Goal: Task Accomplishment & Management: Manage account settings

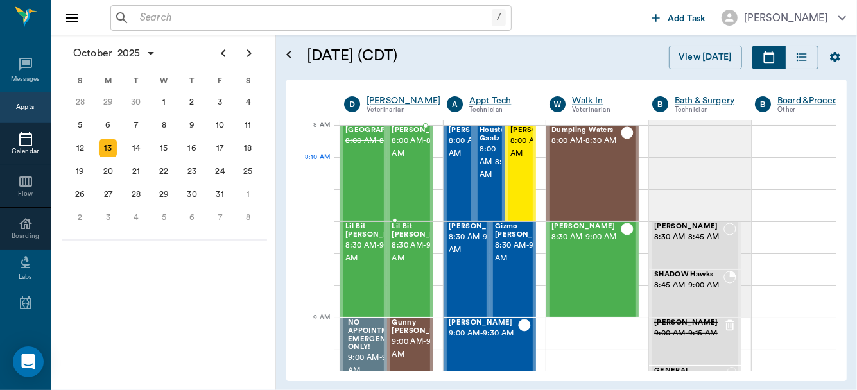
click at [396, 161] on span "8:00 AM - 8:30 AM" at bounding box center [424, 148] width 64 height 26
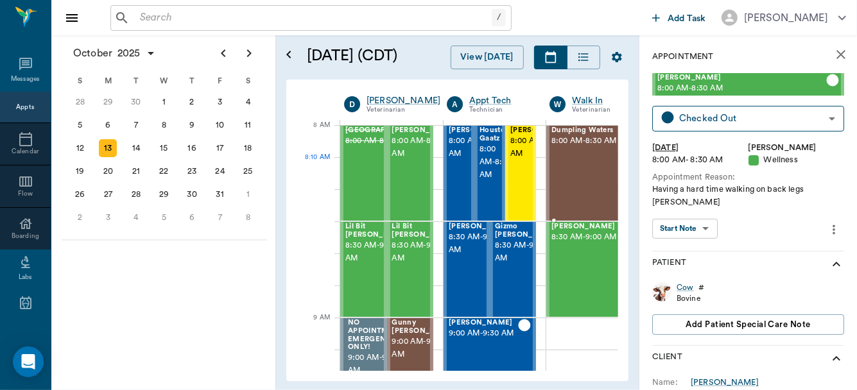
click at [575, 182] on div "Dumpling Waters 8:00 AM - 8:30 AM" at bounding box center [586, 174] width 69 height 94
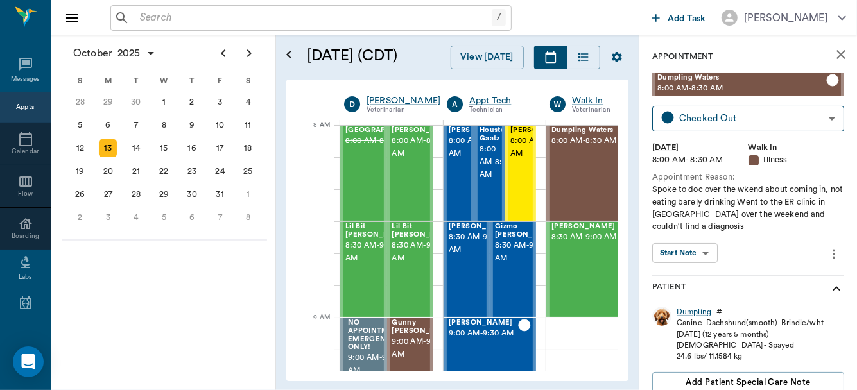
scroll to position [39, 0]
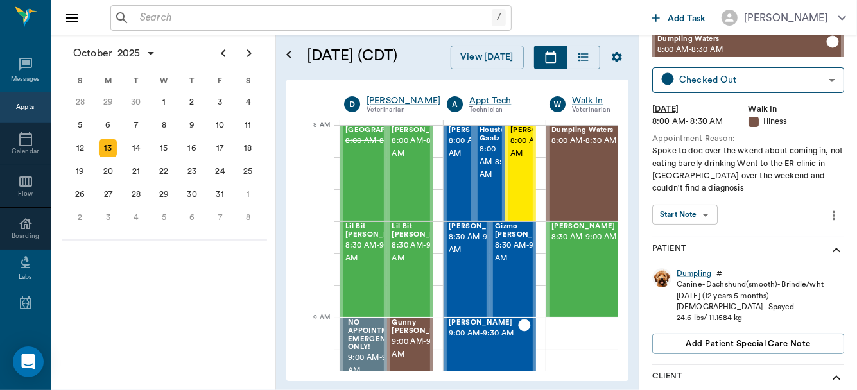
click at [699, 215] on body "/ ​ Add Task [PERSON_NAME] Nectar Messages Appts Calendar Flow Boarding Labs Im…" at bounding box center [428, 195] width 857 height 390
click at [690, 234] on button "View SOAP" at bounding box center [678, 241] width 44 height 15
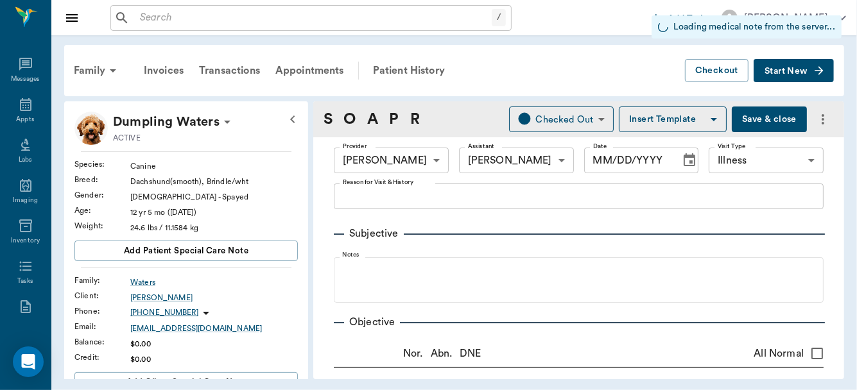
type input "63ec2f075fda476ae8351a4d"
type input "682b670d8bdc6f7f8feef3db"
type input "65d2be4f46e3a538d89b8c15"
type input "[DATE]"
type textarea "Spoke to doc over the wkend about coming in, not eating barely drinking Went to…"
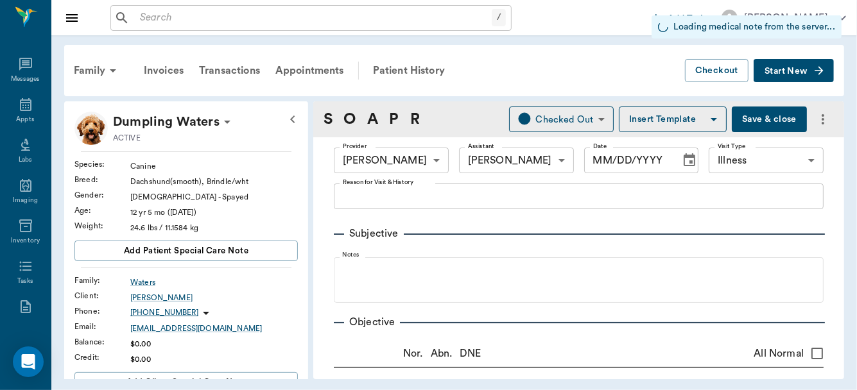
type input "1.00"
type textarea "NEGATIVE- FLOAT"
type input "10.00"
type input "12"
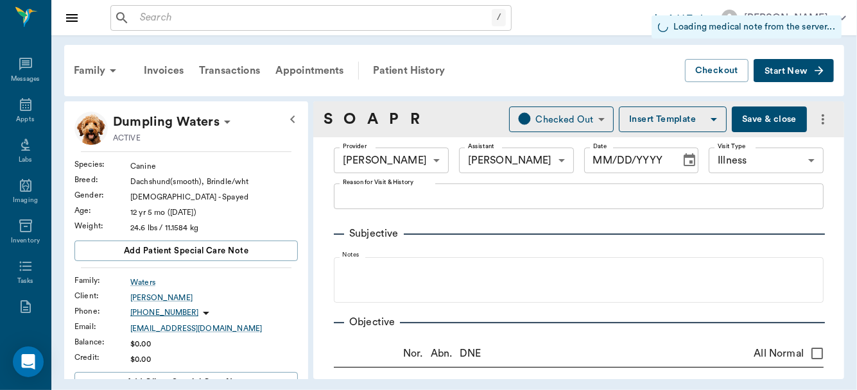
type input "0"
type textarea "Give 1 ml by mouth twice daily (85mg/ml)"
type input "7.00"
type input "0"
type input "10"
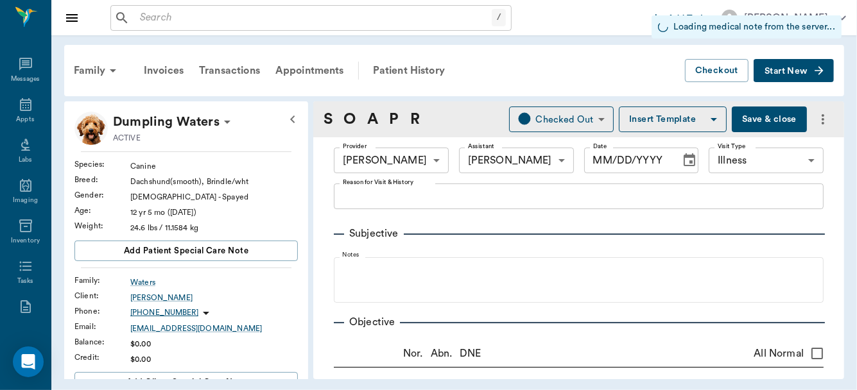
type textarea "Give 0.7 mls by mouth once daily starting Tues AM"
type input "1.00"
type textarea "Dex 2.5cc IV"
type input "1.00"
type textarea "300cc LRS"
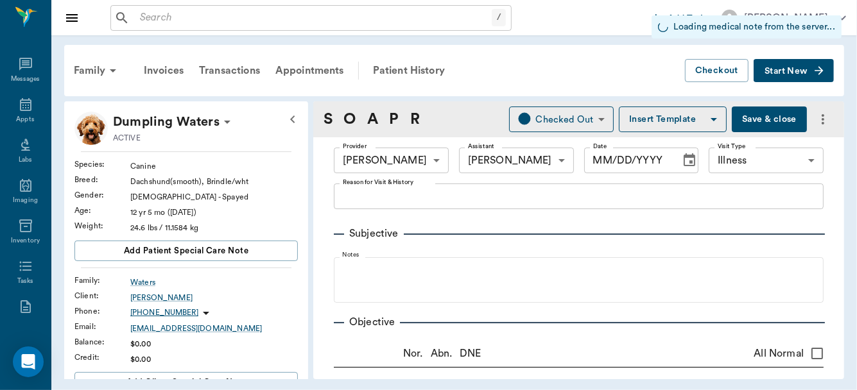
type input "1.00"
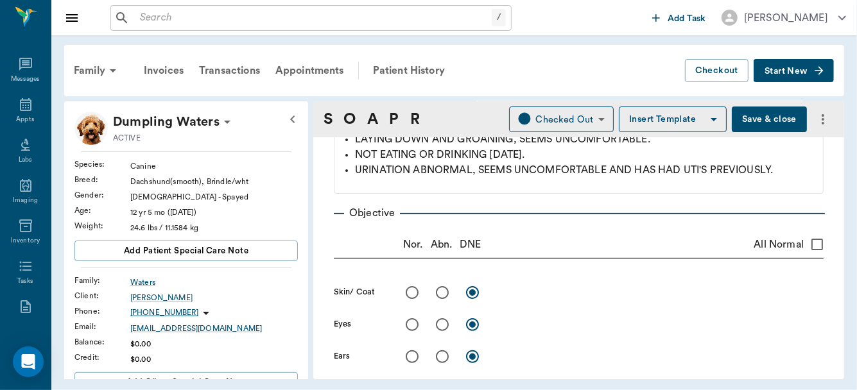
scroll to position [85, 0]
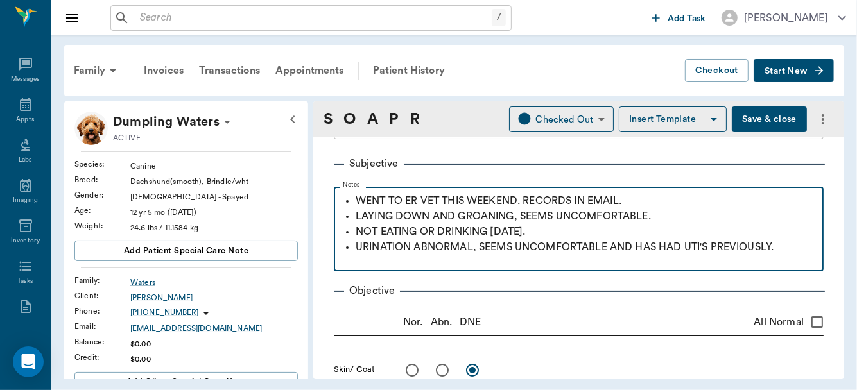
click at [681, 218] on p "LAYING DOWN AND GROANING, SEEMS UNCOMFORTABLE." at bounding box center [587, 216] width 462 height 15
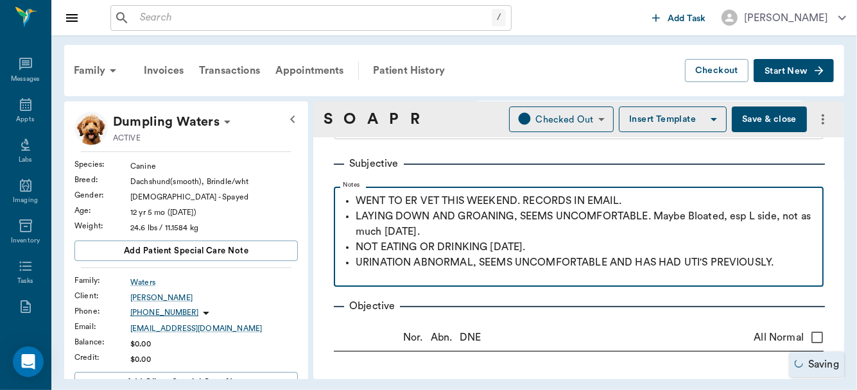
click at [670, 202] on p "WENT TO ER VET THIS WEEKEND. RECORDS IN EMAIL." at bounding box center [587, 200] width 462 height 15
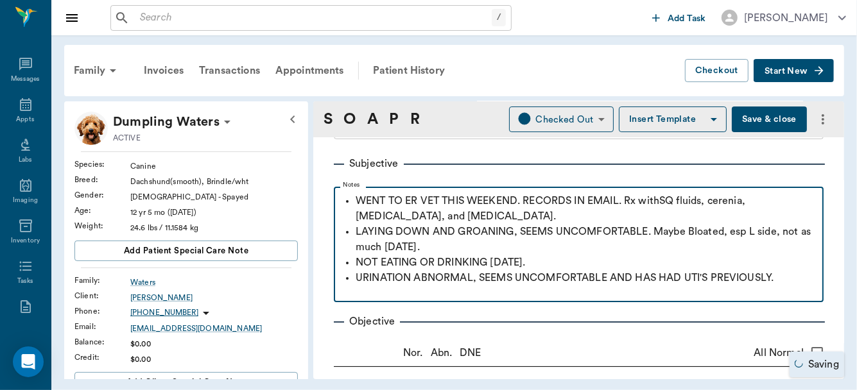
click at [665, 201] on p "WENT TO ER VET THIS WEEKEND. RECORDS IN EMAIL. Rx withSQ fluids, cerenia, [MEDI…" at bounding box center [587, 208] width 462 height 31
click at [545, 209] on p "WENT TO ER VET THIS WEEKEND. RECORDS IN EMAIL. Rx with SQ fluids, cerenia, [MED…" at bounding box center [587, 208] width 462 height 31
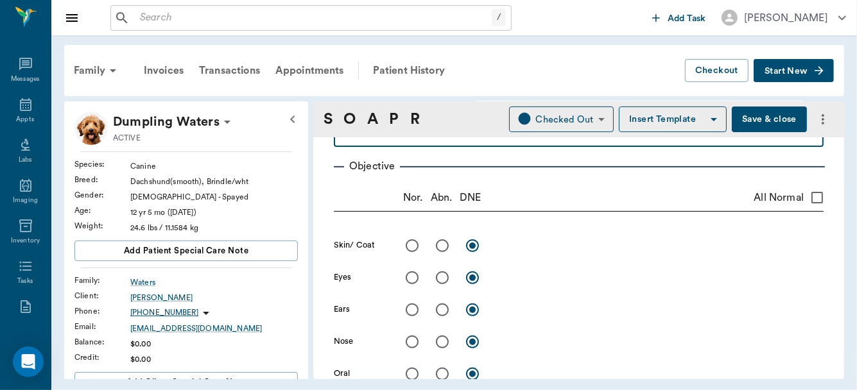
scroll to position [250, 0]
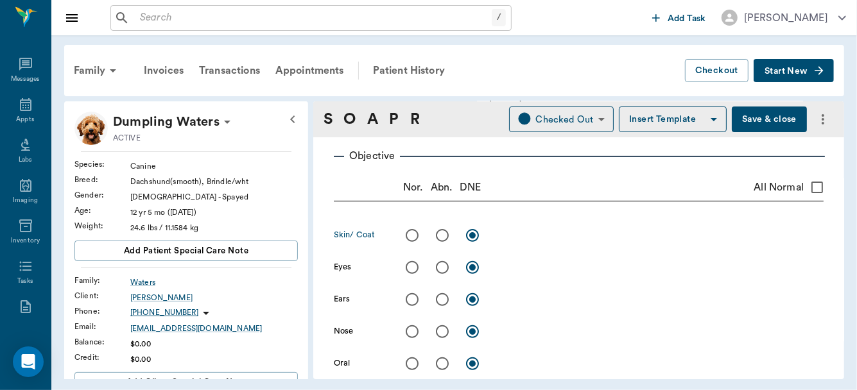
click at [415, 231] on input "radio" at bounding box center [412, 235] width 27 height 27
radio input "true"
click at [410, 267] on input "radio" at bounding box center [412, 267] width 27 height 27
radio input "true"
click at [445, 271] on input "radio" at bounding box center [442, 267] width 27 height 27
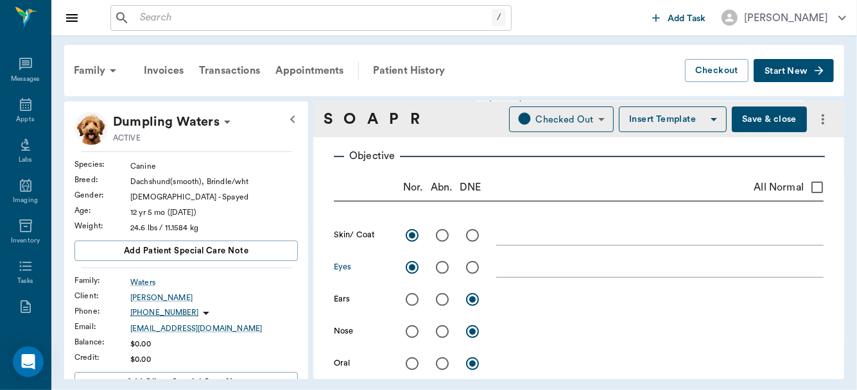
radio input "true"
click at [412, 300] on input "radio" at bounding box center [412, 299] width 27 height 27
radio input "true"
click at [411, 329] on input "radio" at bounding box center [412, 332] width 27 height 27
radio input "true"
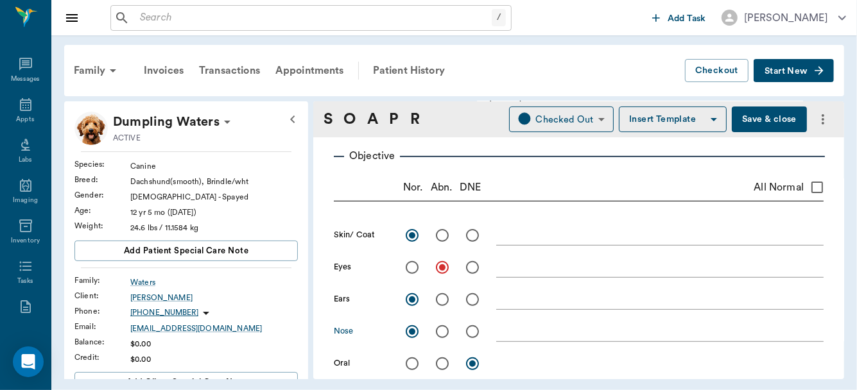
click at [440, 365] on input "radio" at bounding box center [442, 364] width 27 height 27
radio input "true"
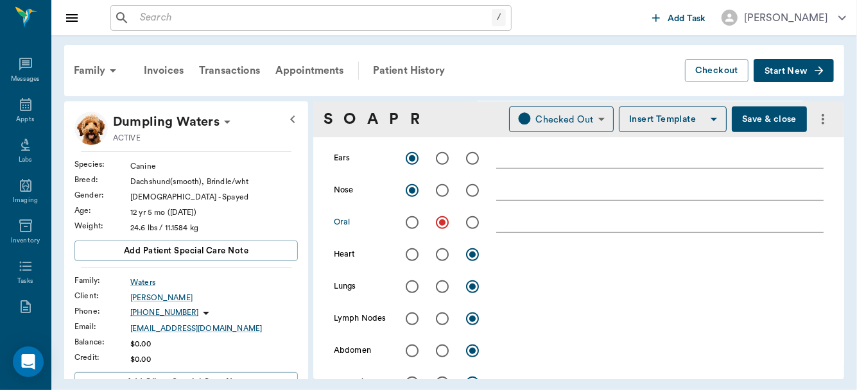
scroll to position [387, 0]
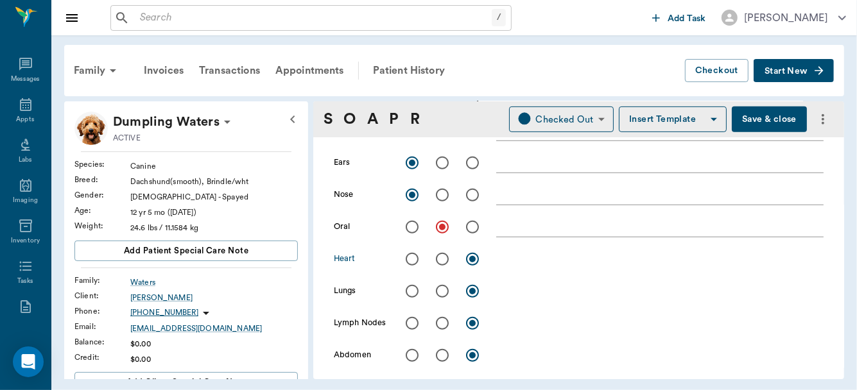
click at [410, 261] on input "radio" at bounding box center [412, 259] width 27 height 27
radio input "true"
click at [413, 292] on input "radio" at bounding box center [412, 291] width 27 height 27
radio input "true"
click at [415, 326] on input "radio" at bounding box center [412, 323] width 27 height 27
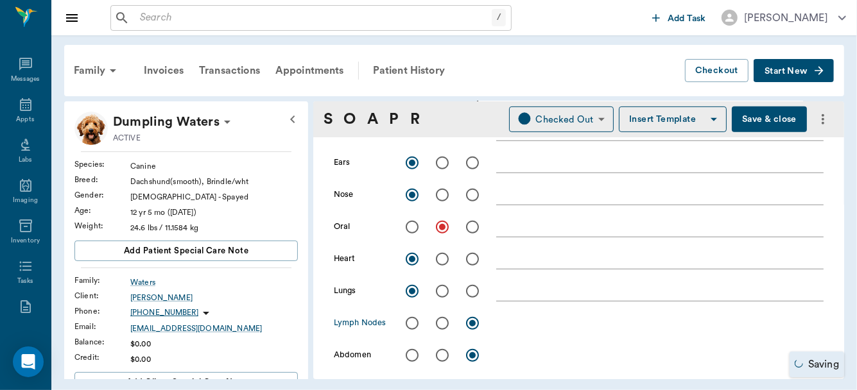
radio input "true"
click at [444, 353] on input "radio" at bounding box center [442, 355] width 27 height 27
radio input "true"
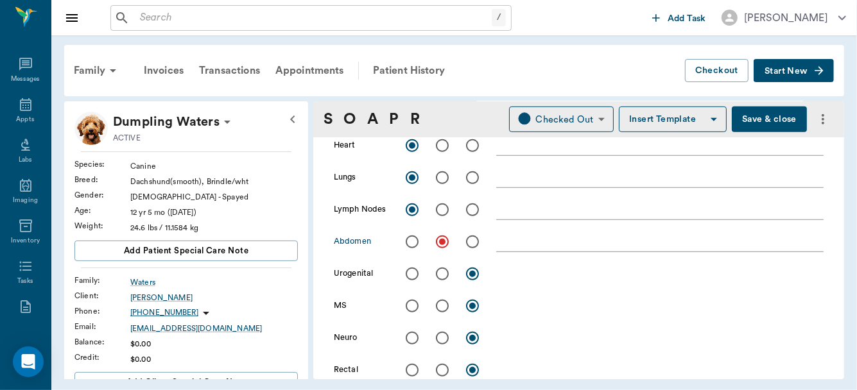
scroll to position [491, 0]
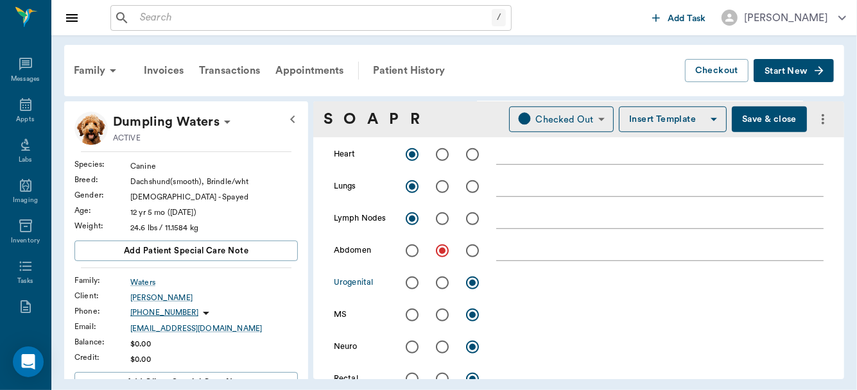
click at [411, 284] on input "radio" at bounding box center [412, 283] width 27 height 27
radio input "true"
click at [444, 317] on input "radio" at bounding box center [442, 315] width 27 height 27
radio input "true"
click at [511, 258] on div "x" at bounding box center [660, 252] width 328 height 19
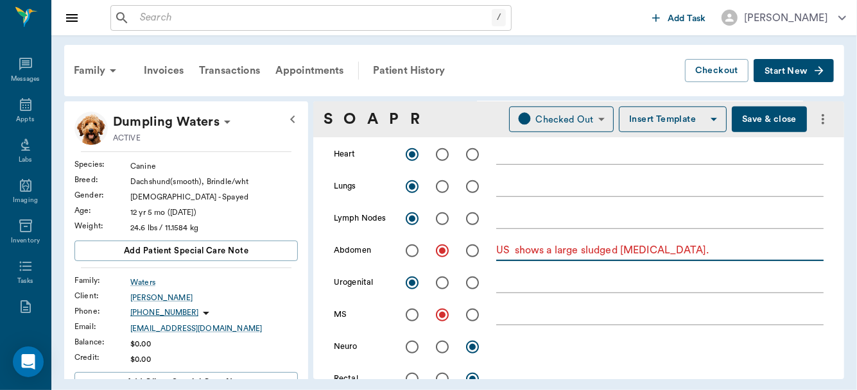
type textarea "US shows a large sludged [MEDICAL_DATA]."
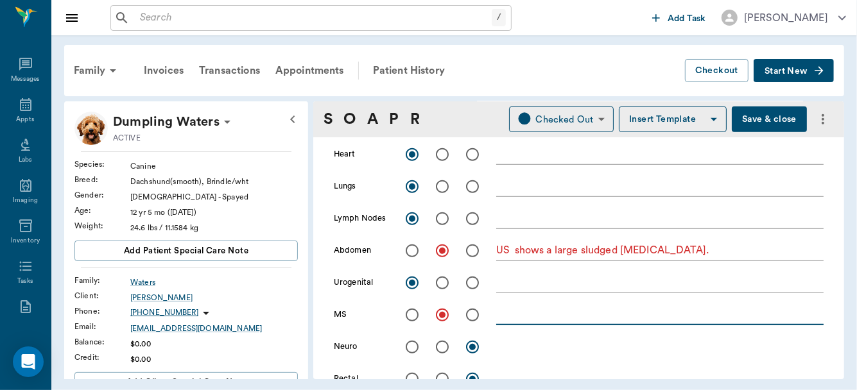
click at [527, 318] on textarea at bounding box center [660, 315] width 328 height 15
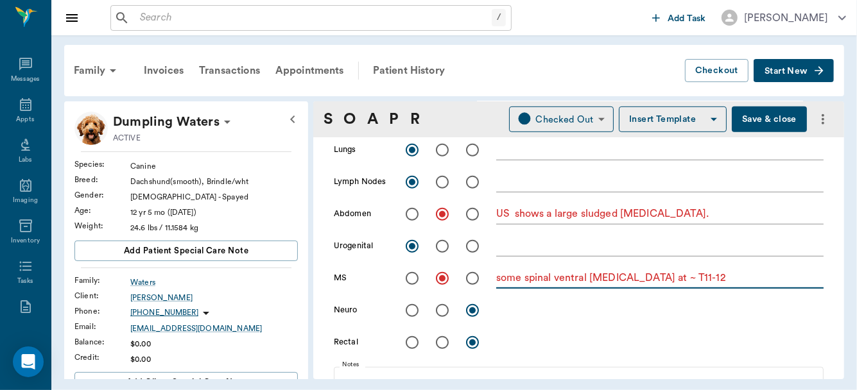
scroll to position [565, 0]
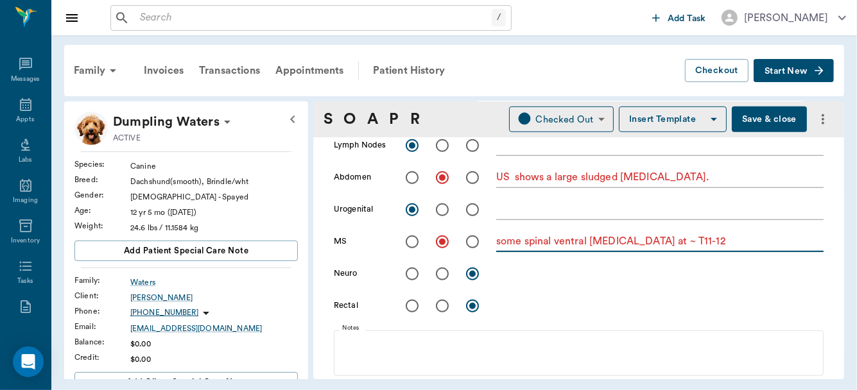
type textarea "some spinal ventral [MEDICAL_DATA] at ~ T11-12"
click at [412, 274] on input "radio" at bounding box center [412, 274] width 27 height 27
radio input "true"
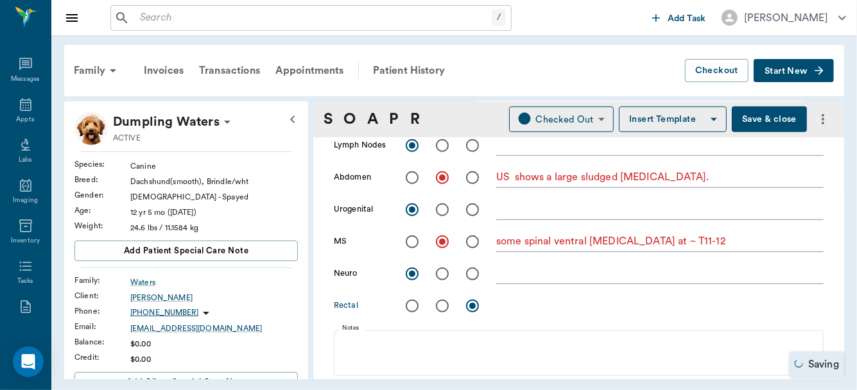
click at [413, 310] on input "radio" at bounding box center [412, 306] width 27 height 27
radio input "true"
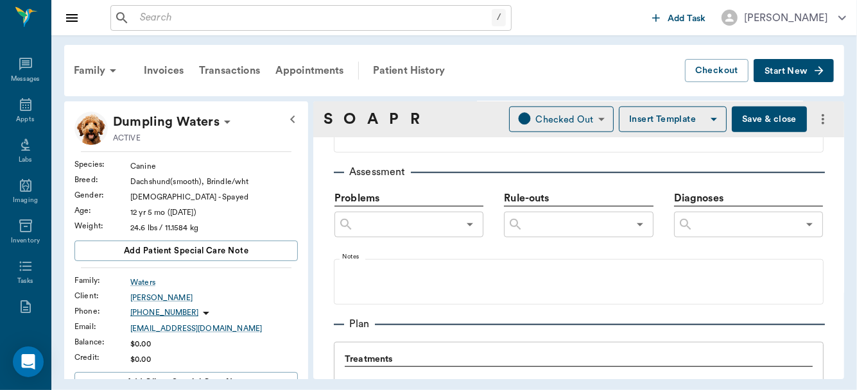
scroll to position [779, 0]
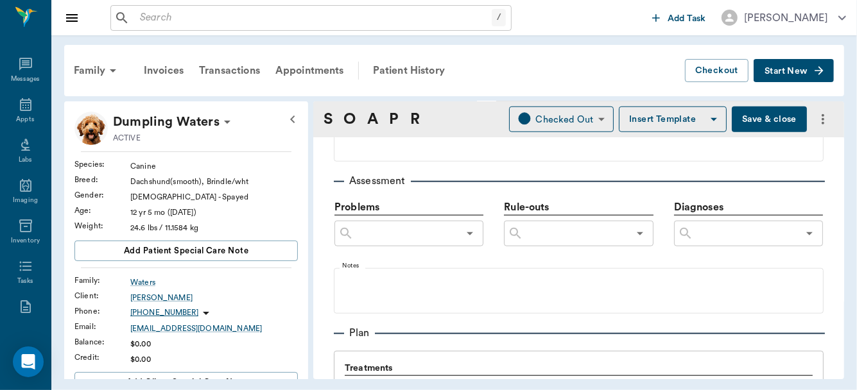
click at [723, 229] on input "text" at bounding box center [746, 234] width 105 height 18
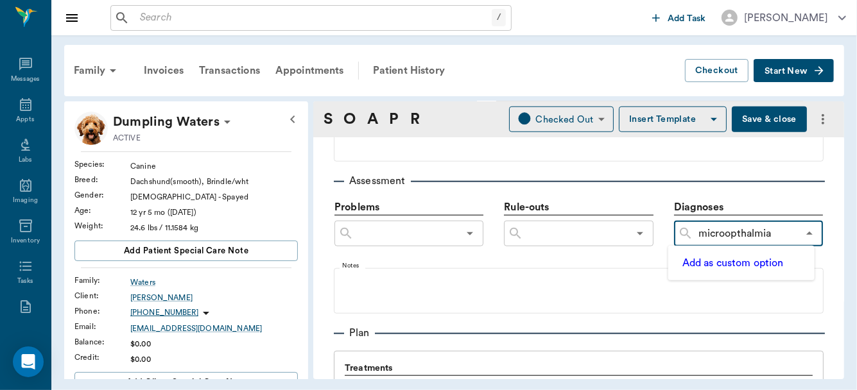
click at [701, 235] on input "microopthalmia" at bounding box center [746, 234] width 105 height 18
type input "Microopthalmia"
click at [740, 259] on button "Add as custom option" at bounding box center [733, 263] width 109 height 17
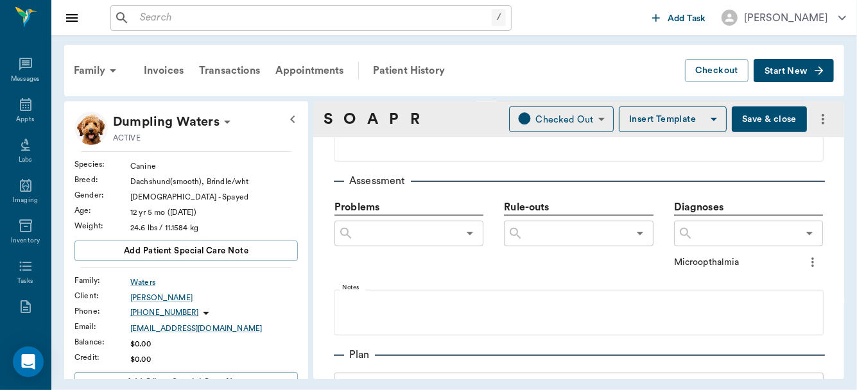
click at [812, 261] on icon "more" at bounding box center [813, 263] width 3 height 10
click at [780, 285] on span "Add to ongoing diagnosis" at bounding box center [751, 283] width 108 height 13
click at [702, 243] on div "​" at bounding box center [748, 234] width 149 height 26
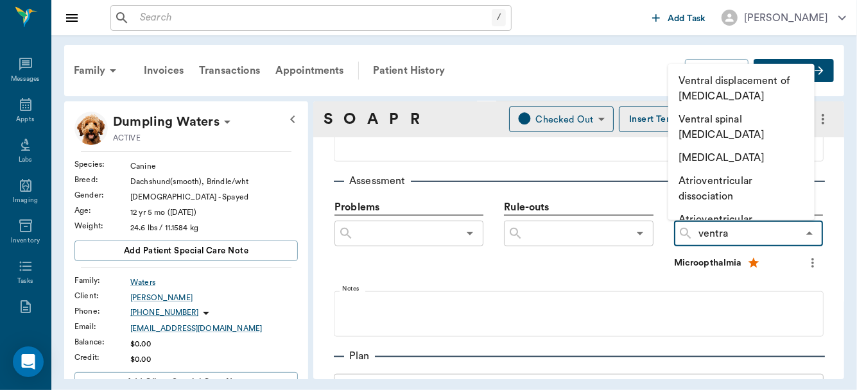
type input "ventral"
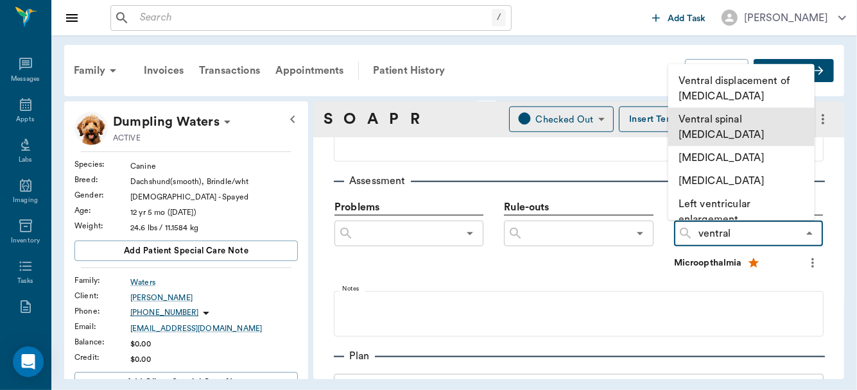
click at [748, 118] on li "Ventral spinal [MEDICAL_DATA]" at bounding box center [742, 127] width 146 height 39
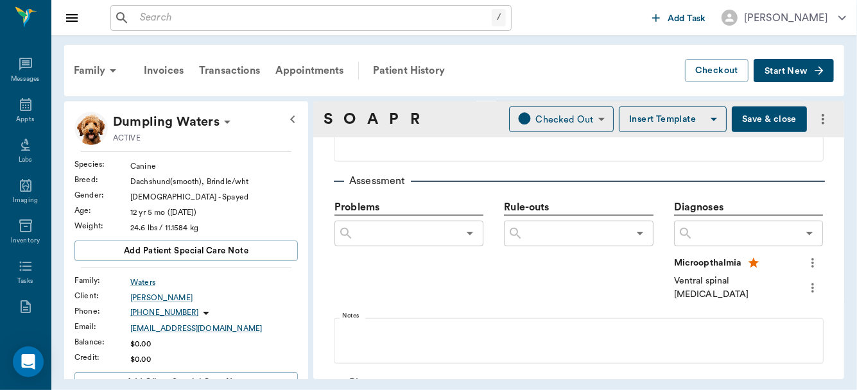
click at [718, 234] on input "text" at bounding box center [746, 234] width 105 height 18
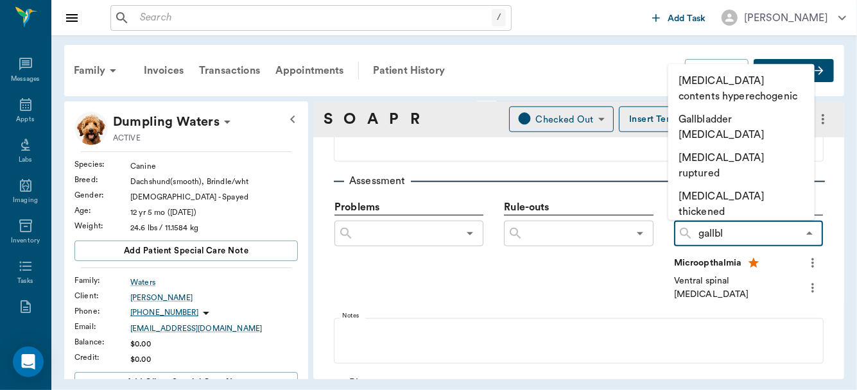
type input "gallbla"
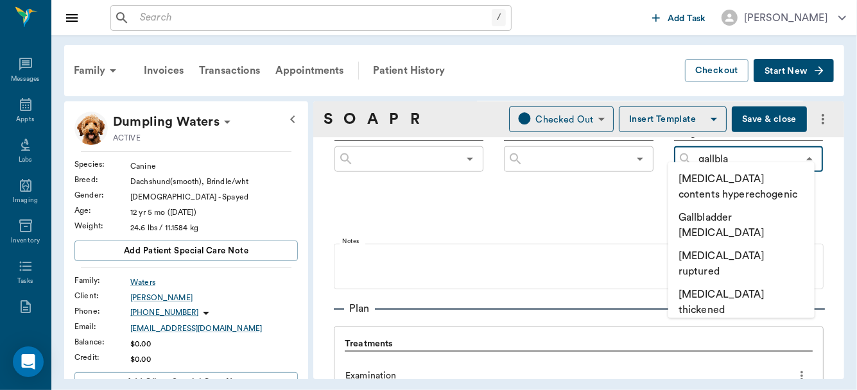
scroll to position [863, 0]
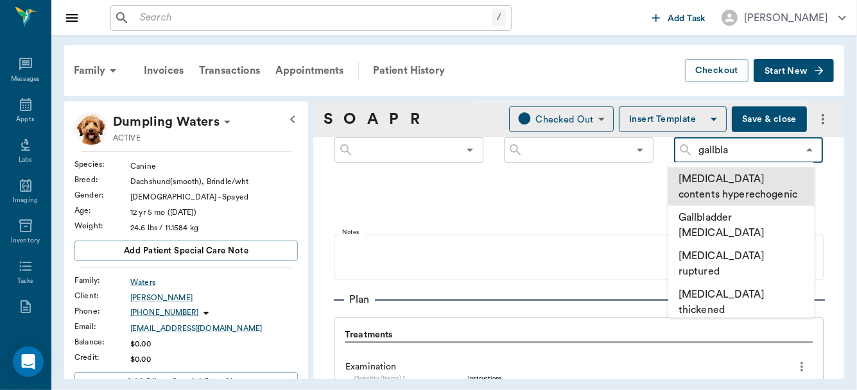
click at [727, 179] on li "[MEDICAL_DATA] contents hyperechogenic" at bounding box center [742, 187] width 146 height 39
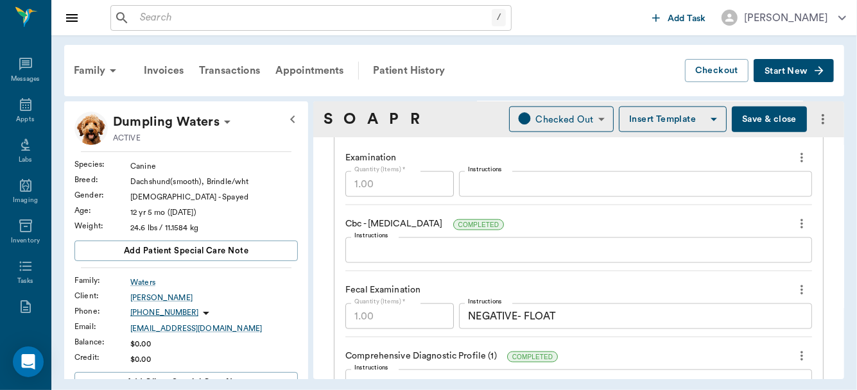
scroll to position [1089, 0]
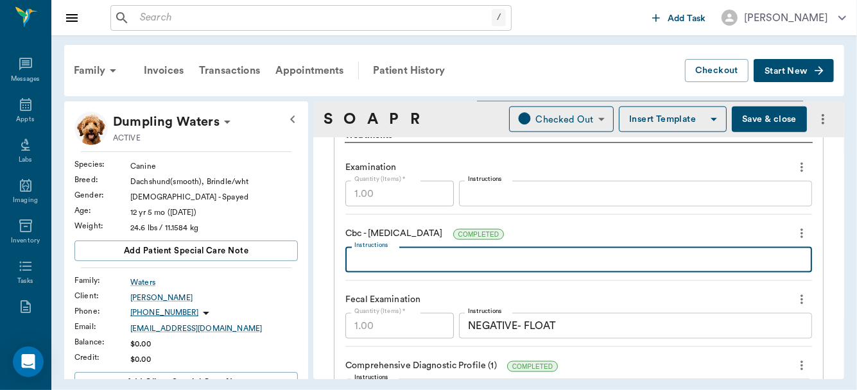
click at [674, 253] on textarea "Instructions" at bounding box center [579, 260] width 449 height 15
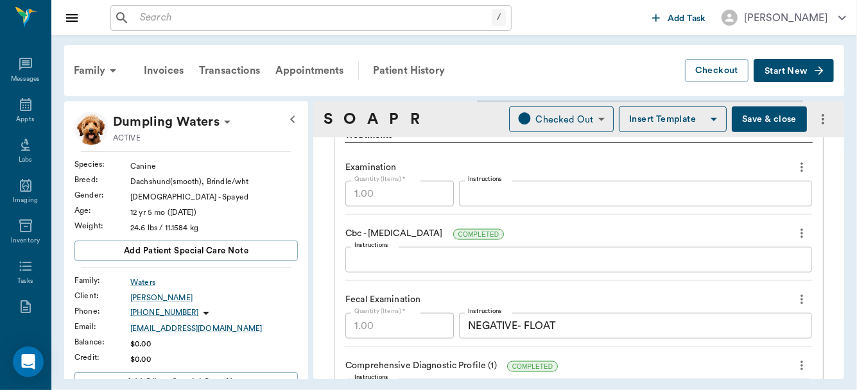
click at [795, 227] on icon "more" at bounding box center [802, 233] width 14 height 15
click at [707, 272] on span "Delete" at bounding box center [740, 273] width 108 height 13
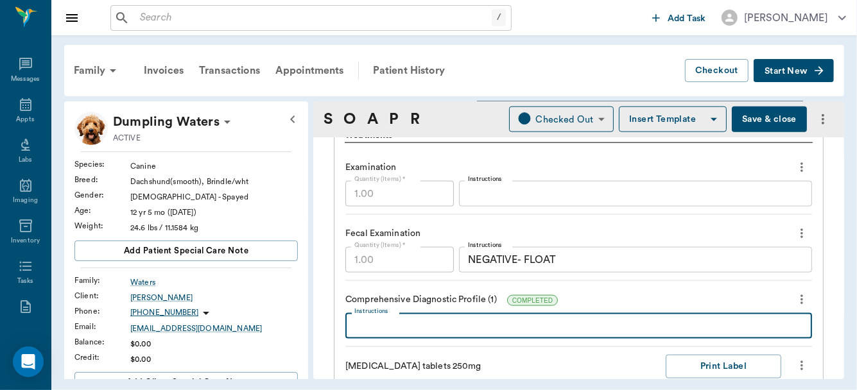
click at [640, 319] on textarea "Instructions" at bounding box center [579, 326] width 449 height 15
type textarea "J"
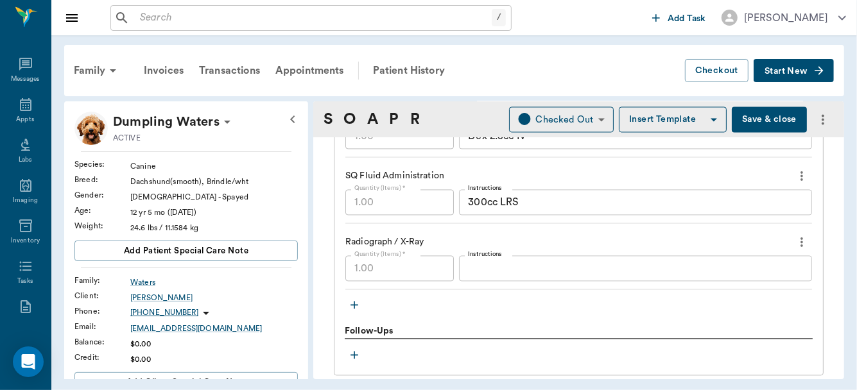
scroll to position [1787, 0]
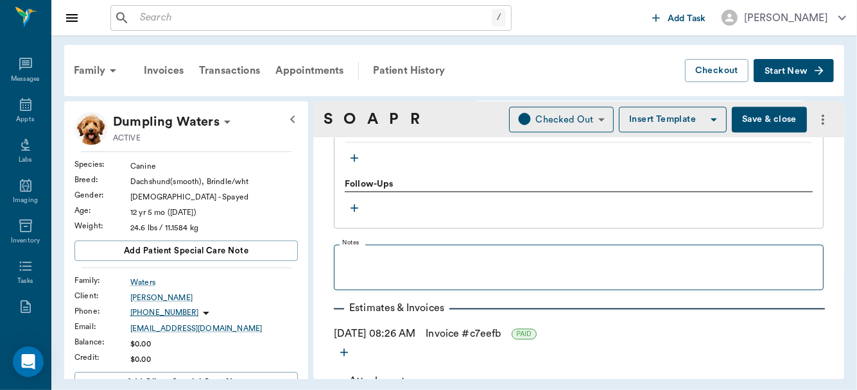
type textarea "K+ 4.3 (N), slight increase in ALP (168), [GEOGRAPHIC_DATA] (12.1),"
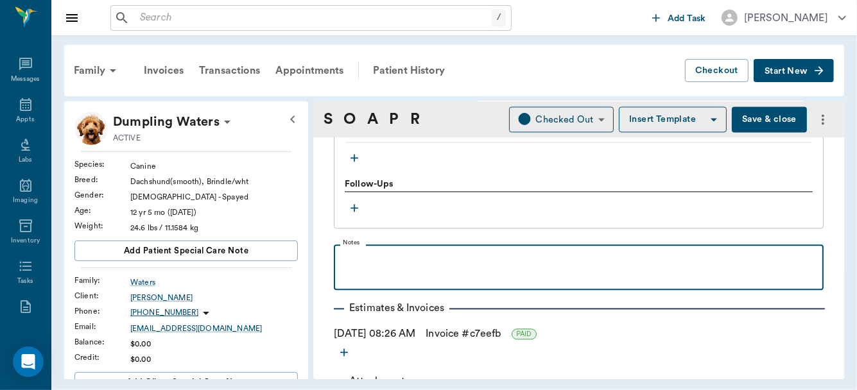
click at [359, 251] on p at bounding box center [578, 258] width 477 height 15
click at [386, 251] on p "Ursdiol" at bounding box center [578, 258] width 477 height 15
click at [355, 254] on p "Ursdiol" at bounding box center [578, 258] width 477 height 15
click at [405, 253] on p "[MEDICAL_DATA]" at bounding box center [578, 258] width 477 height 15
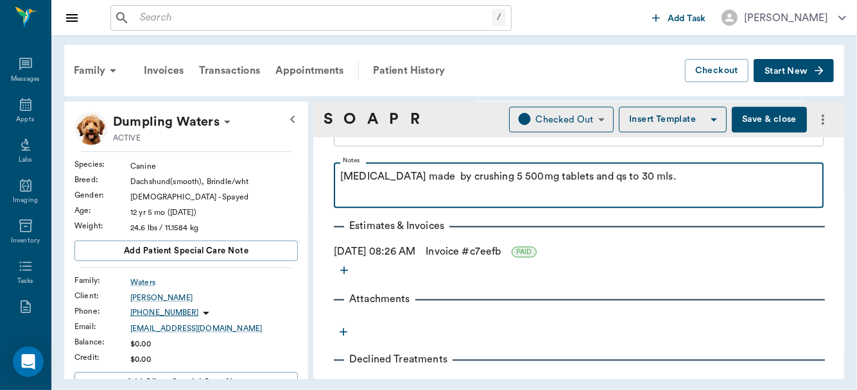
scroll to position [1926, 0]
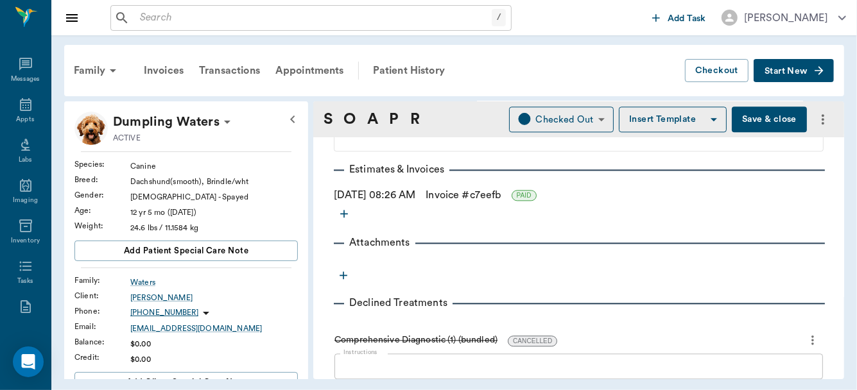
click at [812, 336] on icon "more" at bounding box center [813, 341] width 3 height 10
click at [703, 372] on span "Delete" at bounding box center [751, 377] width 108 height 13
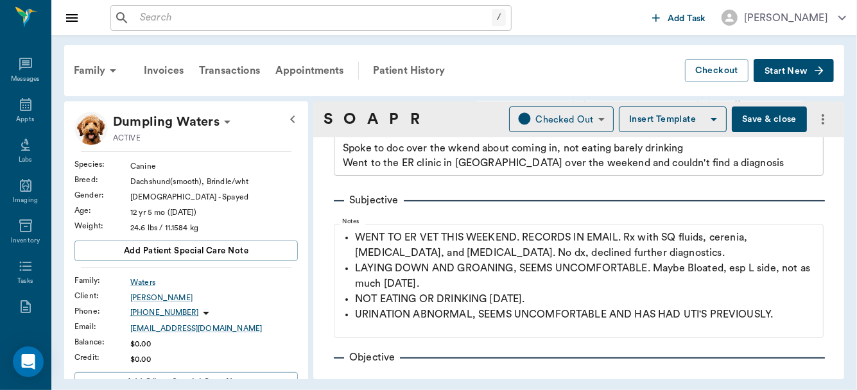
scroll to position [0, 0]
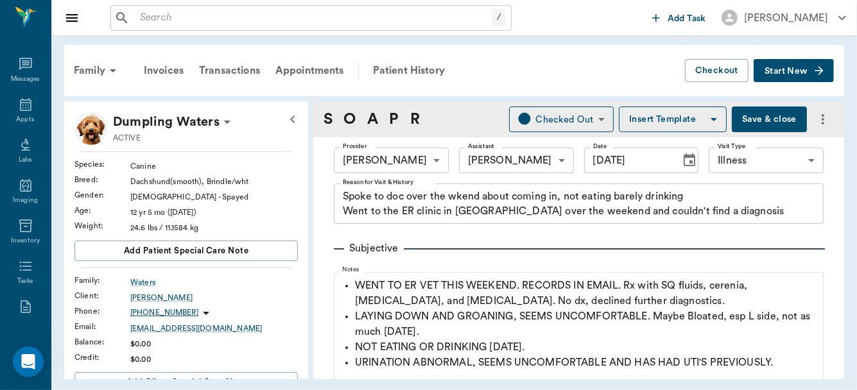
click at [751, 116] on button "Save & close" at bounding box center [769, 120] width 75 height 26
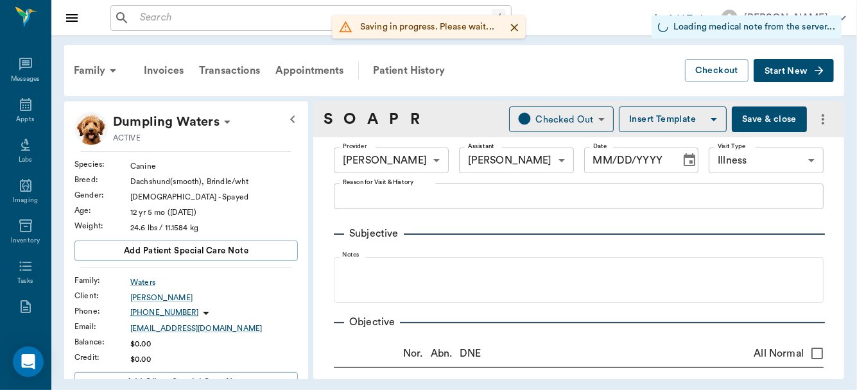
type input "63ec2f075fda476ae8351a4d"
type input "682b670d8bdc6f7f8feef3db"
type input "65d2be4f46e3a538d89b8c15"
radio input "true"
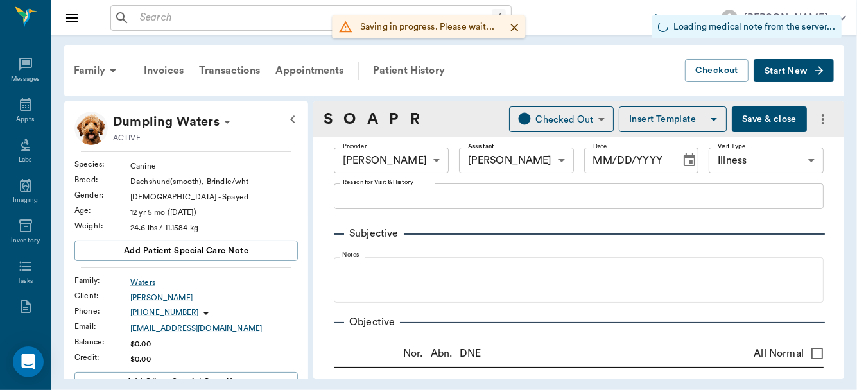
radio input "true"
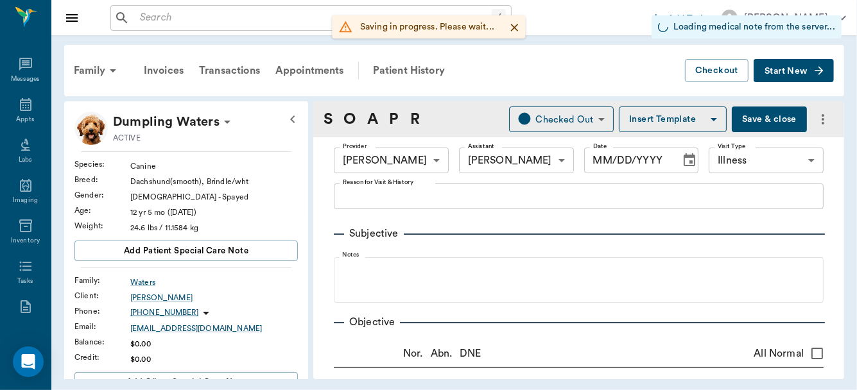
radio input "true"
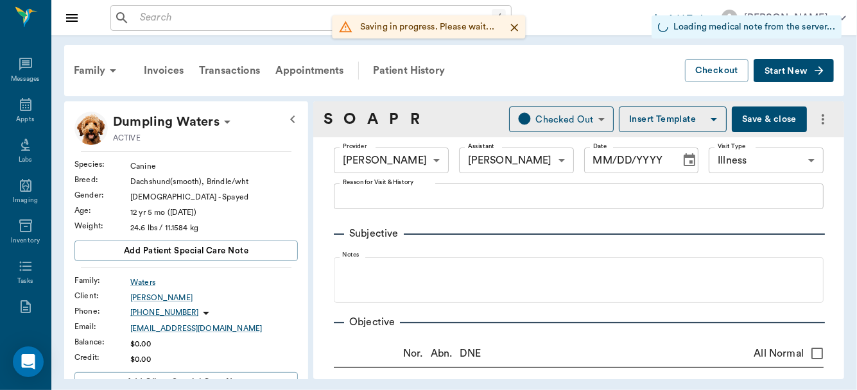
radio input "true"
type input "[DATE]"
type textarea "Spoke to doc over the wkend about coming in, not eating barely drinking Went to…"
type textarea "US shows a large sludged [MEDICAL_DATA]."
type textarea "some spinal ventral [MEDICAL_DATA] at ~ T11-12"
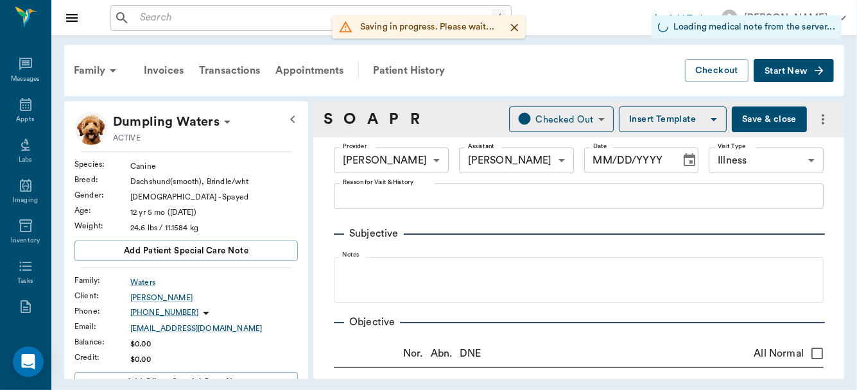
type input "1.00"
type textarea "NEGATIVE- FLOAT"
type textarea "K+ 4.3 (N), slight increase in ALP (168), [GEOGRAPHIC_DATA] (12.1),"
type input "10.00"
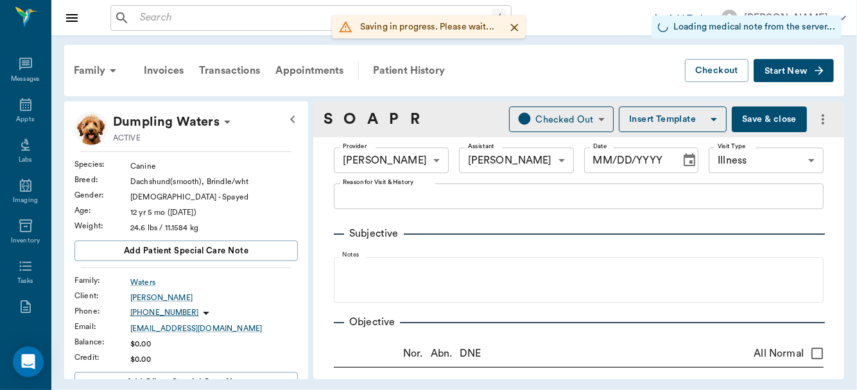
type input "12"
type input "0"
type textarea "Give 1 ml by mouth twice daily (85mg/ml)"
type input "7.00"
type input "0"
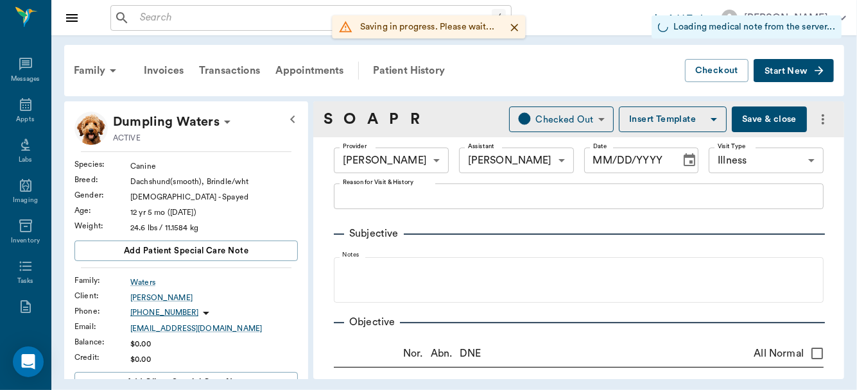
type input "10"
type textarea "Give 0.7 mls by mouth once daily starting Tues AM"
type input "1.00"
type textarea "Dex 2.5cc IV"
type input "1.00"
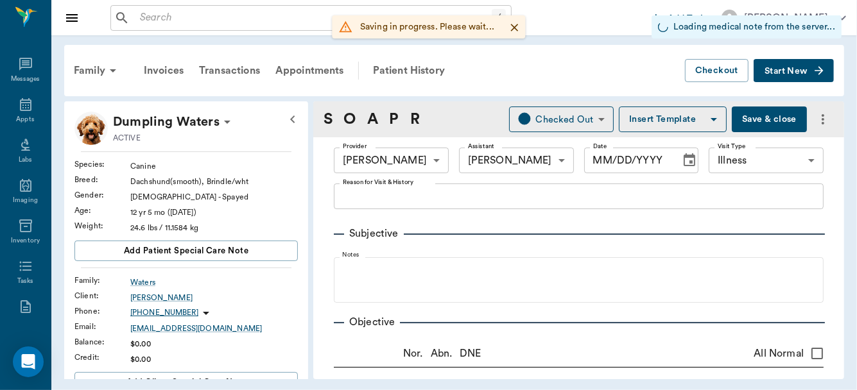
type textarea "300cc LRS"
type input "1.00"
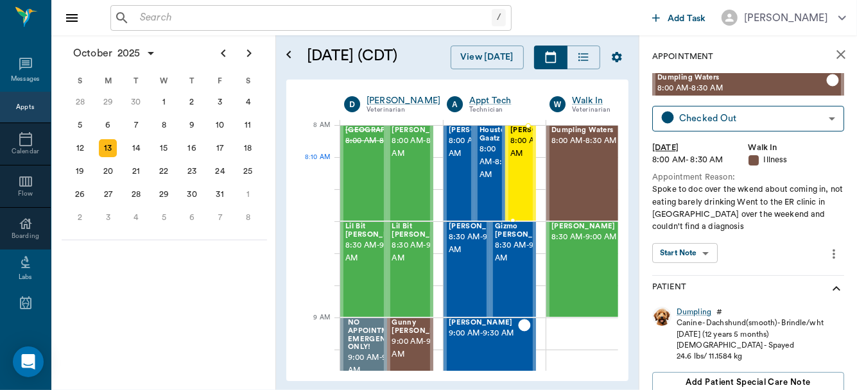
click at [515, 161] on span "8:00 AM - 8:30 AM" at bounding box center [543, 148] width 64 height 26
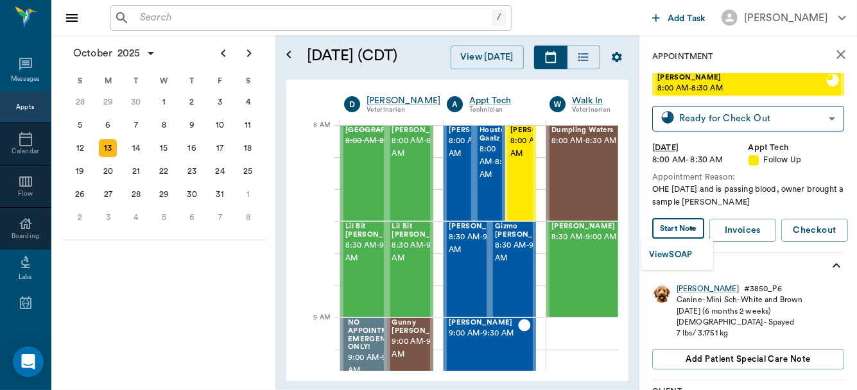
click at [687, 229] on body "/ ​ Add Task [PERSON_NAME] Nectar Messages Appts Calendar Flow Boarding Labs Im…" at bounding box center [428, 195] width 857 height 390
click at [678, 252] on button "View SOAP" at bounding box center [671, 255] width 44 height 15
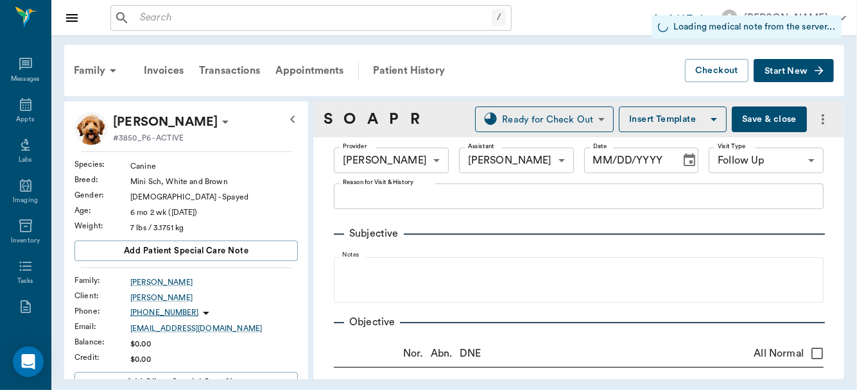
type input "63ec2f075fda476ae8351a4d"
type input "682b670d8bdc6f7f8feef3db"
type input "65d2be4f46e3a538d89b8c16"
type input "[DATE]"
type textarea "OHE [DATE] and is passing blood, owner brought a sample [PERSON_NAME]"
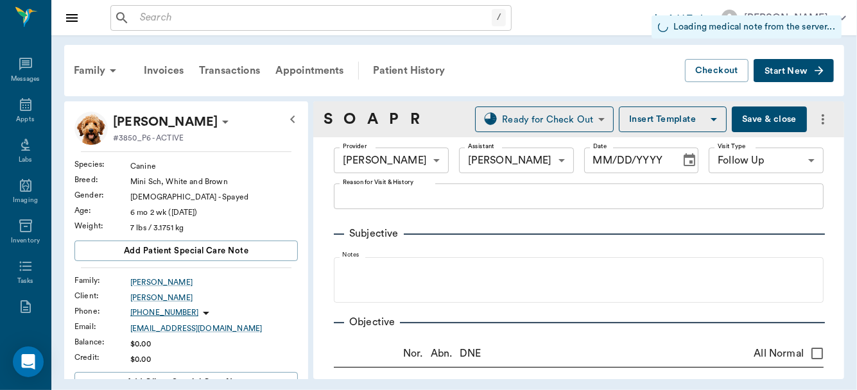
type input "1.00"
type input "0"
type input "5"
type textarea "Give 1cc by mouth 3x daily."
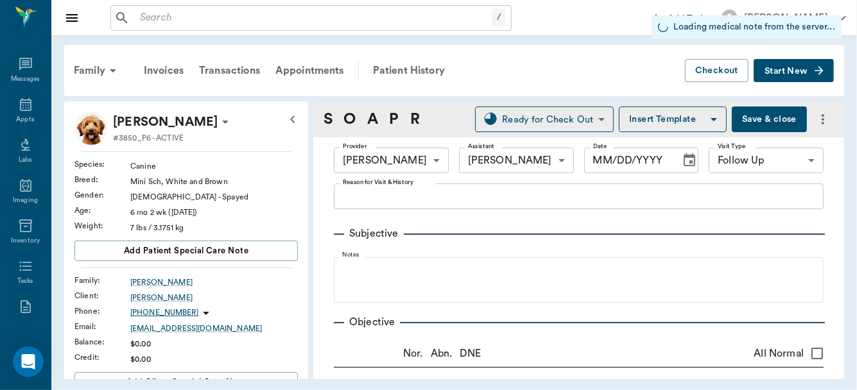
type input "1.00"
type textarea "Smear- spirakeets, float negative"
type input "7.00"
type input "0"
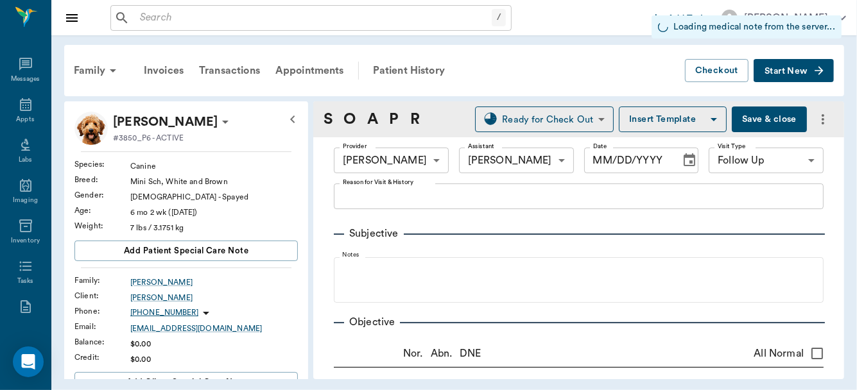
type textarea "Give .65 ml Twice daily until gone."
type input "1.00"
type input "0"
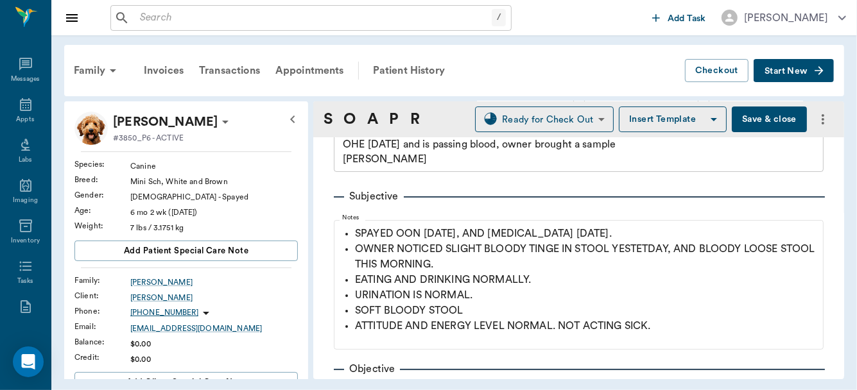
scroll to position [101, 0]
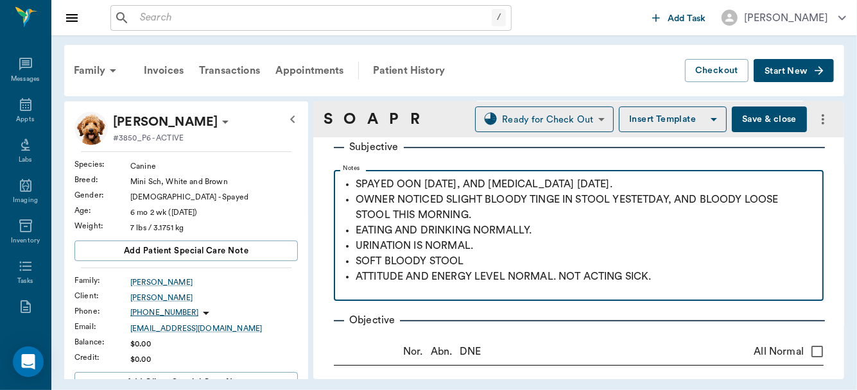
click at [501, 259] on p "SOFT BLOODY STOOL" at bounding box center [587, 261] width 462 height 15
click at [406, 184] on p "SPAYED OON [DATE], AND [MEDICAL_DATA] [DATE]." at bounding box center [587, 184] width 462 height 15
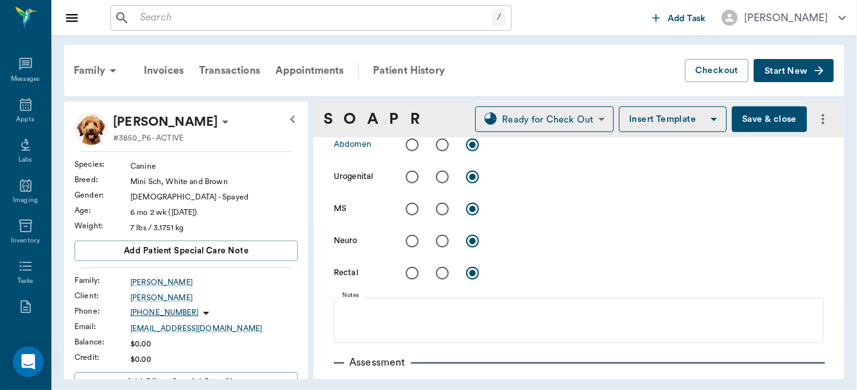
scroll to position [612, 0]
click at [410, 145] on input "radio" at bounding box center [412, 145] width 27 height 27
radio input "true"
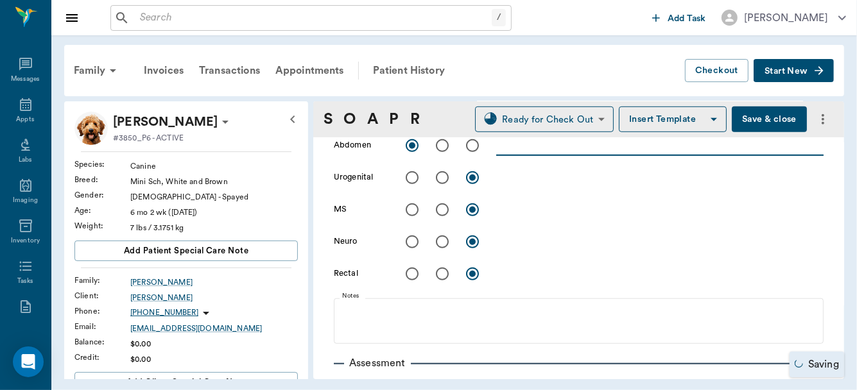
click at [512, 146] on textarea at bounding box center [660, 145] width 328 height 15
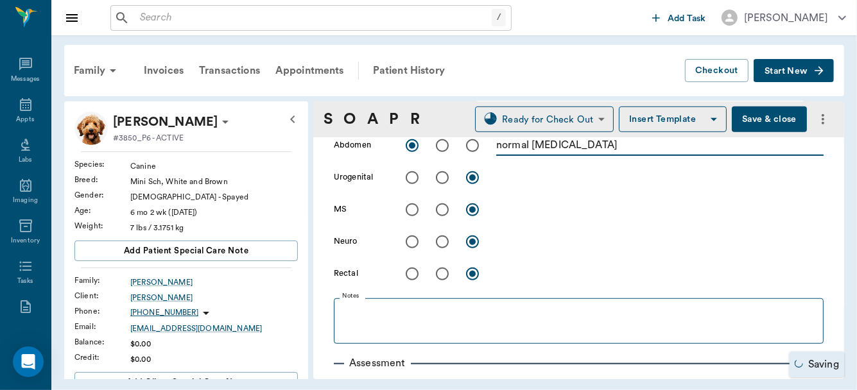
type textarea "normal [MEDICAL_DATA]"
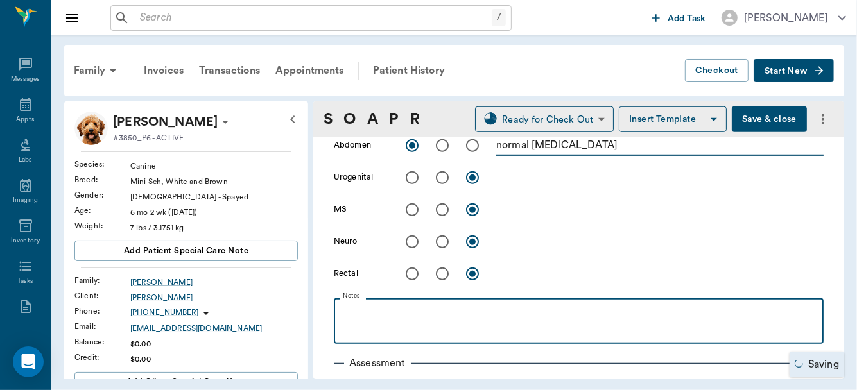
click at [361, 310] on p at bounding box center [578, 312] width 477 height 15
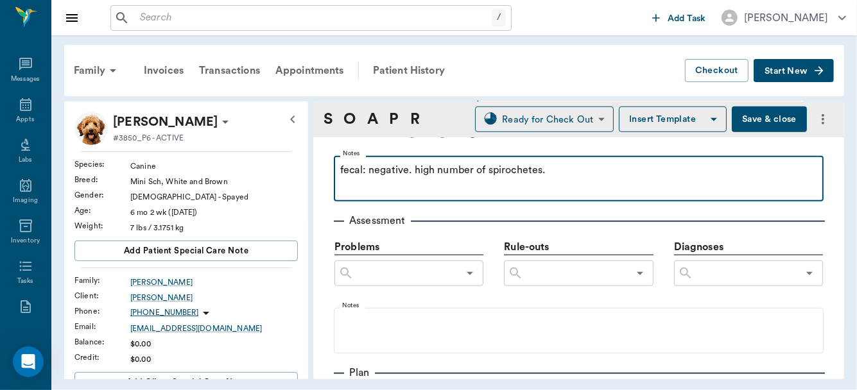
scroll to position [796, 0]
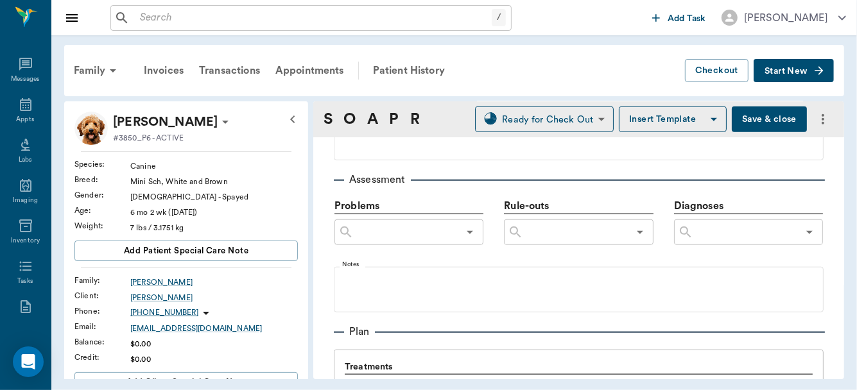
click at [723, 236] on input "text" at bounding box center [746, 232] width 105 height 18
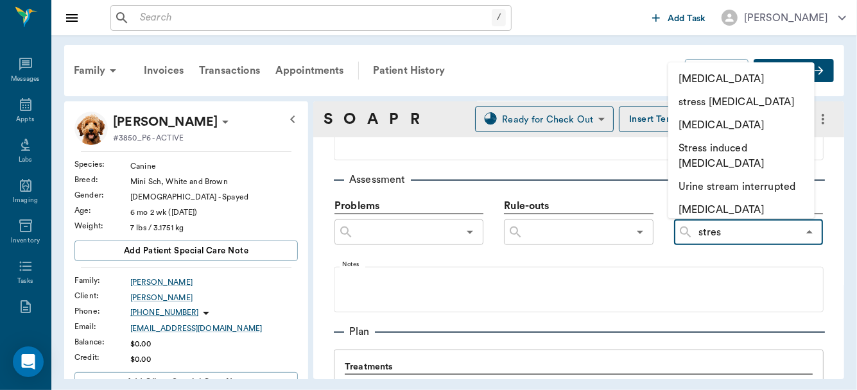
type input "stress"
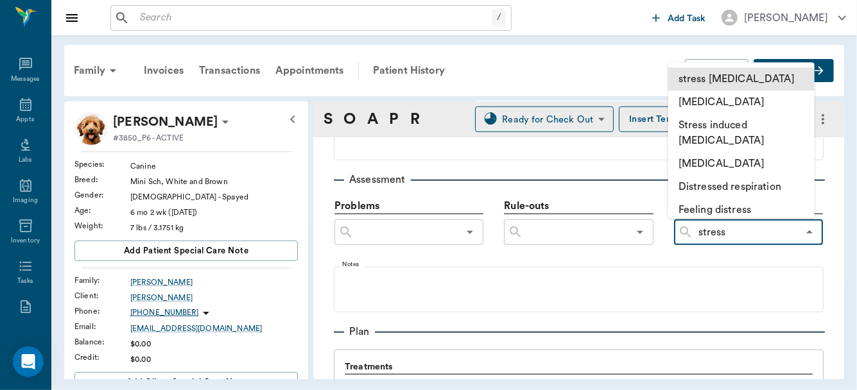
click at [719, 80] on li "stress [MEDICAL_DATA]" at bounding box center [742, 78] width 146 height 23
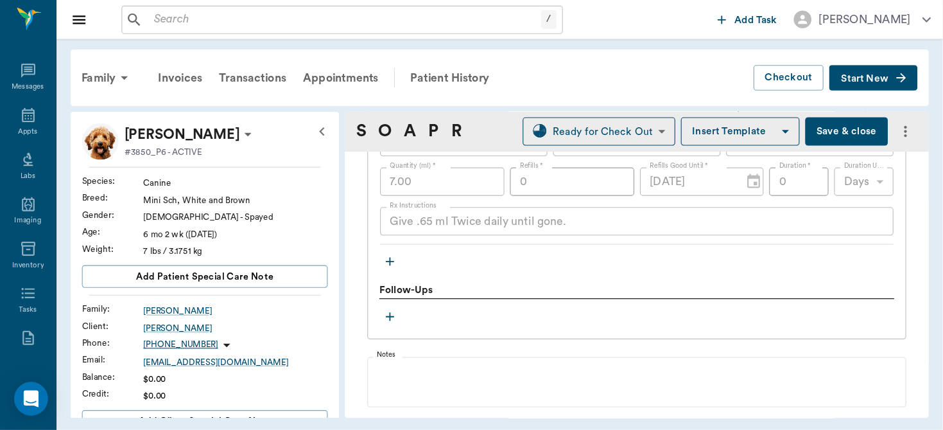
scroll to position [1610, 0]
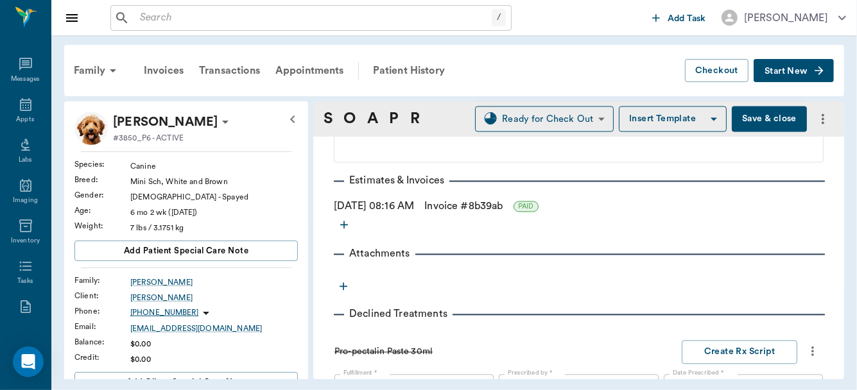
click at [759, 119] on button "Save & close" at bounding box center [769, 120] width 75 height 26
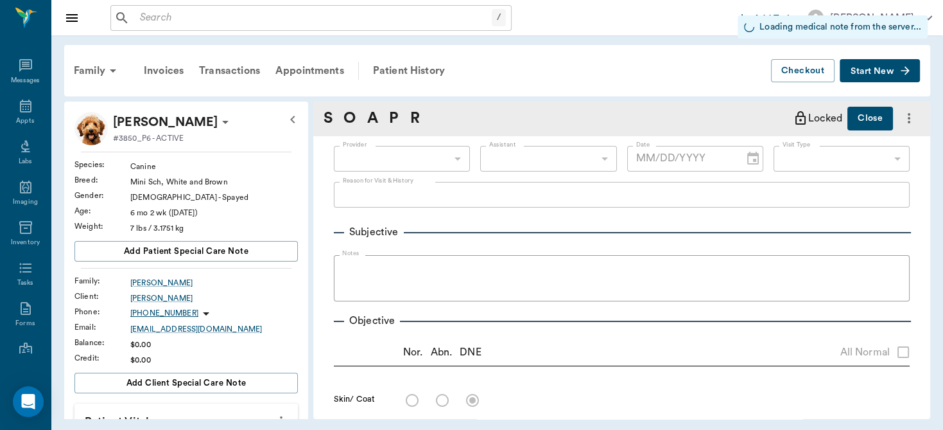
type input "63ec2f075fda476ae8351a4d"
type input "682b670d8bdc6f7f8feef3db"
type input "65d2be4f46e3a538d89b8c16"
radio input "true"
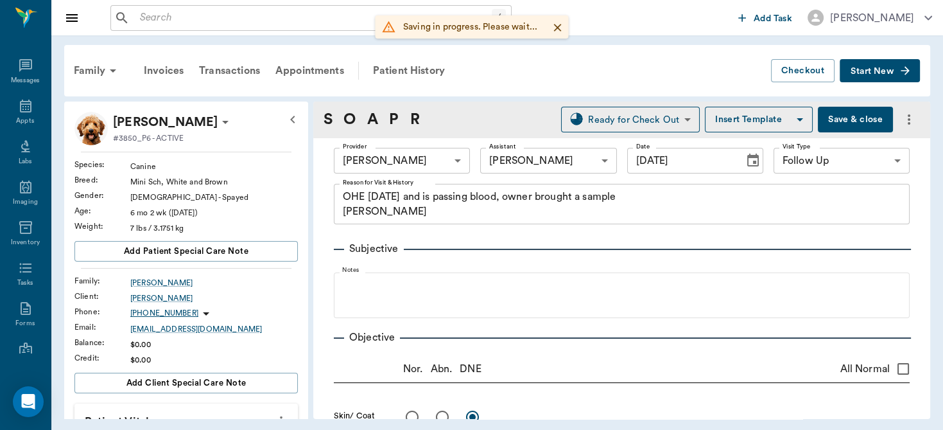
type input "[DATE]"
type textarea "OHE [DATE] and is passing blood, owner brought a sample [PERSON_NAME]"
type textarea "normal [MEDICAL_DATA]"
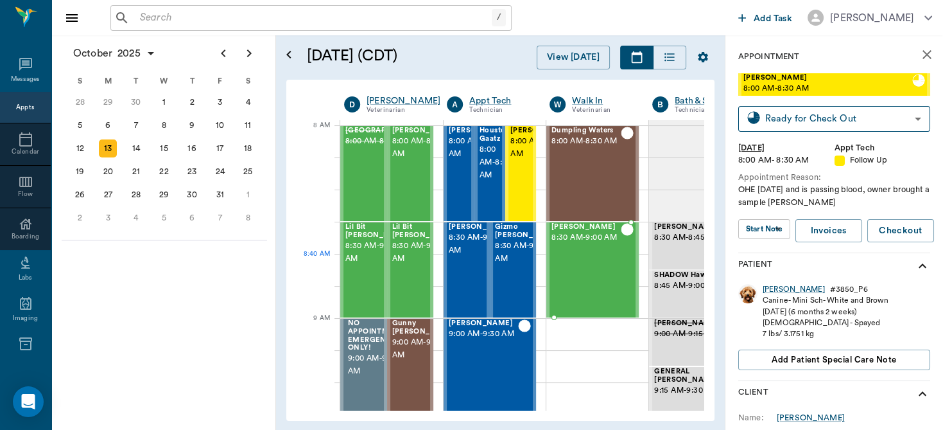
click at [589, 257] on div "[PERSON_NAME] 8:30 AM - 9:00 AM" at bounding box center [586, 270] width 69 height 94
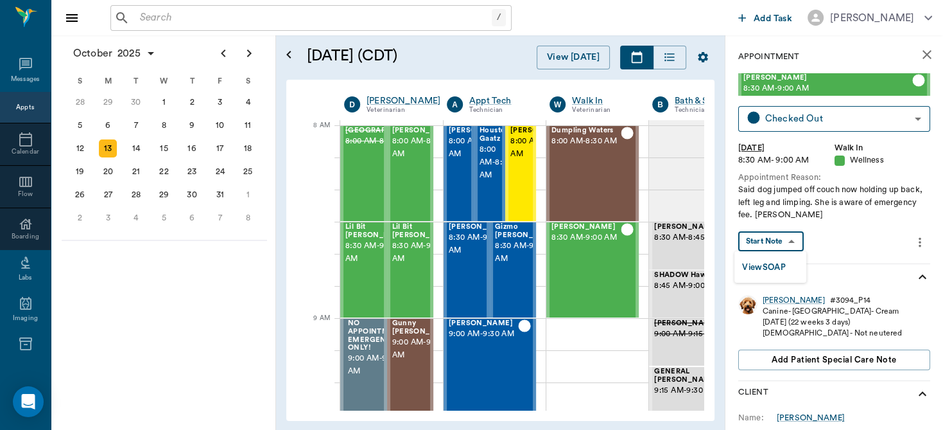
click at [792, 236] on body "/ ​ Add Task [PERSON_NAME] Nectar Messages Appts Calendar Flow Boarding Labs Im…" at bounding box center [471, 215] width 943 height 430
click at [782, 260] on button "View SOAP" at bounding box center [764, 267] width 44 height 15
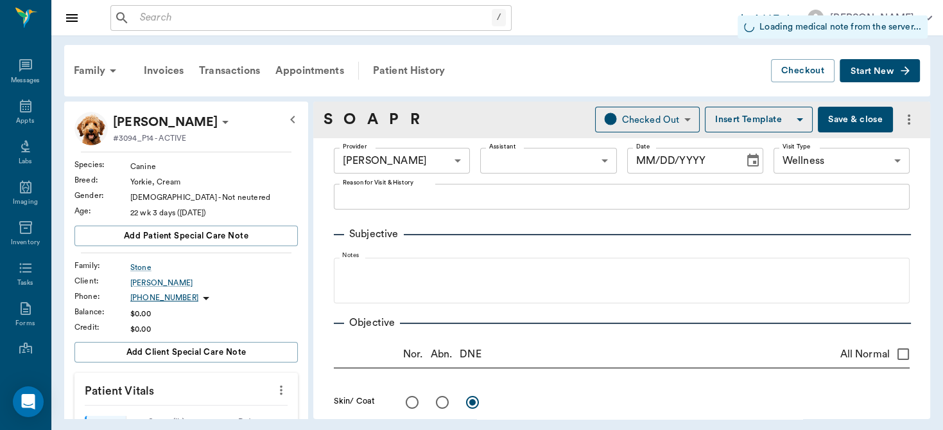
type input "63ec2f075fda476ae8351a4d"
type input "65d2be4f46e3a538d89b8c14"
type input "[DATE]"
type textarea "Said dog jumped off couch now holding up back, left leg and limping. She is awa…"
type input "1.00"
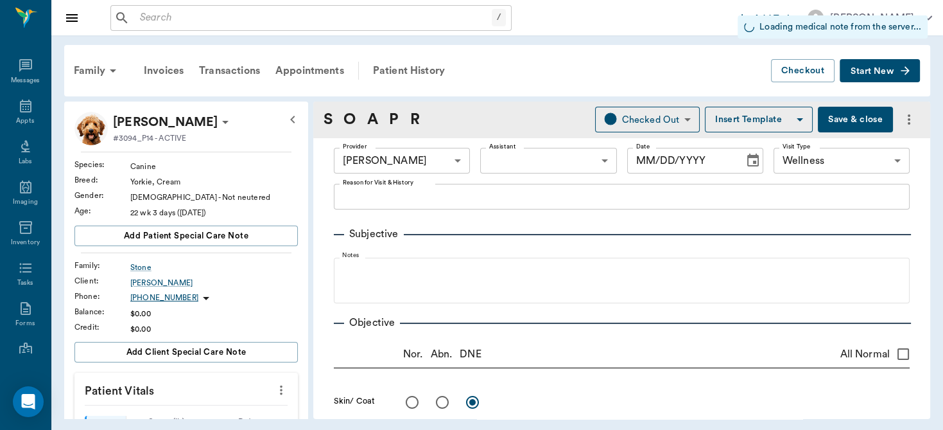
type input "1.00"
type input "0.15"
type input "0.05"
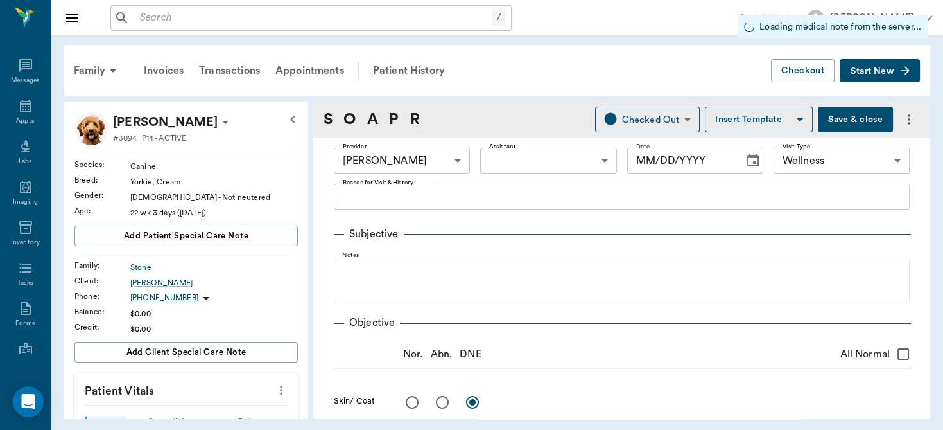
type input "0"
type input "1.00"
type textarea "HAC 1cc"
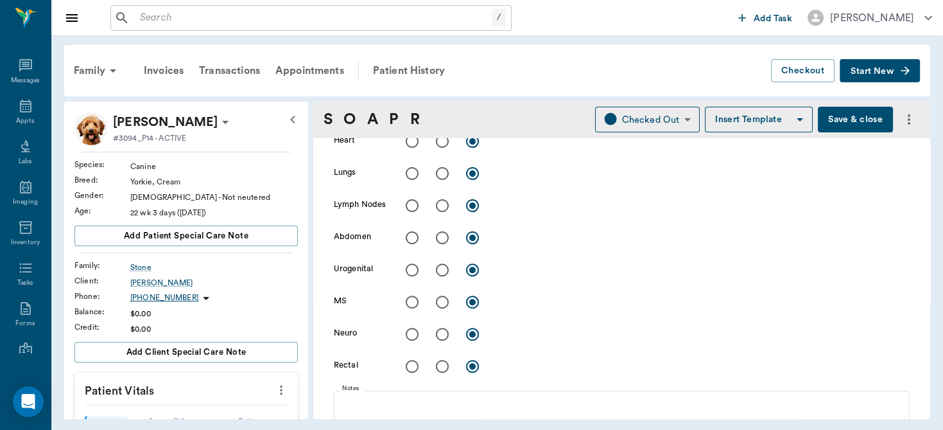
scroll to position [455, 0]
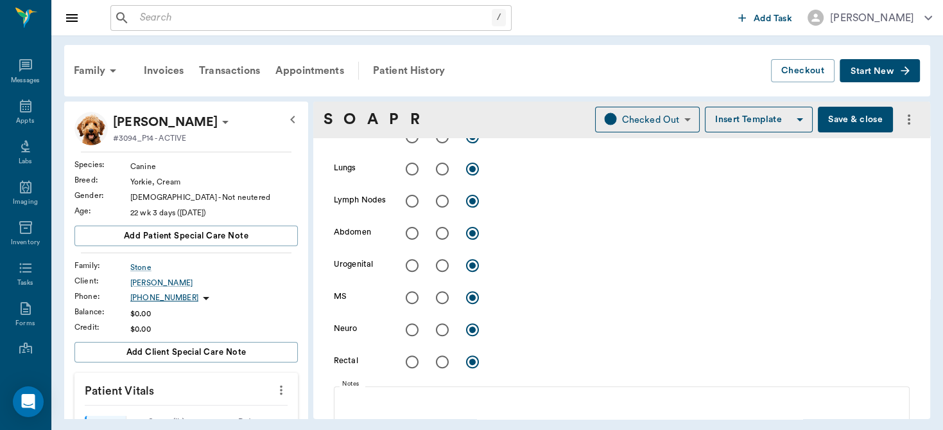
type textarea "Said dog jumped off couch now holding up back, left leg and limping. Happened […"
click at [442, 295] on input "radio" at bounding box center [442, 297] width 27 height 27
radio input "true"
click at [516, 301] on textarea at bounding box center [703, 297] width 414 height 15
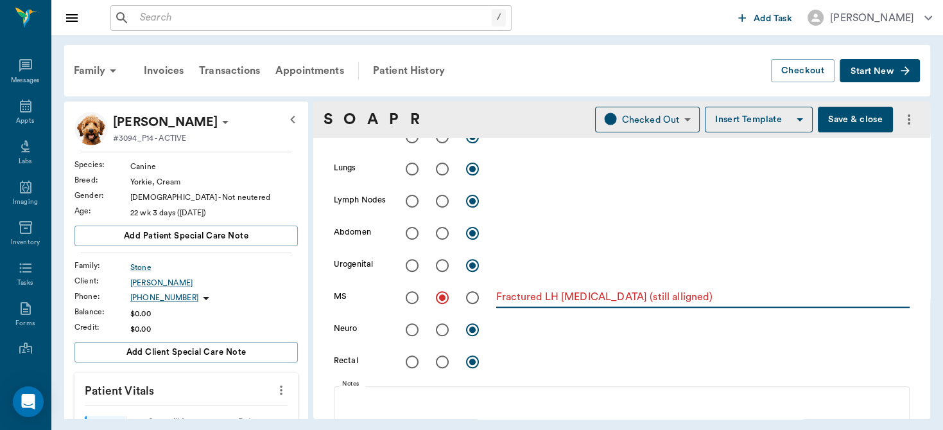
click at [616, 293] on textarea "Fractured LH [MEDICAL_DATA] (still alligned)" at bounding box center [703, 297] width 414 height 15
click at [682, 290] on textarea "Fractured LH [MEDICAL_DATA] (still aligned)" at bounding box center [703, 297] width 414 height 15
type textarea "Fractured LH [MEDICAL_DATA] (still aligned), Fx LH proximal [MEDICAL_DATA], non…"
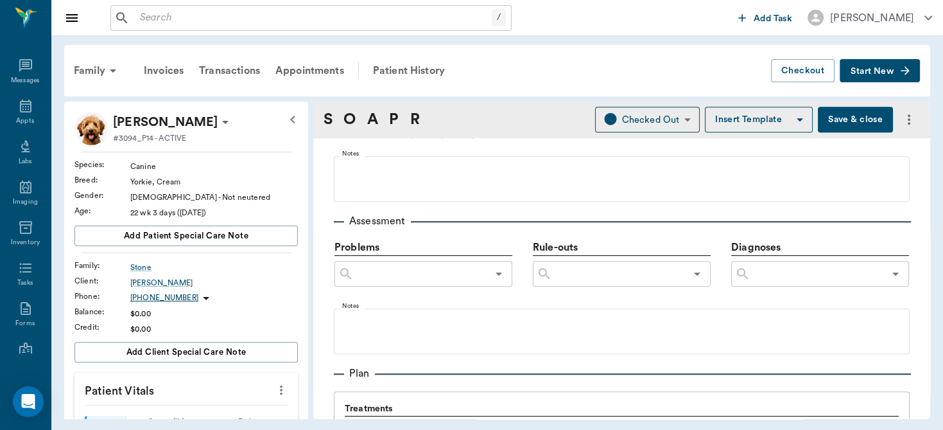
scroll to position [730, 0]
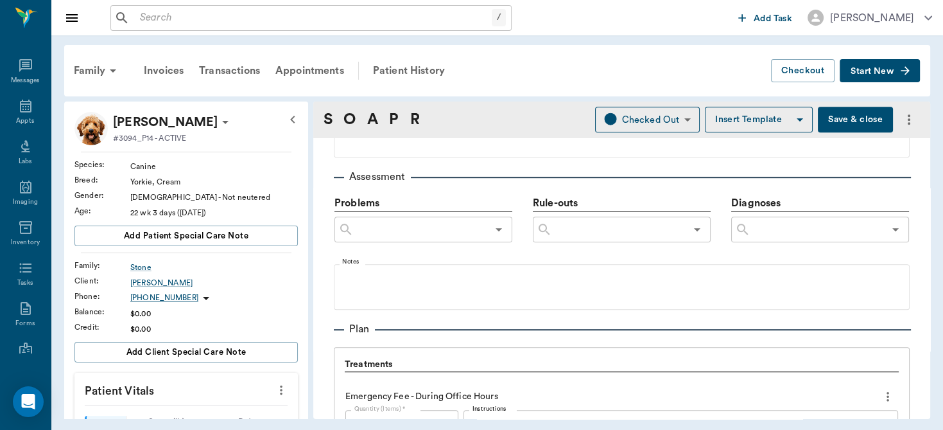
click at [812, 238] on div "​" at bounding box center [820, 229] width 178 height 26
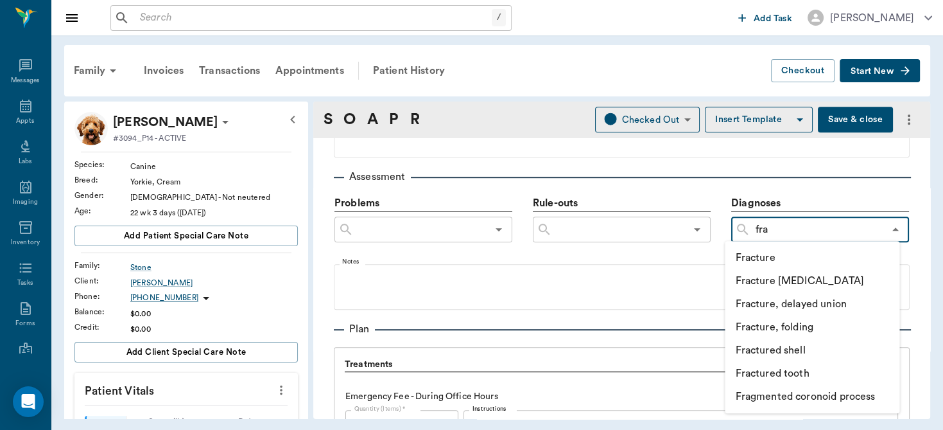
type input "frac"
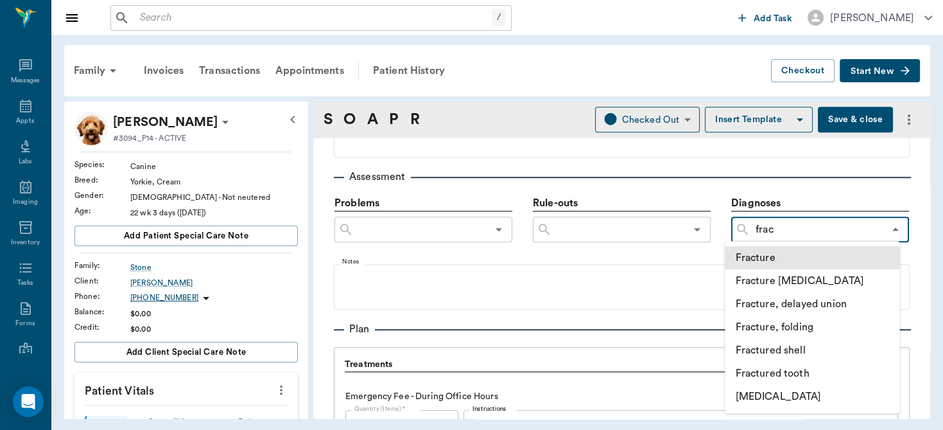
click at [789, 256] on li "Fracture" at bounding box center [812, 257] width 175 height 23
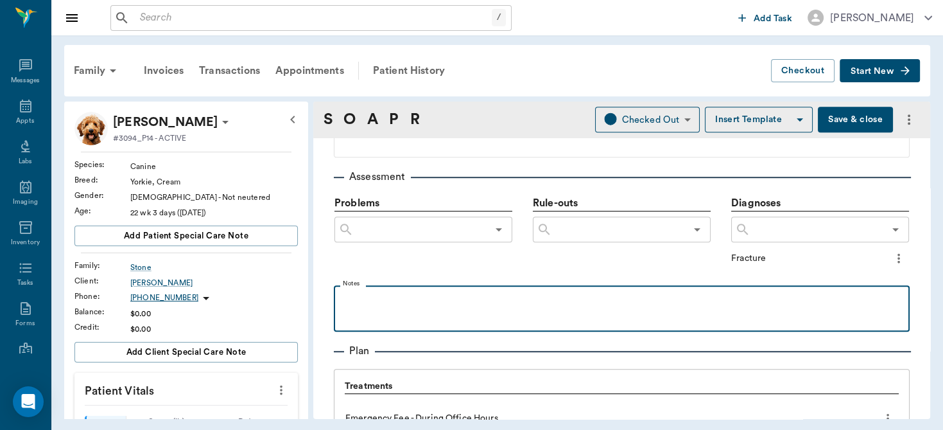
click at [390, 293] on p at bounding box center [621, 299] width 563 height 15
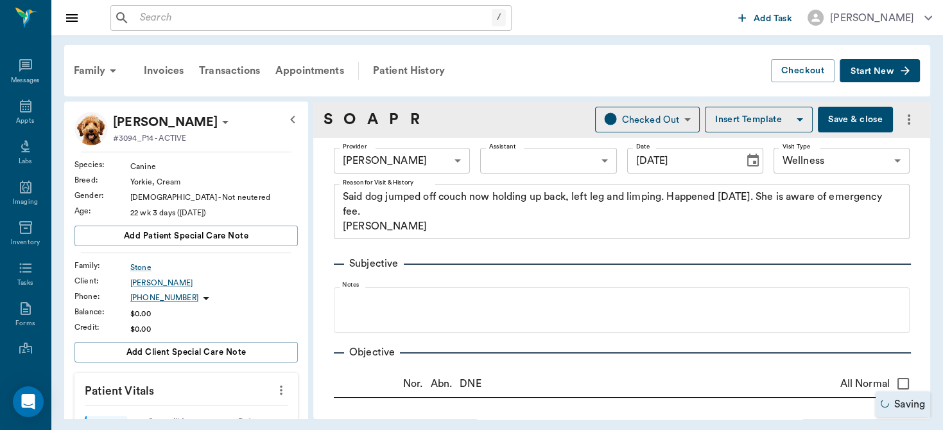
scroll to position [730, 0]
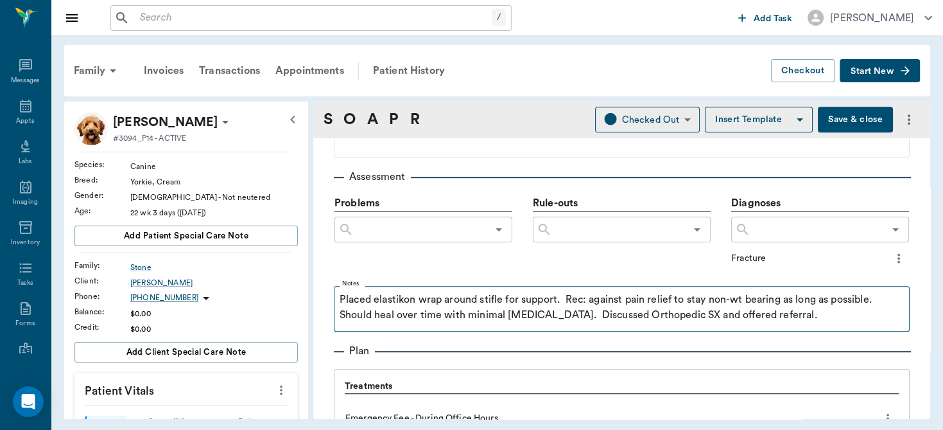
click at [818, 311] on p "Placed elastikon wrap around stifle for support. Rec: against pain relief to st…" at bounding box center [622, 307] width 565 height 31
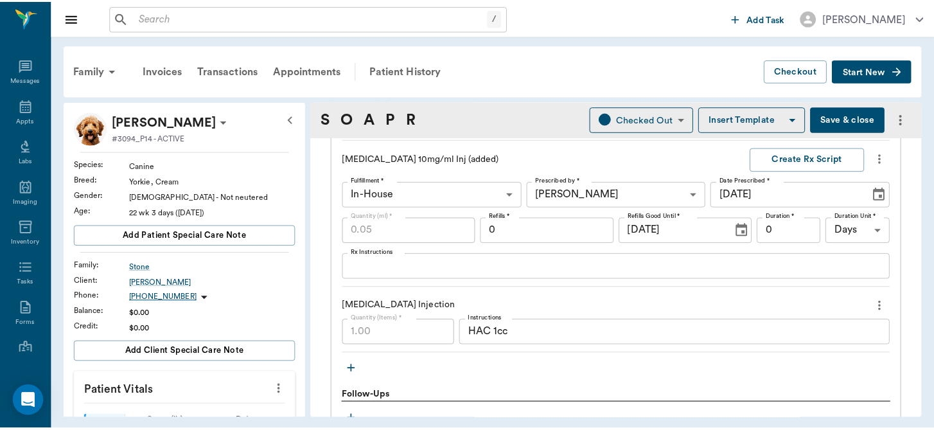
scroll to position [1372, 0]
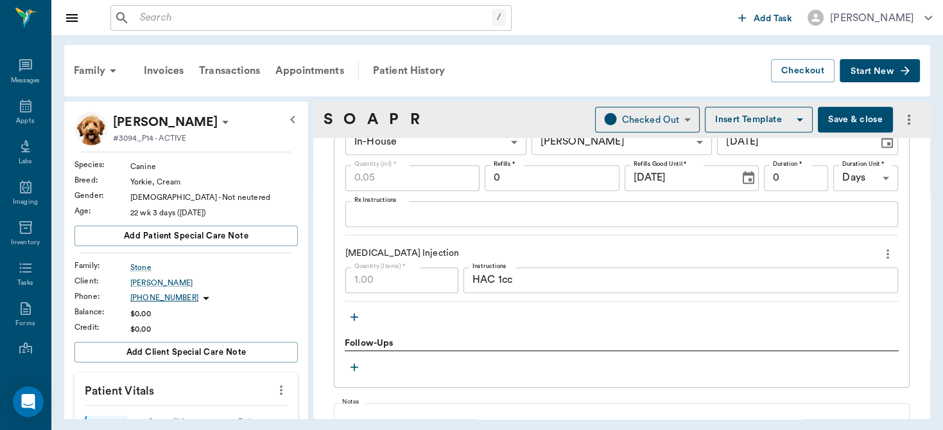
click at [845, 119] on button "Save & close" at bounding box center [855, 120] width 75 height 26
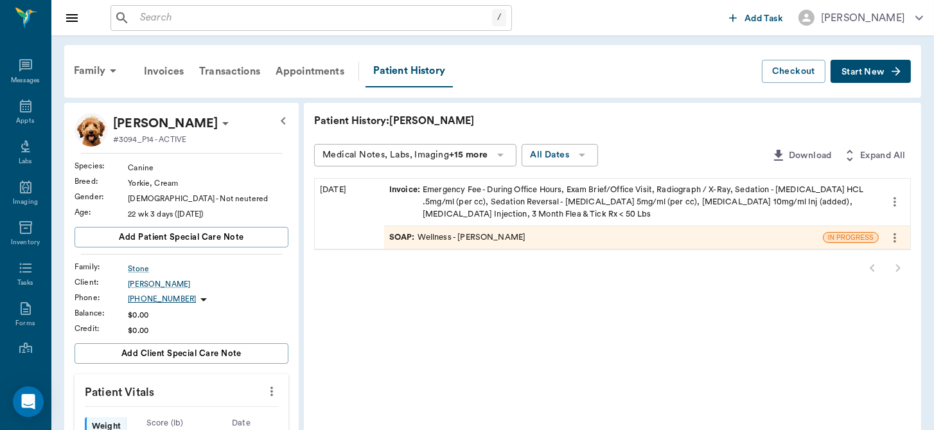
click at [272, 386] on icon "more" at bounding box center [272, 390] width 14 height 15
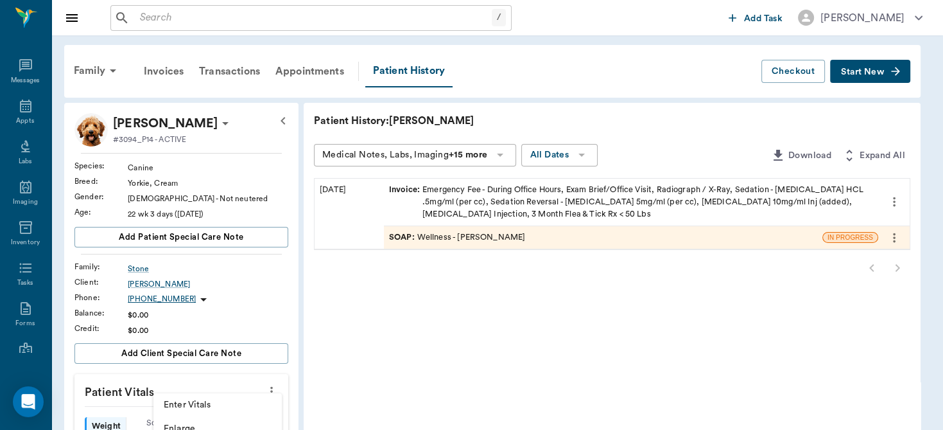
click at [196, 400] on span "Enter Vitals" at bounding box center [218, 404] width 108 height 13
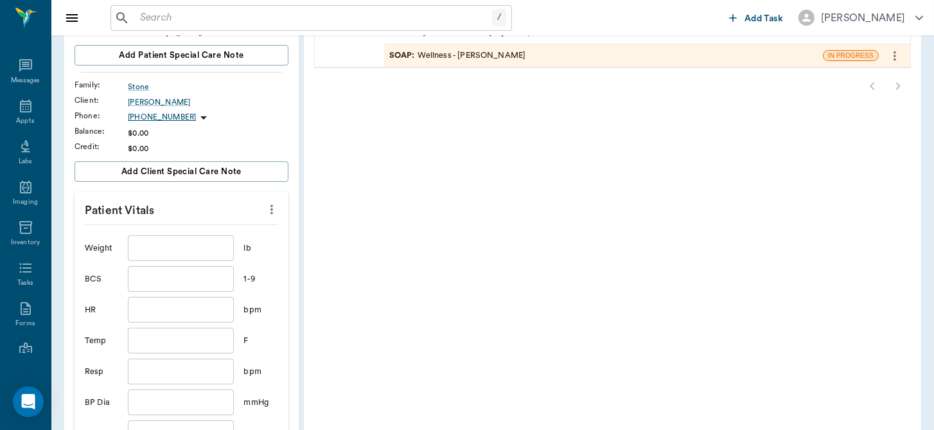
scroll to position [177, 0]
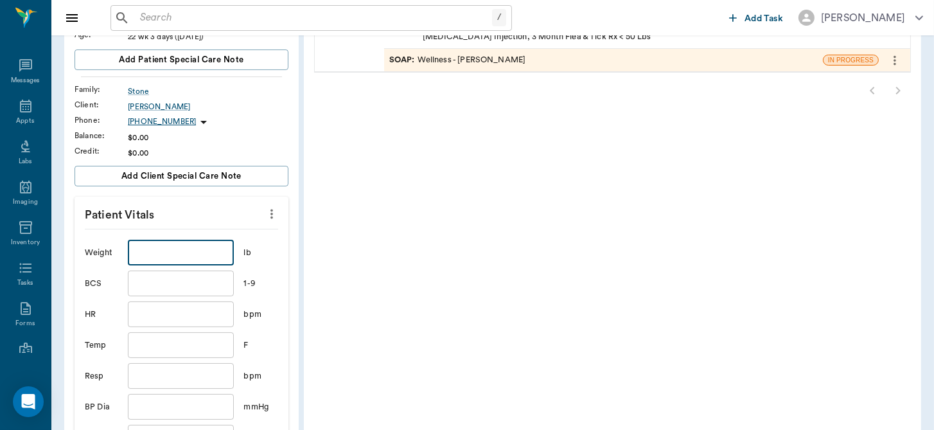
click at [183, 254] on input "text" at bounding box center [180, 253] width 105 height 26
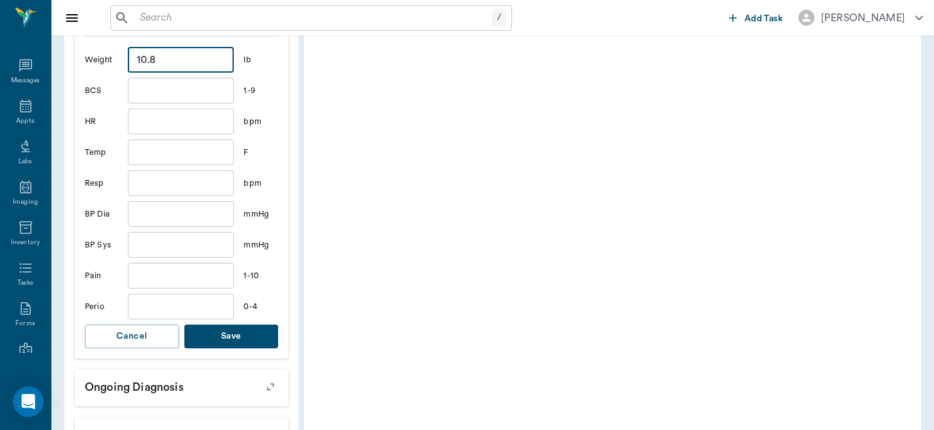
scroll to position [374, 0]
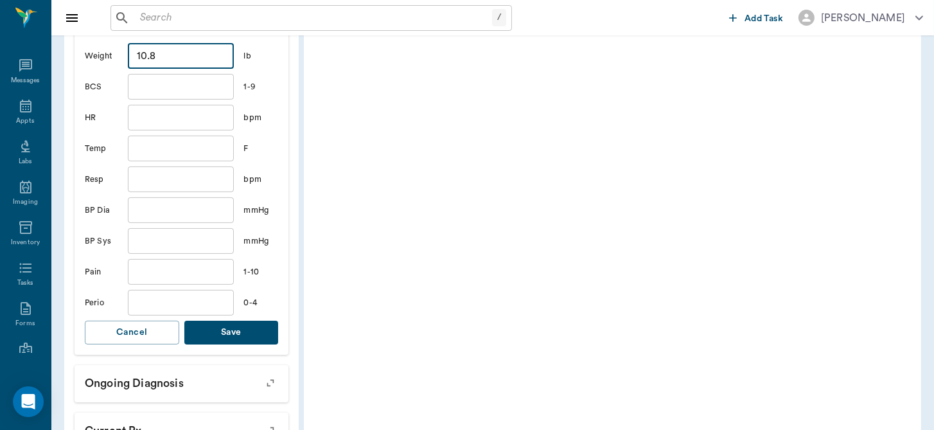
type input "10.8"
click at [232, 329] on button "Save" at bounding box center [231, 332] width 94 height 24
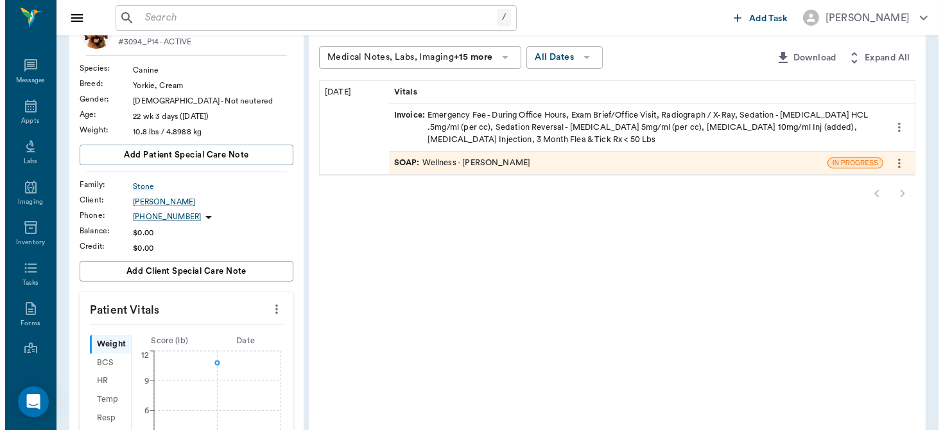
scroll to position [0, 0]
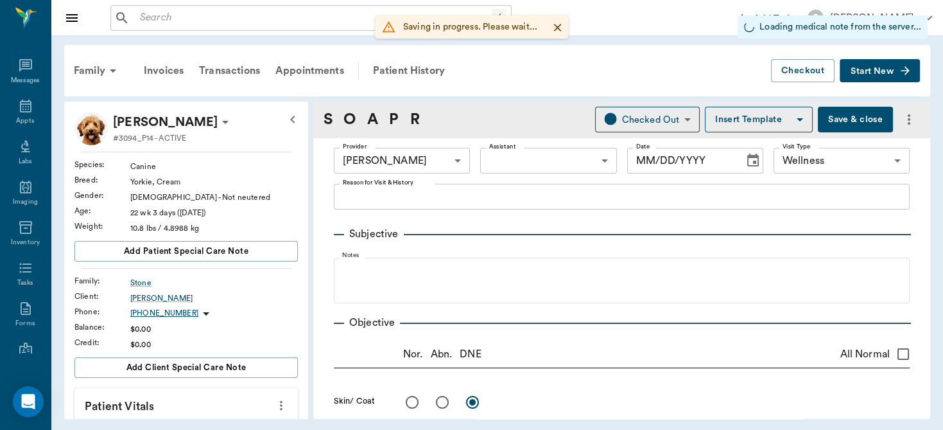
type input "63ec2f075fda476ae8351a4d"
type input "65d2be4f46e3a538d89b8c14"
radio input "true"
type input "[DATE]"
type textarea "Said dog jumped off couch now holding up back, left leg and limping. Happened […"
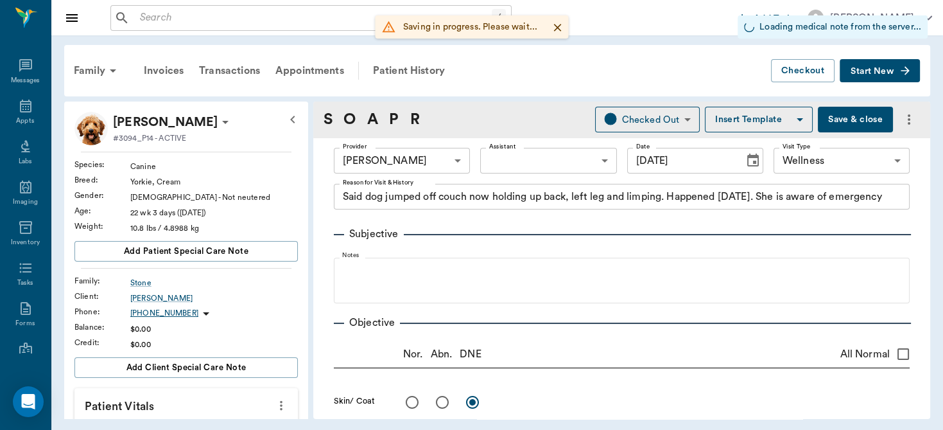
type textarea "Fractured LH [MEDICAL_DATA] (still aligned), Fx LH proximal [MEDICAL_DATA], non…"
type input "1.00"
type input "0.15"
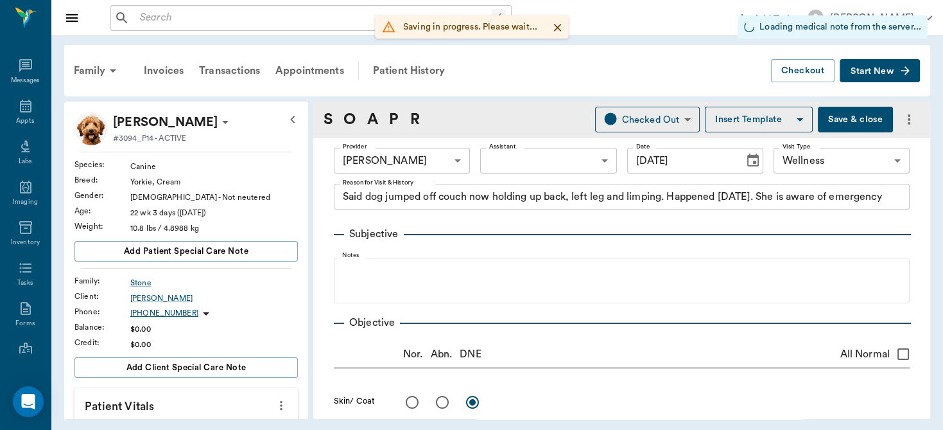
type input "0.15"
type input "0.05"
type input "0"
type input "1.00"
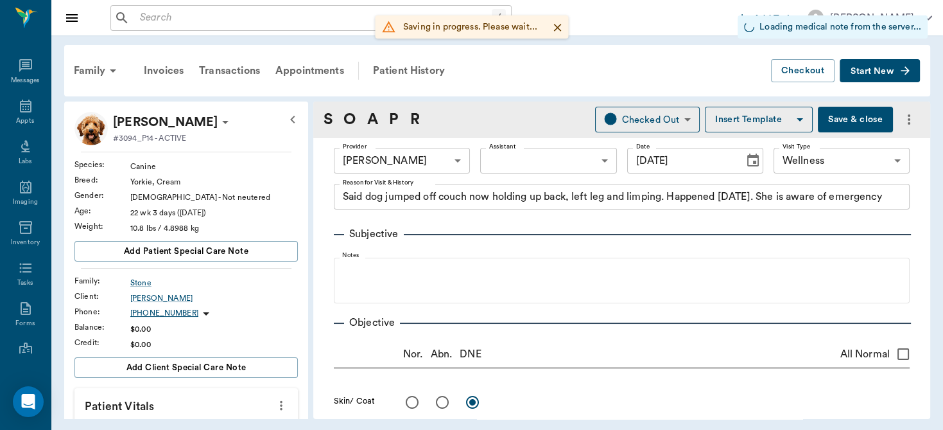
type textarea "HAC 1cc"
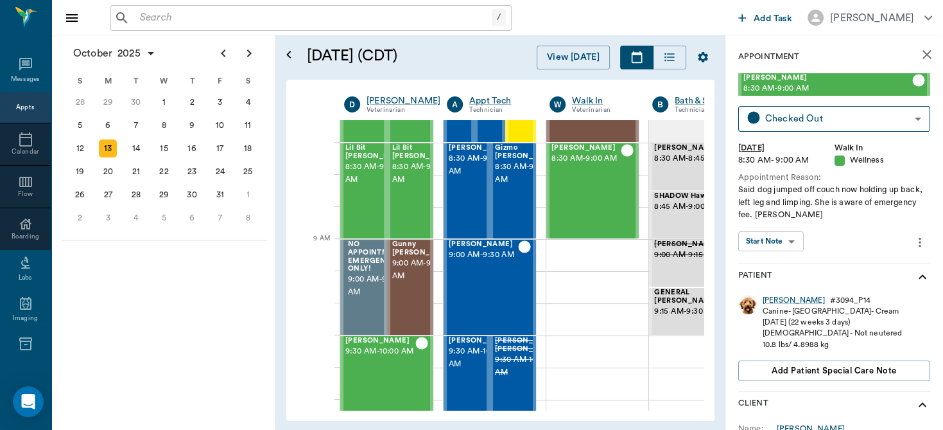
scroll to position [36, 0]
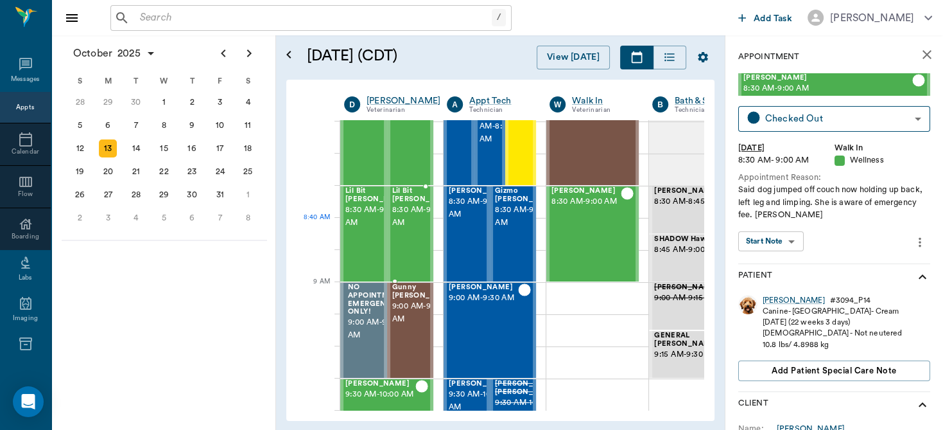
click at [403, 229] on span "8:30 AM - 9:00 AM" at bounding box center [424, 217] width 64 height 26
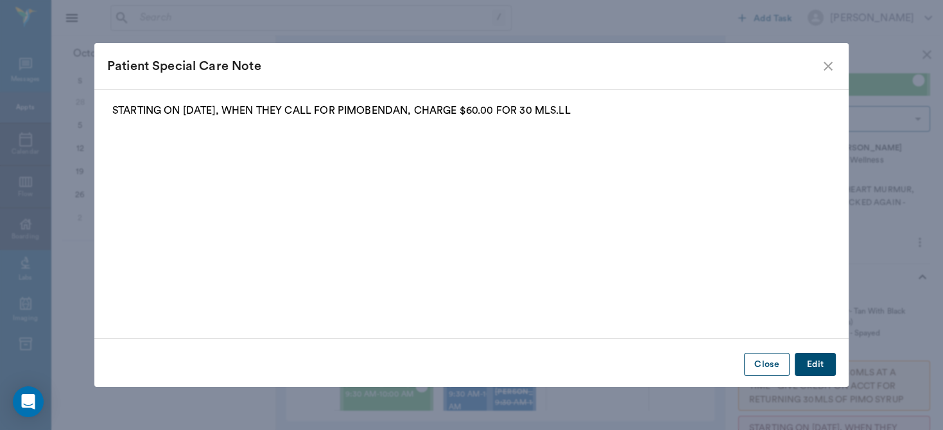
click at [767, 364] on button "Close" at bounding box center [767, 365] width 46 height 24
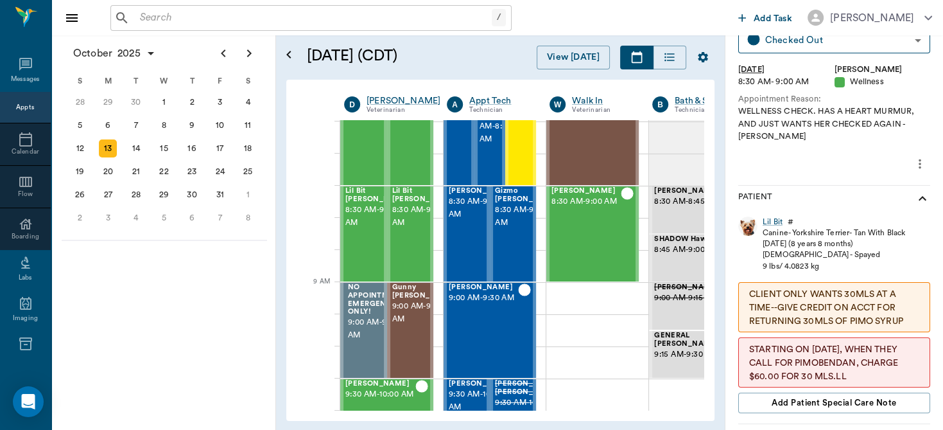
scroll to position [7, 0]
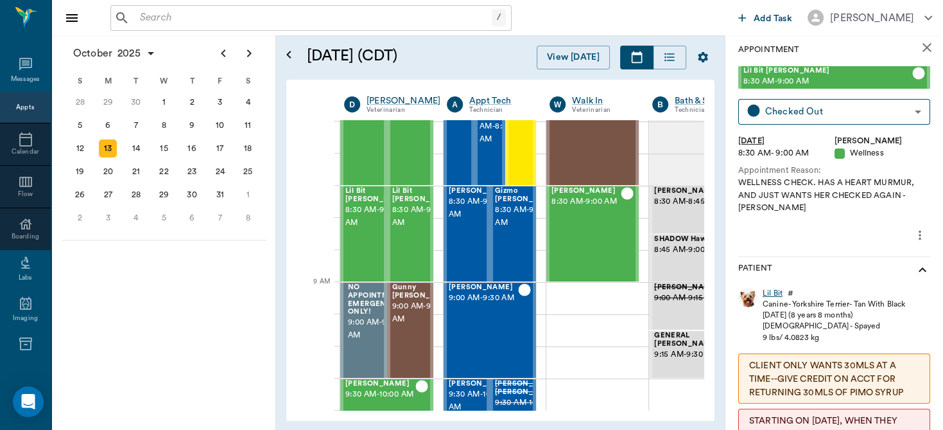
click at [773, 290] on div "Lil Bit" at bounding box center [773, 293] width 20 height 11
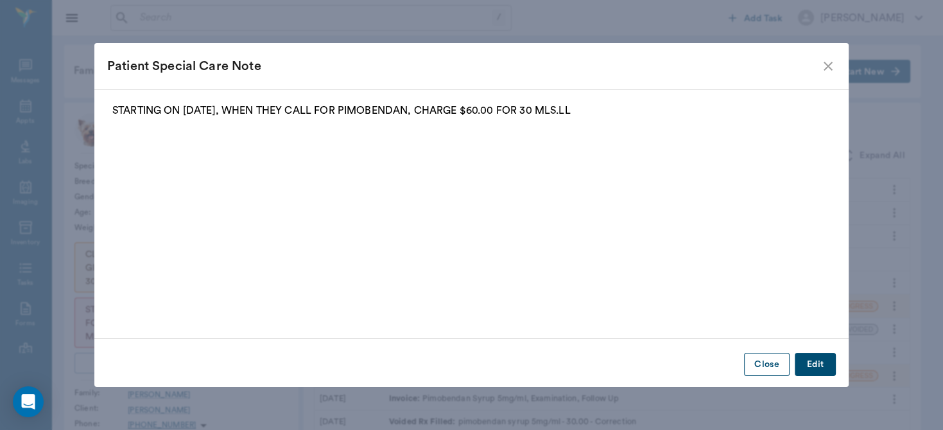
click at [769, 358] on button "Close" at bounding box center [767, 365] width 46 height 24
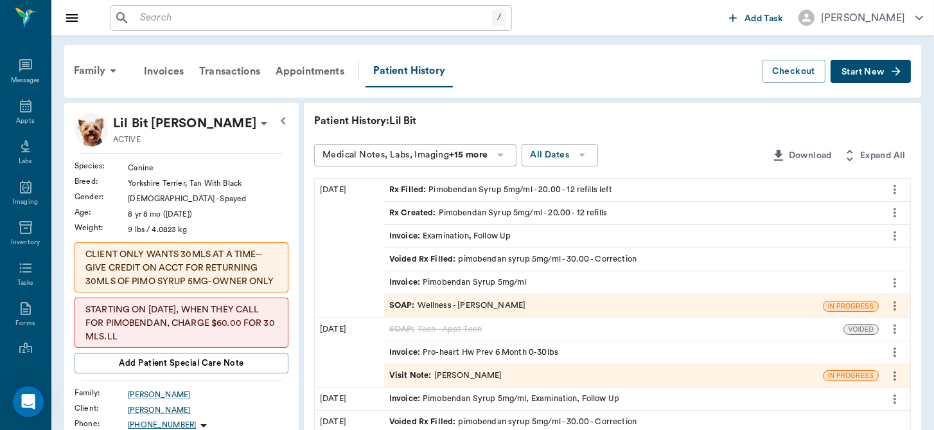
click at [437, 304] on div "SOAP : Wellness - Dr. Bert Ellsworth" at bounding box center [457, 305] width 136 height 12
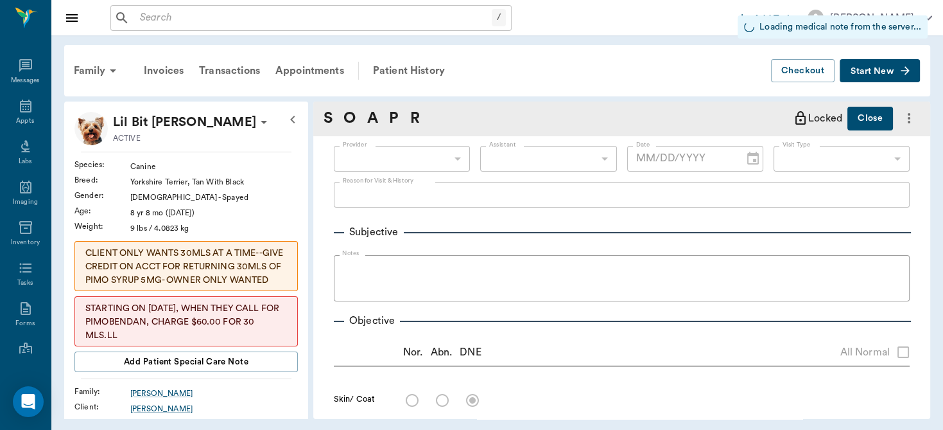
type input "63ec2f075fda476ae8351a4d"
type input "6740bf97de10e07744acf1eb"
type input "65d2be4f46e3a538d89b8c14"
radio input "true"
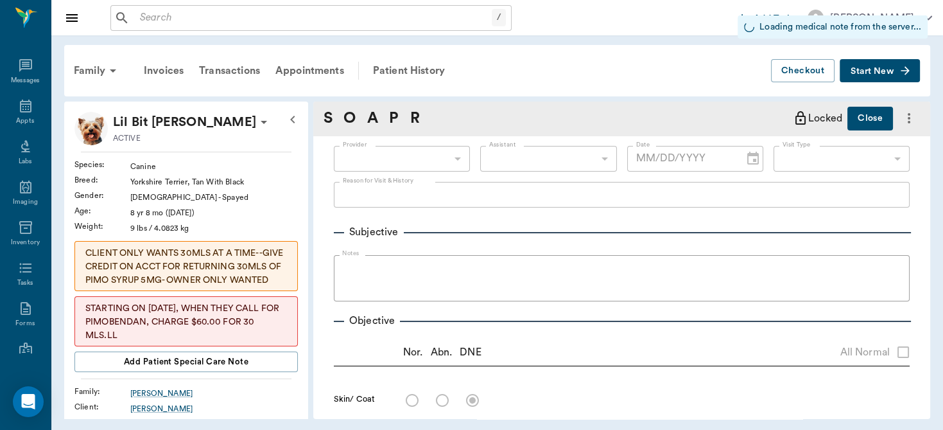
radio input "true"
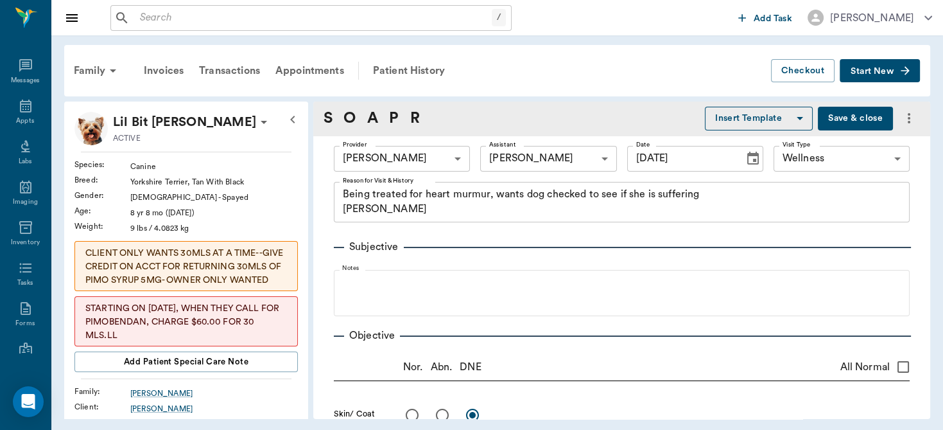
type input "[DATE]"
type textarea "Being treated for heart murmur, wants dog checked to see if she is suffering Ch…"
type textarea "dark mm. Grade 4 perio"
type textarea "Grade 4 murmur with significant sinus arrhythmia"
type textarea "some crackles"
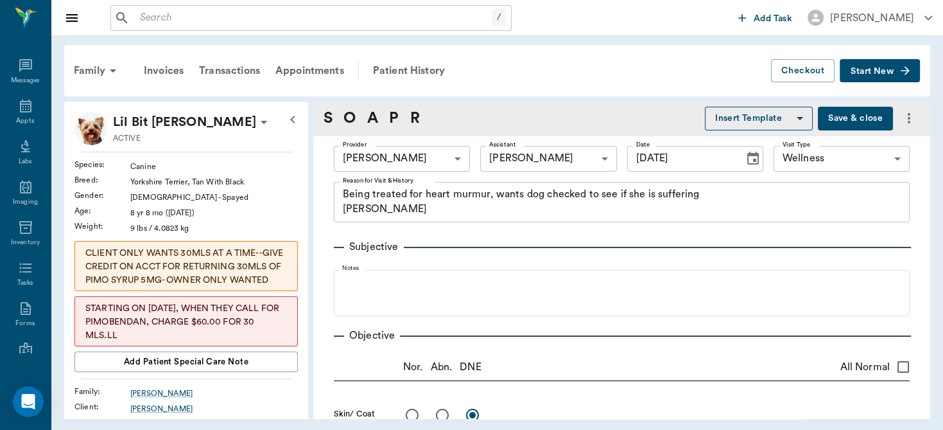
type textarea "US of abdomen revealed enlarged gall bladder, no ascites"
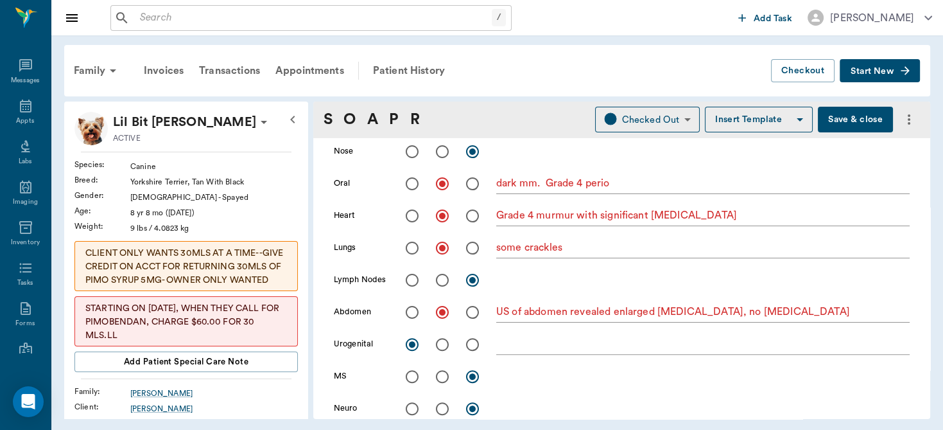
scroll to position [302, 0]
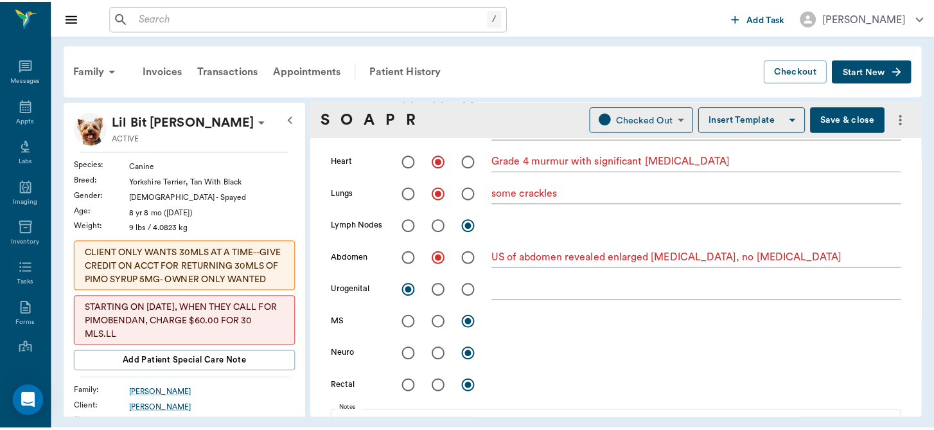
scroll to position [66, 0]
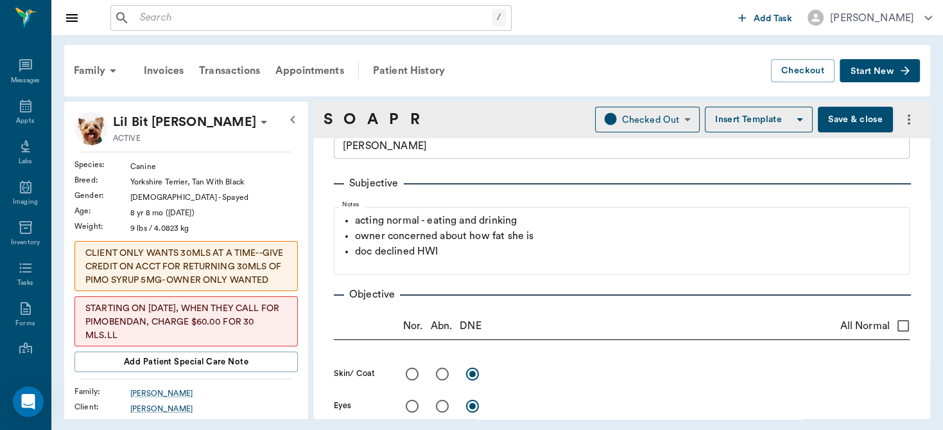
click at [859, 118] on button "Save & close" at bounding box center [855, 120] width 75 height 26
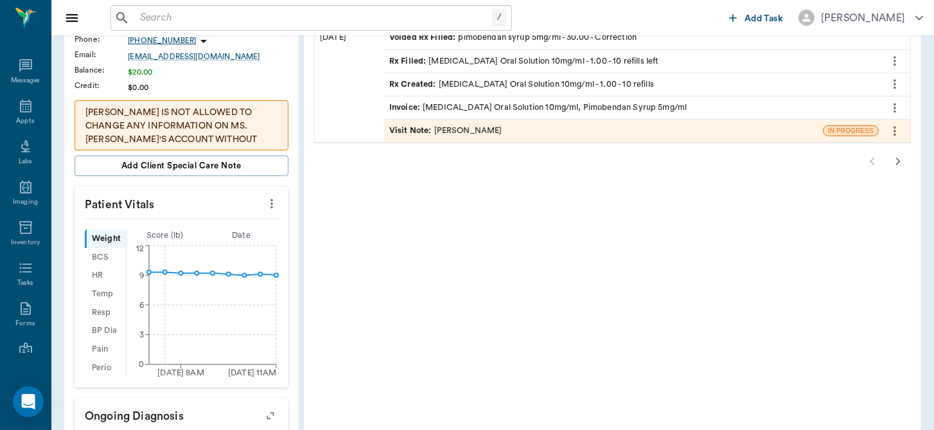
scroll to position [393, 0]
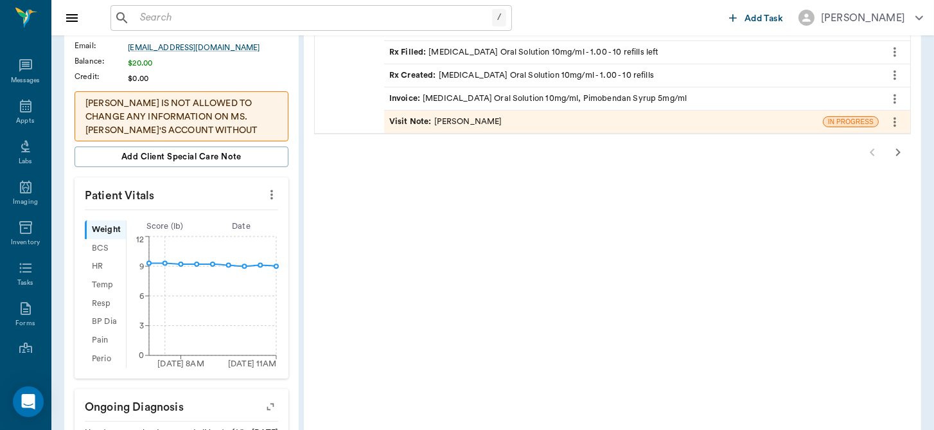
click at [271, 190] on icon "more" at bounding box center [271, 195] width 3 height 10
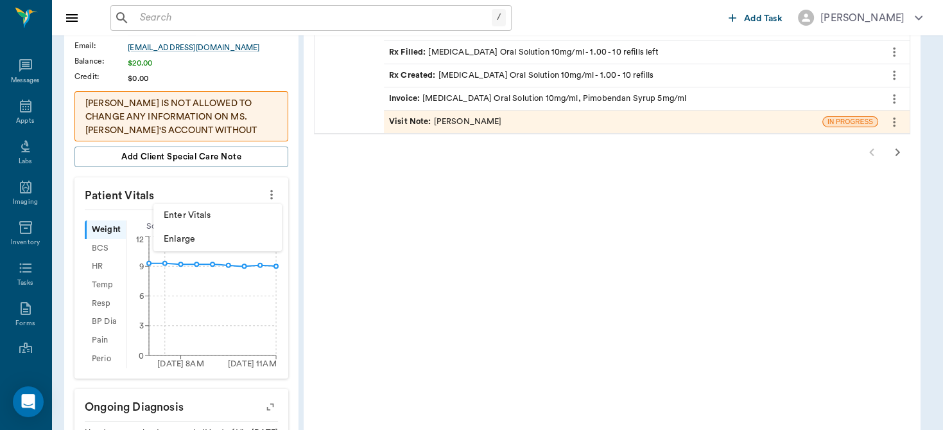
click at [221, 210] on span "Enter Vitals" at bounding box center [218, 215] width 108 height 13
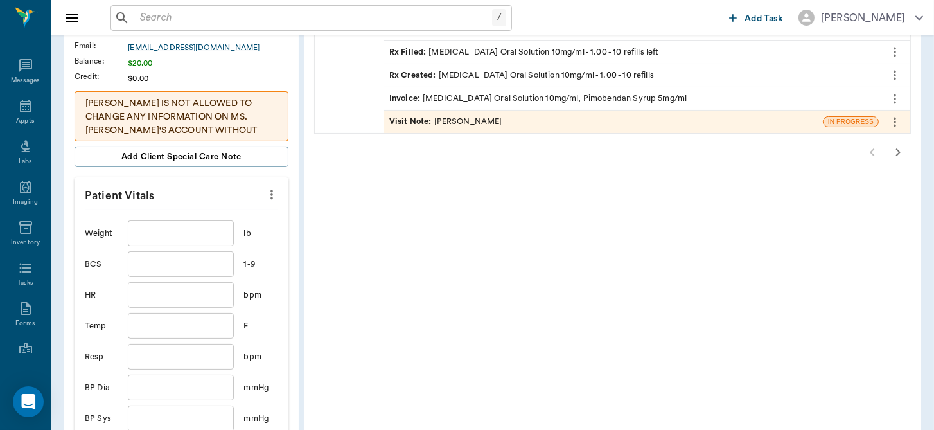
click at [171, 227] on input "text" at bounding box center [180, 233] width 105 height 26
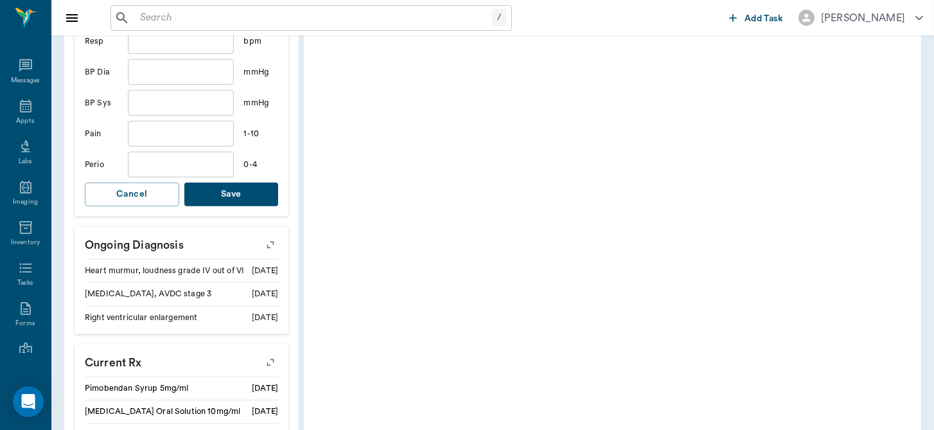
scroll to position [705, 0]
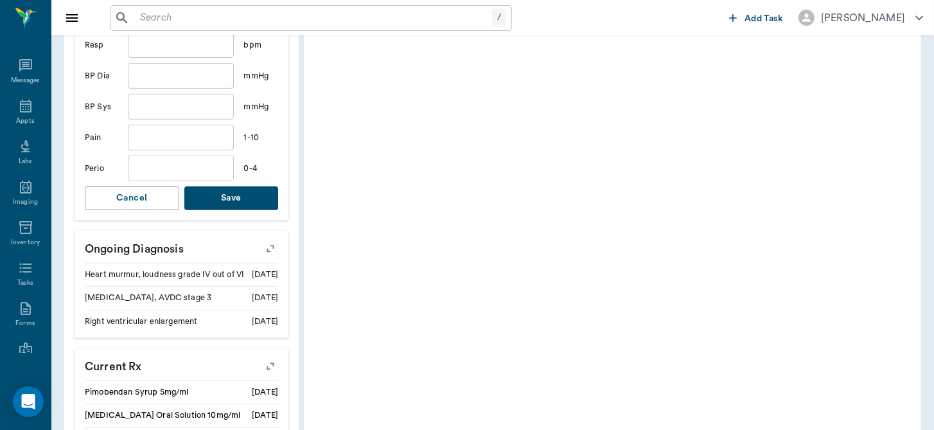
type input "9.2"
click at [237, 194] on button "Save" at bounding box center [231, 198] width 94 height 24
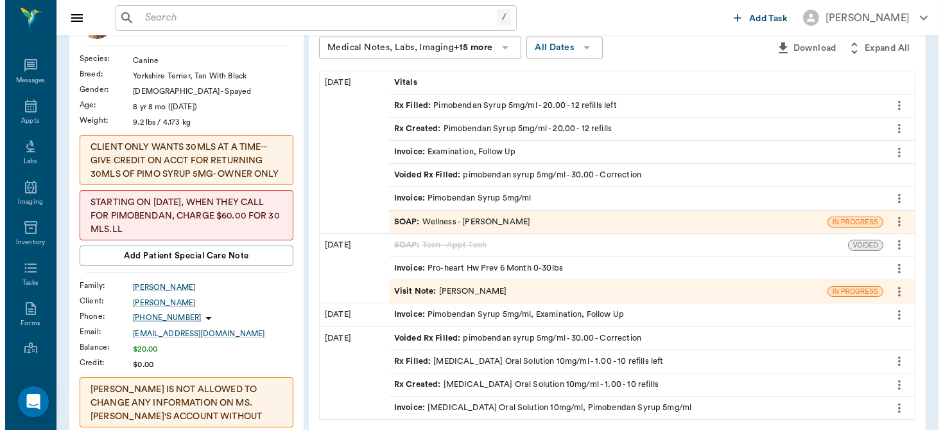
scroll to position [0, 0]
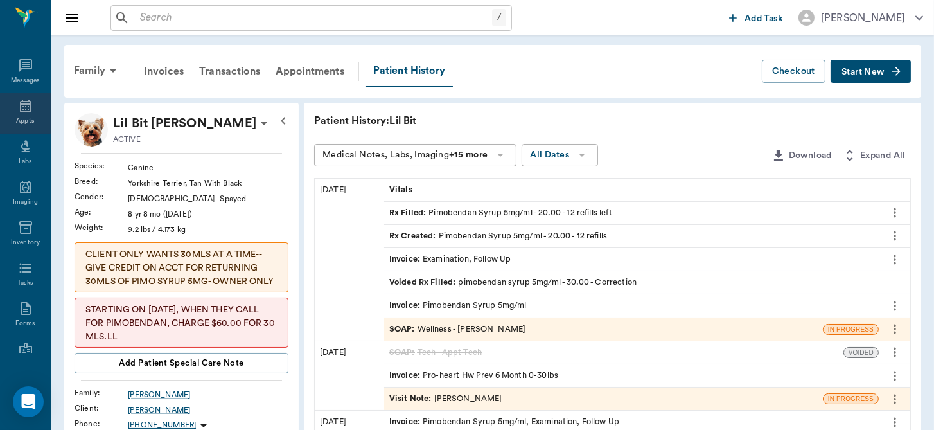
click at [24, 113] on icon at bounding box center [25, 105] width 15 height 15
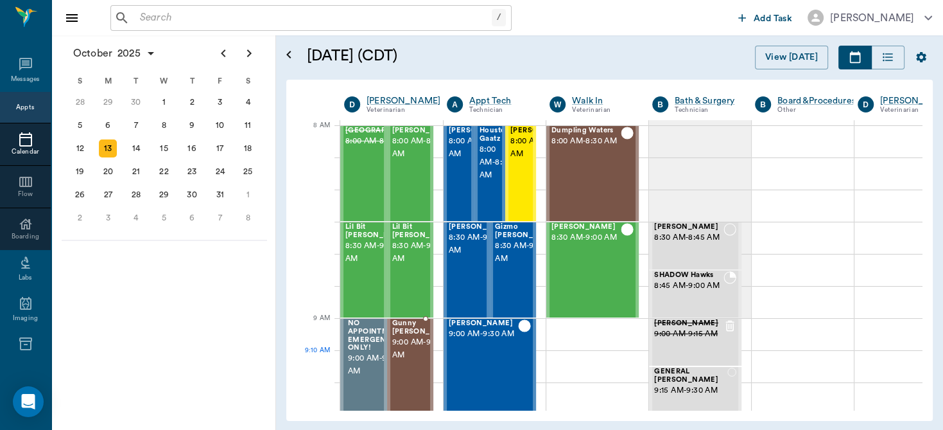
click at [398, 356] on span "9:00 AM - 9:30 AM" at bounding box center [424, 349] width 64 height 26
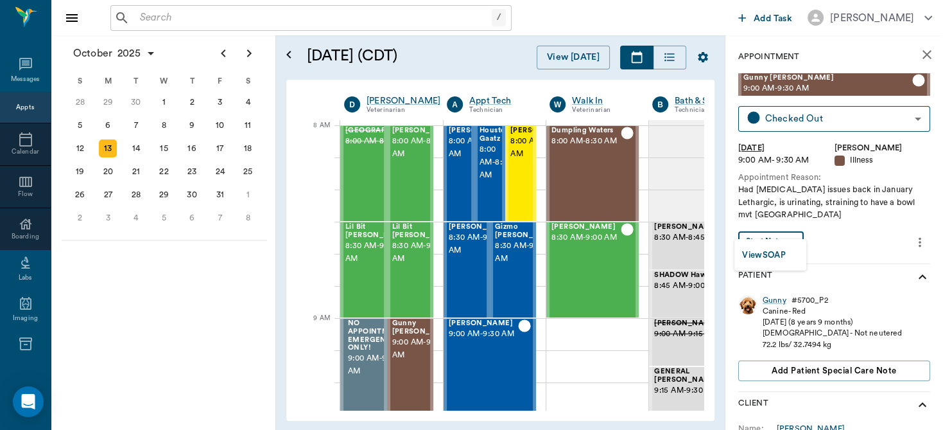
click at [787, 226] on body "/ ​ Add Task Dr. Bert Ellsworth Nectar Messages Appts Calendar Flow Boarding La…" at bounding box center [471, 215] width 943 height 430
click at [773, 252] on button "View SOAP" at bounding box center [764, 255] width 44 height 15
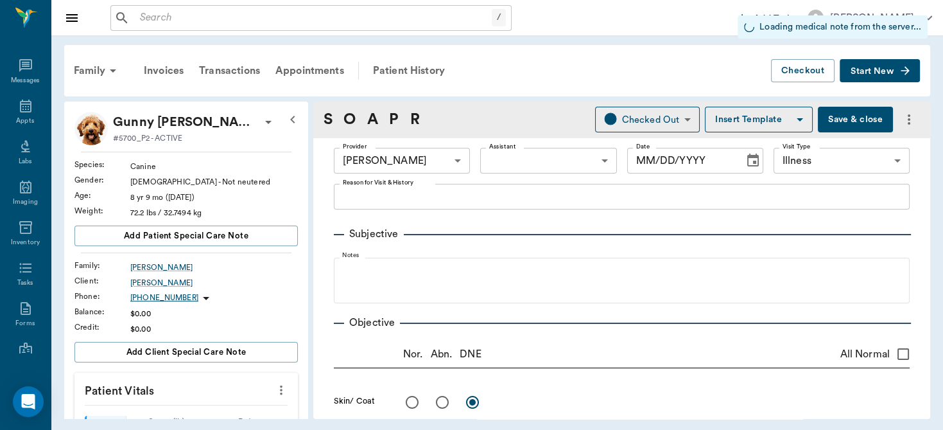
type input "63ec2f075fda476ae8351a4d"
type input "65d2be4f46e3a538d89b8c15"
type input "[DATE]"
type textarea "Had prostate issues back in January Lethargic, is urinating, straining to have …"
type input "30.00"
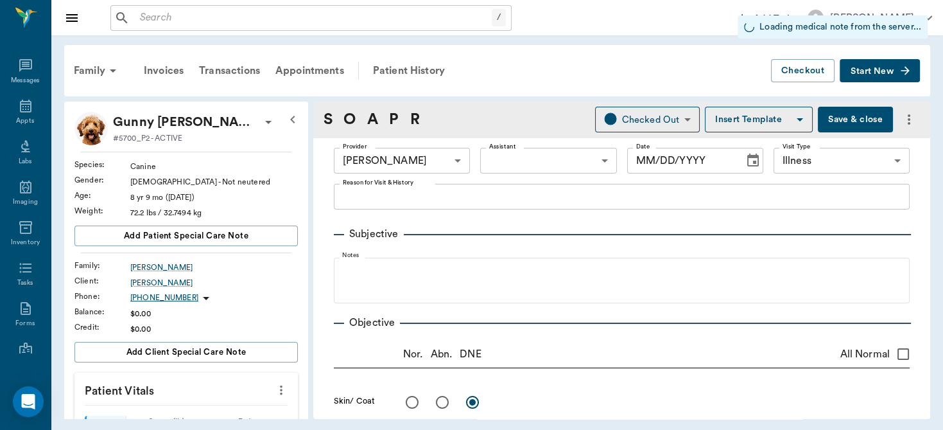
type input "1"
type input "0"
type textarea "Give 1 & 1/2 tablets daily"
type input "30.00"
type input "0"
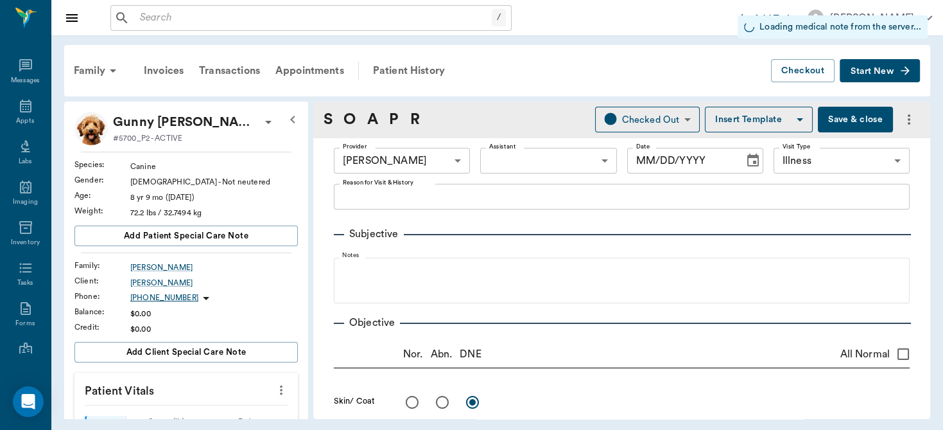
type input "0"
type textarea "GIVE 1 CAPSULE TWICE DAILY UNTIL GONE"
type input "14.00"
type input "0"
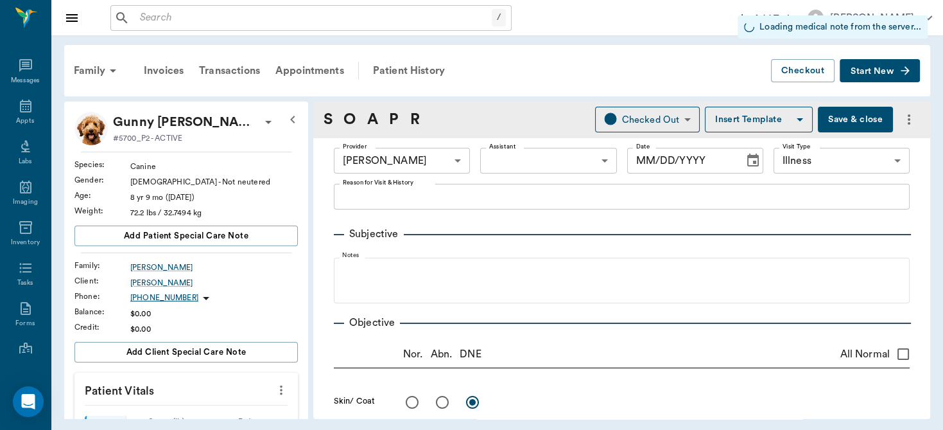
type textarea "Give 1 tablet daily"
type input "1.00"
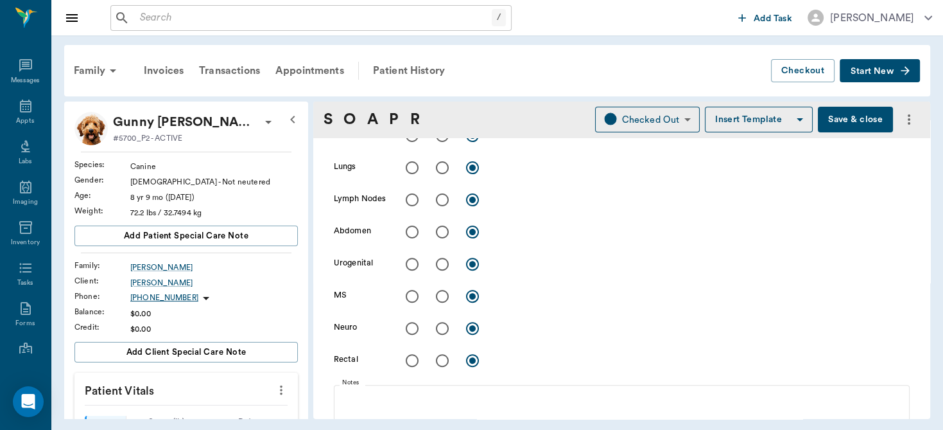
scroll to position [482, 0]
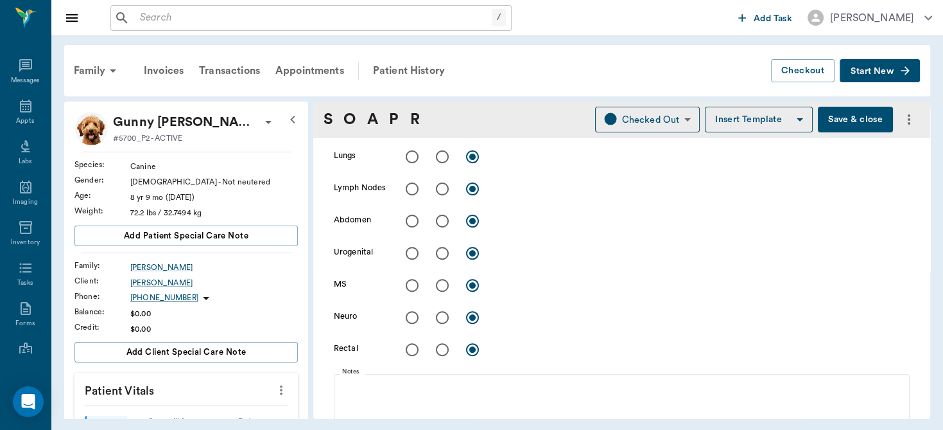
type textarea "Had prostate issues back in January Lethargic, is urinating, straining to have …"
click at [441, 350] on input "radio" at bounding box center [442, 349] width 27 height 27
radio input "true"
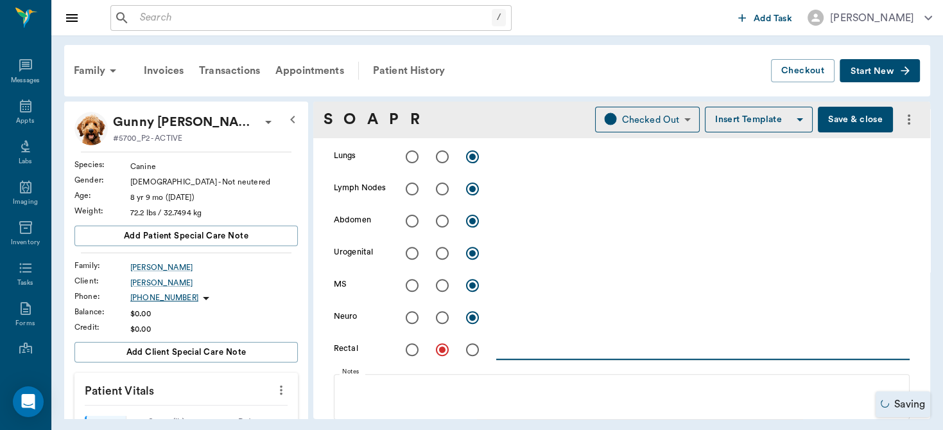
click at [528, 353] on textarea at bounding box center [703, 349] width 414 height 15
type textarea "prostate enlarged"
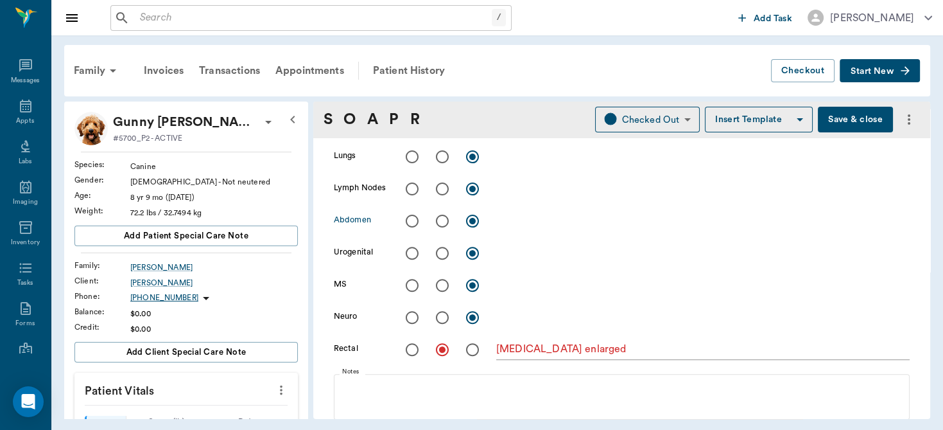
click at [442, 219] on input "radio" at bounding box center [442, 220] width 27 height 27
radio input "true"
click at [499, 221] on textarea at bounding box center [703, 220] width 414 height 15
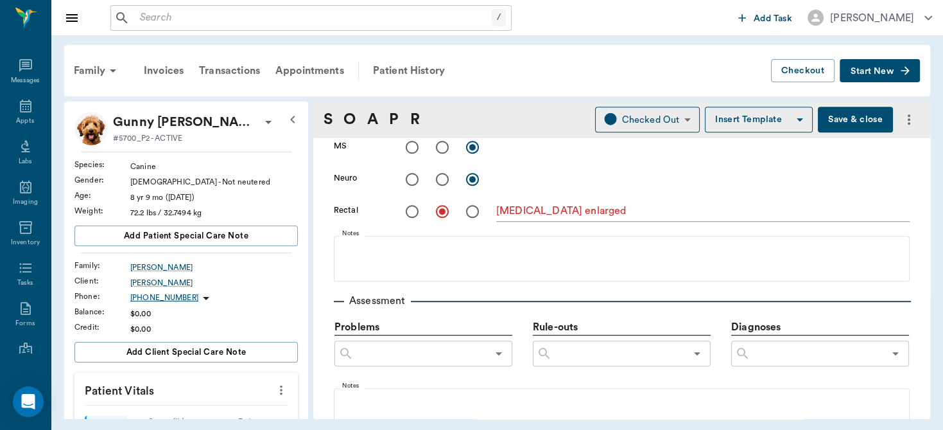
scroll to position [616, 0]
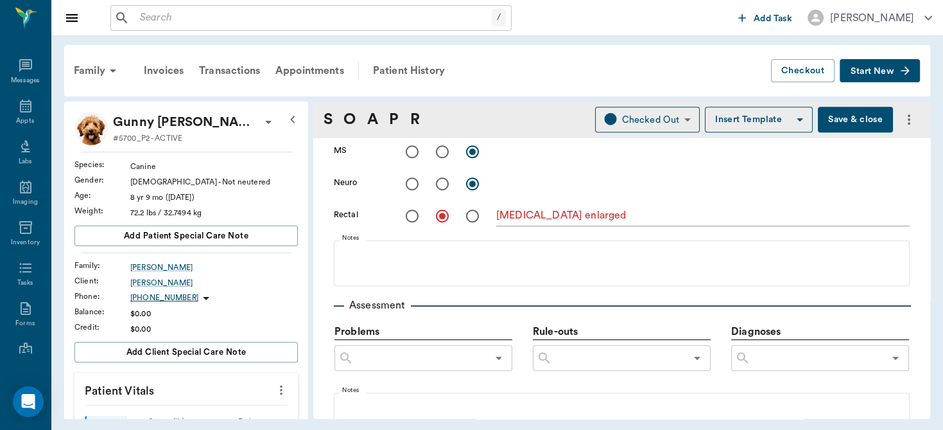
type textarea "US of prostate is enlarged but homogenous with no signs of neoplasia or abscess"
click at [774, 363] on input "text" at bounding box center [818, 358] width 134 height 18
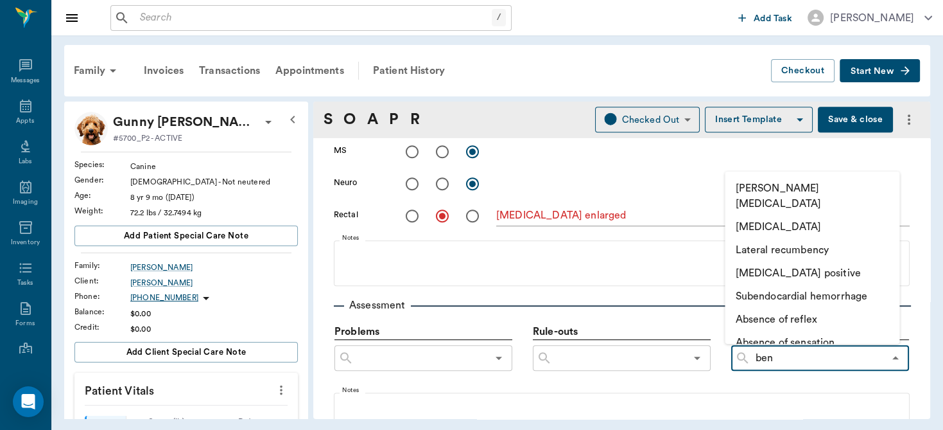
type input "beni"
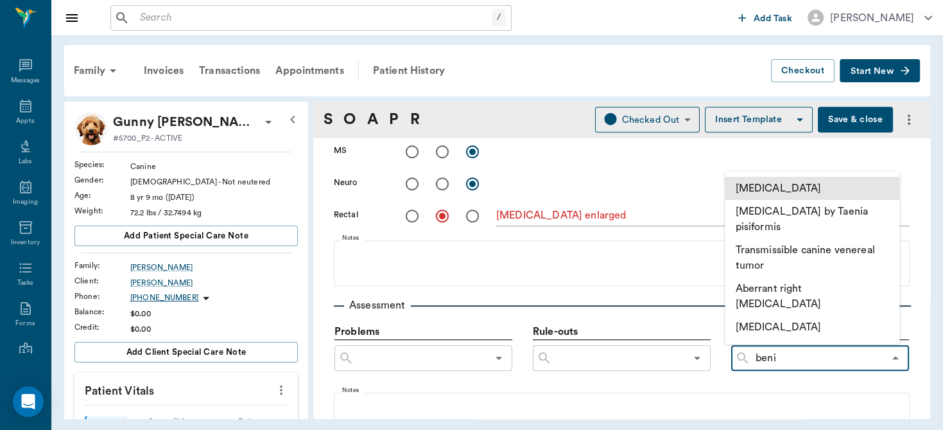
click at [780, 186] on li "[MEDICAL_DATA]" at bounding box center [812, 188] width 175 height 23
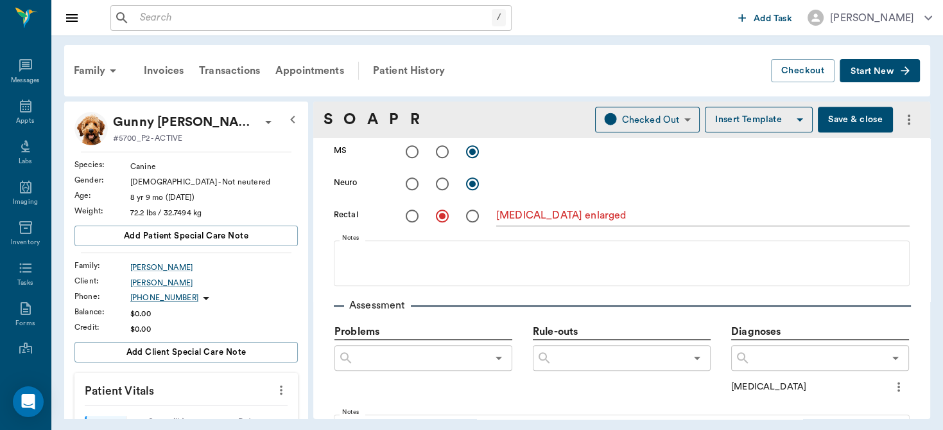
click at [892, 383] on icon "more" at bounding box center [899, 386] width 14 height 15
click at [856, 402] on span "Add to ongoing diagnosis" at bounding box center [836, 404] width 108 height 13
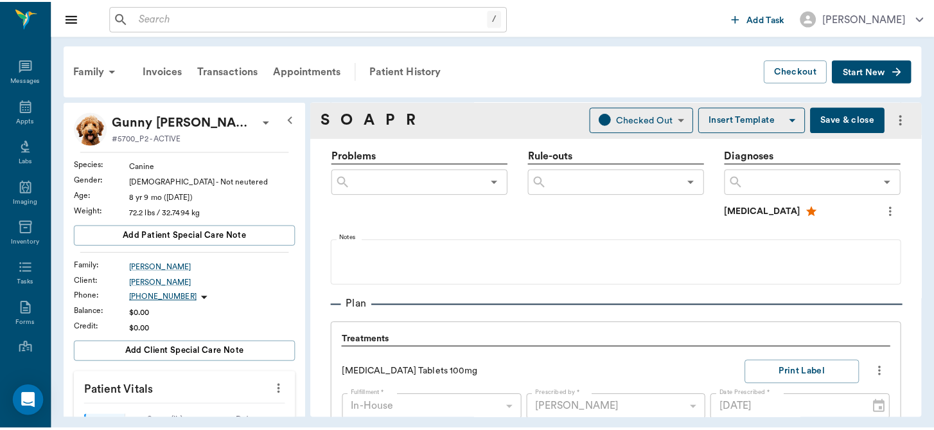
scroll to position [807, 0]
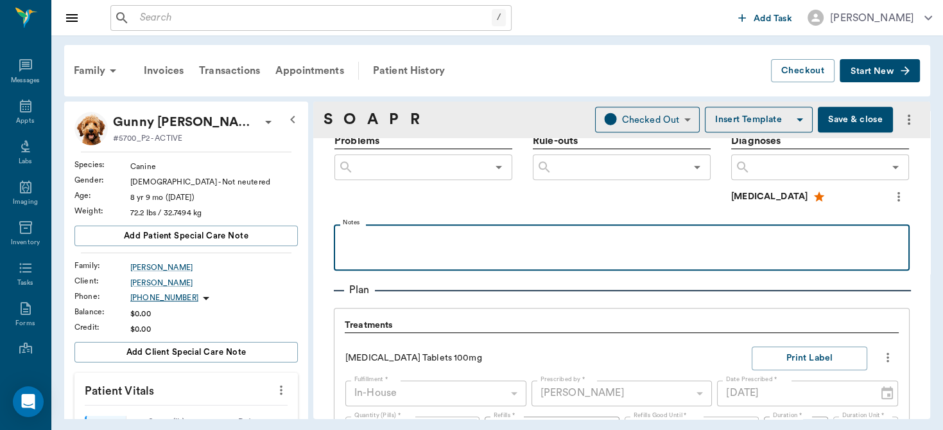
click at [570, 239] on p at bounding box center [621, 238] width 563 height 15
click at [569, 239] on p at bounding box center [621, 238] width 563 height 15
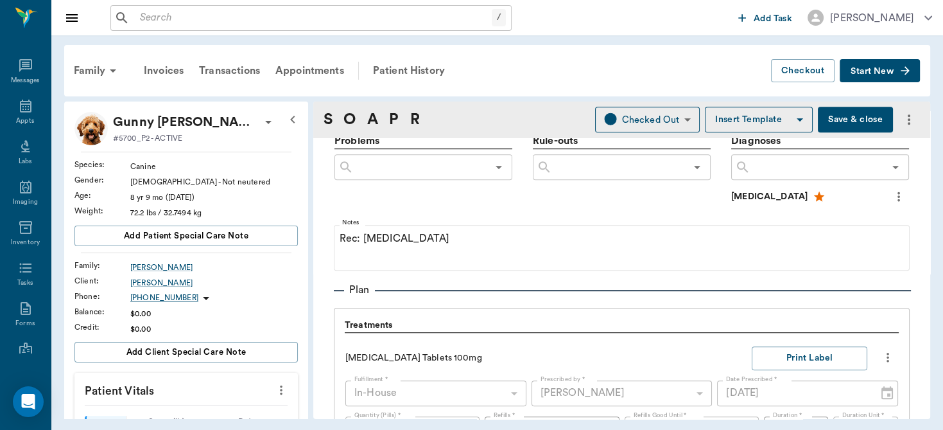
click at [859, 114] on button "Save & close" at bounding box center [855, 120] width 75 height 26
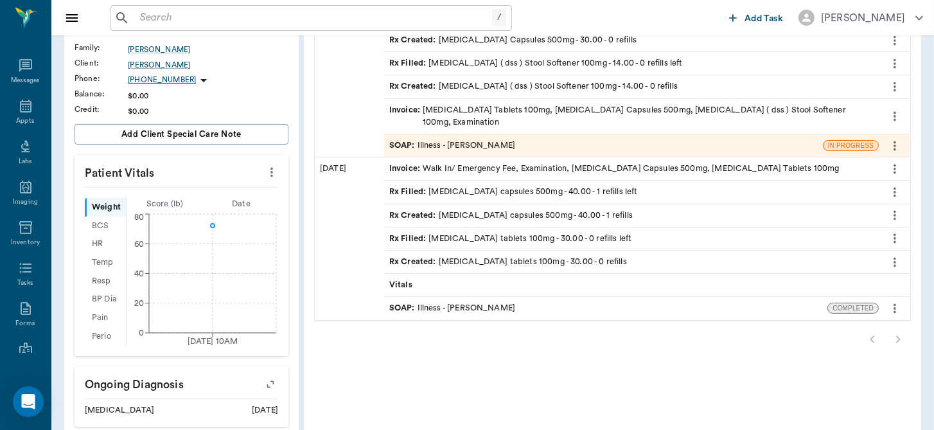
scroll to position [200, 0]
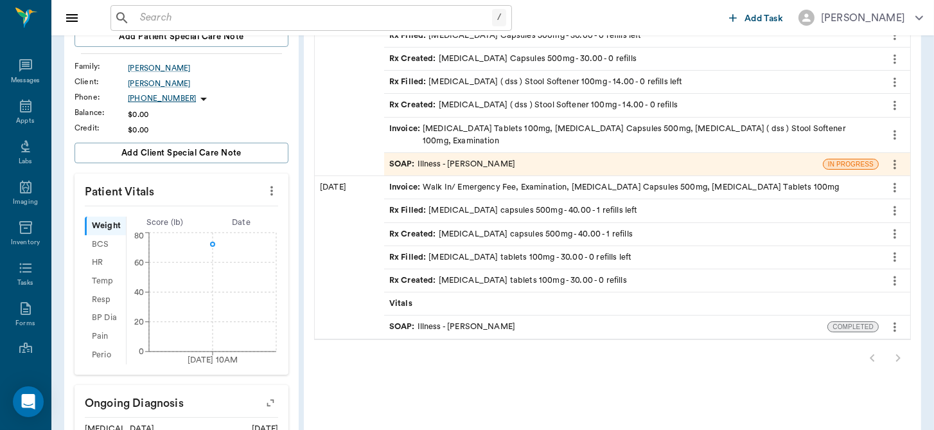
click at [273, 186] on icon "more" at bounding box center [272, 190] width 14 height 15
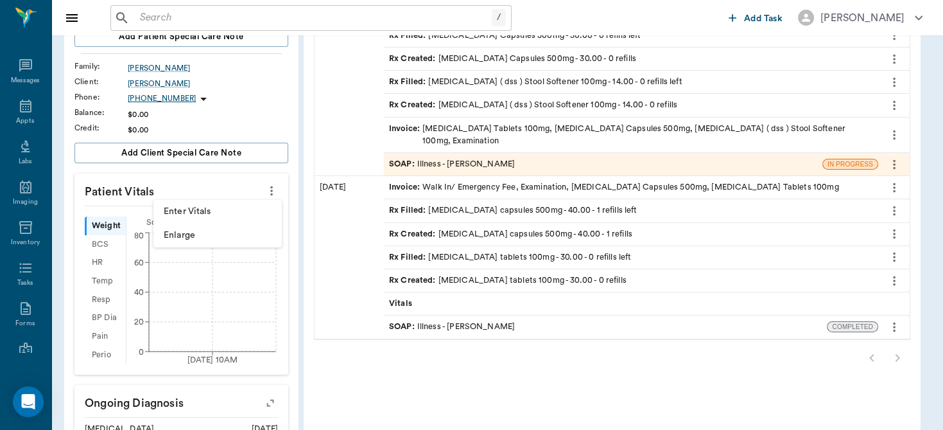
click at [225, 211] on span "Enter Vitals" at bounding box center [218, 211] width 108 height 13
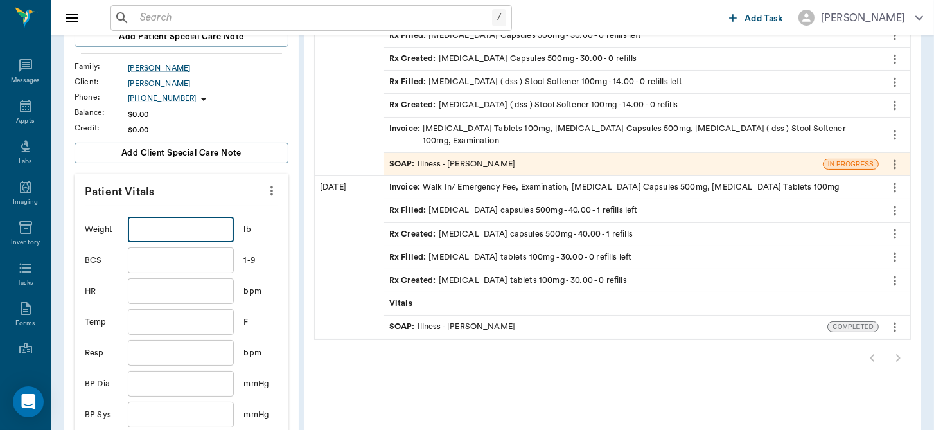
click at [190, 224] on input "text" at bounding box center [180, 229] width 105 height 26
type input "70"
click at [166, 319] on input "text" at bounding box center [180, 322] width 105 height 26
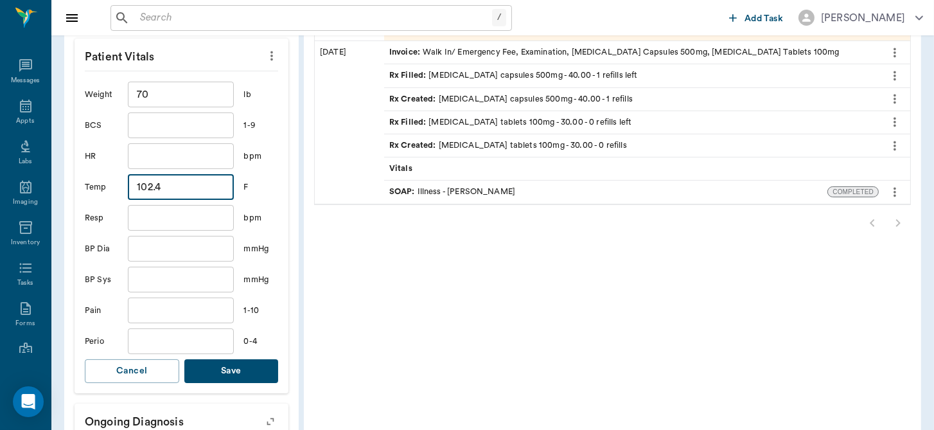
scroll to position [351, 0]
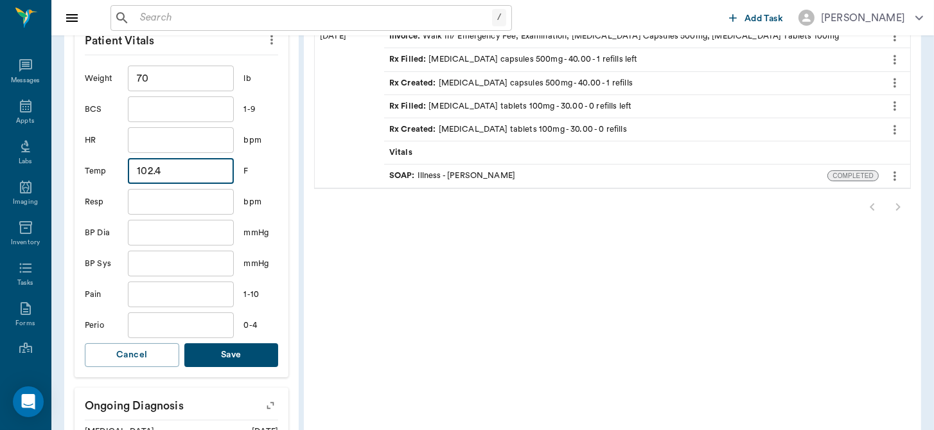
type input "102.4"
click at [235, 353] on button "Save" at bounding box center [231, 355] width 94 height 24
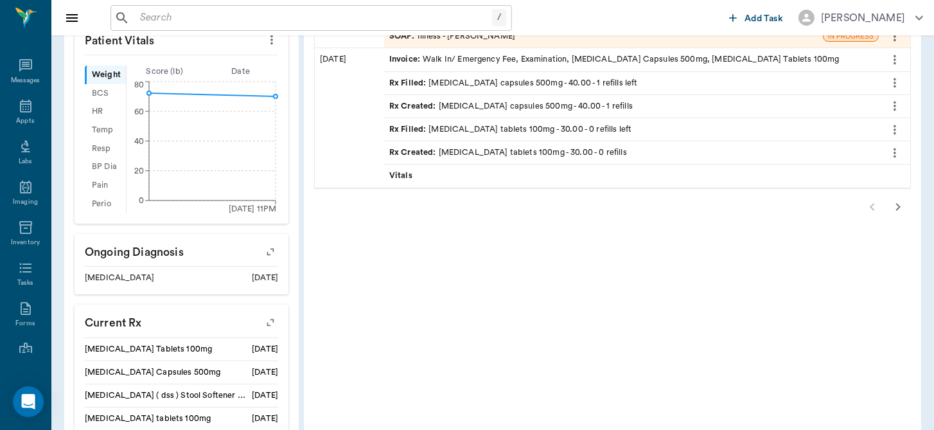
drag, startPoint x: 927, startPoint y: 279, endPoint x: 942, endPoint y: 189, distance: 90.4
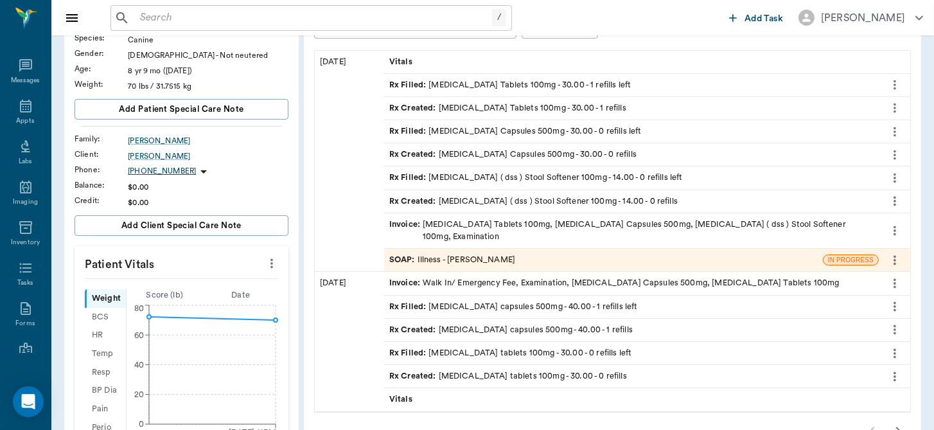
scroll to position [82, 0]
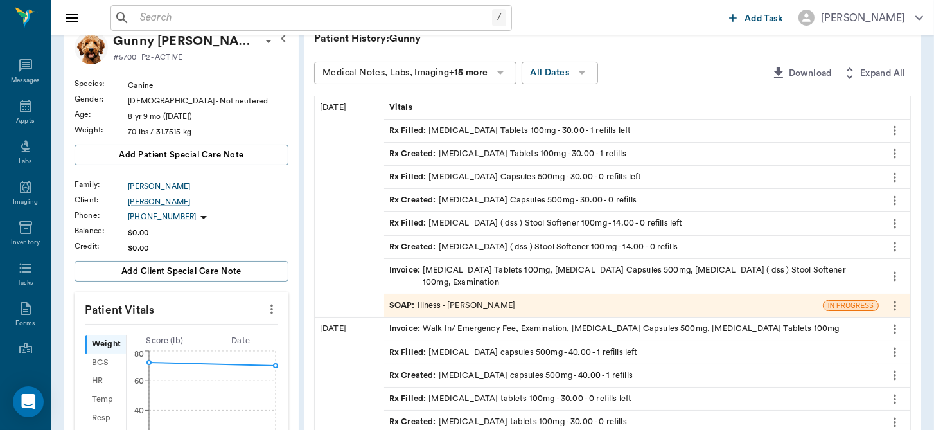
click at [494, 299] on div "SOAP : Illness - Dr. Bert Ellsworth" at bounding box center [452, 305] width 126 height 12
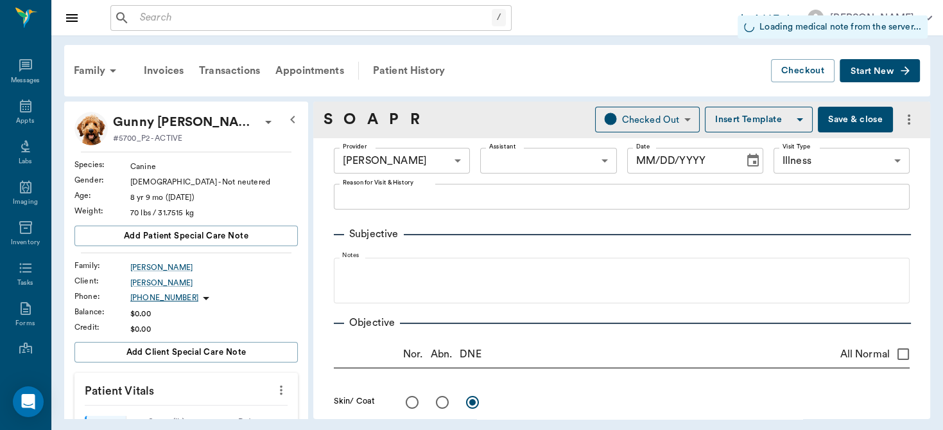
type input "63ec2f075fda476ae8351a4d"
type input "65d2be4f46e3a538d89b8c15"
radio input "true"
type input "[DATE]"
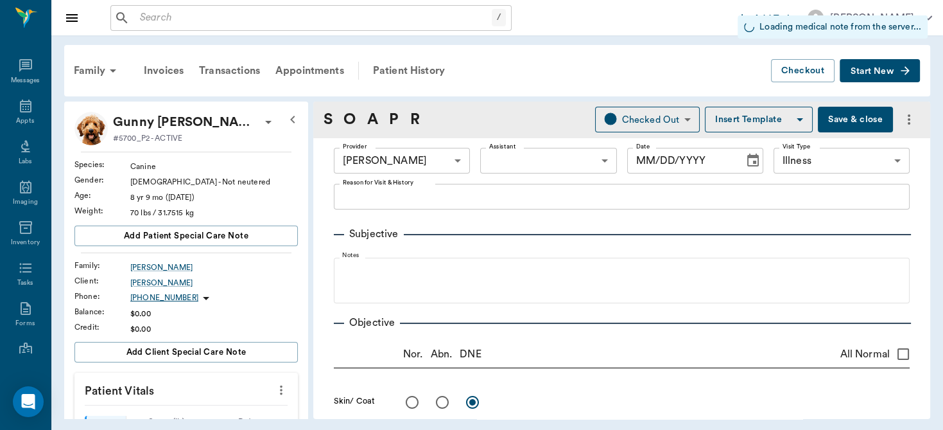
type textarea "Had prostate issues back in January Lethargic, is urinating, straining to have …"
type textarea "US of prostate is enlarged but homogenous with no signs of neoplasia or abscess"
type textarea "prostate enlarged"
type input "30.00"
type input "1"
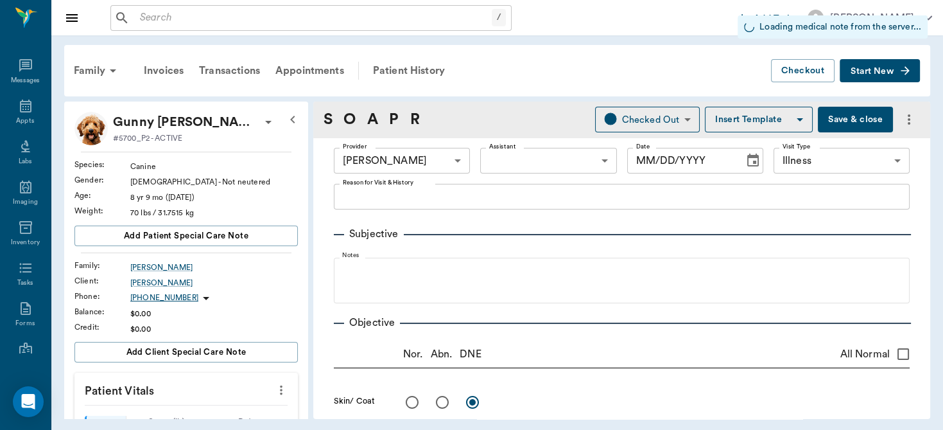
type input "0"
type textarea "Give 1 & 1/2 tablets daily"
type input "30.00"
type input "0"
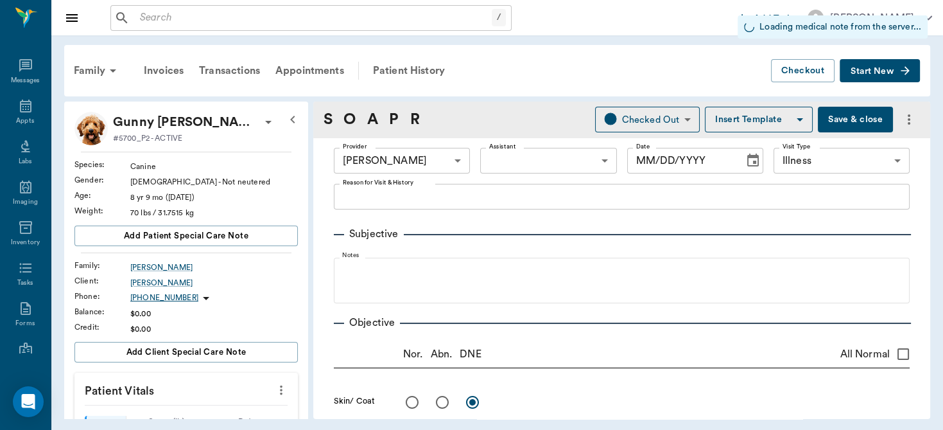
type textarea "GIVE 1 CAPSULE TWICE DAILY UNTIL GONE"
type input "14.00"
type input "0"
type textarea "Give 1 tablet daily"
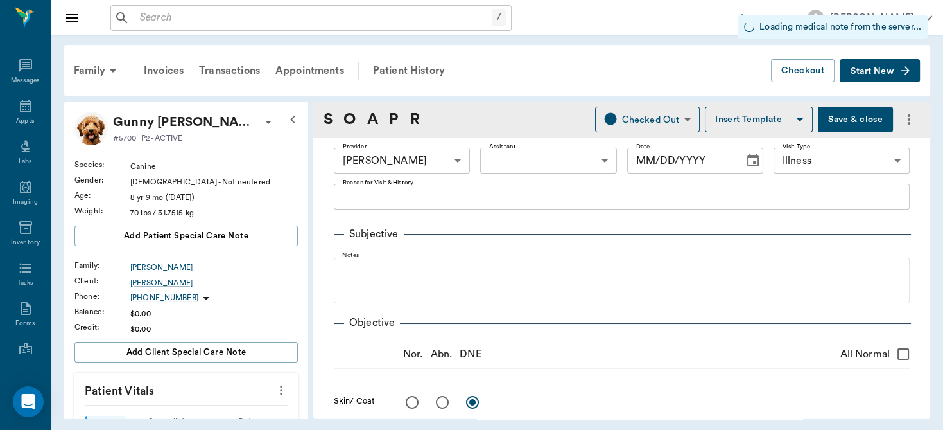
type input "1.00"
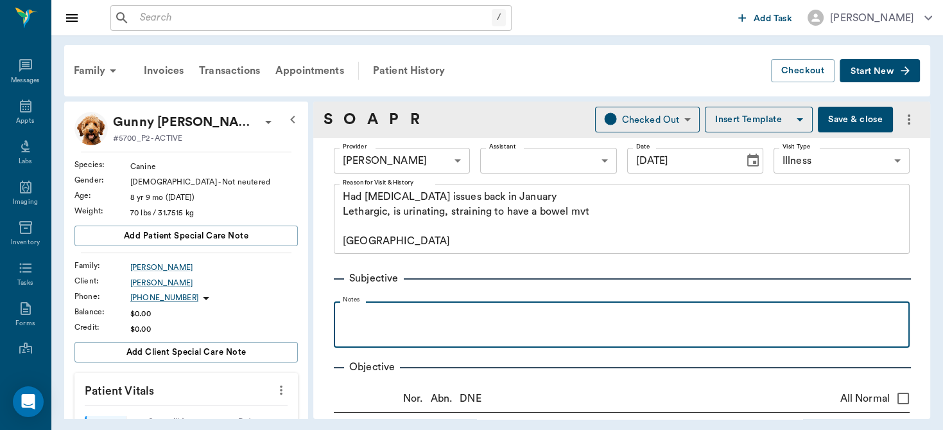
click at [457, 313] on p at bounding box center [621, 315] width 563 height 15
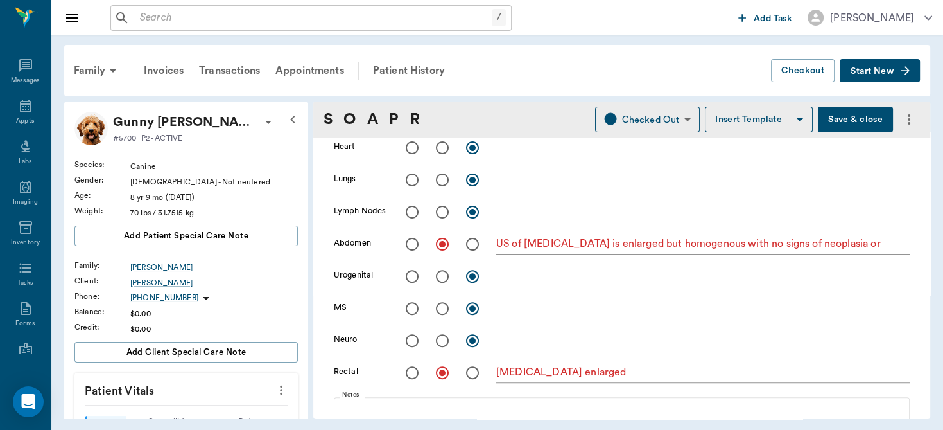
scroll to position [573, 0]
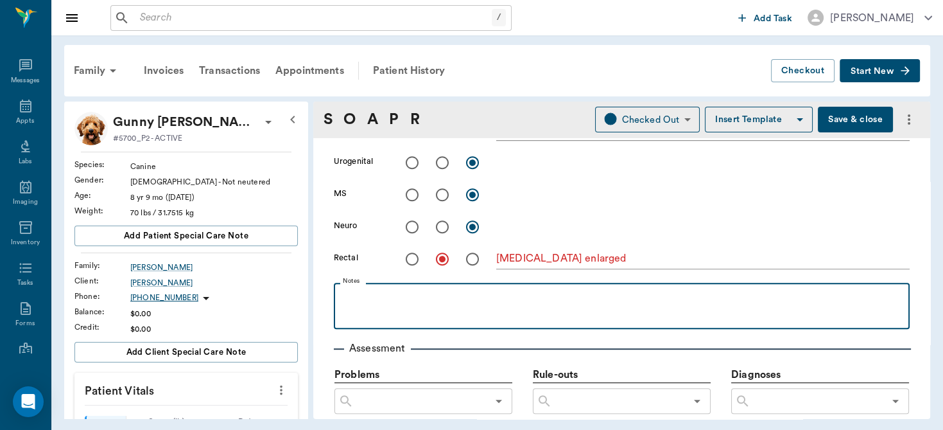
click at [435, 299] on p at bounding box center [621, 296] width 563 height 15
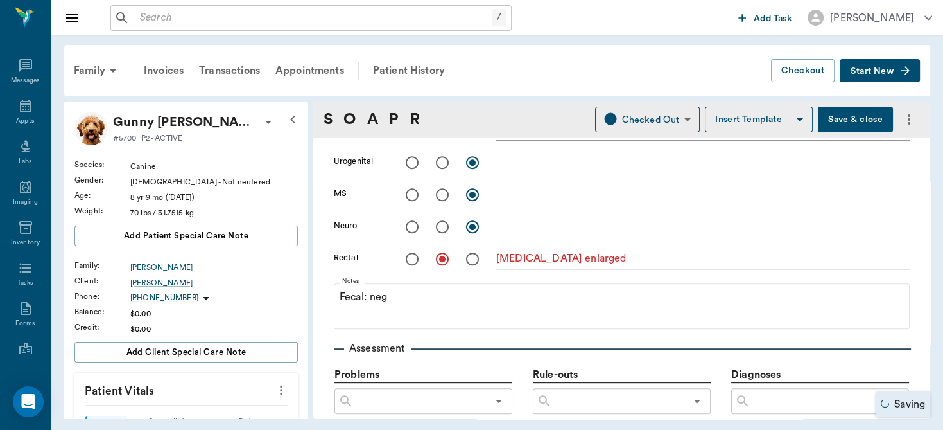
click at [850, 112] on button "Save & close" at bounding box center [855, 120] width 75 height 26
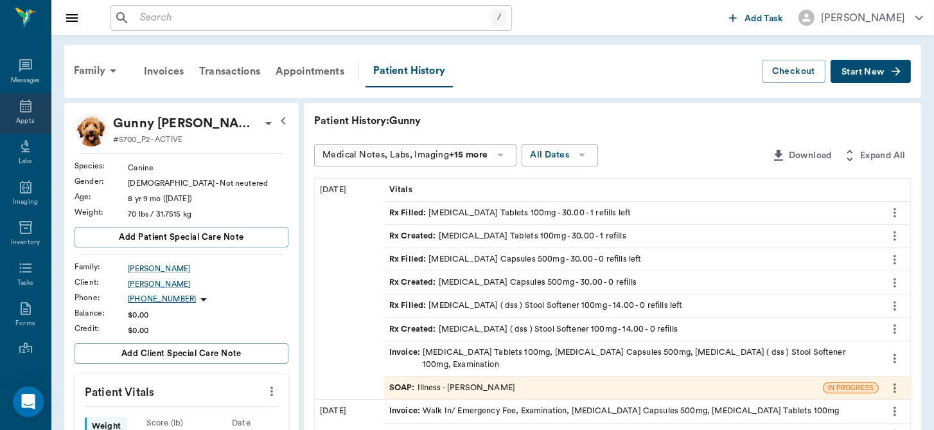
click at [25, 118] on div "Appts" at bounding box center [25, 121] width 18 height 10
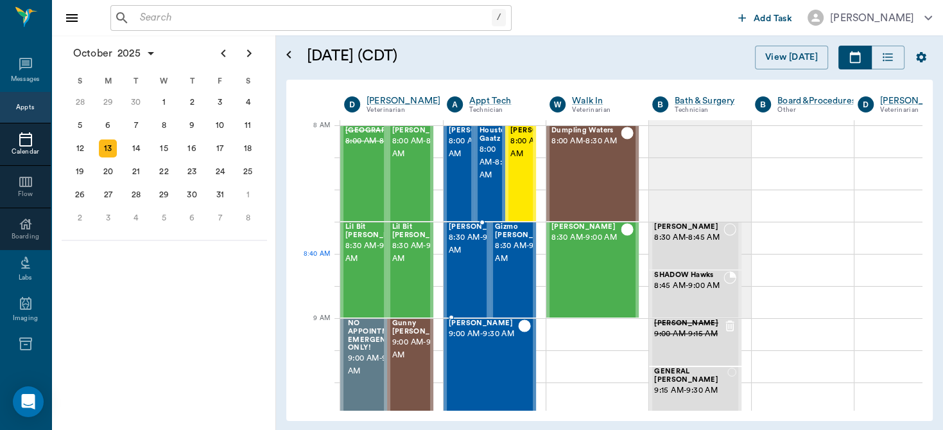
click at [449, 257] on span "8:30 AM - 9:00 AM" at bounding box center [481, 244] width 64 height 26
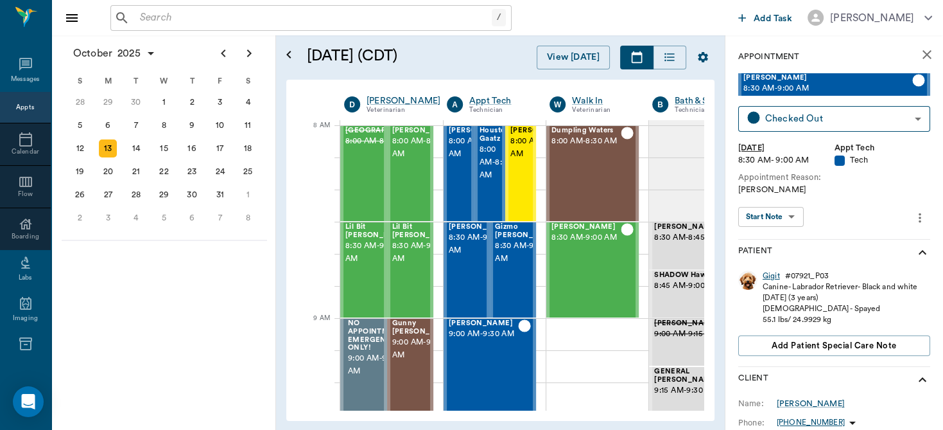
click at [769, 276] on div "Gigit" at bounding box center [771, 275] width 17 height 11
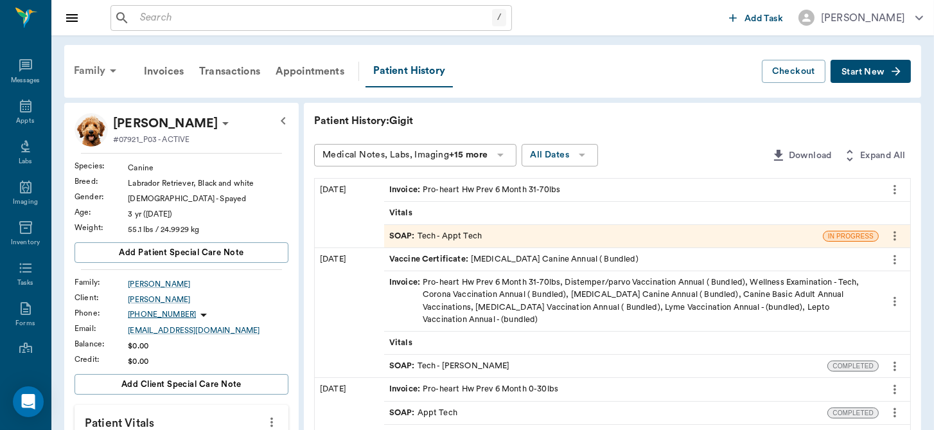
click at [86, 72] on div "Family" at bounding box center [97, 70] width 62 height 31
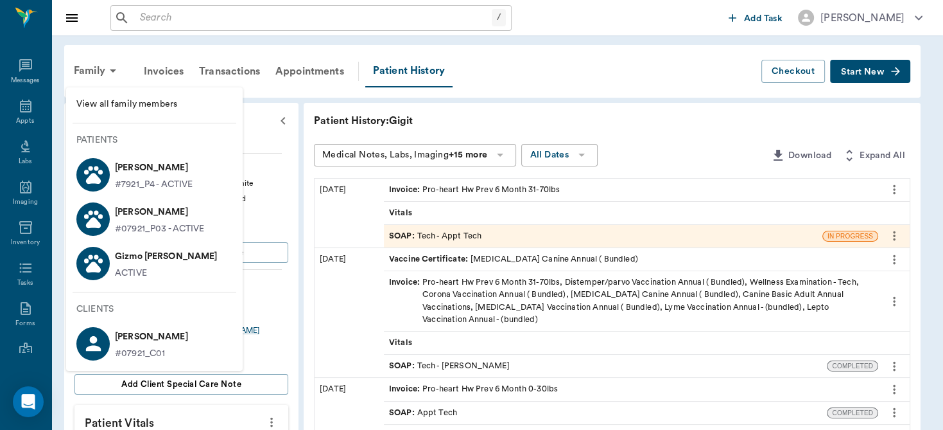
click at [18, 110] on div at bounding box center [471, 215] width 943 height 430
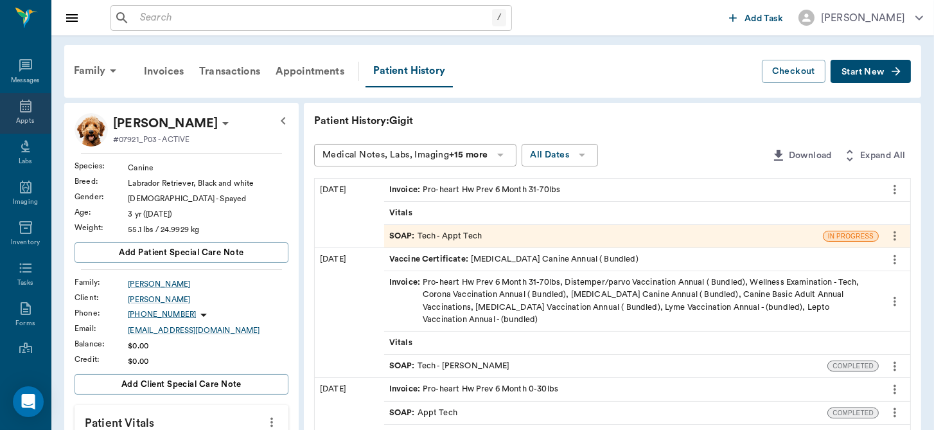
click at [12, 109] on div "Appts" at bounding box center [25, 113] width 51 height 40
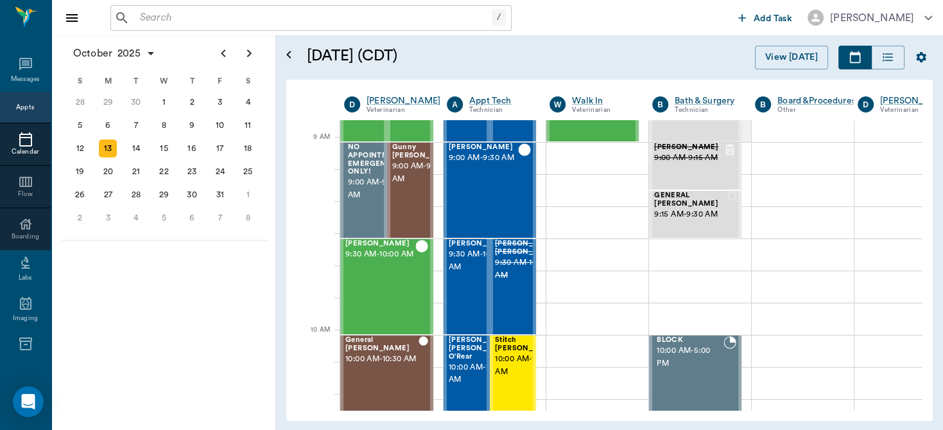
scroll to position [181, 0]
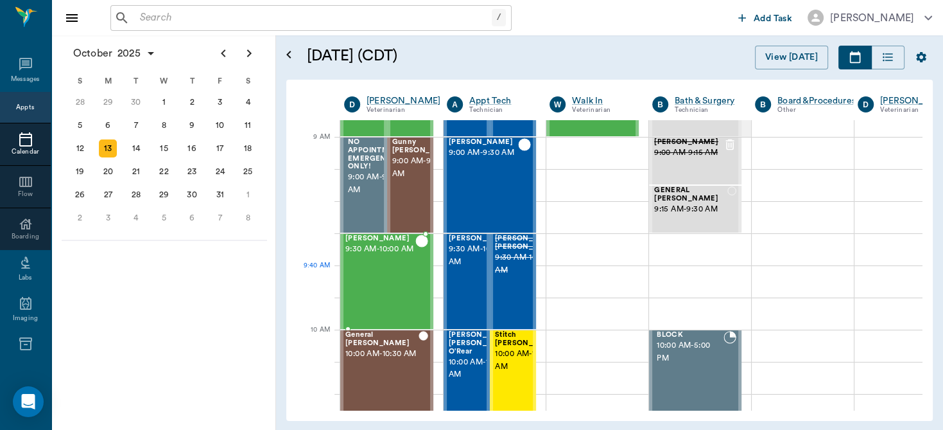
click at [378, 272] on div "Teddy McWaters 9:30 AM - 10:00 AM" at bounding box center [381, 281] width 70 height 94
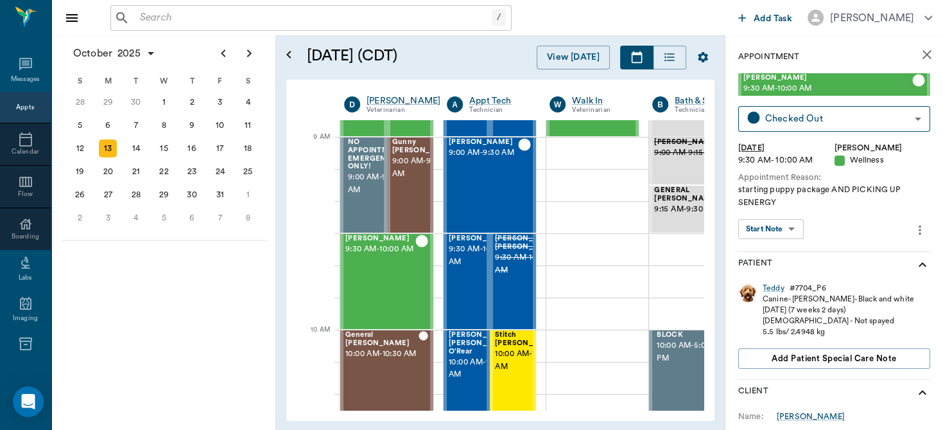
click at [799, 231] on body "/ ​ Add Task Dr. Bert Ellsworth Nectar Messages Appts Calendar Flow Boarding La…" at bounding box center [471, 215] width 943 height 430
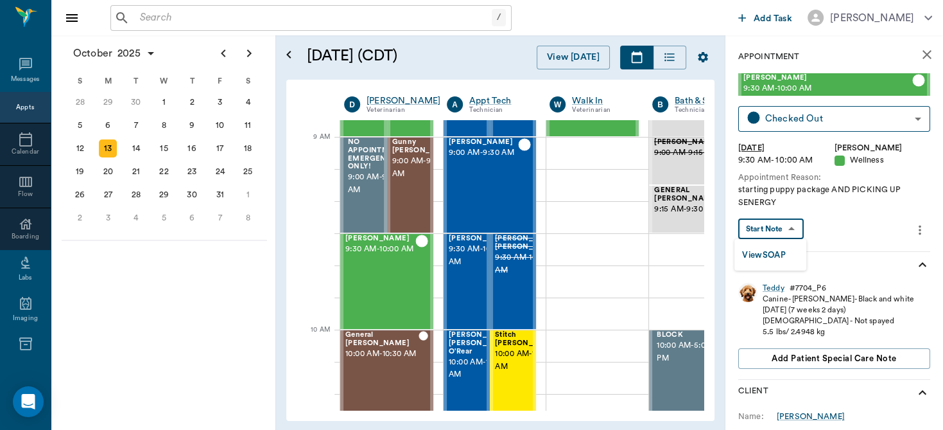
click at [782, 245] on li "View SOAP" at bounding box center [771, 254] width 72 height 21
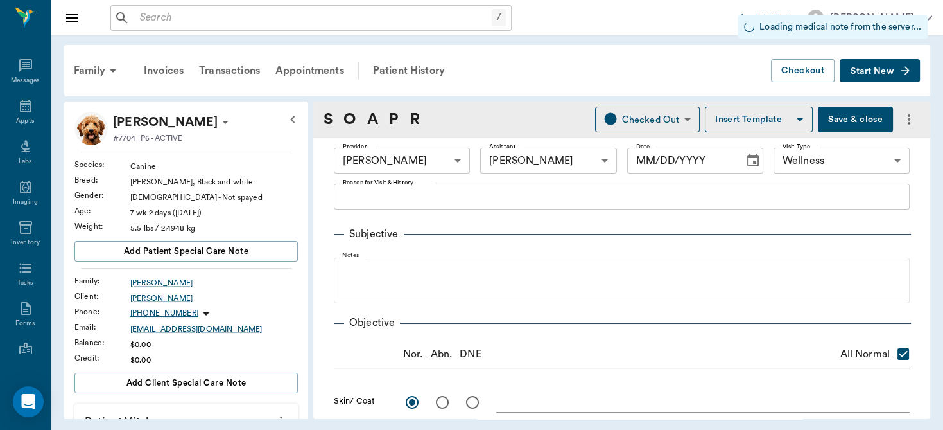
type input "63ec2f075fda476ae8351a4d"
type input "682b670d8bdc6f7f8feef3db"
type input "65d2be4f46e3a538d89b8c14"
checkbox input "true"
radio input "true"
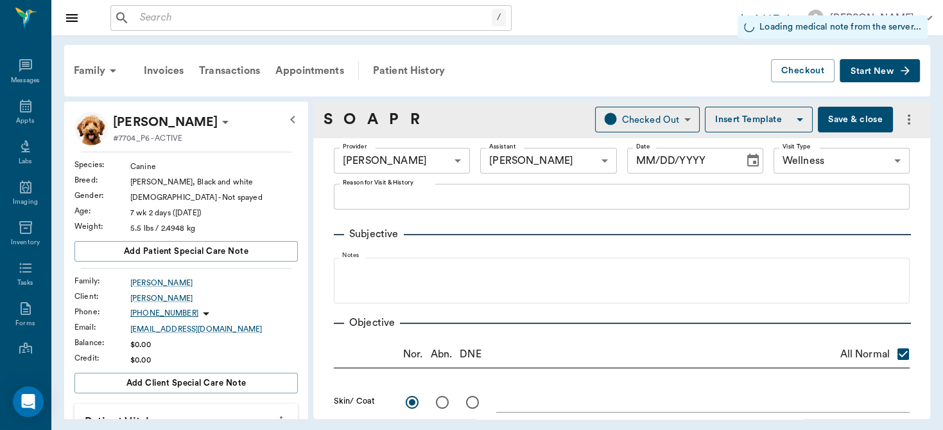
radio input "true"
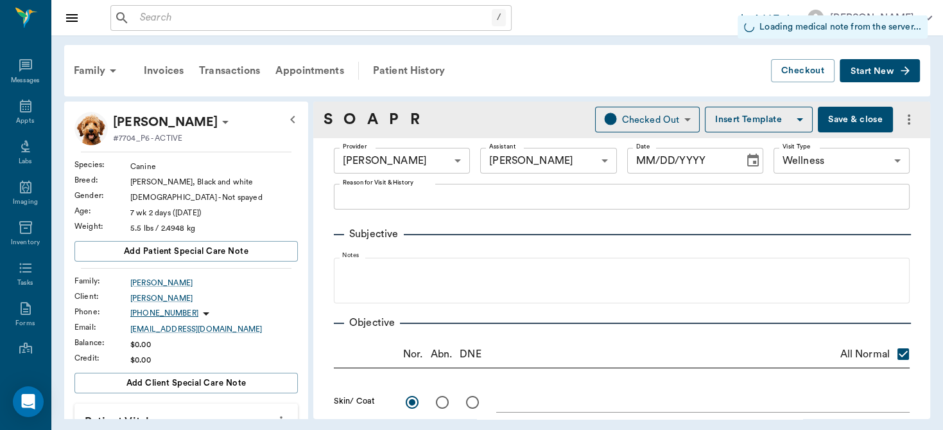
radio input "true"
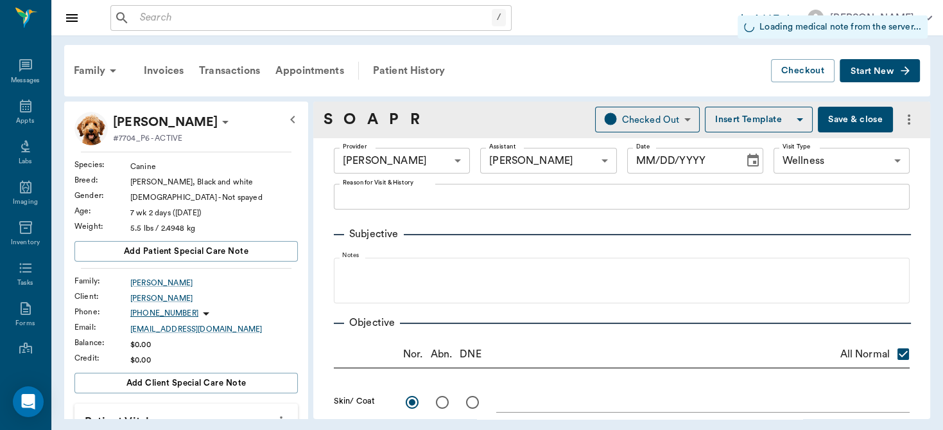
radio input "true"
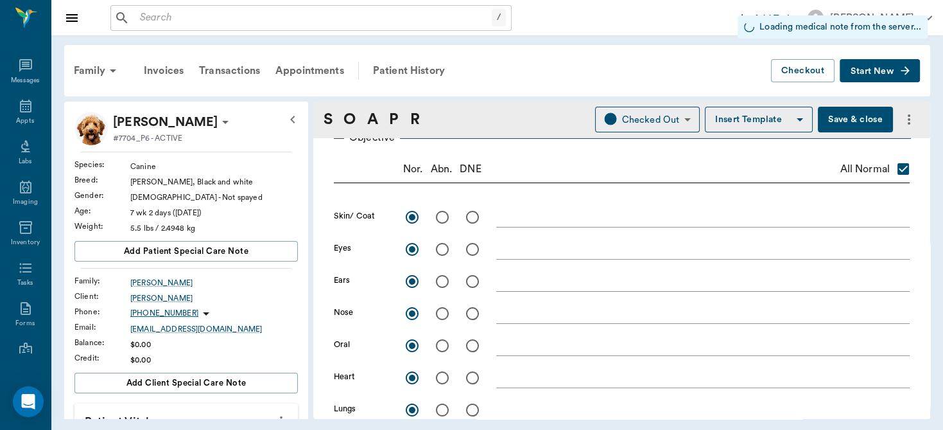
type input "[DATE]"
type textarea "starting puppy package AND PICKING UP SENERGY"
type input "1.00"
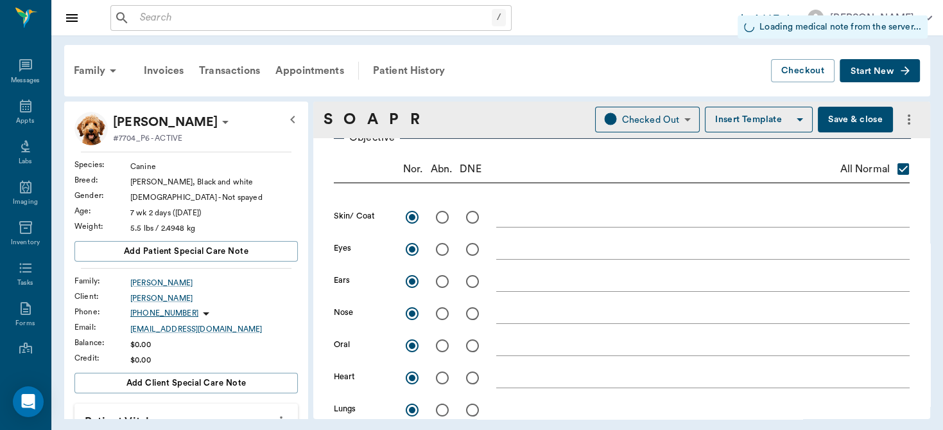
type input "1.00"
type input "0"
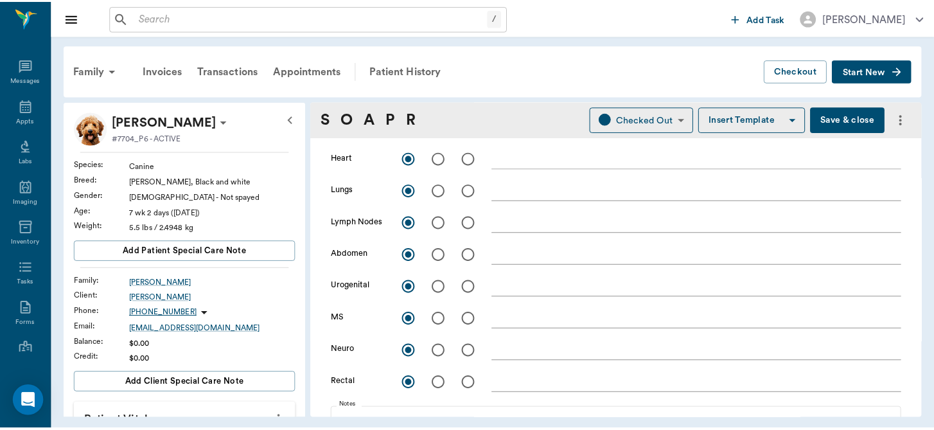
scroll to position [209, 0]
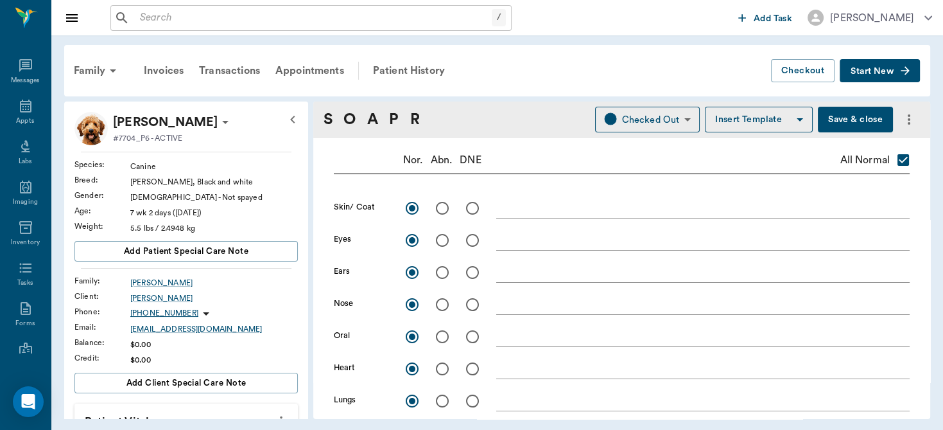
click at [854, 119] on button "Save & close" at bounding box center [855, 120] width 75 height 26
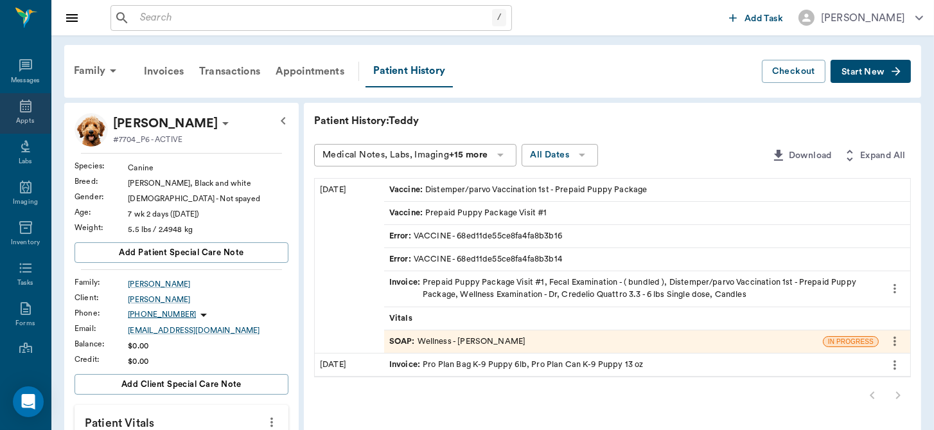
click at [18, 106] on icon at bounding box center [25, 105] width 15 height 15
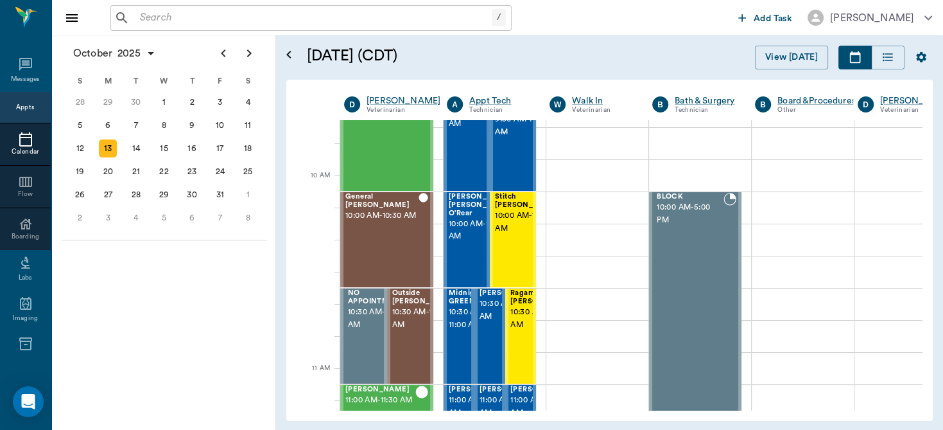
scroll to position [346, 0]
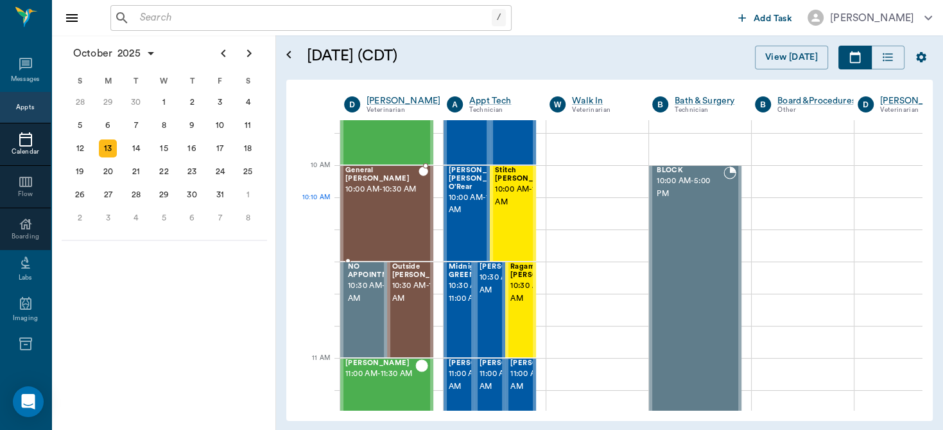
click at [373, 213] on div "General Henson 10:00 AM - 10:30 AM" at bounding box center [382, 213] width 73 height 94
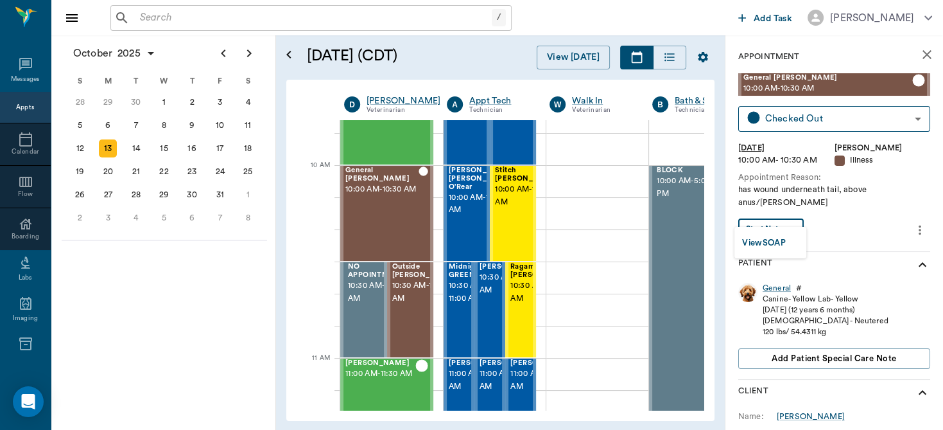
click at [785, 215] on body "/ ​ Add Task Dr. Bert Ellsworth Nectar Messages Appts Calendar Flow Boarding La…" at bounding box center [471, 215] width 943 height 430
click at [776, 239] on button "View SOAP" at bounding box center [764, 243] width 44 height 15
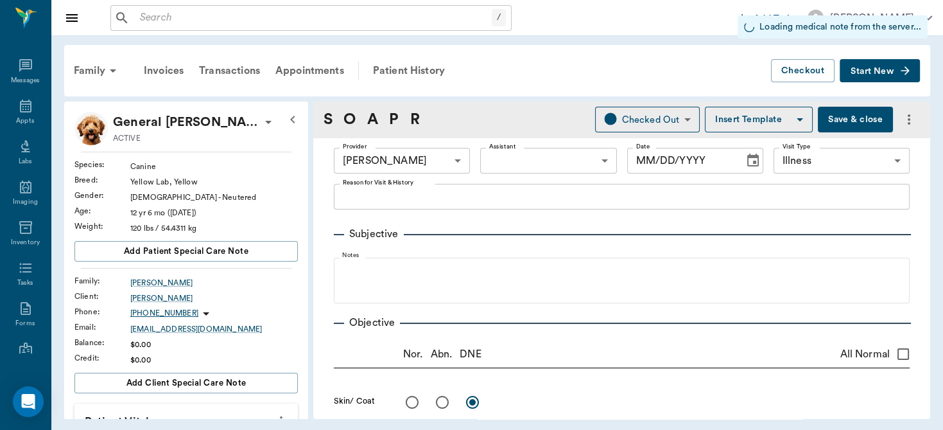
type input "63ec2f075fda476ae8351a4d"
type input "65d2be4f46e3a538d89b8c15"
type input "[DATE]"
type textarea "has wound underneath tail, above anus/Lisa"
type input "1.00"
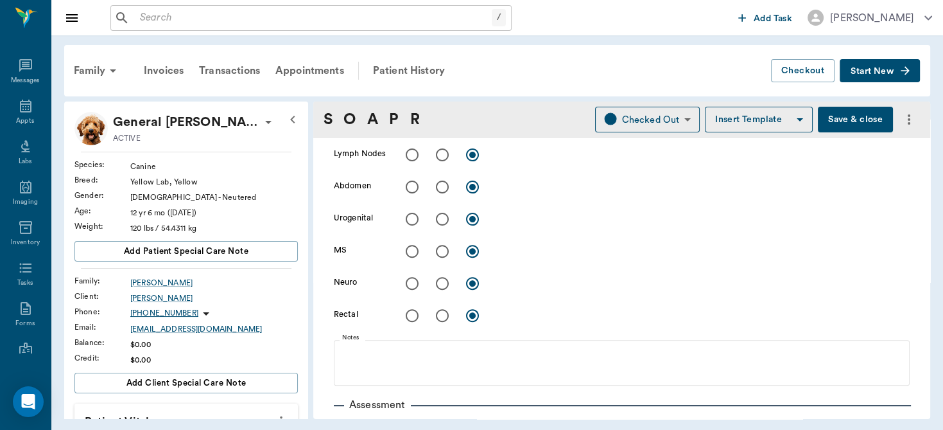
scroll to position [488, 0]
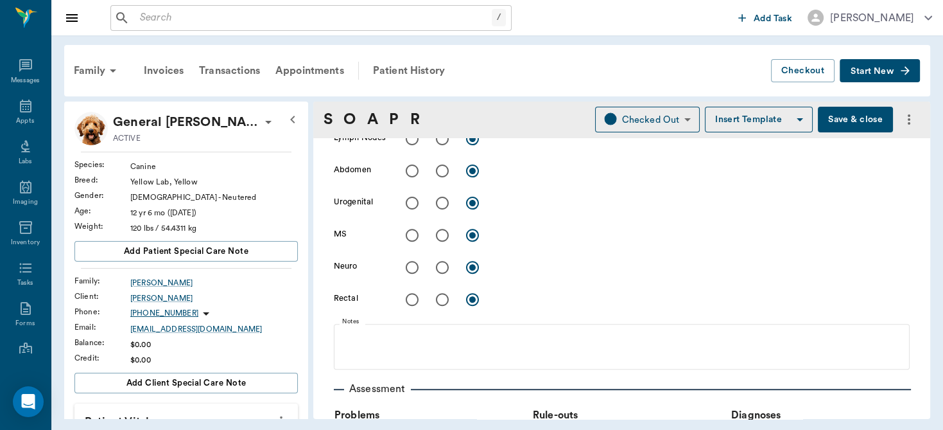
click at [444, 299] on input "radio" at bounding box center [442, 299] width 27 height 27
radio input "true"
click at [511, 301] on textarea at bounding box center [703, 299] width 414 height 15
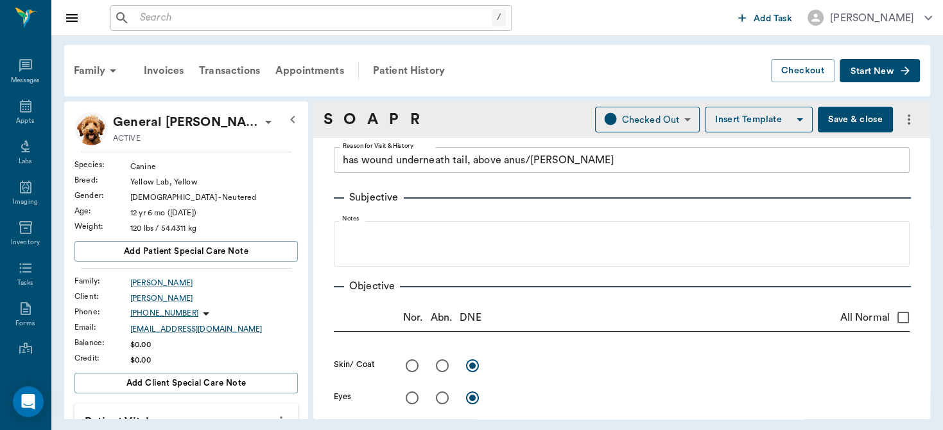
scroll to position [39, 0]
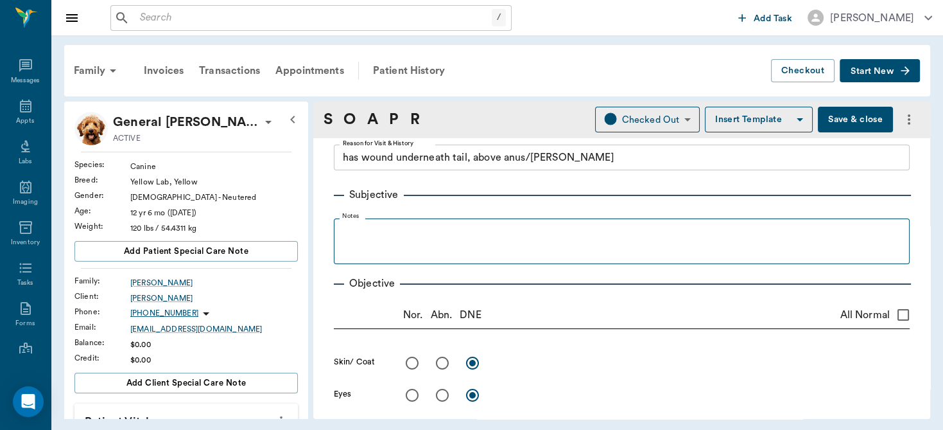
type textarea "Has skin mass under proximal tail/ dorsal anus. Mass was 40 x 25mm and roundish…"
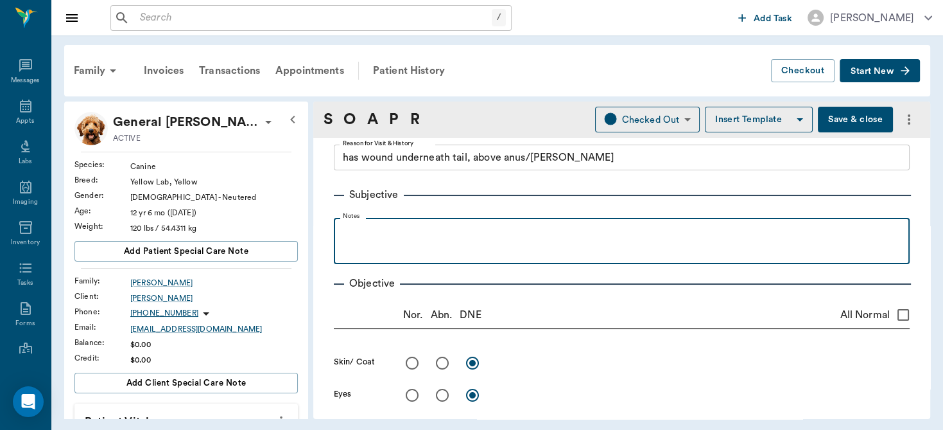
click at [451, 225] on p at bounding box center [621, 231] width 563 height 15
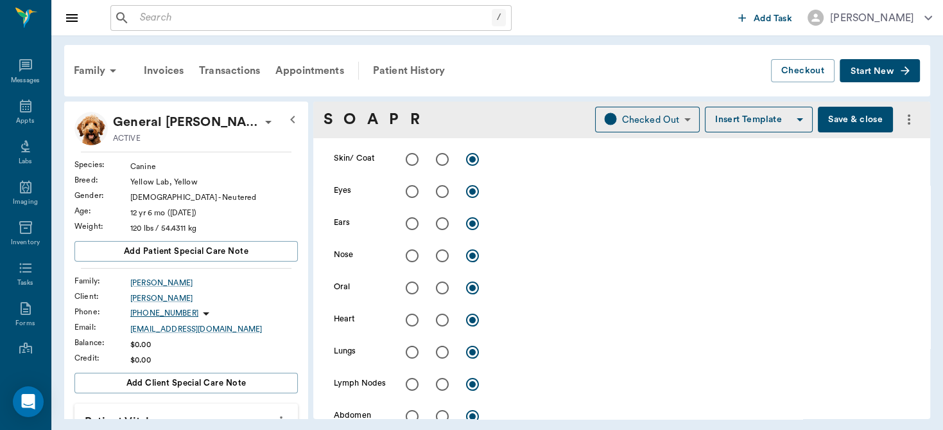
scroll to position [265, 0]
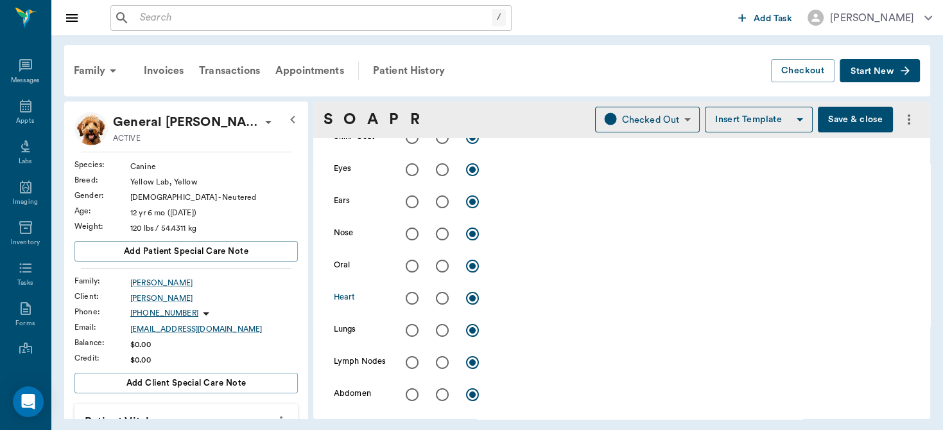
click at [414, 293] on input "radio" at bounding box center [412, 298] width 27 height 27
radio input "true"
click at [410, 326] on input "radio" at bounding box center [412, 330] width 27 height 27
radio input "true"
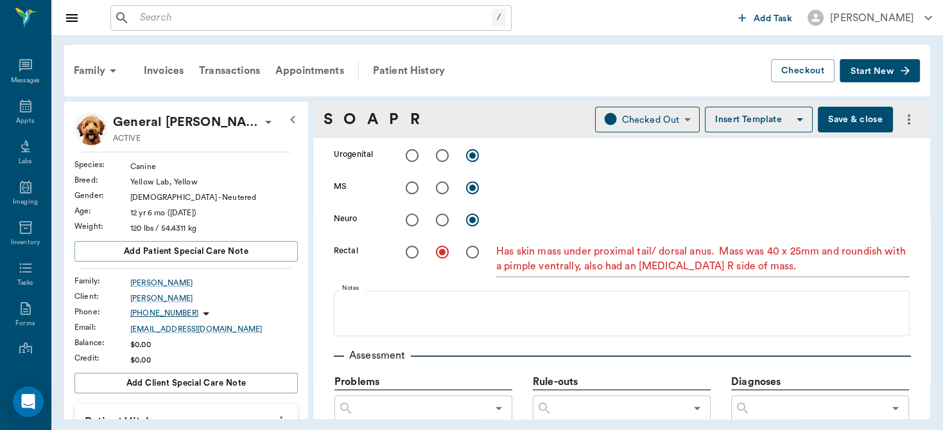
scroll to position [533, 0]
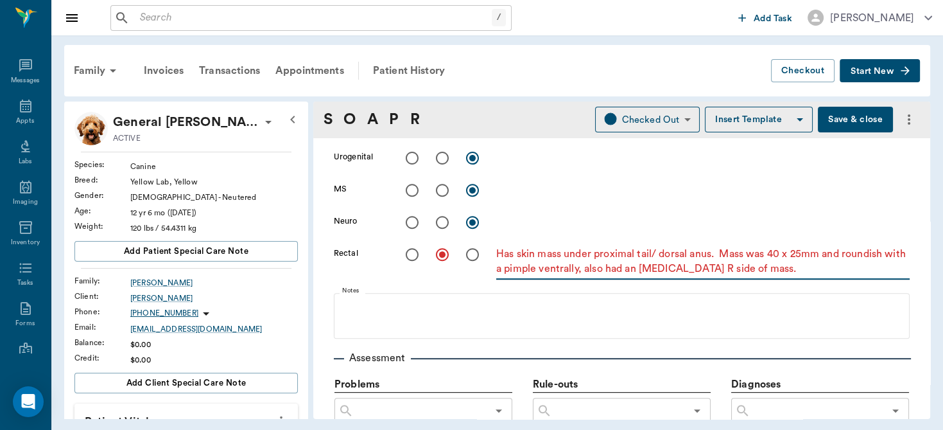
click at [821, 265] on textarea "Has skin mass under proximal tail/ dorsal anus. Mass was 40 x 25mm and roundish…" at bounding box center [703, 262] width 414 height 30
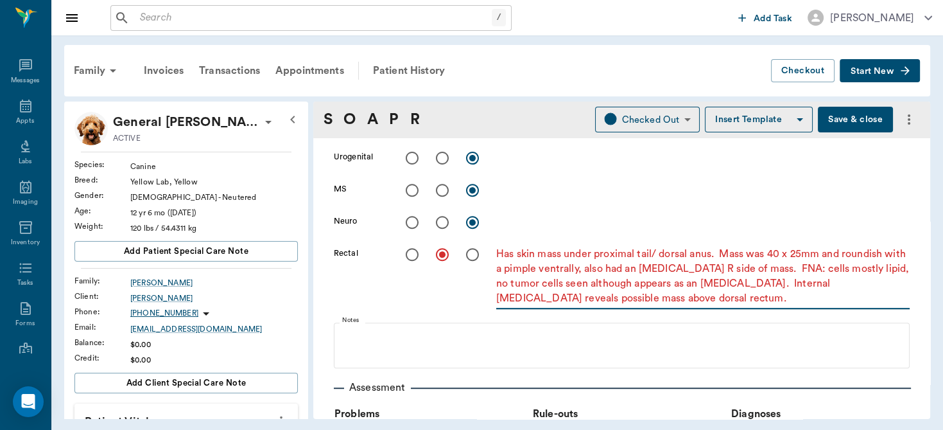
type textarea "Has skin mass under proximal tail/ dorsal anus. Mass was 40 x 25mm and roundish…"
click at [839, 122] on button "Save & close" at bounding box center [855, 120] width 75 height 26
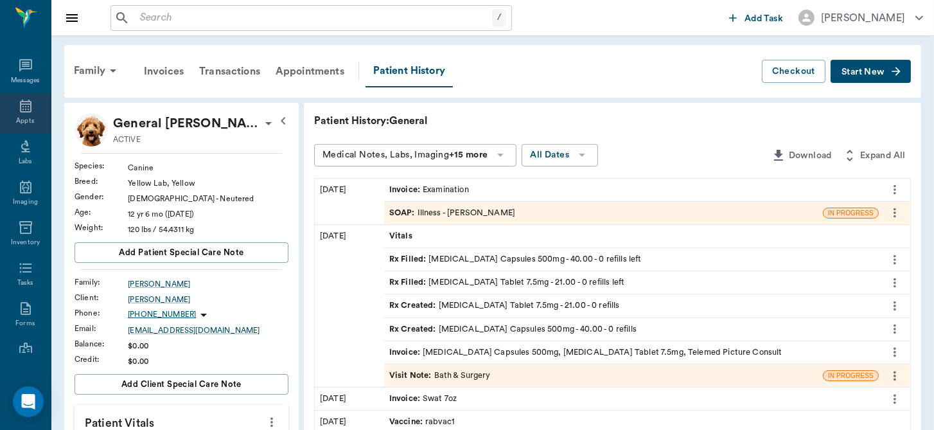
click at [20, 109] on icon at bounding box center [25, 105] width 15 height 15
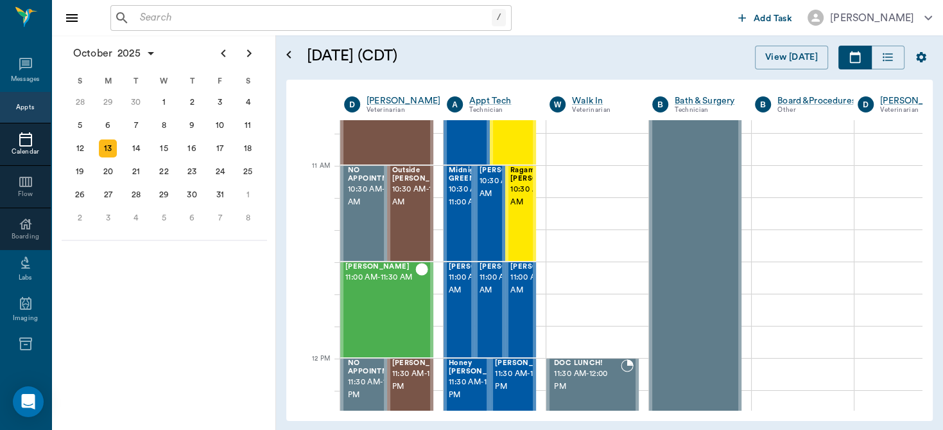
scroll to position [415, 0]
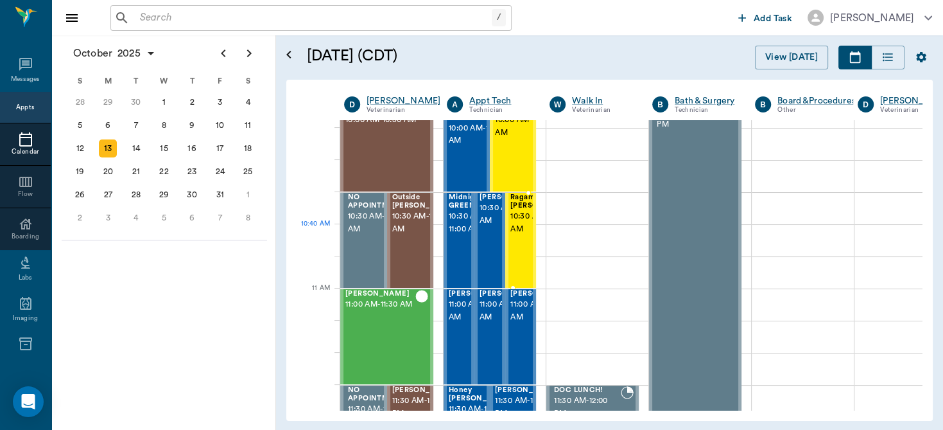
click at [522, 227] on span "10:30 AM - 11:00 AM" at bounding box center [543, 223] width 64 height 26
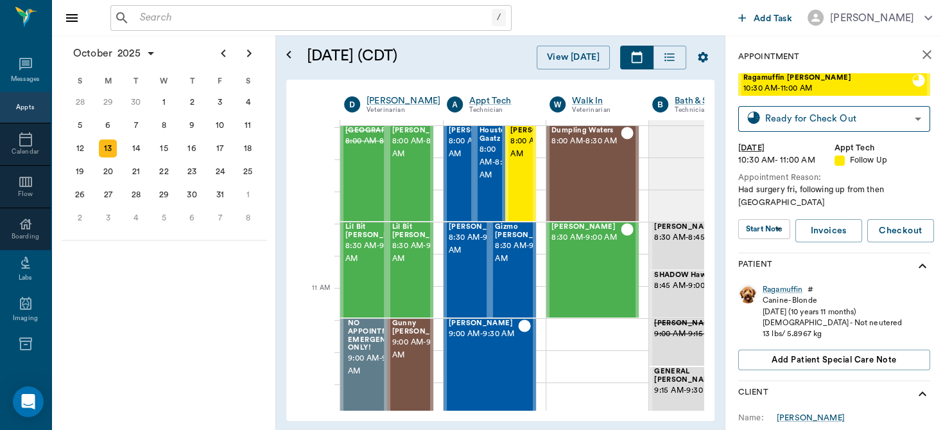
scroll to position [415, 0]
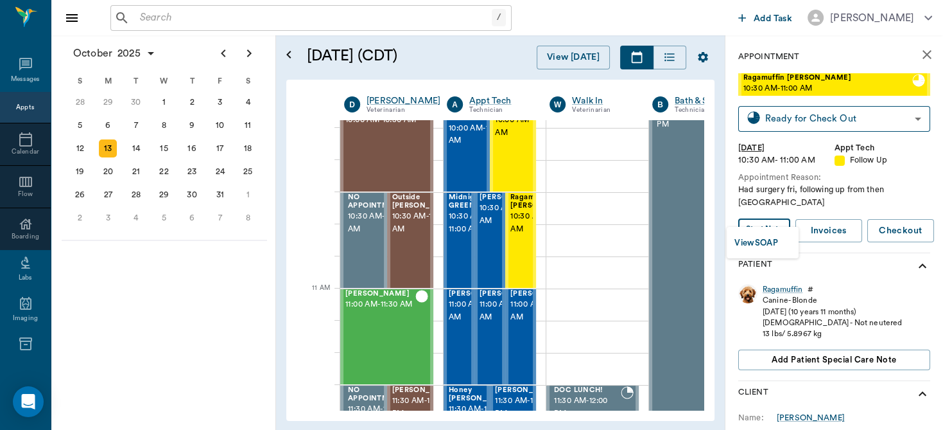
click at [776, 215] on body "/ ​ Add Task Dr. Bert Ellsworth Nectar Messages Appts Calendar Flow Boarding La…" at bounding box center [471, 215] width 943 height 430
click at [769, 238] on button "View SOAP" at bounding box center [757, 243] width 44 height 15
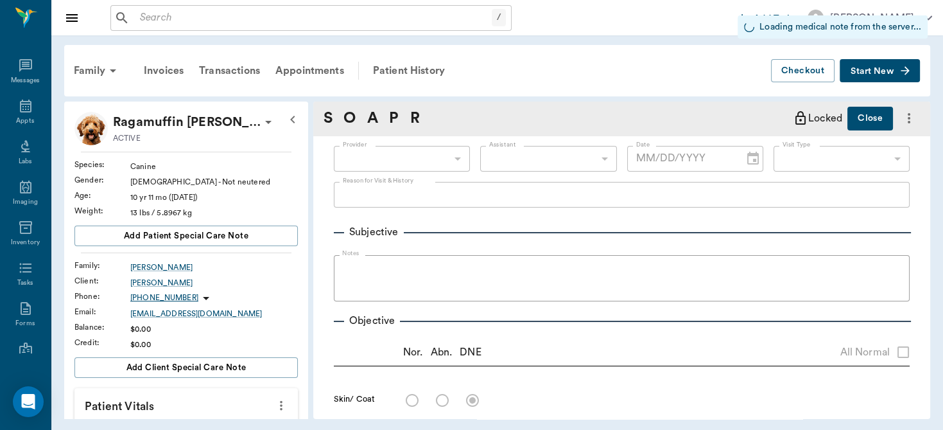
type input "63ec2f075fda476ae8351a4d"
type input "65d2be4f46e3a538d89b8c16"
radio input "true"
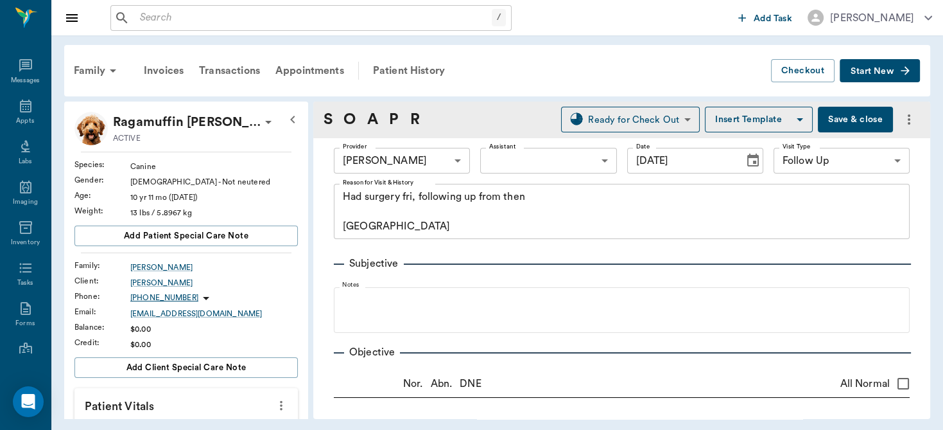
type input "[DATE]"
type textarea "Had surgery fri, following up from then Caryn"
type textarea "looking OK, swelling and wounds healing"
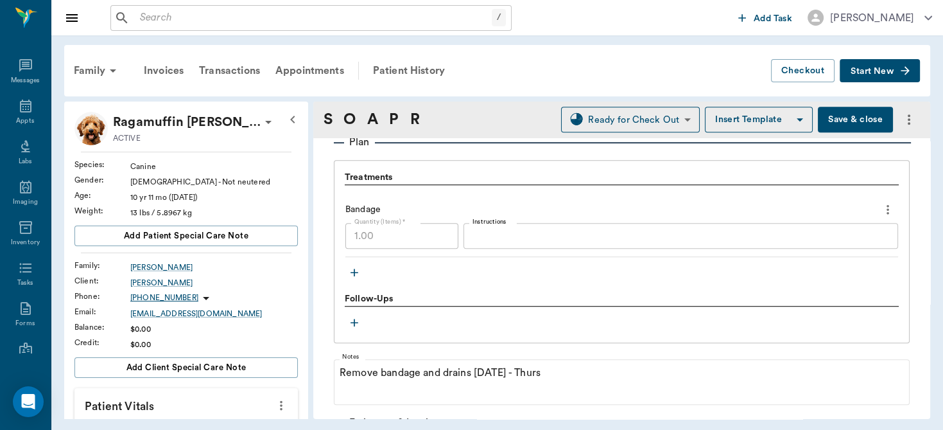
scroll to position [1059, 0]
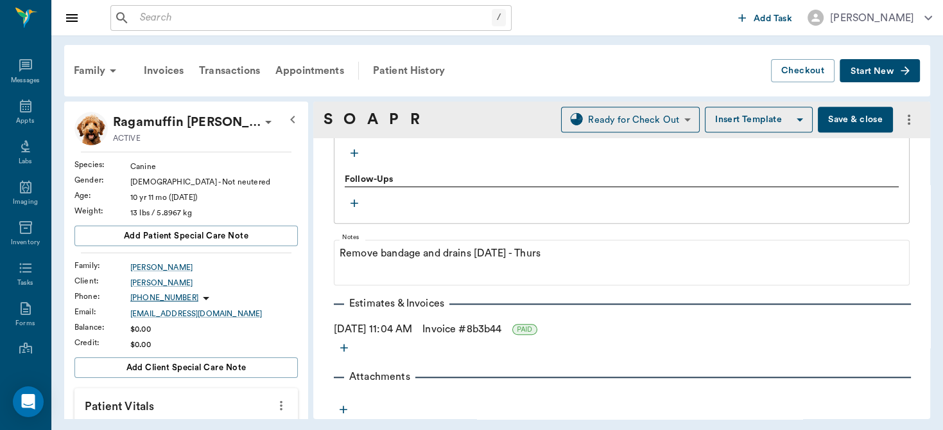
click at [830, 120] on button "Save & close" at bounding box center [855, 120] width 75 height 26
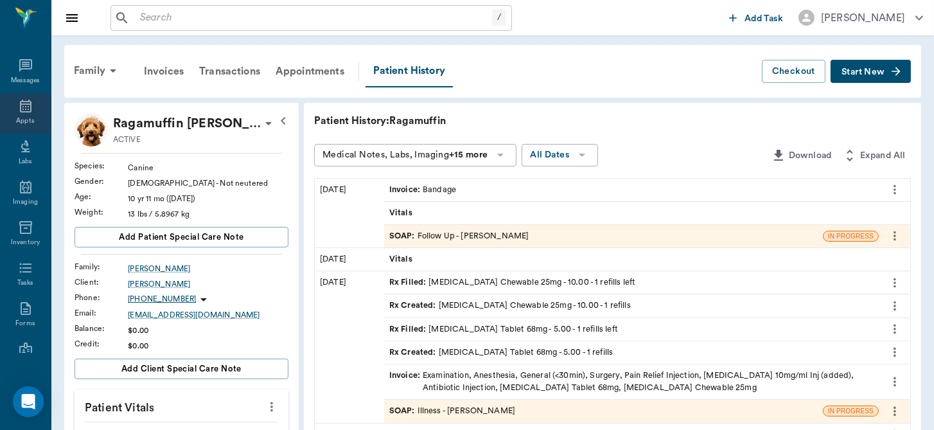
click at [28, 102] on icon at bounding box center [25, 105] width 15 height 15
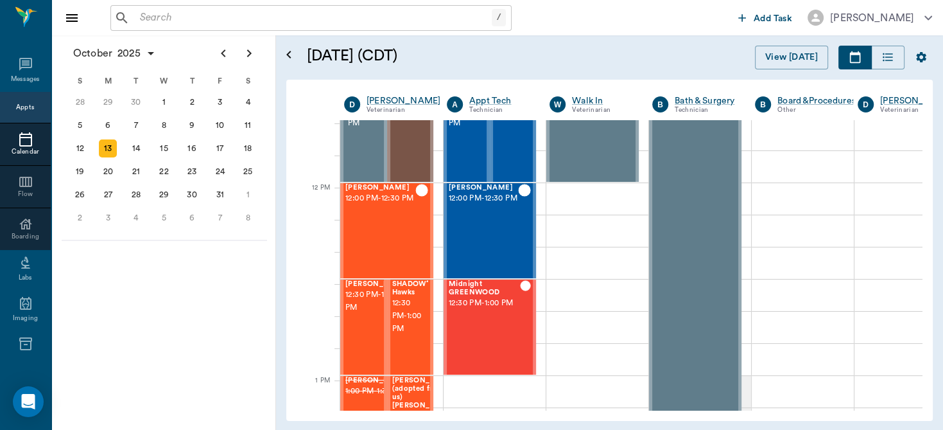
scroll to position [452, 0]
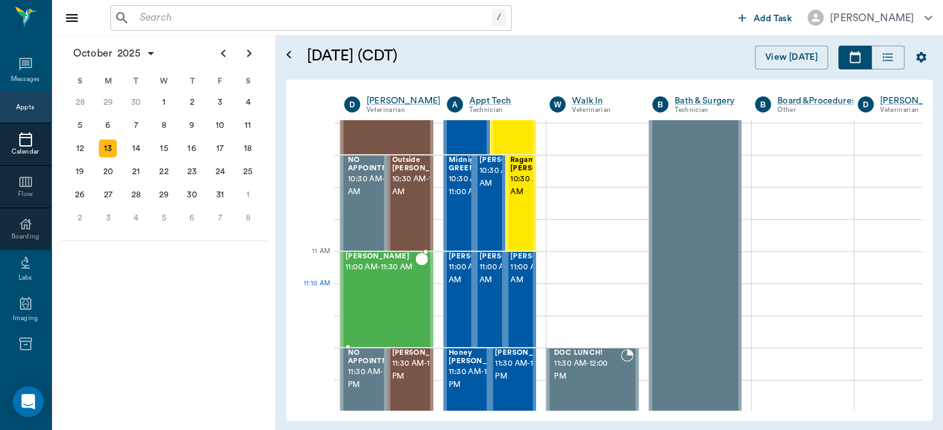
click at [399, 286] on div "Teddy Hawkins 11:00 AM - 11:30 AM" at bounding box center [381, 299] width 70 height 94
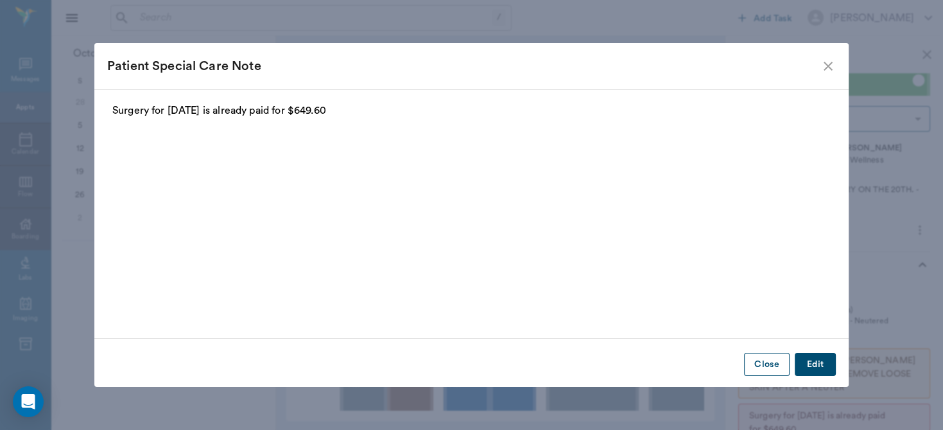
click at [765, 364] on button "Close" at bounding box center [767, 365] width 46 height 24
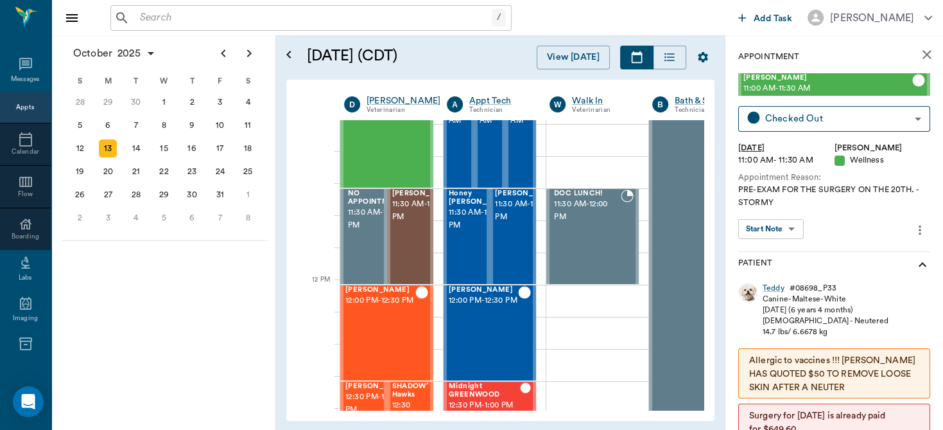
scroll to position [600, 0]
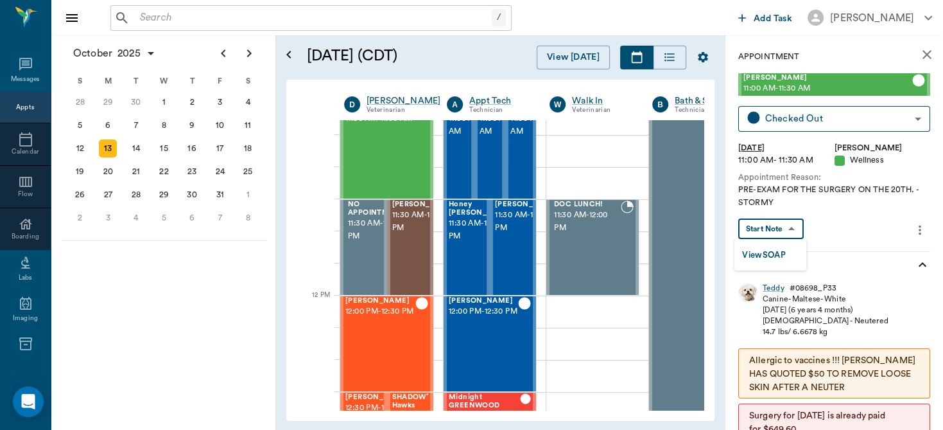
click at [787, 232] on body "/ ​ Add Task Dr. Bert Ellsworth Nectar Messages Appts Calendar Flow Boarding La…" at bounding box center [471, 215] width 943 height 430
click at [778, 249] on button "View SOAP" at bounding box center [764, 255] width 44 height 15
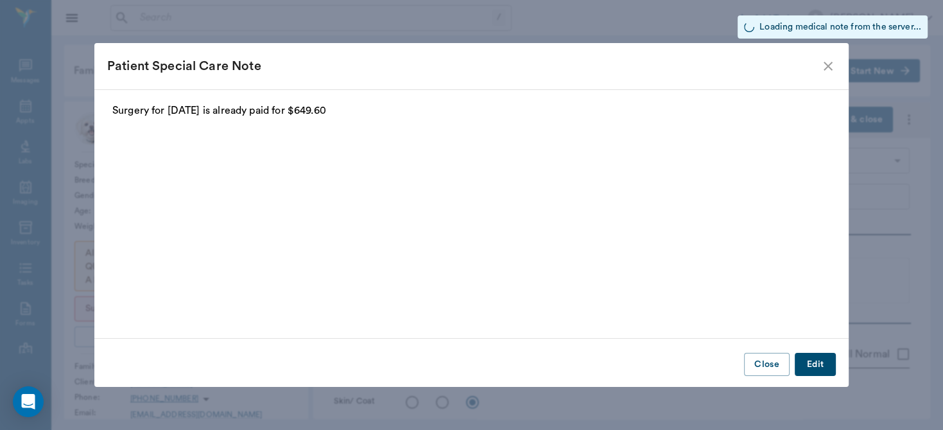
type input "63ec2f075fda476ae8351a4d"
type input "65d2be4f46e3a538d89b8c14"
type input "[DATE]"
type textarea "PRE-EXAM FOR THE SURGERY ON THE 20TH. -STORMY"
type input "1.00"
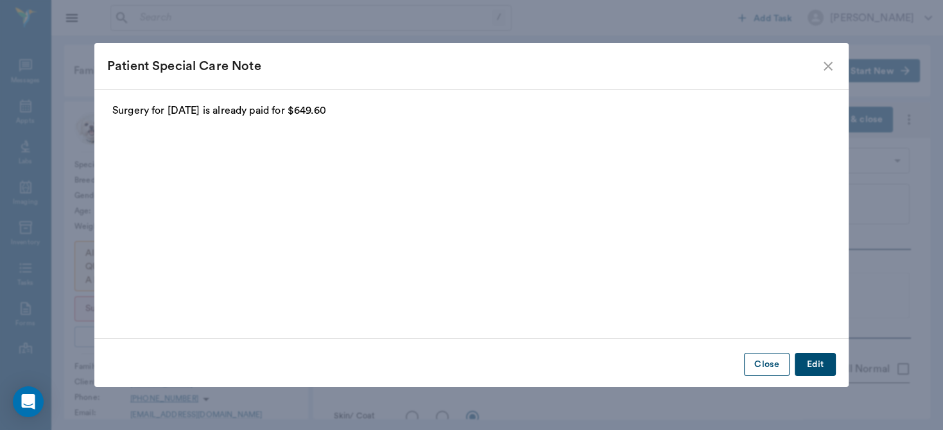
click at [763, 363] on button "Close" at bounding box center [767, 365] width 46 height 24
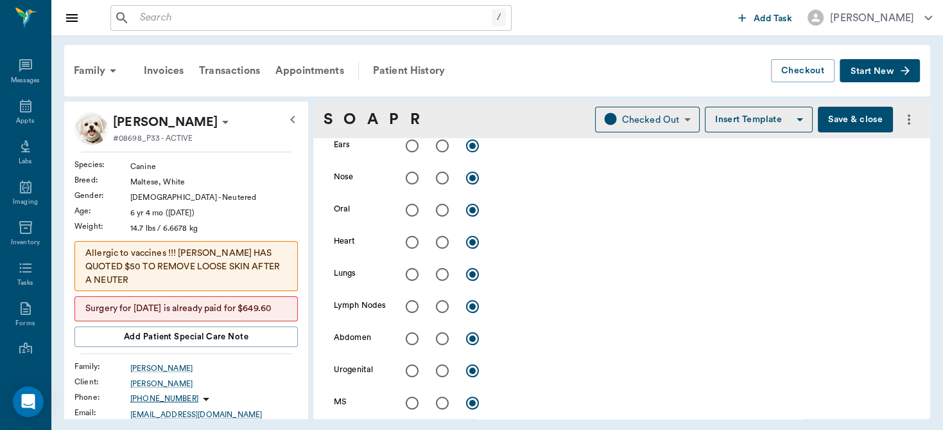
scroll to position [303, 0]
click at [846, 119] on button "Save & close" at bounding box center [855, 120] width 75 height 26
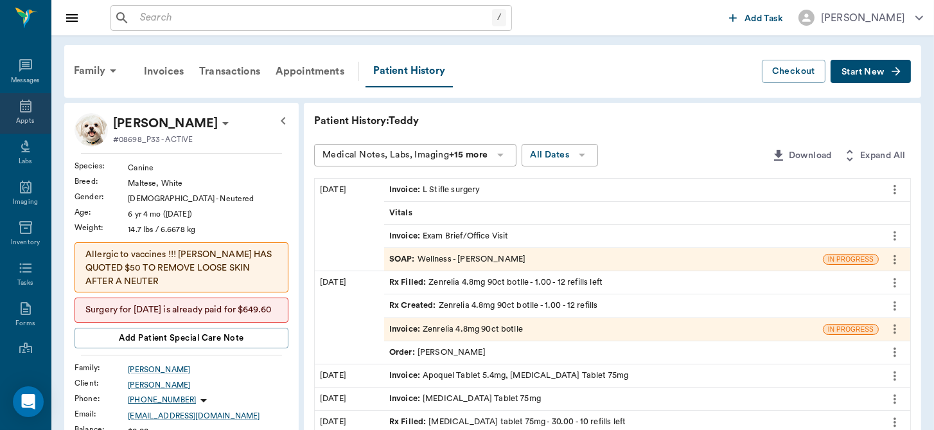
click at [22, 108] on icon at bounding box center [25, 105] width 15 height 15
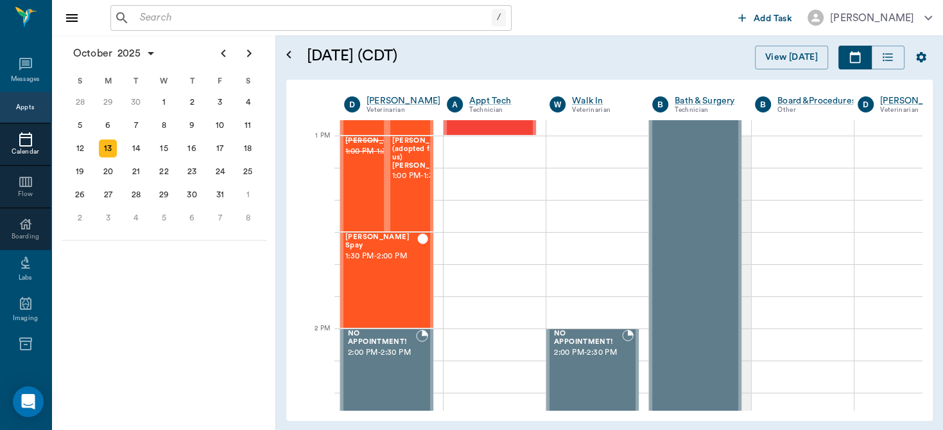
scroll to position [426, 0]
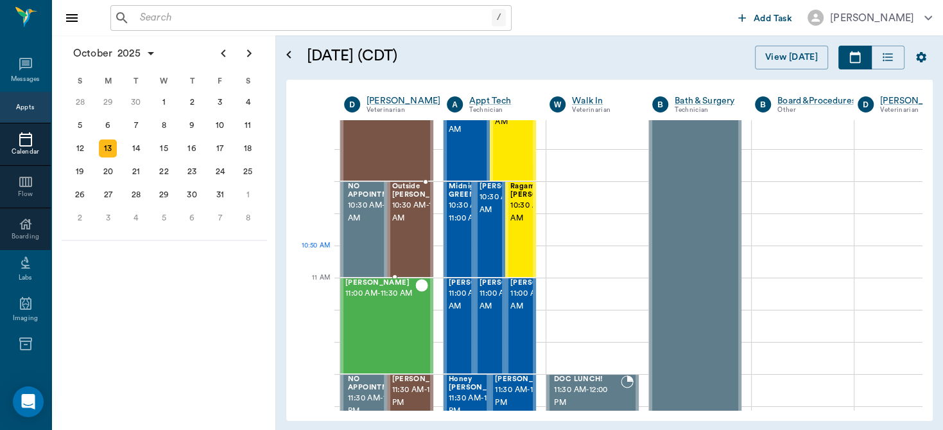
click at [409, 225] on span "10:30 AM - 11:00 AM" at bounding box center [424, 212] width 64 height 26
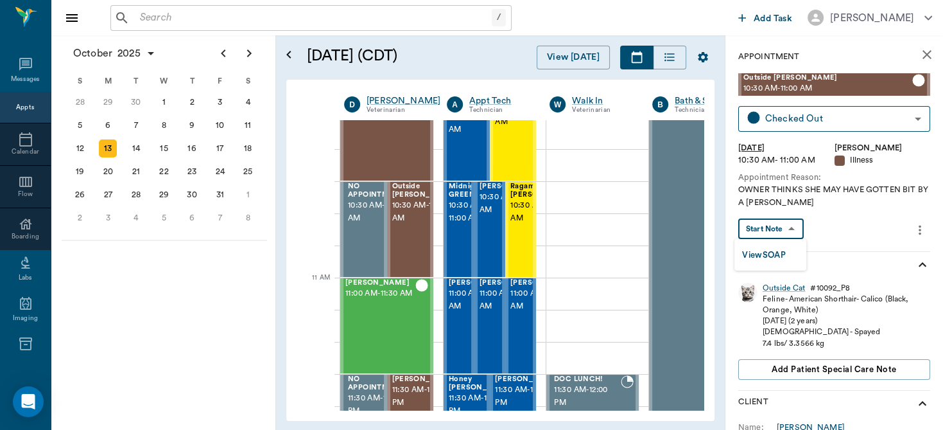
click at [787, 232] on body "/ ​ Add Task Dr. Bert Ellsworth Nectar Messages Appts Calendar Flow Boarding La…" at bounding box center [471, 215] width 943 height 430
click at [767, 259] on button "View SOAP" at bounding box center [764, 255] width 44 height 15
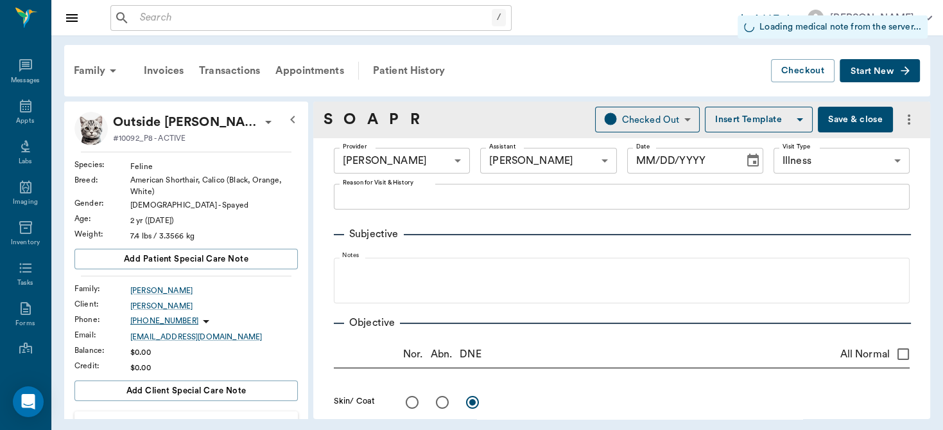
type input "63ec2f075fda476ae8351a4d"
type input "682b670d8bdc6f7f8feef3db"
type input "65d2be4f46e3a538d89b8c15"
type input "[DATE]"
type textarea "OWNER THINKS SHE MAY HAVE GOTTEN BIT BY A SNAKE -LORY"
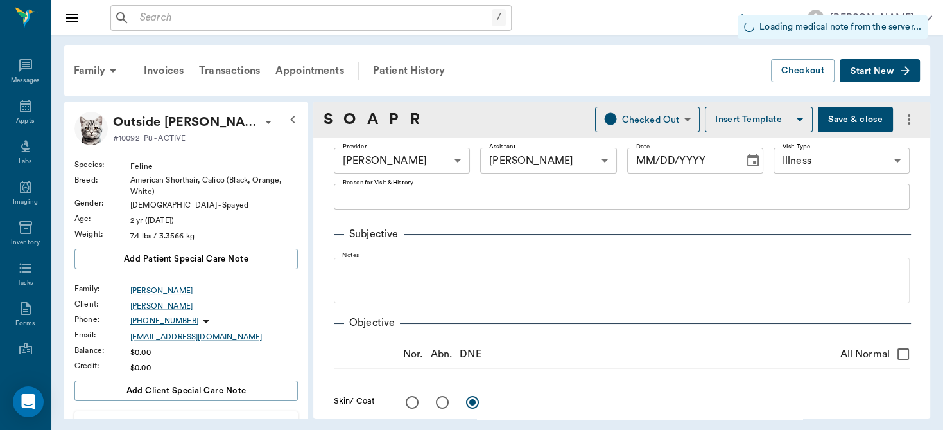
type input "0.30"
type input "1.00"
type input "0"
type input "1.00"
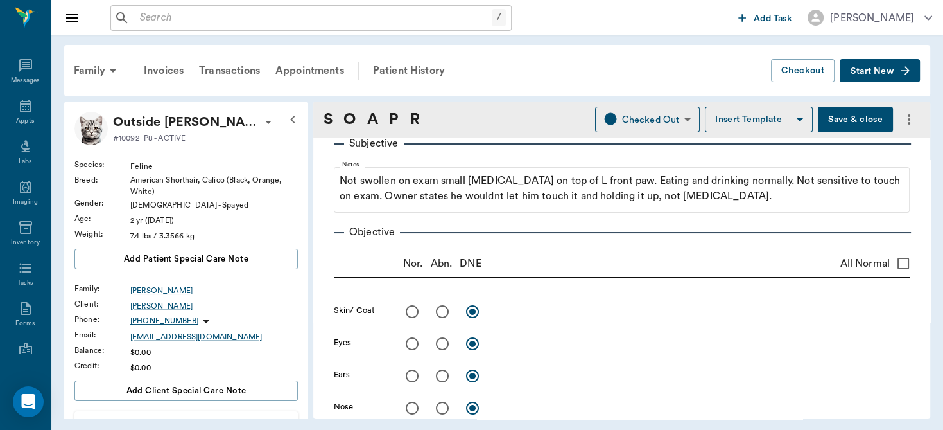
scroll to position [193, 0]
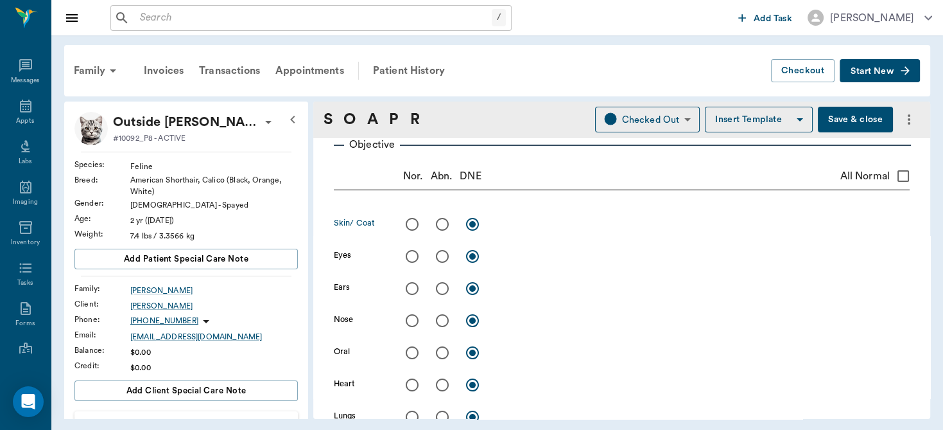
click at [438, 225] on input "radio" at bounding box center [442, 224] width 27 height 27
radio input "true"
click at [525, 229] on textarea at bounding box center [703, 223] width 414 height 15
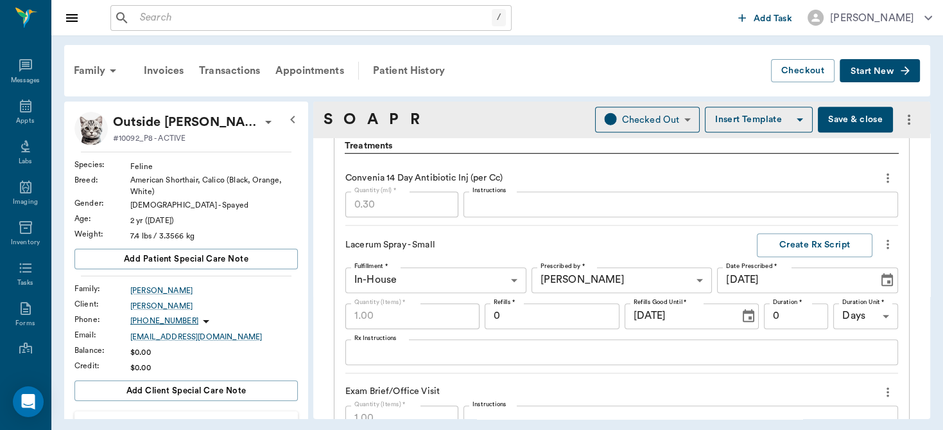
scroll to position [944, 0]
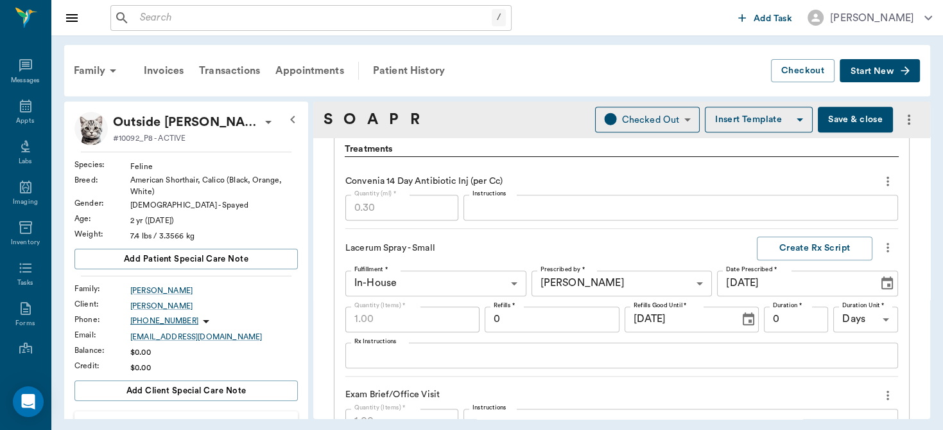
type textarea "LF dorsal paw had scabbed hair spot about dimed sized. removed hair, ulcerated …"
click at [845, 115] on button "Save & close" at bounding box center [855, 120] width 75 height 26
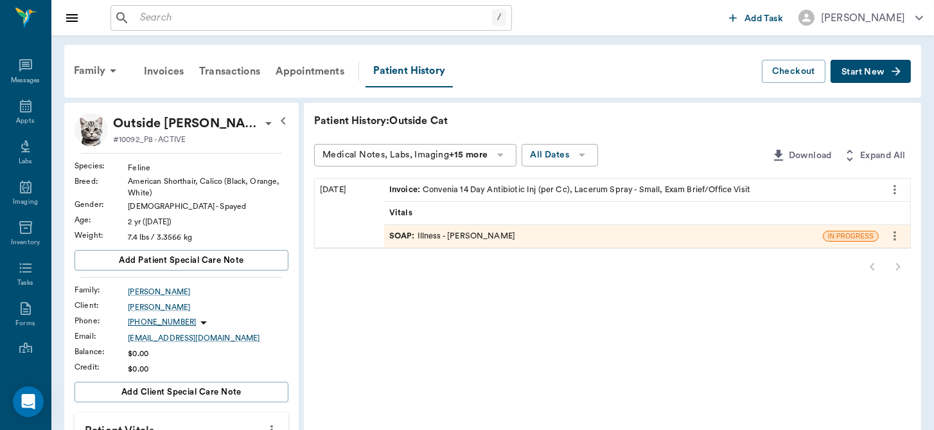
click at [460, 234] on div "SOAP : Illness - Dr. Bert Ellsworth" at bounding box center [452, 236] width 126 height 12
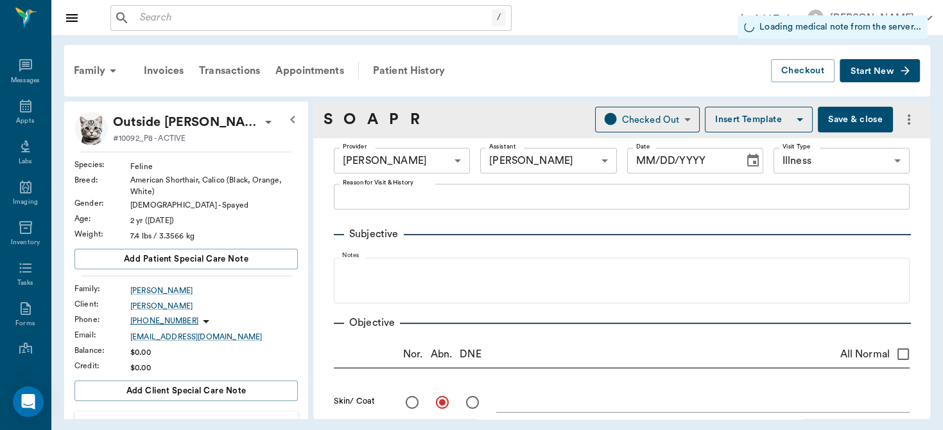
type input "63ec2f075fda476ae8351a4d"
type input "682b670d8bdc6f7f8feef3db"
type input "65d2be4f46e3a538d89b8c15"
radio input "true"
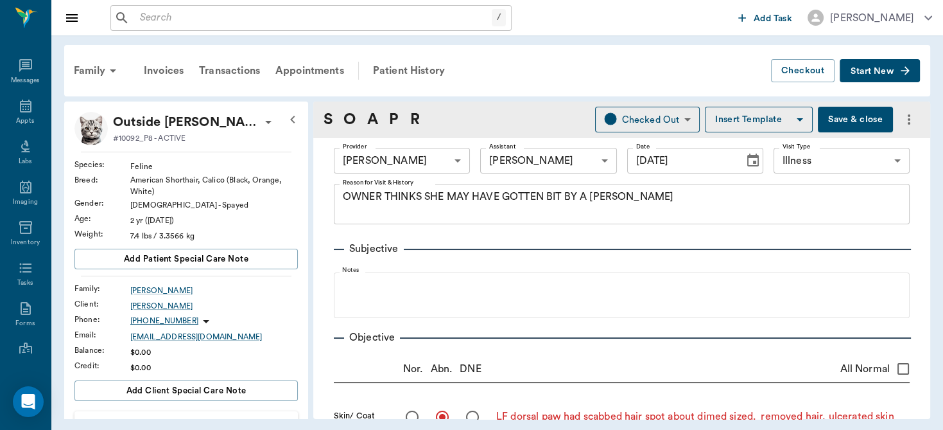
type input "[DATE]"
type textarea "OWNER THINKS SHE MAY HAVE GOTTEN BIT BY A SNAKE -LORY"
type textarea "LF dorsal paw had scabbed hair spot about dimed sized. removed hair, ulcerated …"
type input "0.30"
type input "1.00"
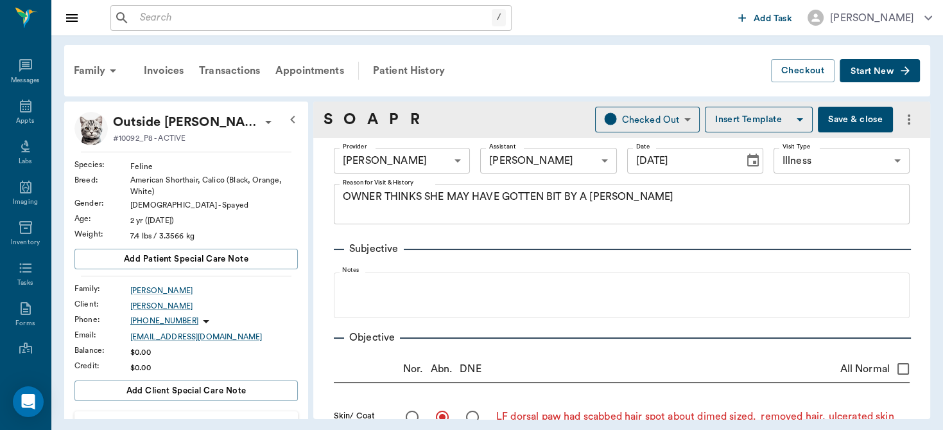
type input "0"
type input "1.00"
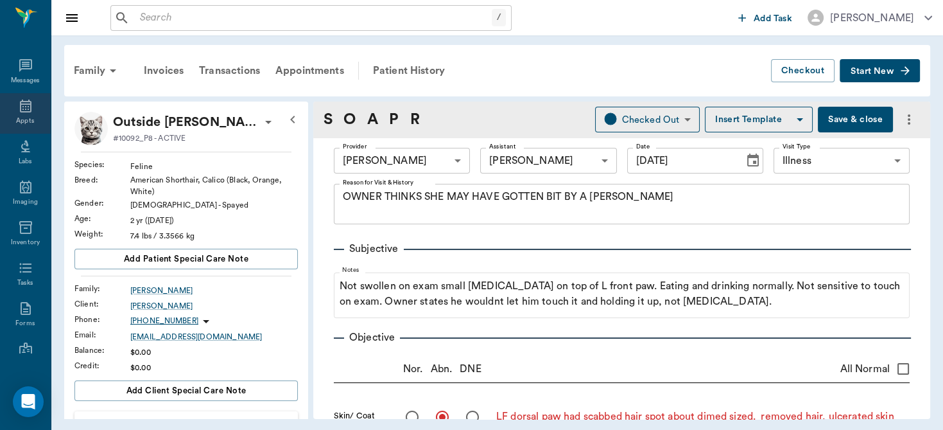
click at [21, 110] on icon at bounding box center [25, 105] width 15 height 15
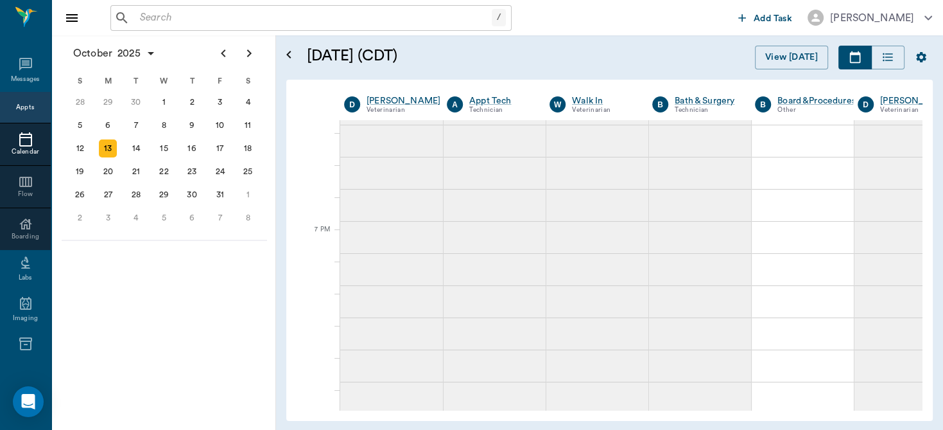
scroll to position [2015, 0]
click at [918, 116] on div "D Dr. Bert Ellsworth Veterinarian A Appt Tech Technician W Walk In Veterinarian…" at bounding box center [610, 105] width 626 height 31
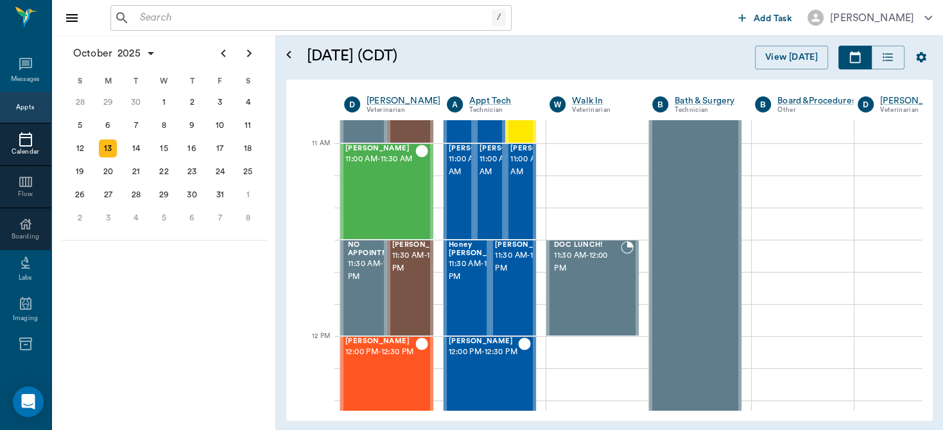
scroll to position [535, 0]
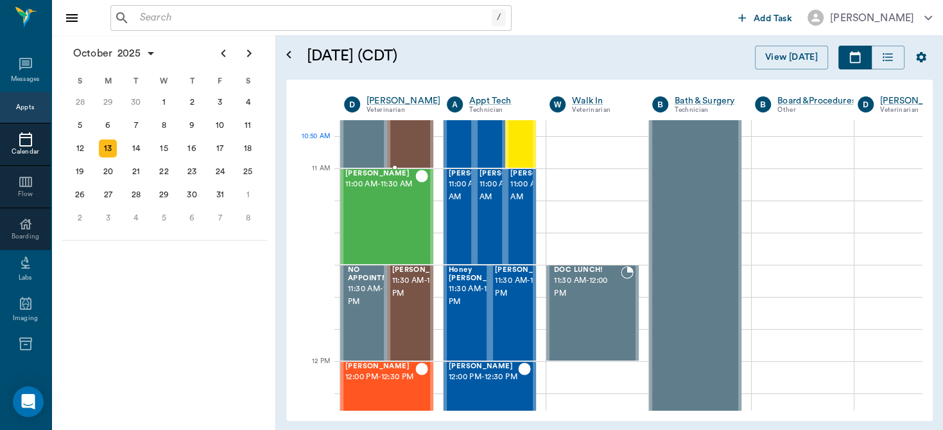
click at [414, 116] on span "10:30 AM - 11:00 AM" at bounding box center [424, 103] width 64 height 26
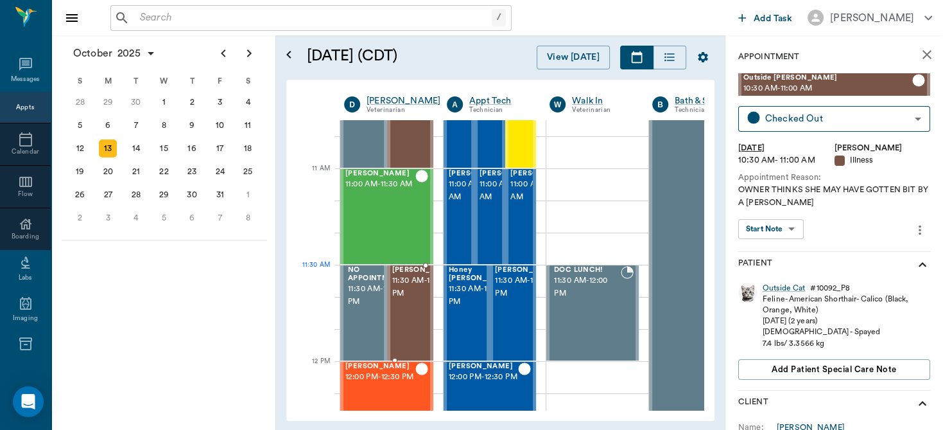
click at [407, 294] on span "11:30 AM - 12:00 PM" at bounding box center [424, 287] width 64 height 26
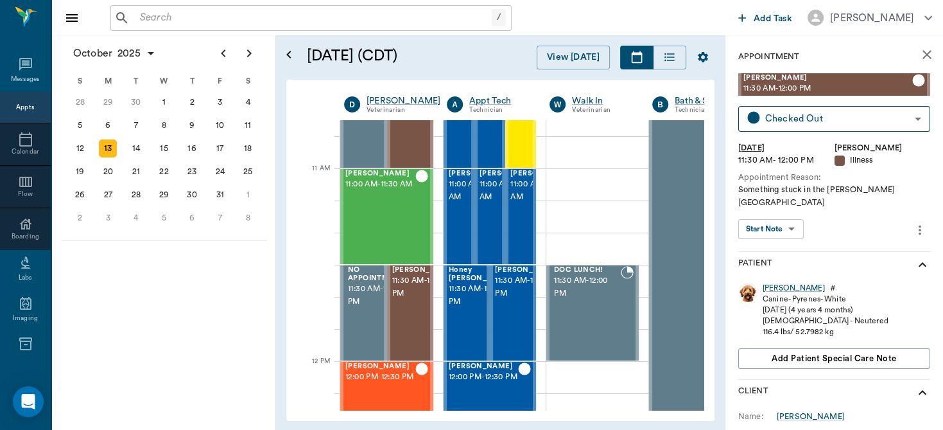
click at [783, 212] on body "/ ​ Add Task Dr. Bert Ellsworth Nectar Messages Appts Calendar Flow Boarding La…" at bounding box center [471, 215] width 943 height 430
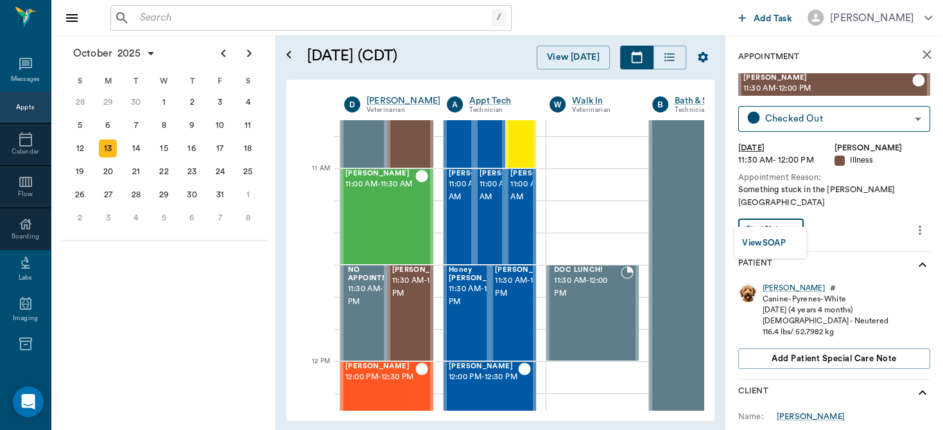
click at [778, 240] on button "View SOAP" at bounding box center [764, 243] width 44 height 15
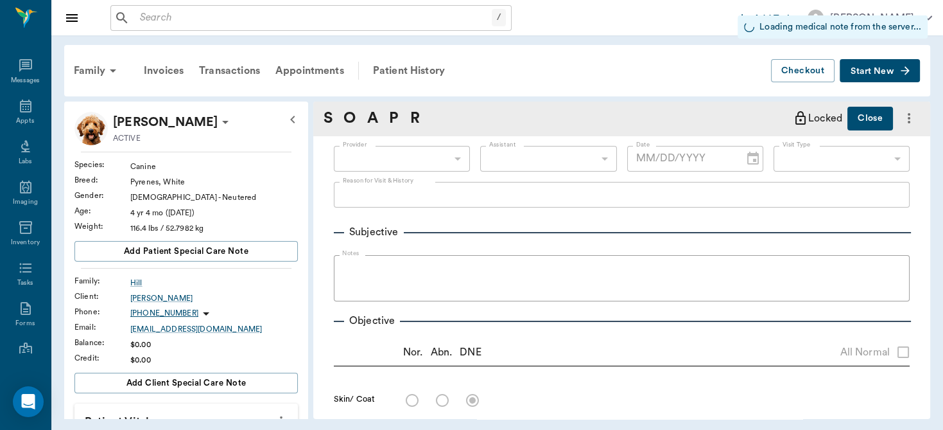
type input "63ec2f075fda476ae8351a4d"
type input "6740bf97de10e07744acf1eb"
type input "65d2be4f46e3a538d89b8c15"
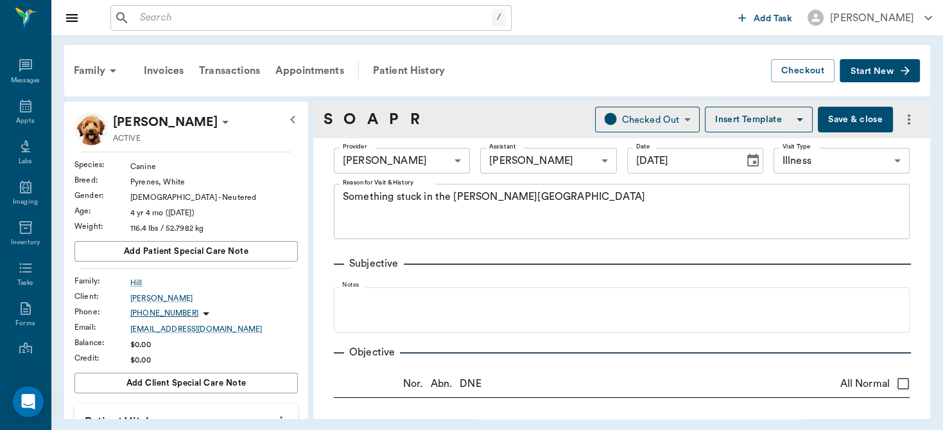
type input "[DATE]"
type textarea "Something stuck in the throat Caryn"
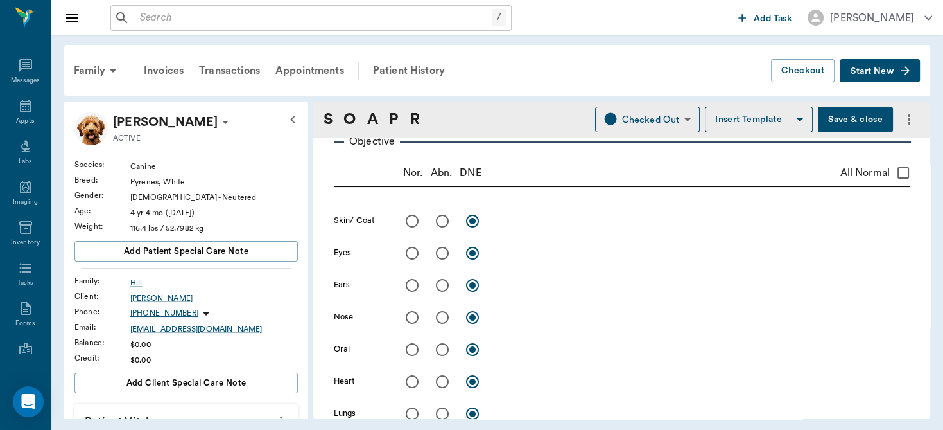
scroll to position [271, 0]
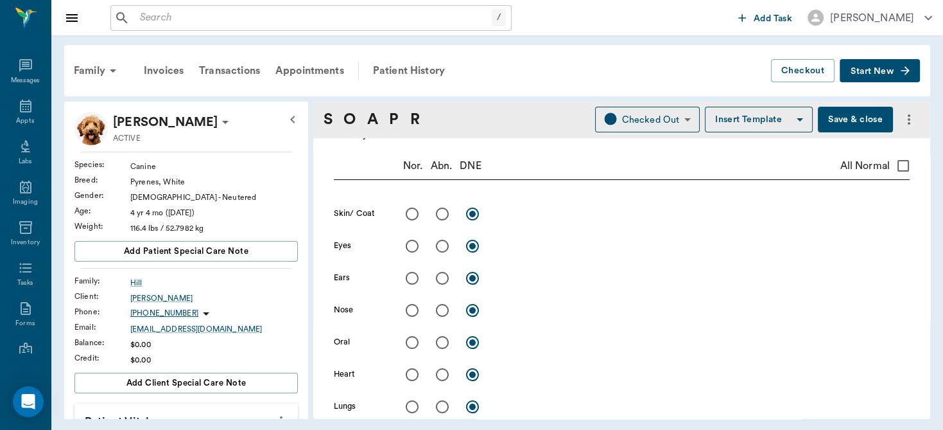
click at [441, 339] on input "radio" at bounding box center [442, 342] width 27 height 27
radio input "true"
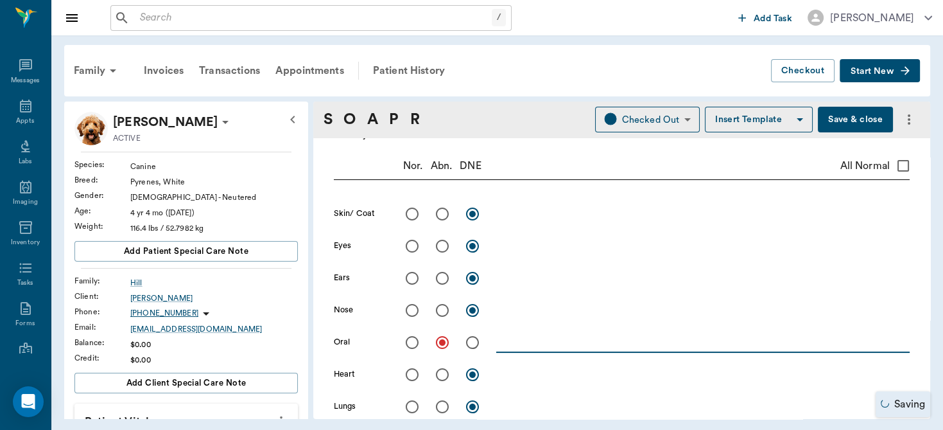
click at [544, 340] on textarea at bounding box center [703, 342] width 414 height 15
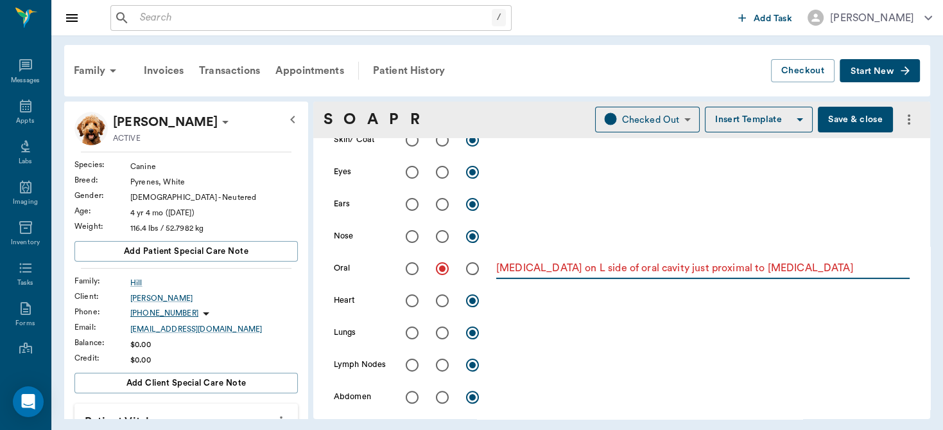
scroll to position [349, 0]
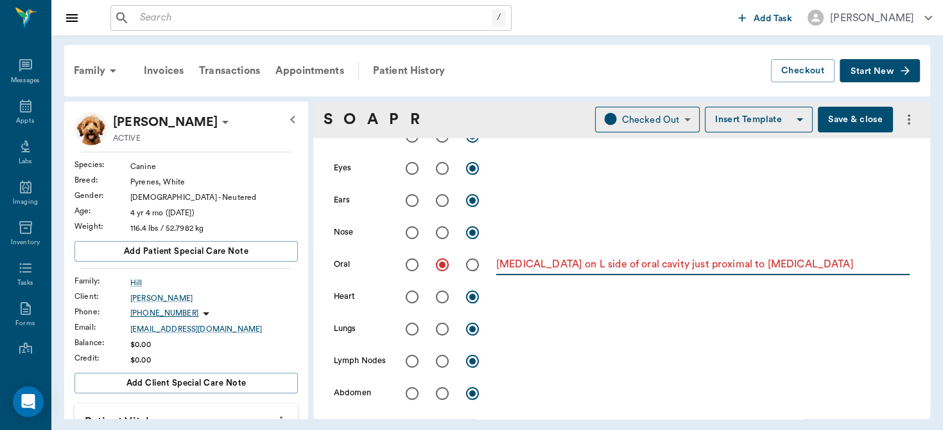
type textarea "Abrasion on L side of oral cavity just proximal to larynx"
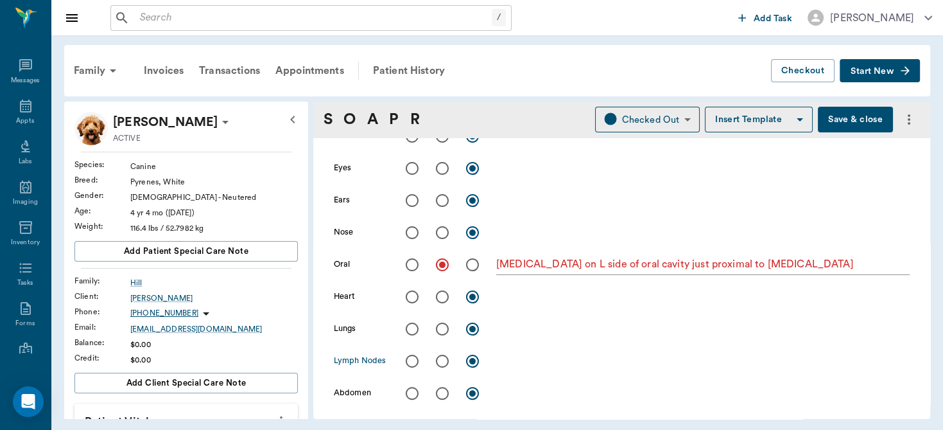
click at [412, 360] on input "radio" at bounding box center [412, 360] width 27 height 27
radio input "true"
click at [770, 267] on textarea "Abrasion on L side of oral cavity just proximal to larynx" at bounding box center [703, 264] width 414 height 15
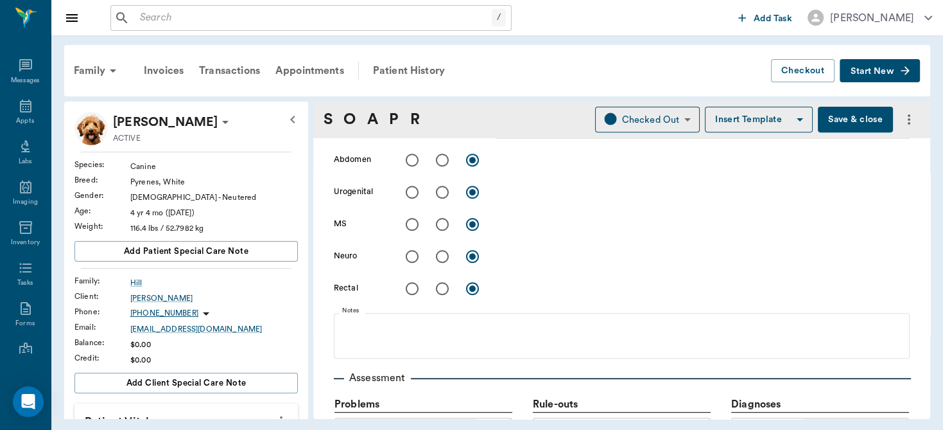
scroll to position [714, 0]
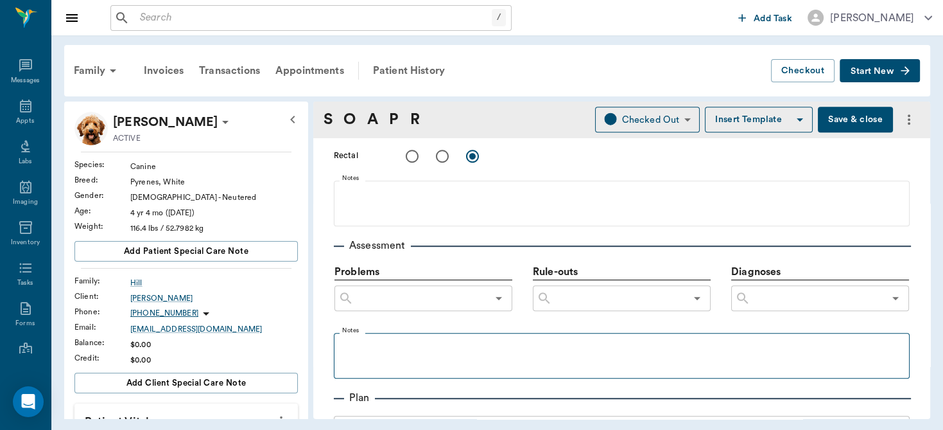
type textarea "Abrasion on L side of oral cavity just proximal to larynx, no lump palpated"
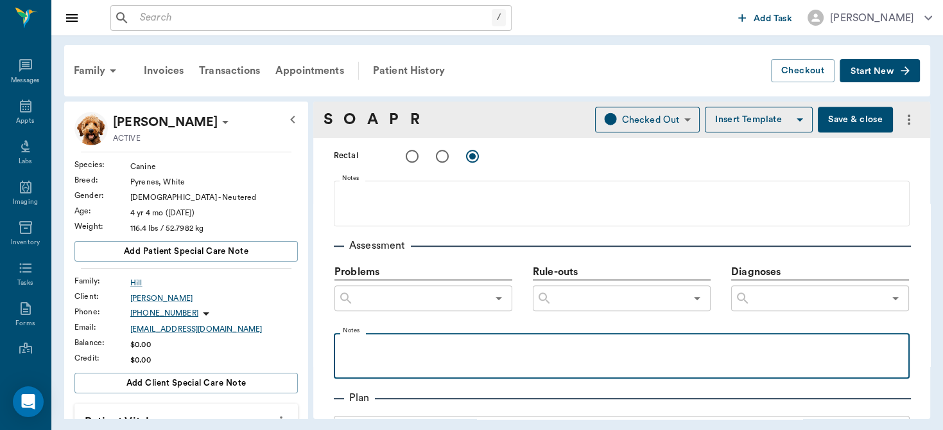
click at [394, 350] on p at bounding box center [621, 346] width 563 height 15
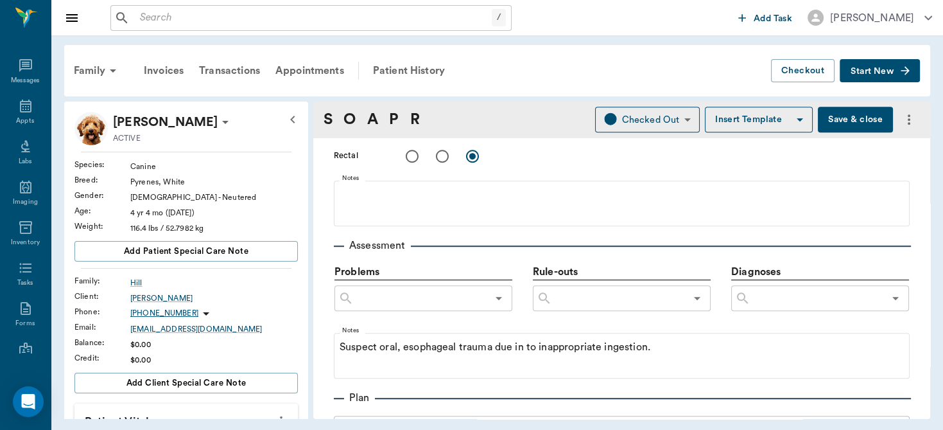
click at [837, 119] on button "Save & close" at bounding box center [855, 120] width 75 height 26
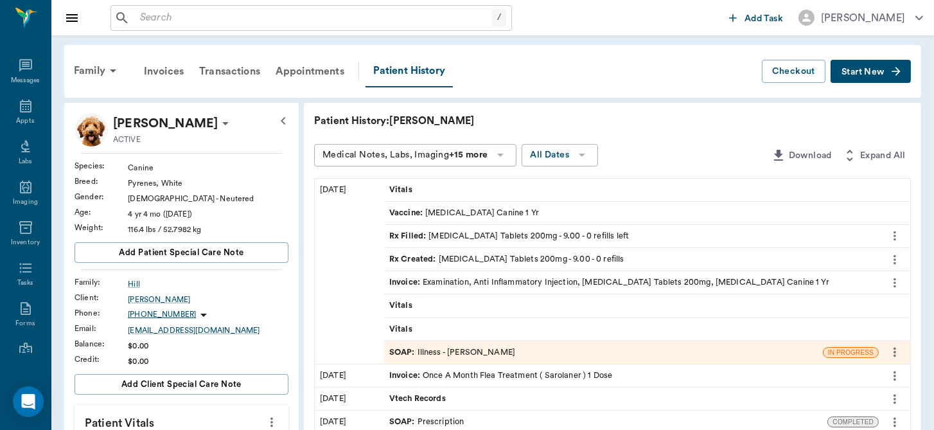
click at [441, 352] on div "SOAP : Illness - Dr. Bert Ellsworth" at bounding box center [452, 352] width 126 height 12
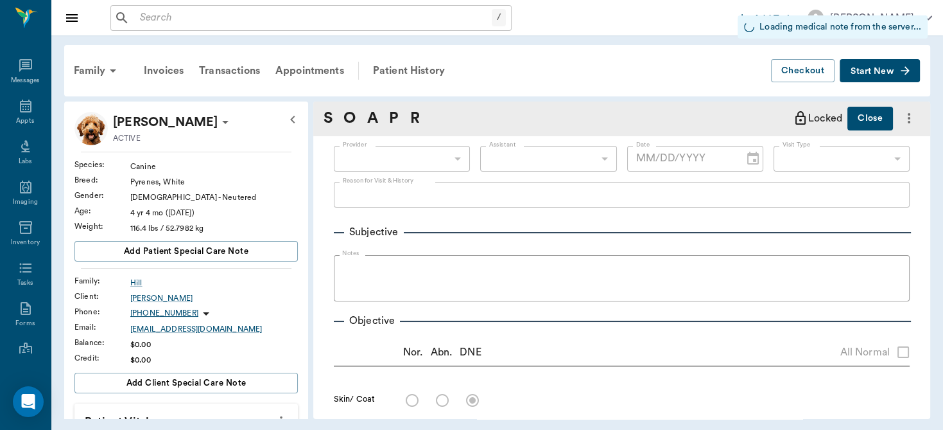
type input "63ec2f075fda476ae8351a4d"
type input "6740bf97de10e07744acf1eb"
type input "65d2be4f46e3a538d89b8c15"
radio input "true"
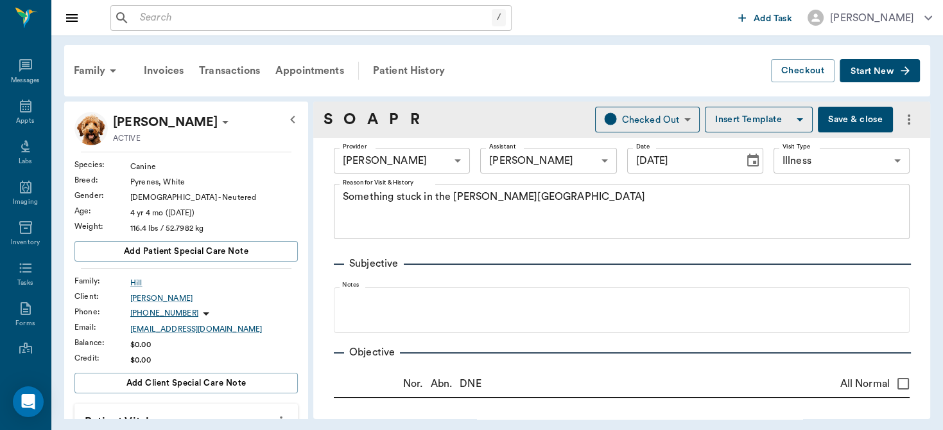
type input "[DATE]"
type textarea "Something stuck in the throat Caryn"
type textarea "Abrasion on L side of oral cavity just proximal to larynx, no lump palpated"
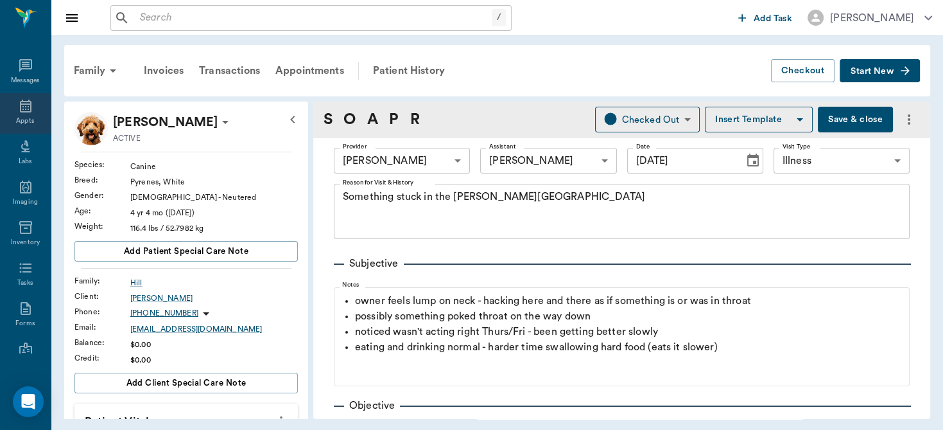
click at [19, 109] on icon at bounding box center [25, 105] width 15 height 15
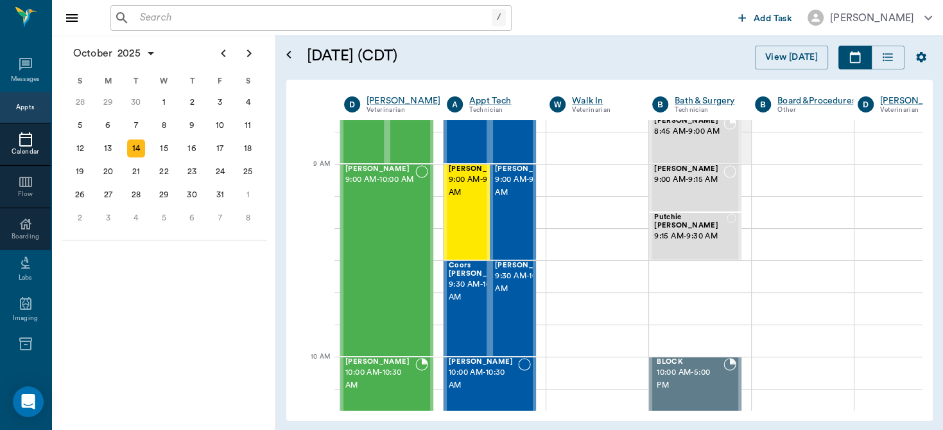
scroll to position [160, 0]
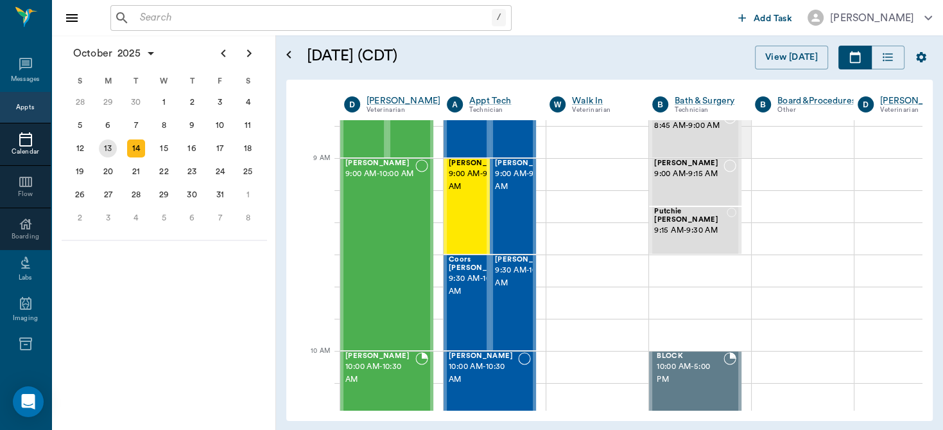
click at [108, 146] on div "13" at bounding box center [108, 148] width 18 height 18
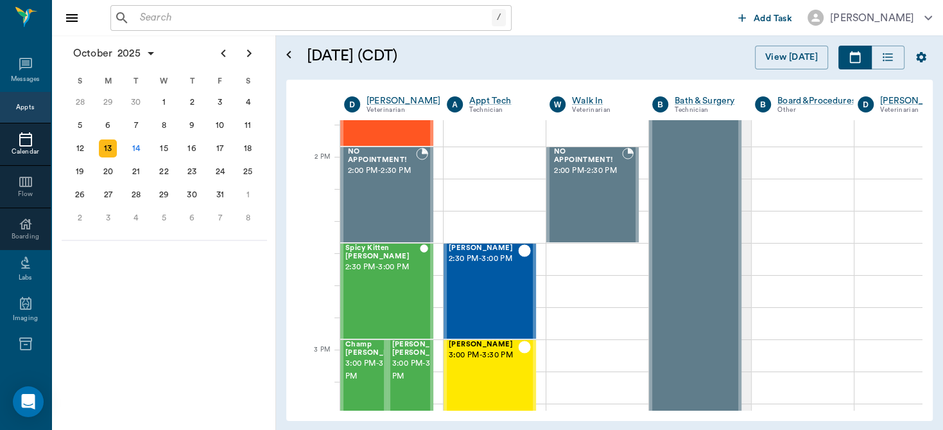
scroll to position [1114, 0]
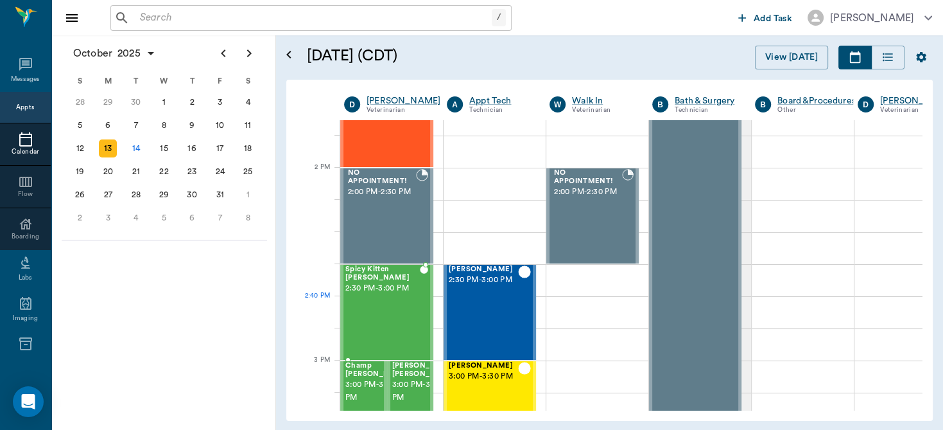
click at [358, 315] on div "Spicy Kitten Bergt 2:30 PM - 3:00 PM" at bounding box center [383, 312] width 74 height 94
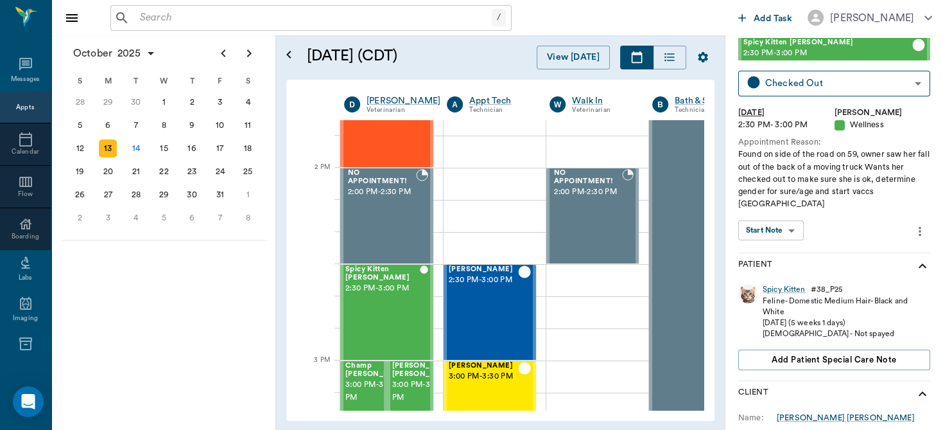
scroll to position [60, 0]
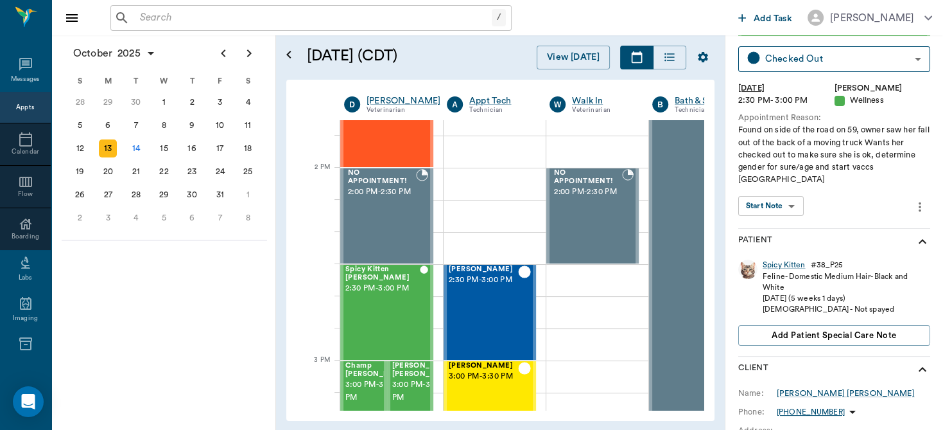
click at [769, 182] on div "Spicy Kitten Bergt 2:30 PM - 3:00 PM Checked Out CHECKED_OUT ​ Mon, Oct 13, 202…" at bounding box center [835, 120] width 192 height 215
click at [772, 197] on body "/ ​ Add Task Dr. Bert Ellsworth Nectar Messages Appts Calendar Flow Boarding La…" at bounding box center [471, 215] width 943 height 430
click at [771, 218] on button "View SOAP" at bounding box center [764, 220] width 44 height 15
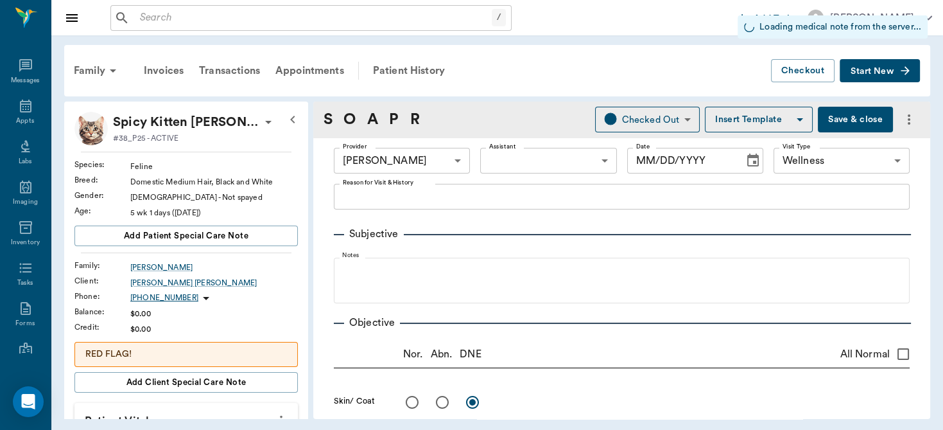
type input "63ec2f075fda476ae8351a4d"
type input "65d2be4f46e3a538d89b8c14"
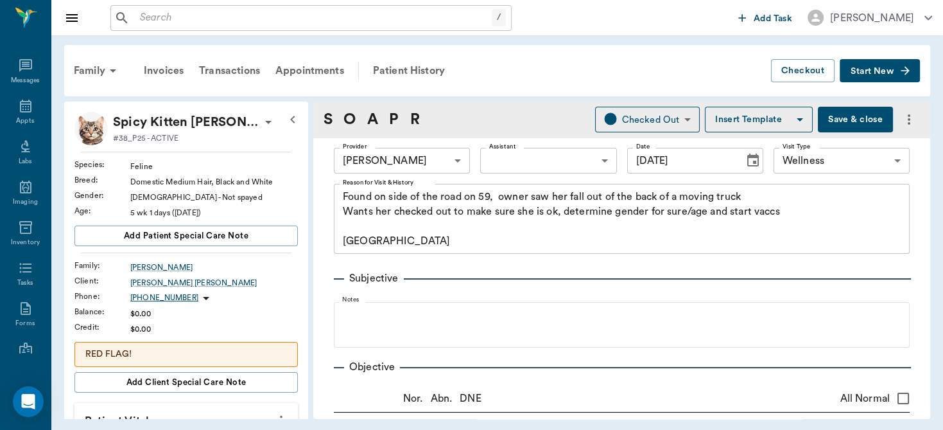
type input "[DATE]"
type textarea "Found on side of the road on 59, owner saw her fall out of the back of a moving…"
type input "0.75"
type input "0"
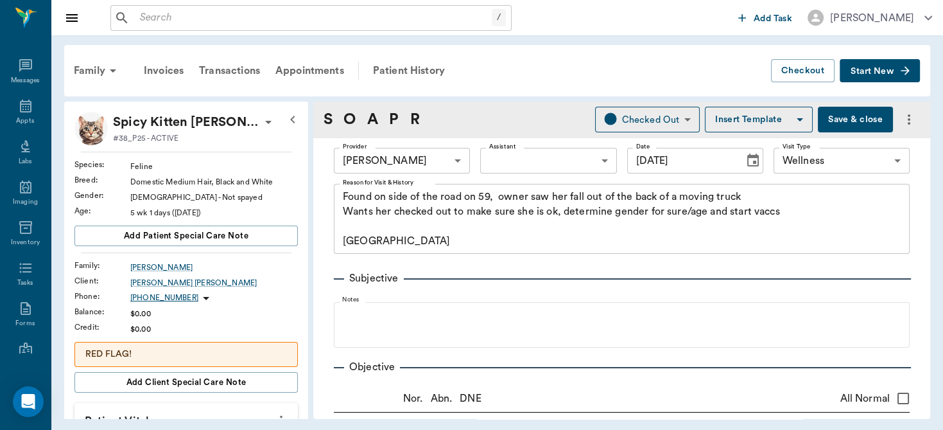
type textarea "Give .25cc by mouth 1x daily for 3 days"
type input "1.25"
type input "0"
type textarea "give .25cc by mouth 1x daily for 5 days."
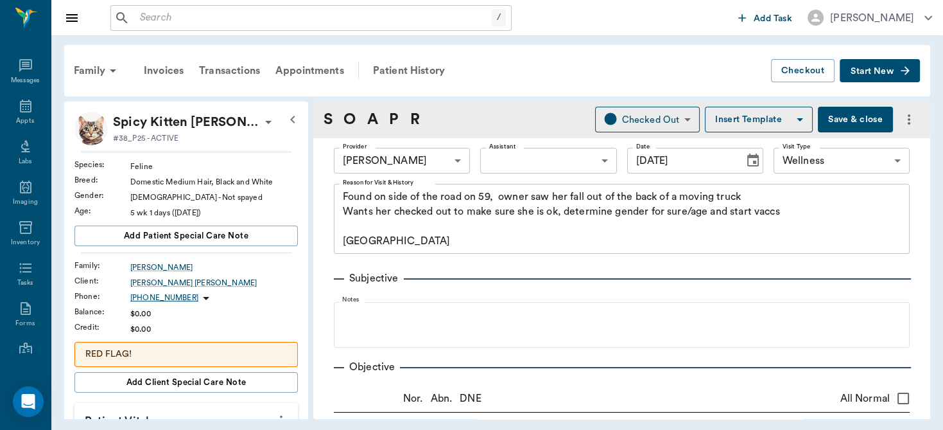
type input "1.00"
type input "0"
type textarea "Daily on tips of ears and tail"
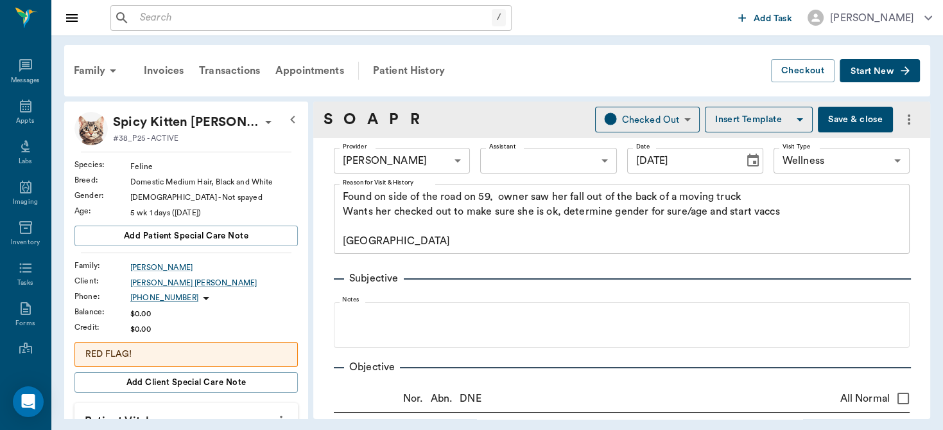
type input "1.00"
type input "0"
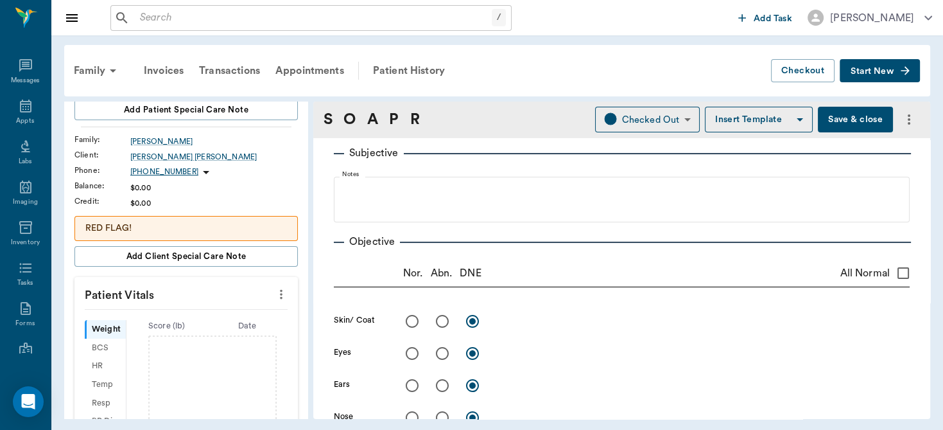
scroll to position [136, 0]
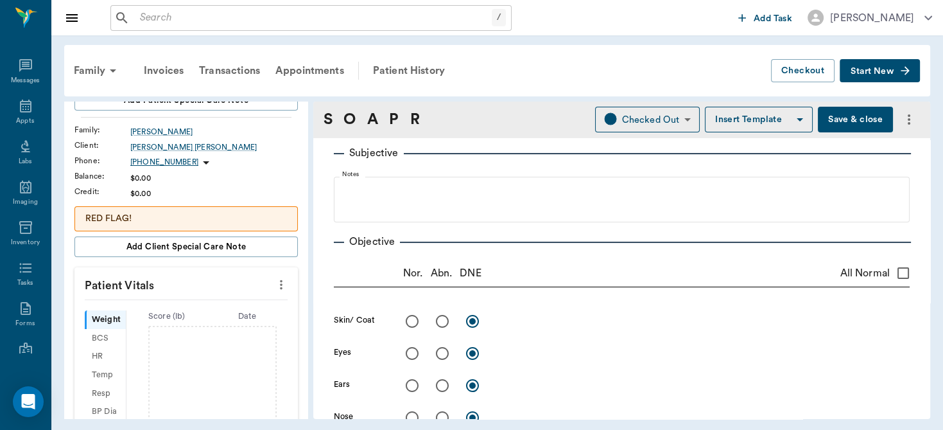
click at [274, 287] on icon "more" at bounding box center [281, 284] width 14 height 15
click at [183, 302] on span "Enter Vitals" at bounding box center [218, 305] width 108 height 13
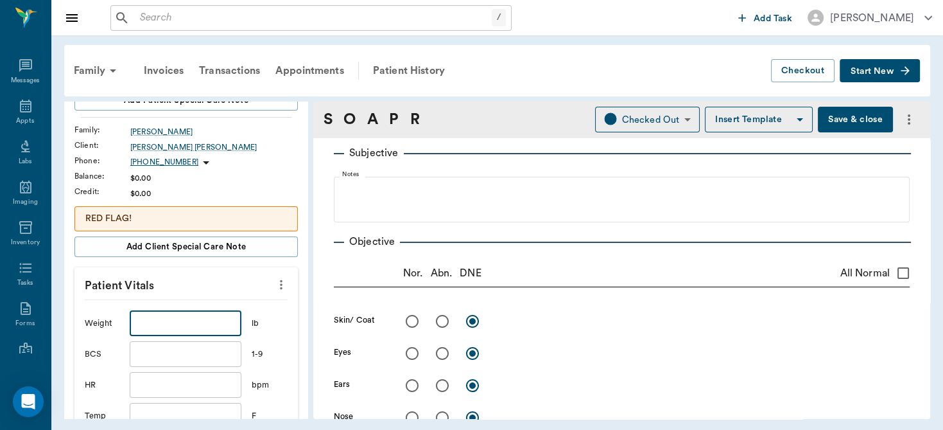
click at [171, 317] on input "text" at bounding box center [186, 323] width 112 height 26
type input "1.4"
click at [153, 410] on input "text" at bounding box center [186, 416] width 112 height 26
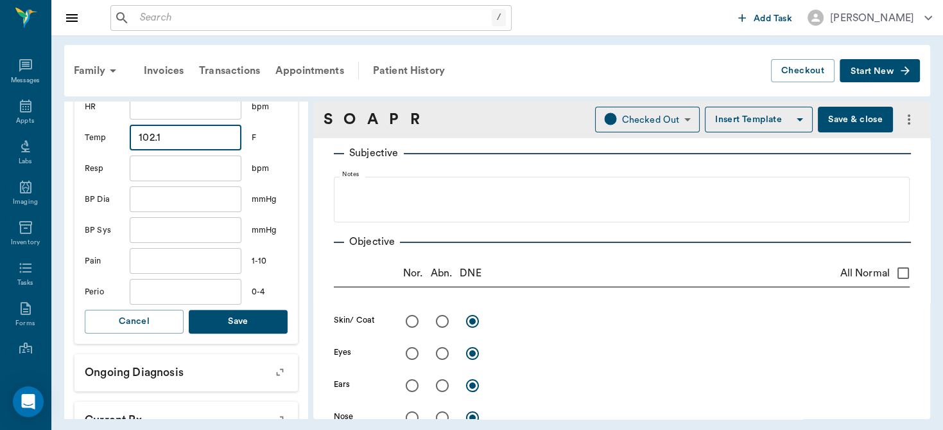
scroll to position [423, 0]
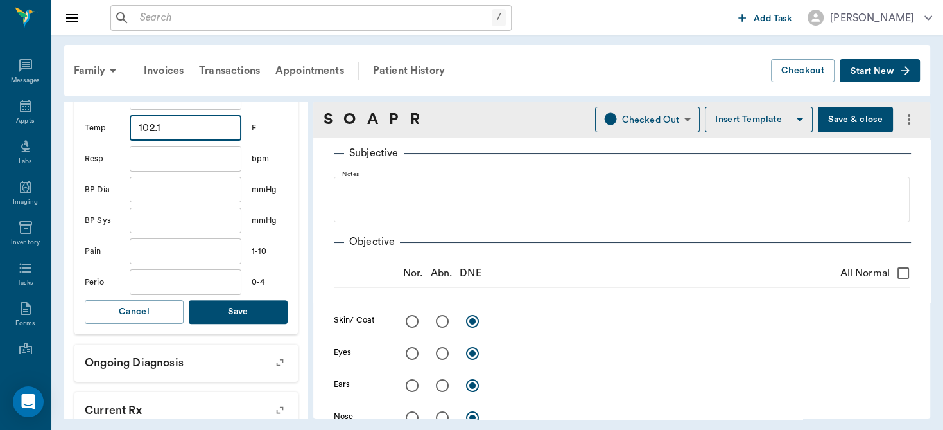
type input "102.1"
click at [255, 304] on button "Save" at bounding box center [238, 312] width 99 height 24
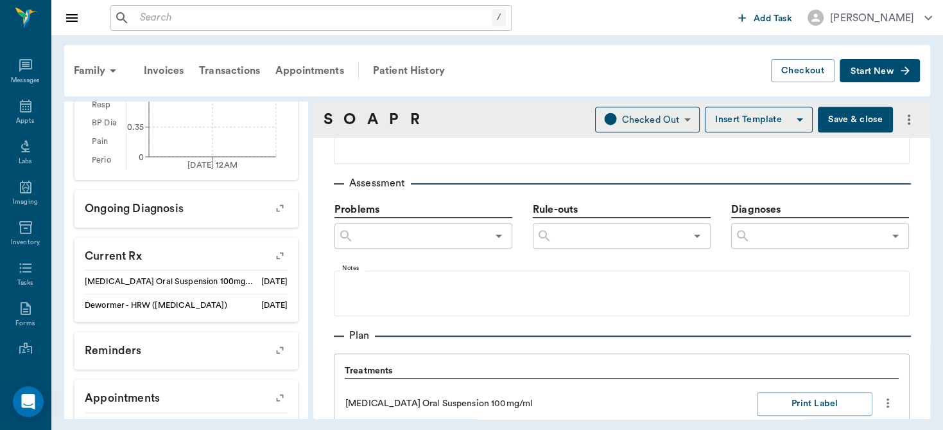
scroll to position [604, 0]
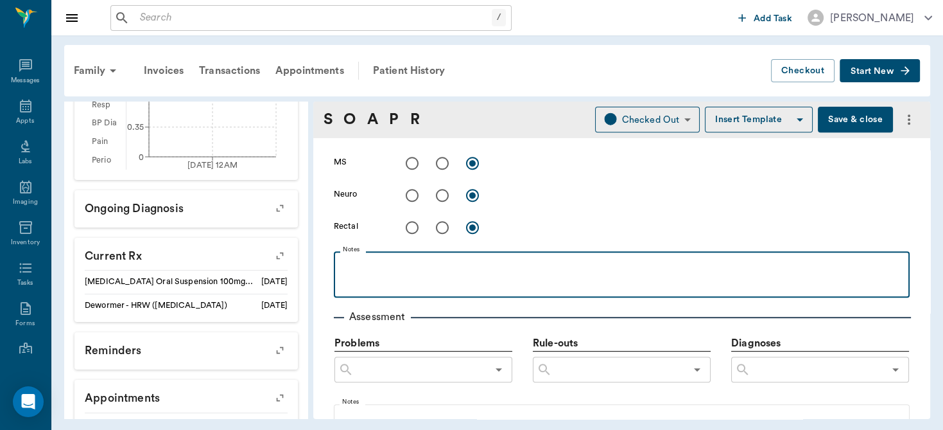
click at [487, 275] on div at bounding box center [621, 274] width 563 height 32
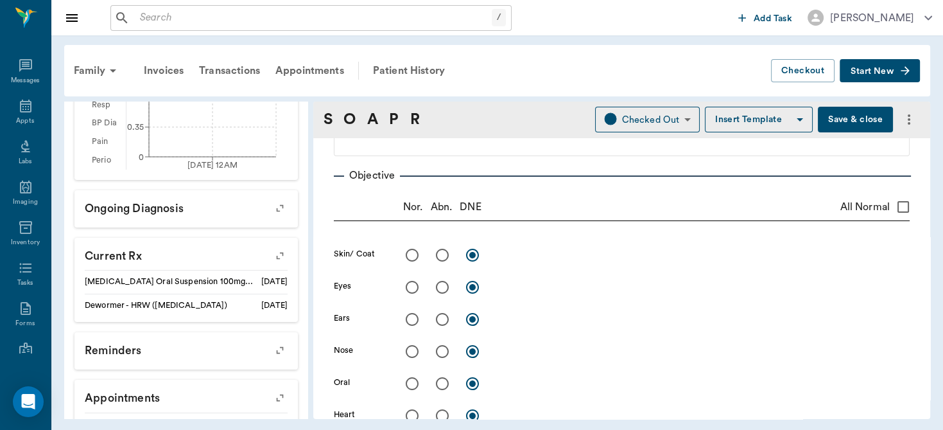
click at [893, 213] on input "All Normal" at bounding box center [903, 206] width 27 height 27
checkbox input "true"
radio input "true"
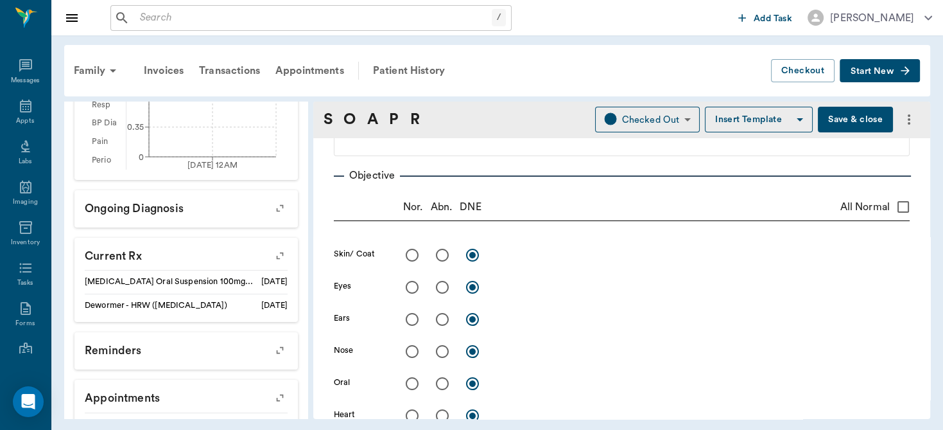
radio input "true"
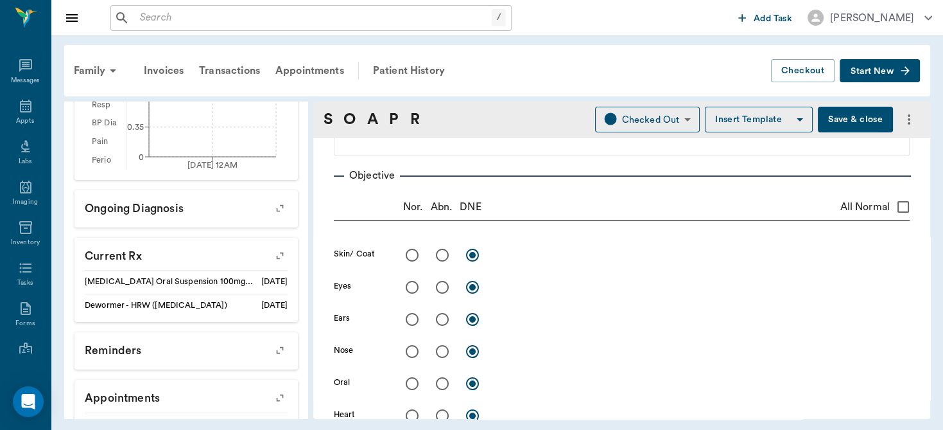
radio input "true"
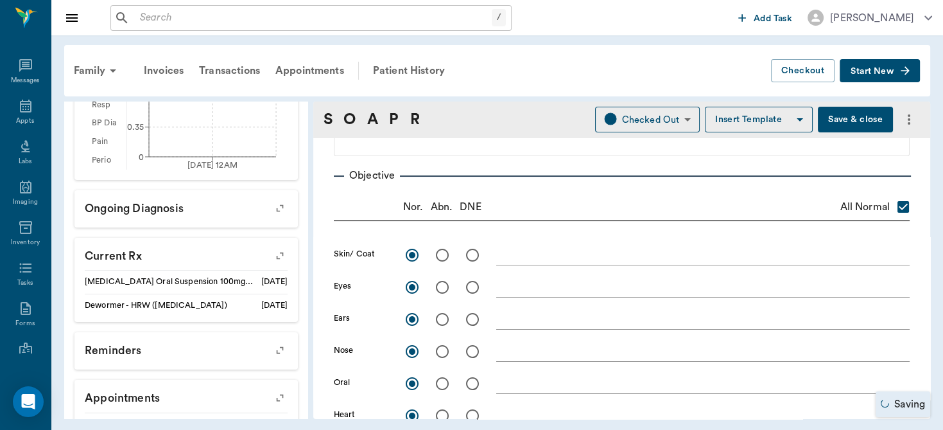
click at [556, 261] on textarea at bounding box center [703, 254] width 414 height 15
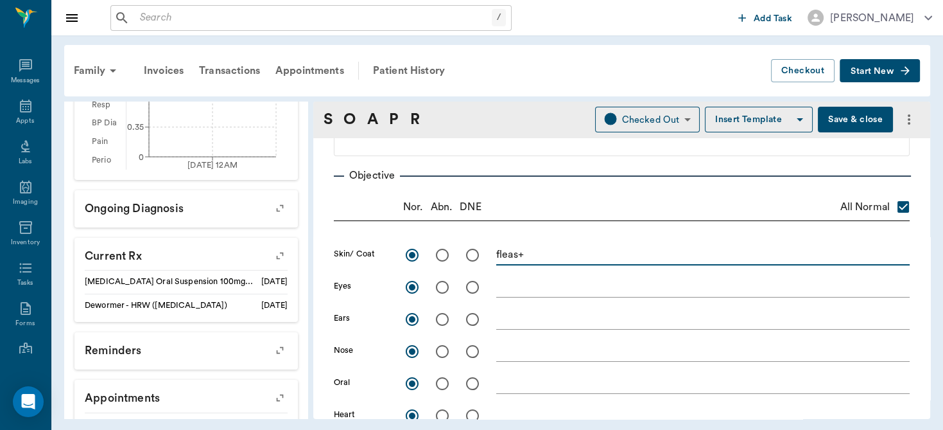
type textarea "fleas+"
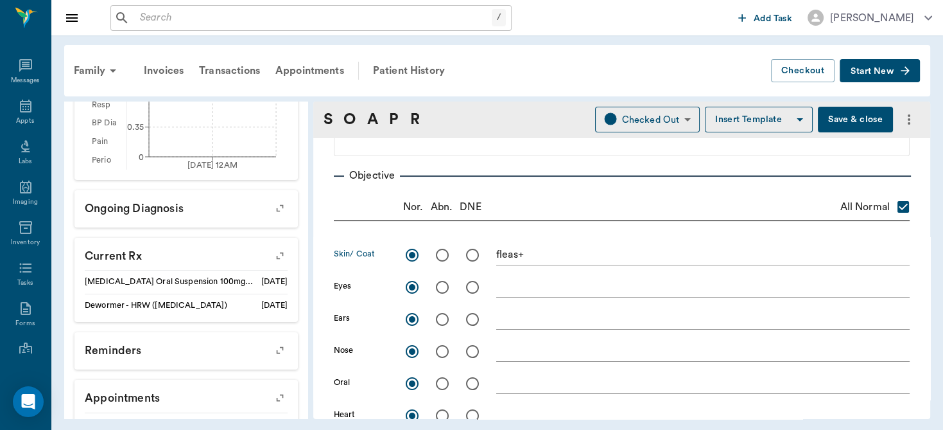
click at [440, 252] on input "radio" at bounding box center [442, 254] width 27 height 27
radio input "true"
checkbox input "false"
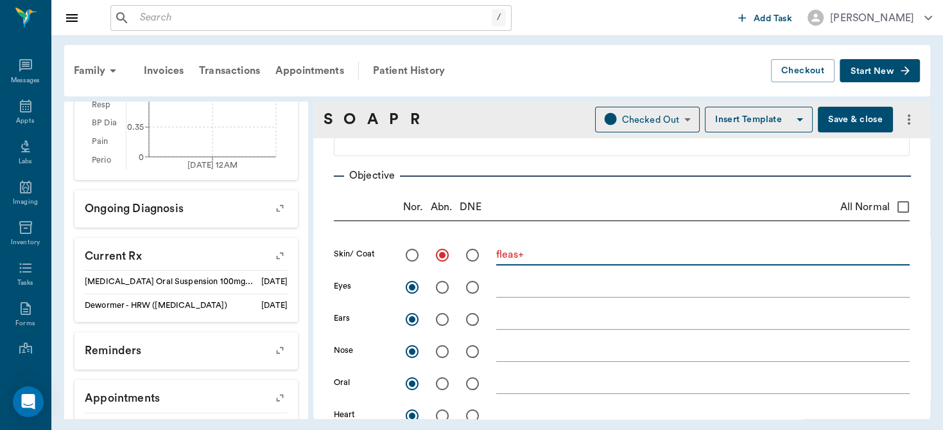
click at [539, 258] on textarea "fleas+" at bounding box center [703, 254] width 414 height 15
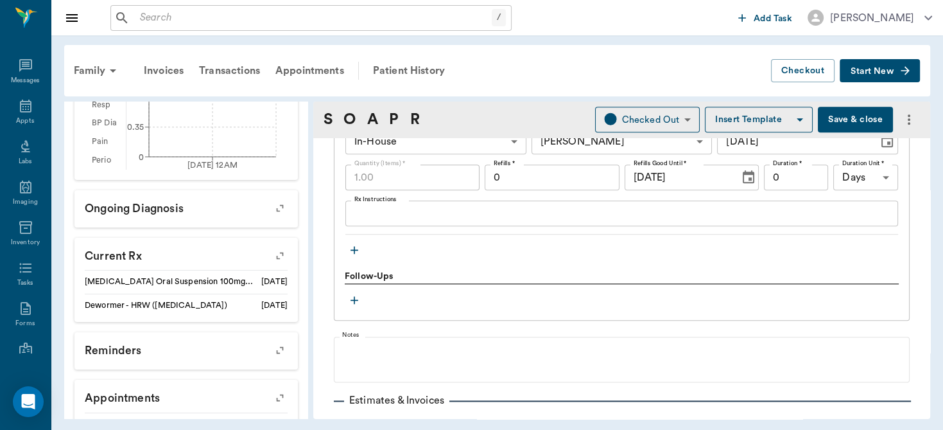
scroll to position [1527, 0]
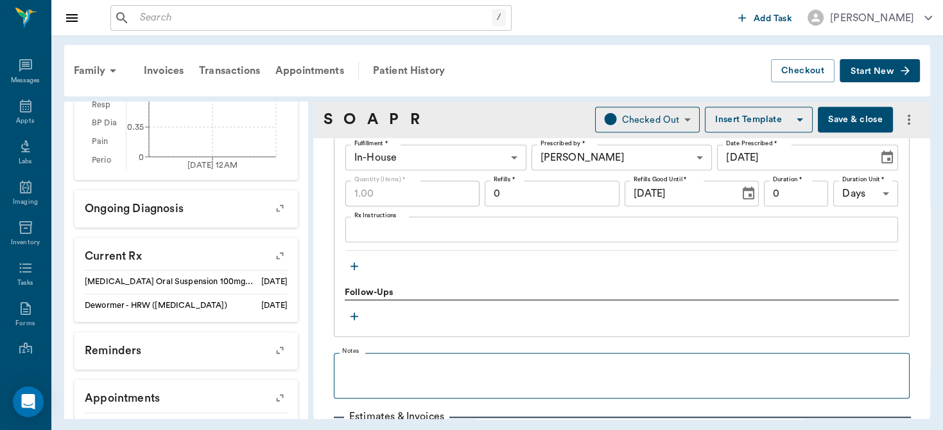
type textarea "fleas+, crusty edge of ears and tail."
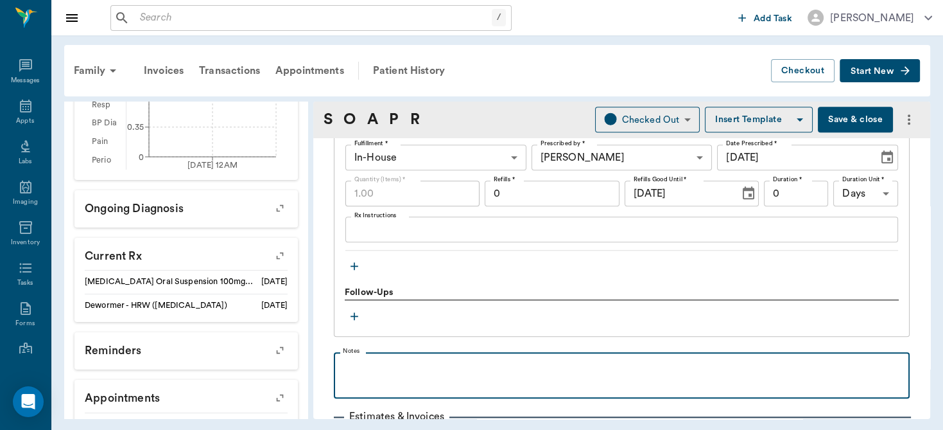
click at [392, 374] on div at bounding box center [621, 374] width 563 height 32
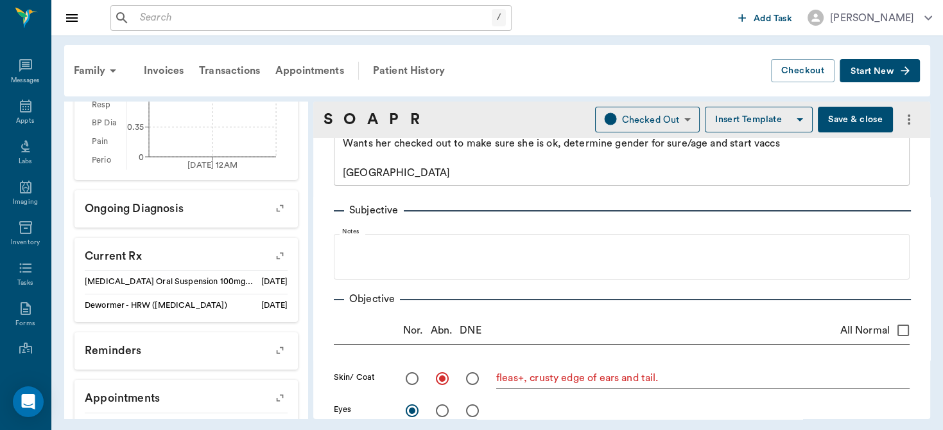
scroll to position [49, 0]
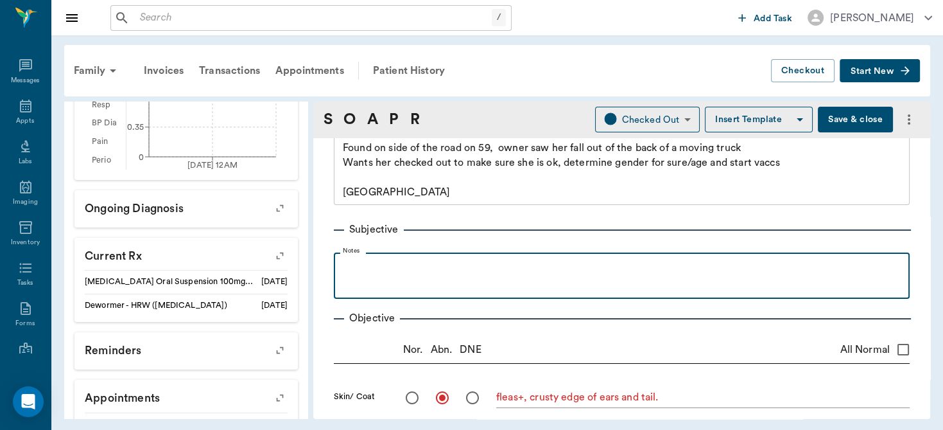
click at [372, 270] on p at bounding box center [621, 266] width 563 height 15
click at [356, 272] on p "Hashad for < 1 day" at bounding box center [621, 266] width 563 height 15
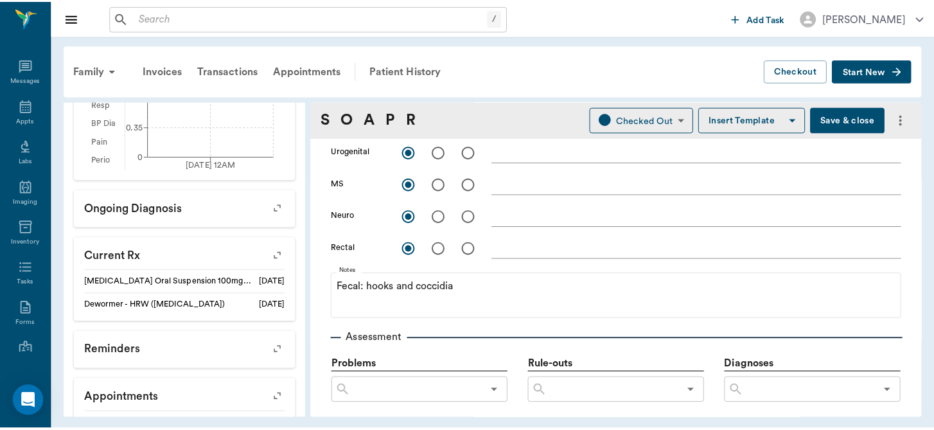
scroll to position [579, 0]
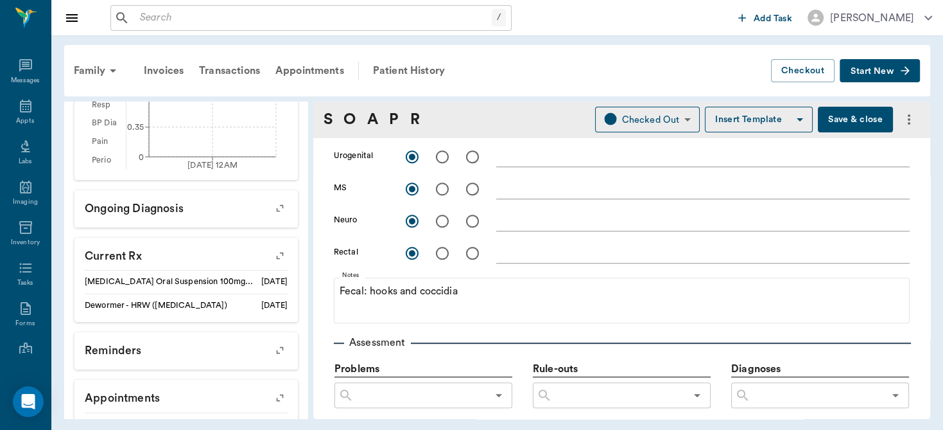
click at [831, 116] on button "Save & close" at bounding box center [855, 120] width 75 height 26
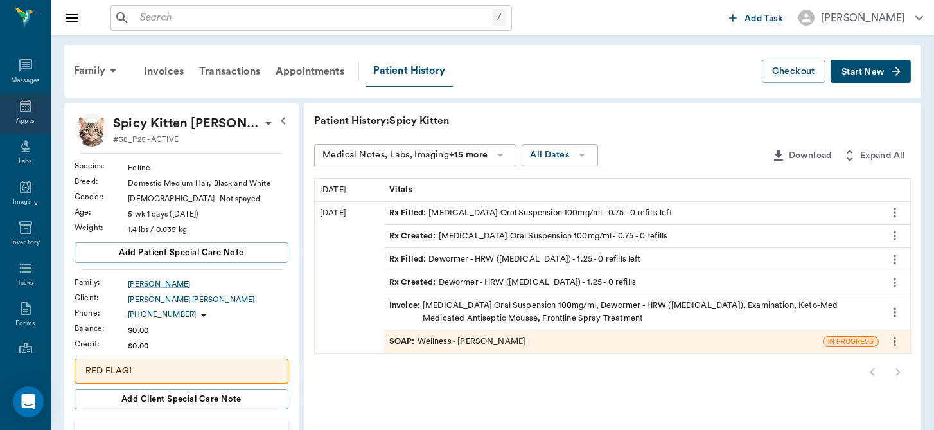
click at [12, 94] on div "Appts" at bounding box center [25, 113] width 51 height 40
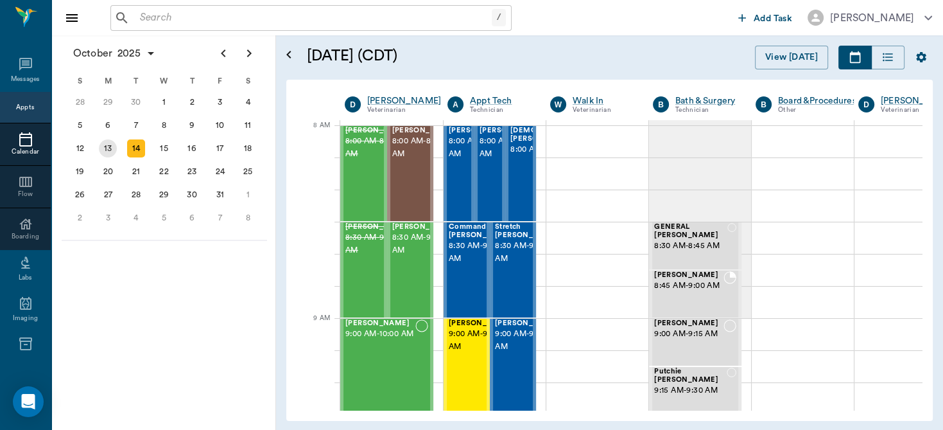
click at [109, 146] on div "13" at bounding box center [108, 148] width 18 height 18
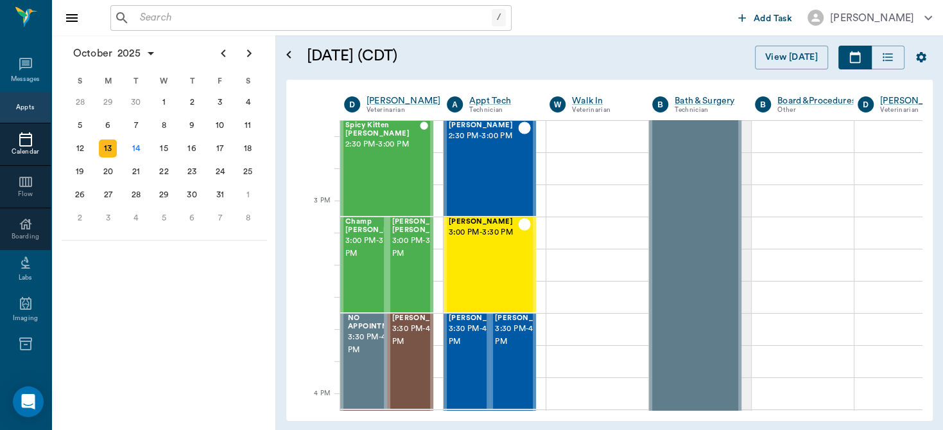
scroll to position [1279, 0]
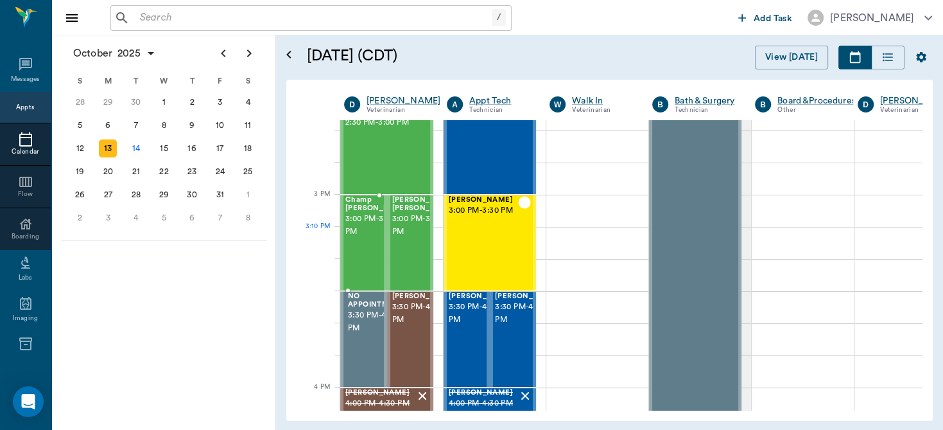
click at [349, 238] on span "3:00 PM - 3:30 PM" at bounding box center [378, 226] width 64 height 26
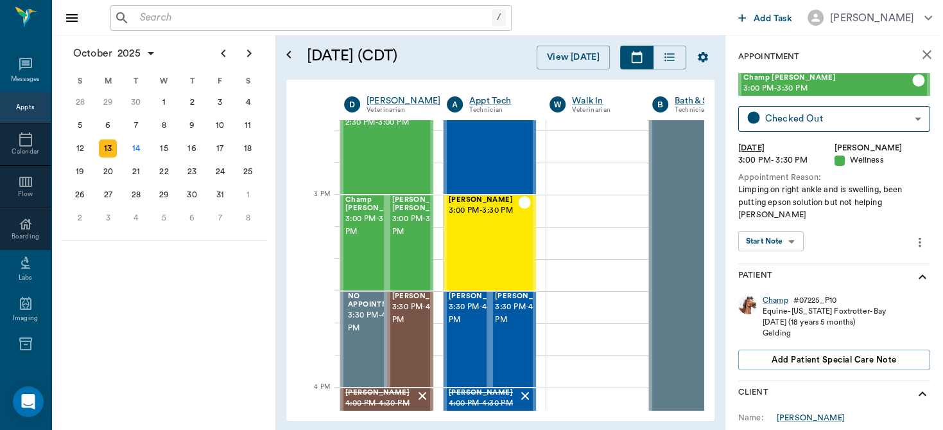
click at [771, 229] on body "/ ​ Add Task Dr. Bert Ellsworth Nectar Messages Appts Calendar Flow Boarding La…" at bounding box center [471, 215] width 943 height 430
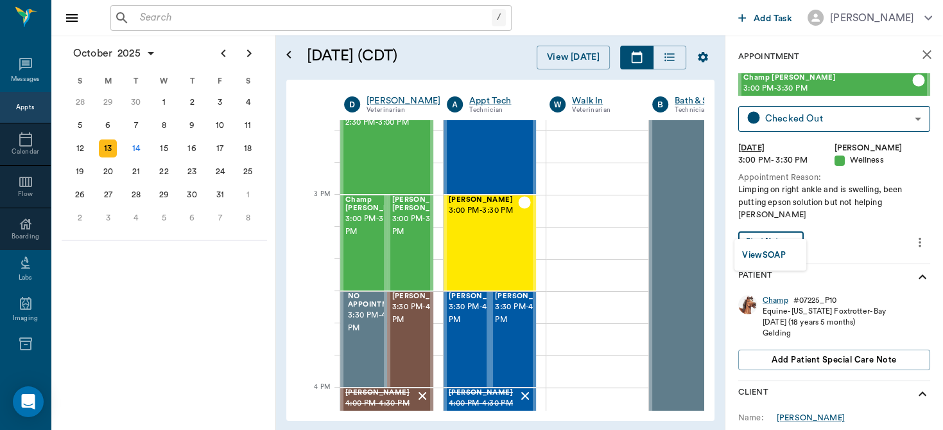
click at [771, 247] on div "View SOAP" at bounding box center [764, 255] width 44 height 16
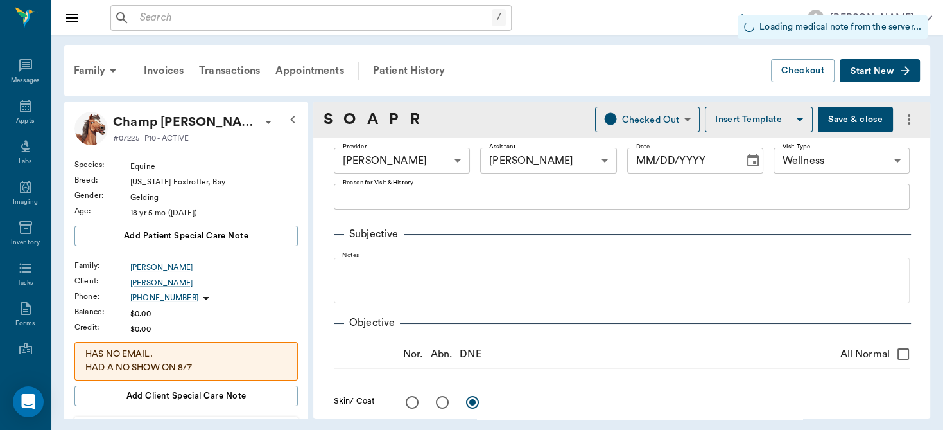
type input "63ec2f075fda476ae8351a4d"
type input "6740bf97de10e07744acf1eb"
type input "65d2be4f46e3a538d89b8c14"
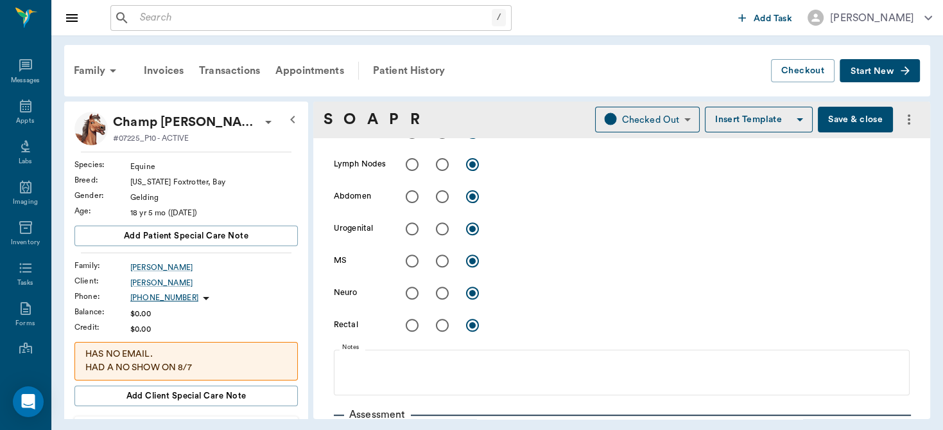
scroll to position [525, 0]
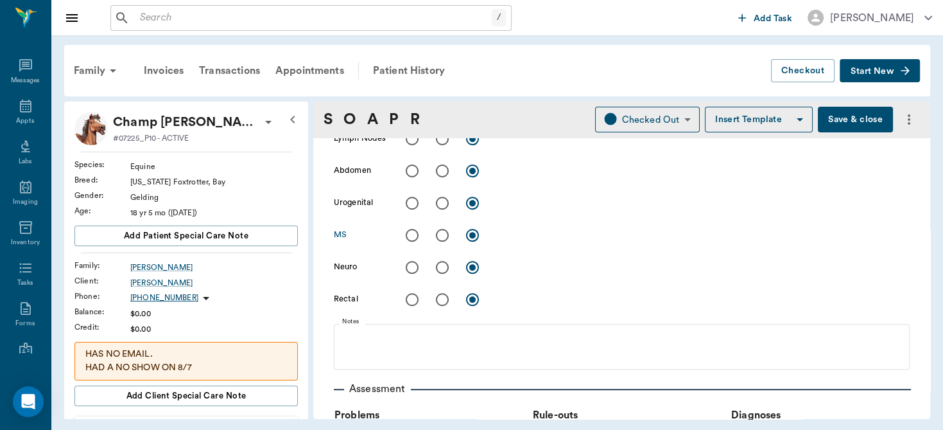
click at [442, 231] on input "radio" at bounding box center [442, 235] width 27 height 27
radio input "true"
click at [530, 237] on textarea at bounding box center [703, 234] width 414 height 15
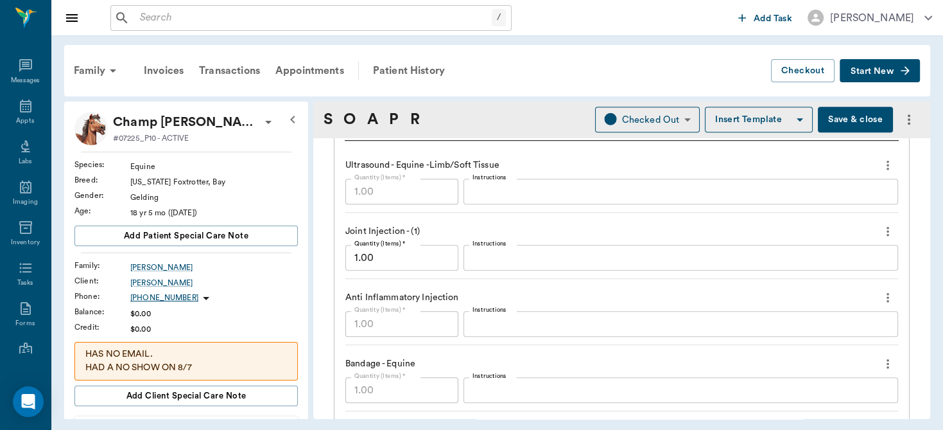
scroll to position [1002, 0]
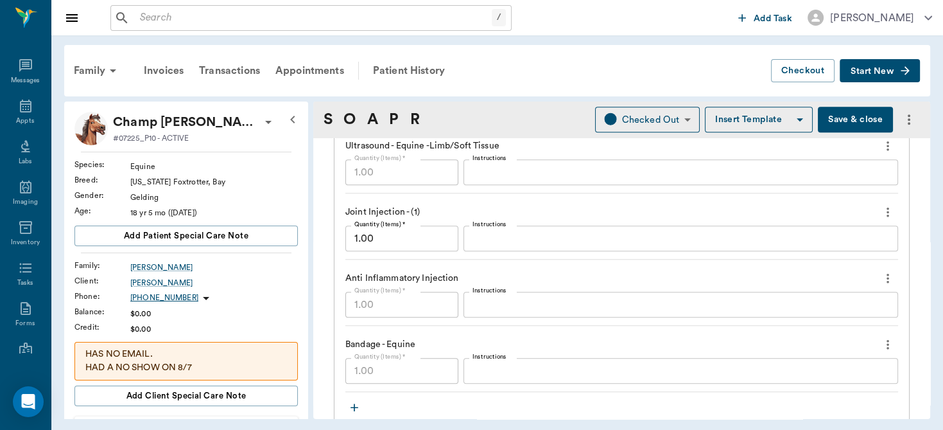
type textarea "swollen RF palmar distal metacarpal. US reveals torn distal check ligament with…"
click at [881, 209] on icon "more" at bounding box center [888, 211] width 14 height 15
click at [818, 256] on span "Delete" at bounding box center [825, 256] width 108 height 13
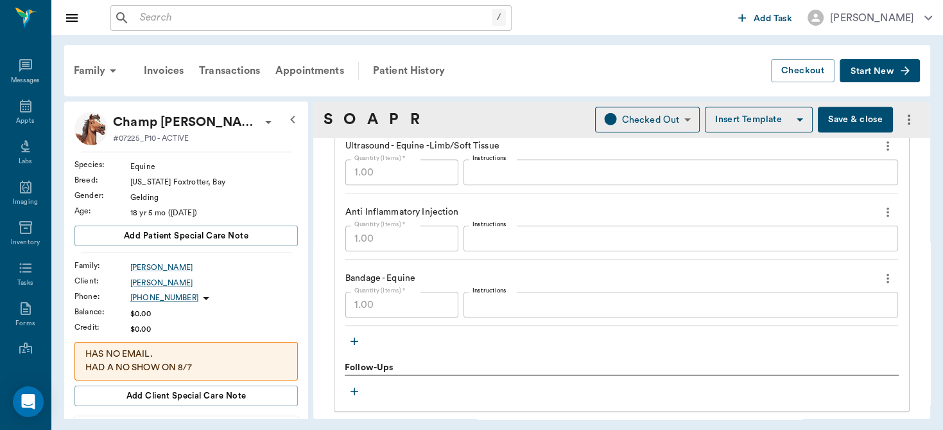
scroll to position [999, 0]
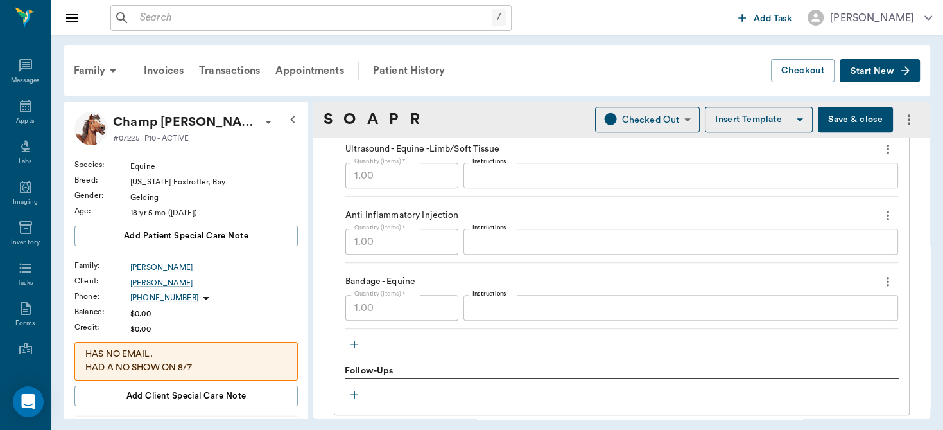
click at [480, 238] on textarea "Instructions" at bounding box center [681, 241] width 417 height 15
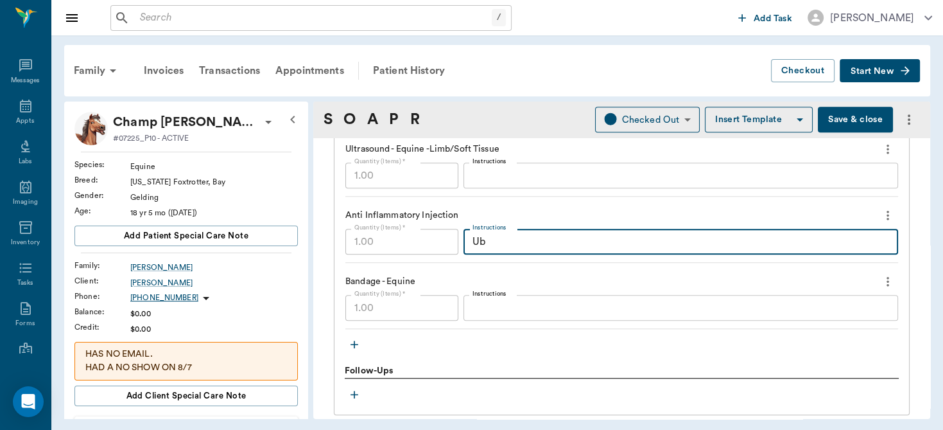
type textarea "U"
type textarea "Injected with 3ccs Triamcinalone and amikacin"
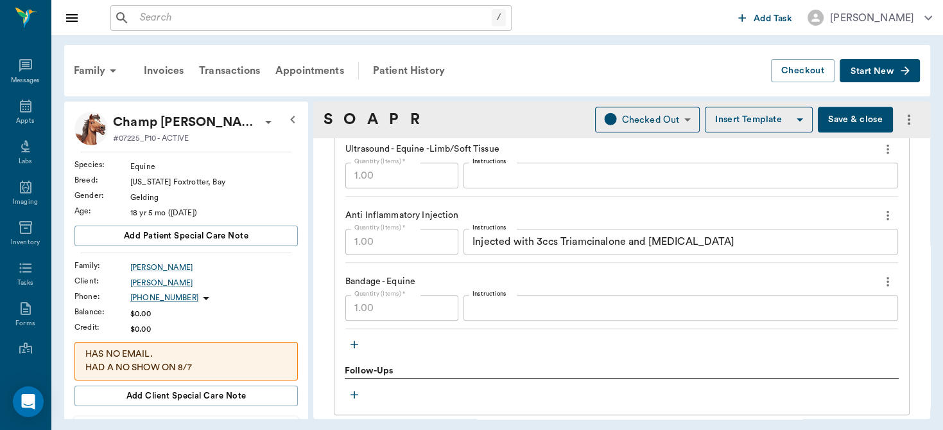
click at [353, 344] on icon "button" at bounding box center [354, 344] width 13 height 13
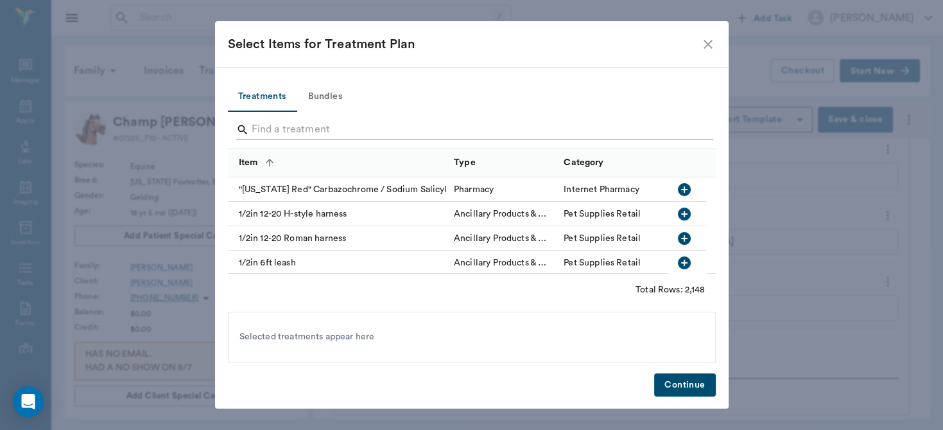
click at [265, 128] on input "Search" at bounding box center [473, 129] width 442 height 21
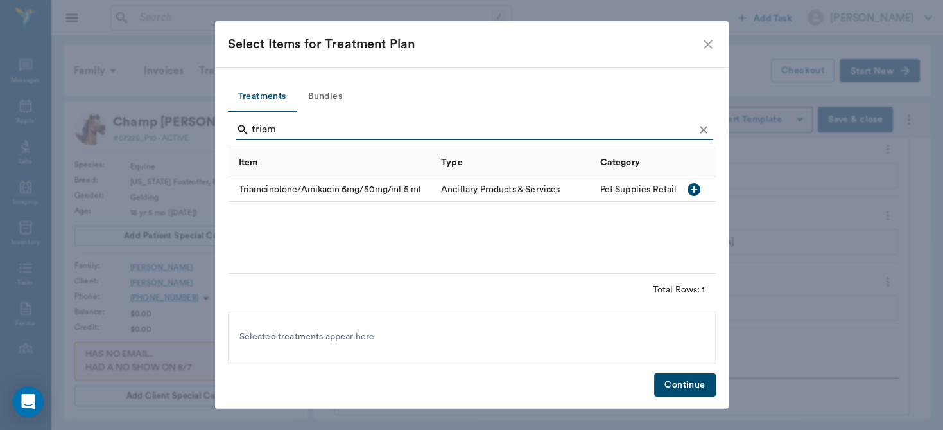
type input "triam"
click at [705, 47] on icon "close" at bounding box center [708, 44] width 9 height 9
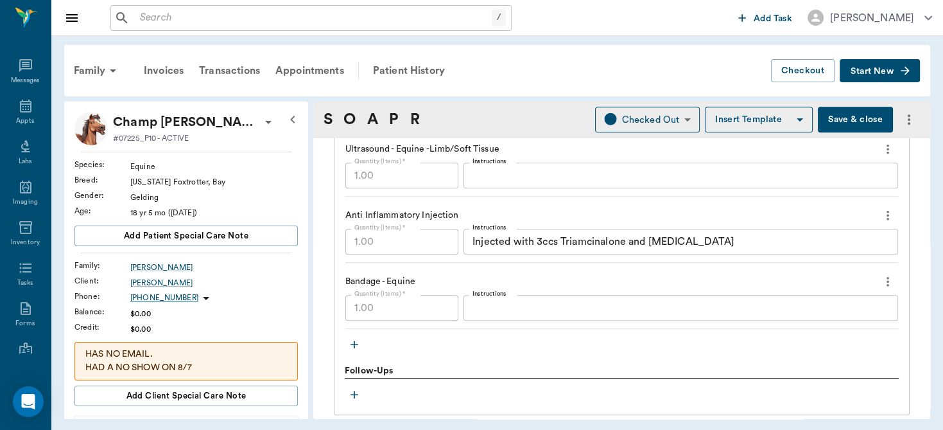
click at [620, 243] on textarea "Injected with 3ccs Triamcinalone and amikacin" at bounding box center [681, 241] width 417 height 15
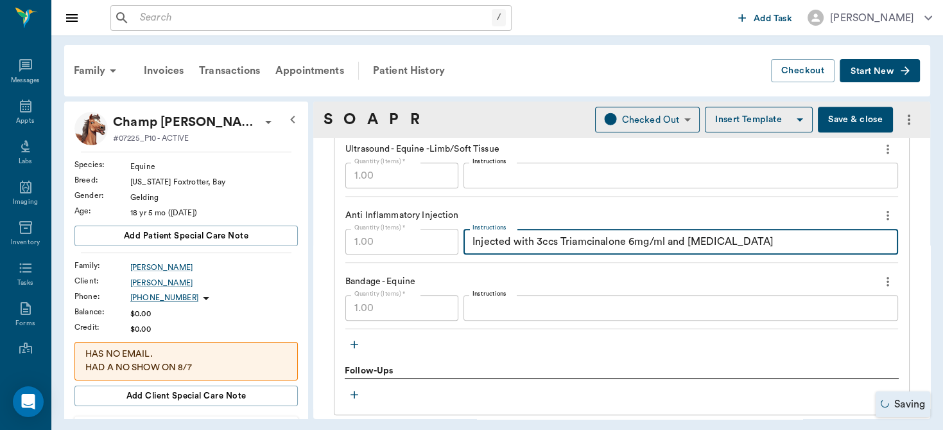
click at [726, 245] on textarea "Injected with 3ccs Triamcinalone 6mg/ml and amikacin" at bounding box center [681, 241] width 417 height 15
type textarea "Injected with 3ccs Triamcinalone 6mg/ml and amikacin in area of injury."
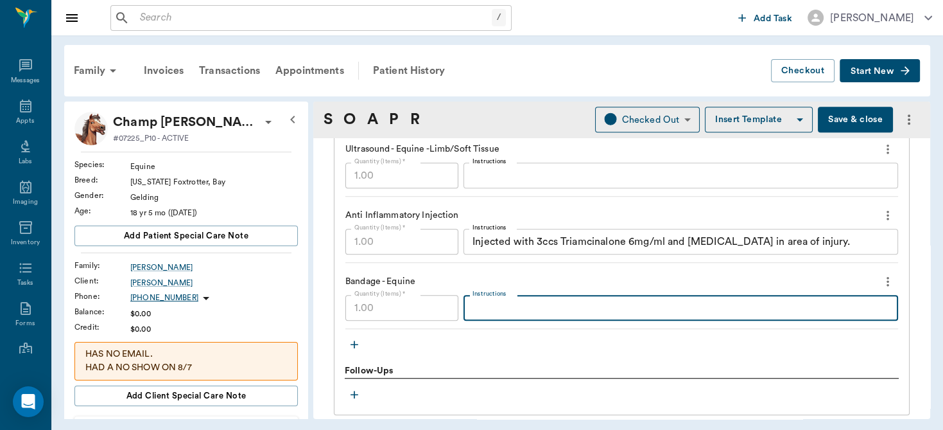
click at [519, 304] on textarea "Instructions" at bounding box center [681, 308] width 417 height 15
type textarea "sweat bandage"
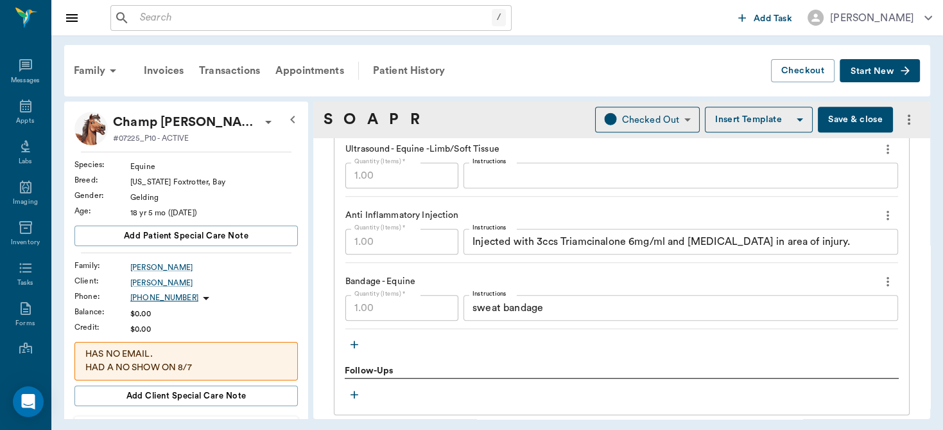
click at [843, 123] on button "Save & close" at bounding box center [855, 120] width 75 height 26
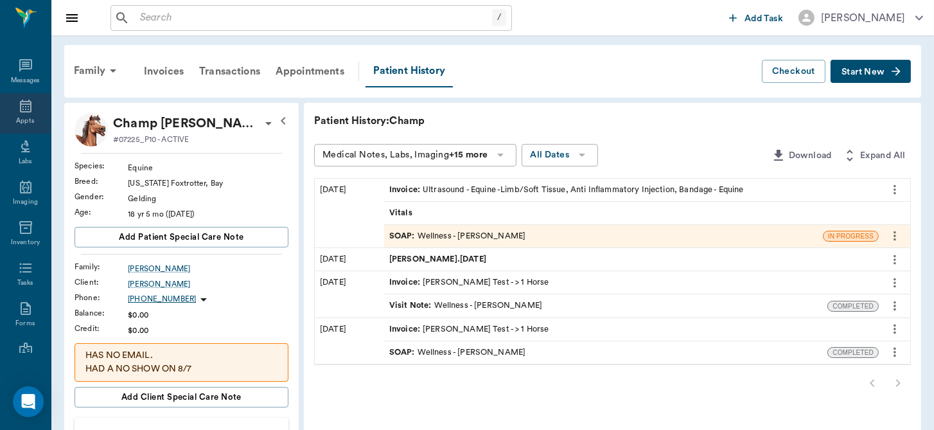
click at [19, 106] on icon at bounding box center [25, 105] width 15 height 15
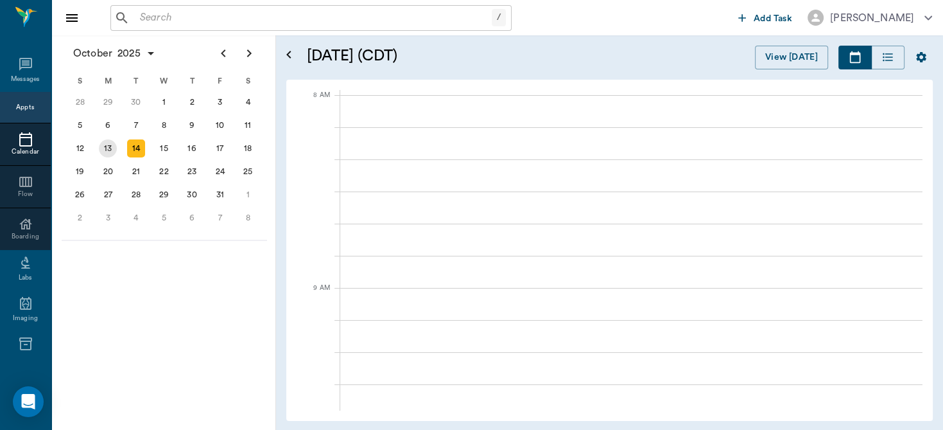
click at [109, 148] on div "13" at bounding box center [108, 148] width 18 height 18
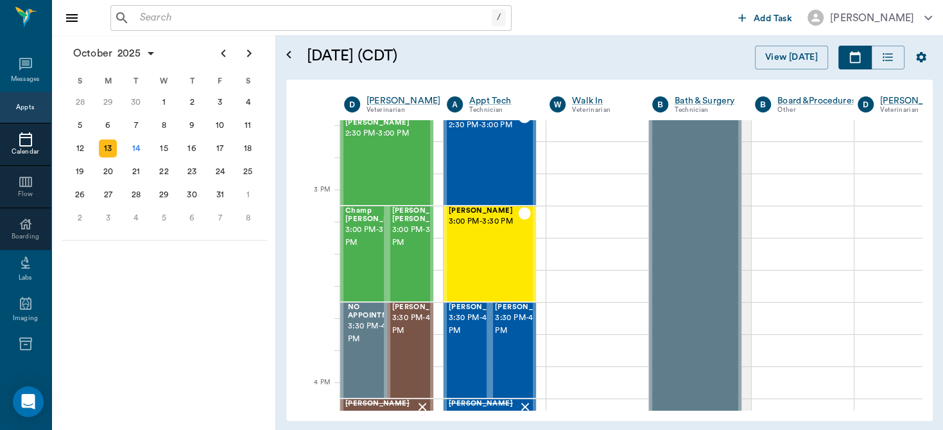
scroll to position [1290, 0]
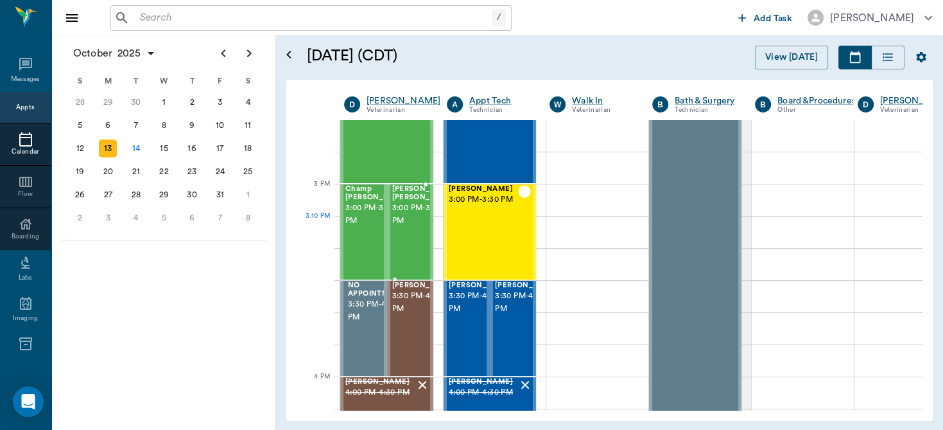
click at [407, 227] on span "3:00 PM - 3:30 PM" at bounding box center [424, 215] width 64 height 26
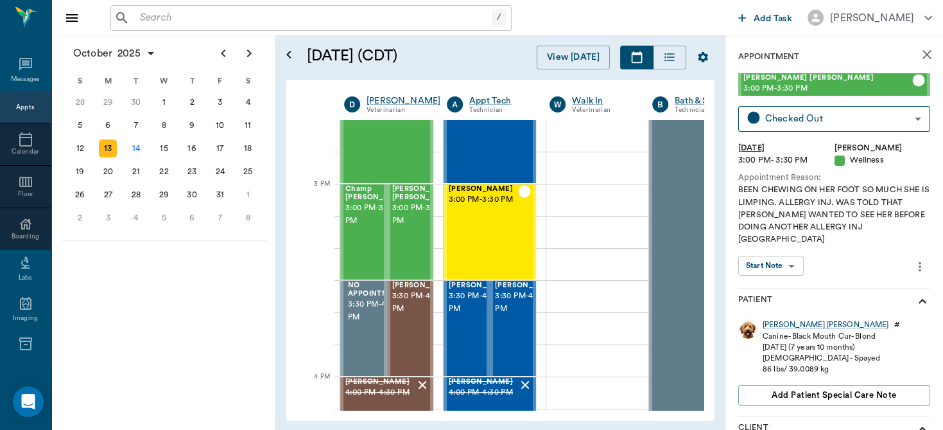
click at [791, 247] on body "/ ​ Add Task Dr. Bert Ellsworth Nectar Messages Appts Calendar Flow Boarding La…" at bounding box center [471, 215] width 943 height 430
click at [769, 274] on button "View SOAP" at bounding box center [764, 279] width 44 height 15
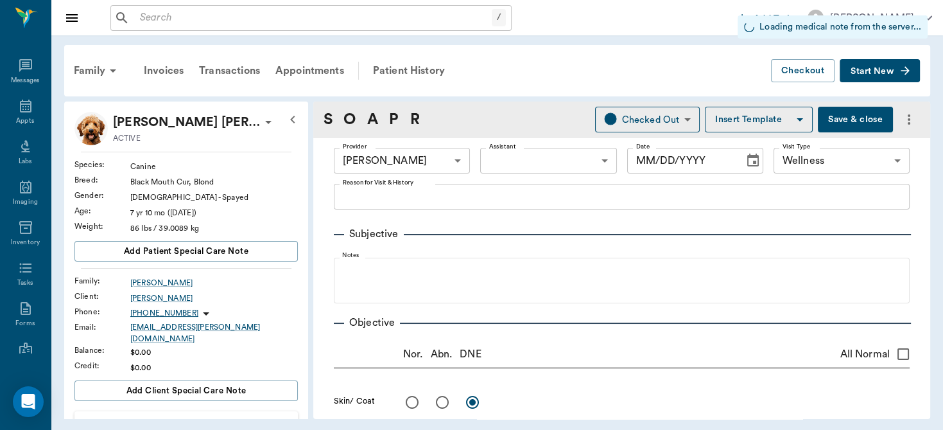
type input "63ec2f075fda476ae8351a4d"
type input "65d2be4f46e3a538d89b8c14"
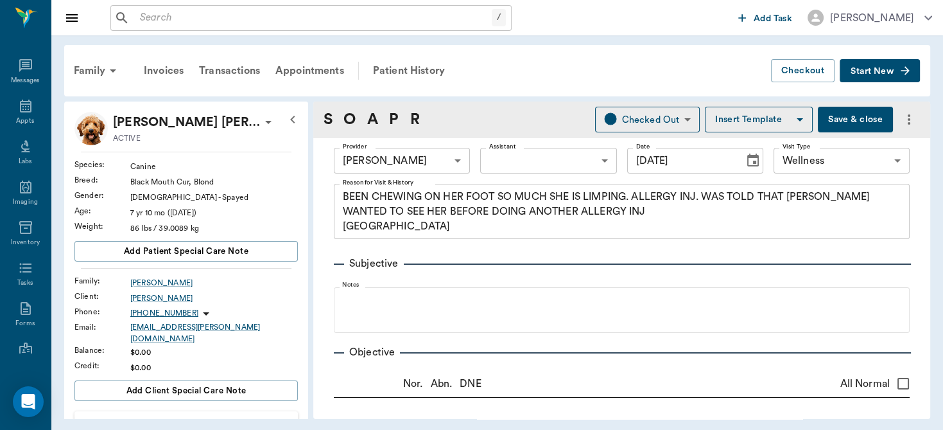
type input "[DATE]"
type textarea "BEEN CHEWING ON HER FOOT SO MUCH SHE IS LIMPING. ALLERGY INJ. WAS TOLD THAT DOC…"
type input "1.00"
type textarea "LF distal limb"
type input "1.00"
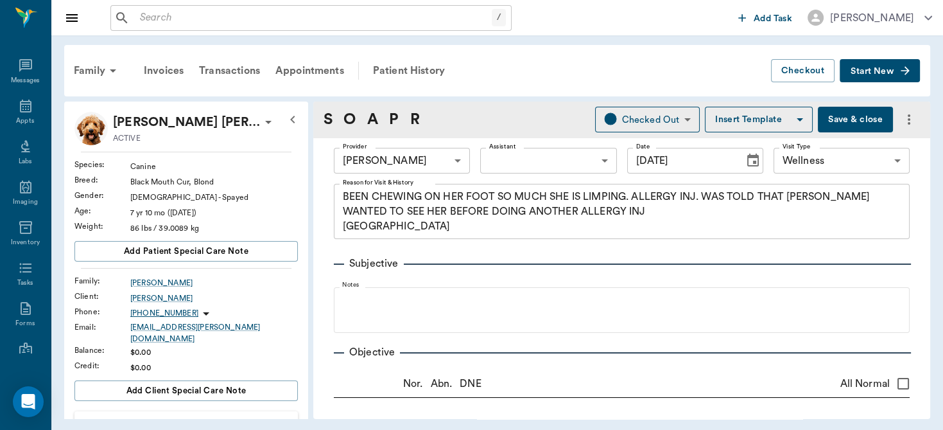
type textarea "3 cycles freeze / thaw"
type input "1.00"
type textarea "MP110 DexSP2.2"
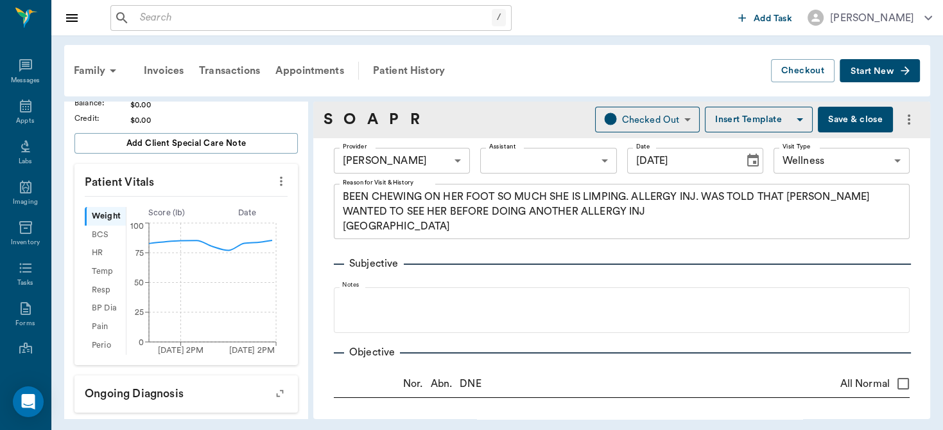
scroll to position [249, 0]
click at [274, 171] on icon "more" at bounding box center [281, 178] width 14 height 15
click at [186, 191] on span "Enter Vitals" at bounding box center [218, 192] width 108 height 13
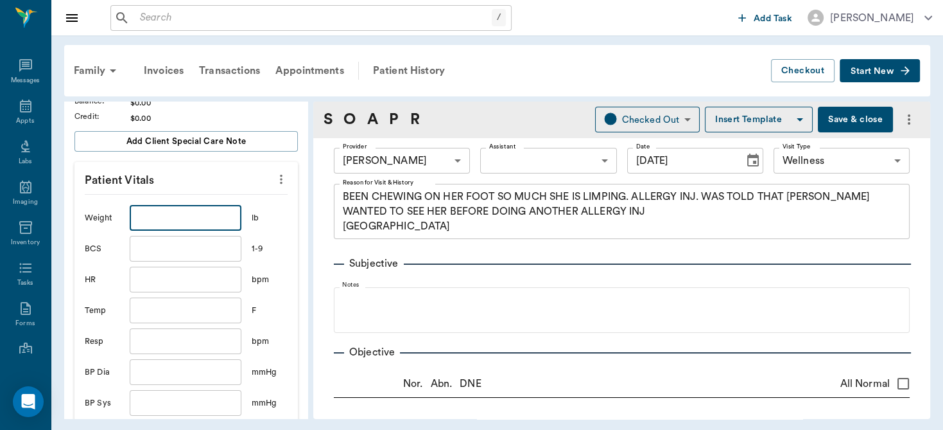
click at [164, 208] on input "text" at bounding box center [186, 218] width 112 height 26
type input "84.5"
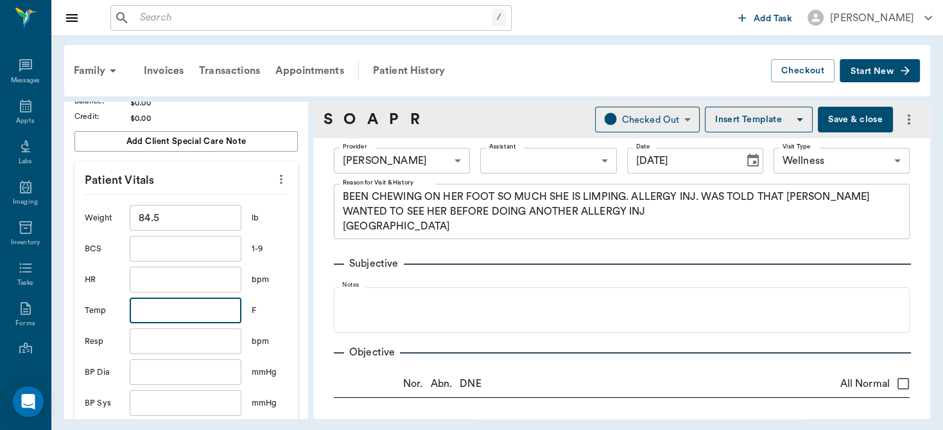
click at [152, 299] on input "text" at bounding box center [186, 310] width 112 height 26
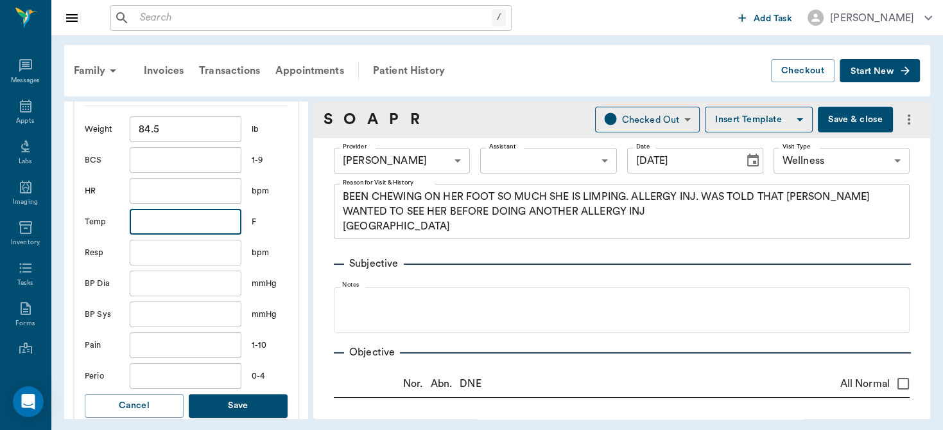
scroll to position [408, 0]
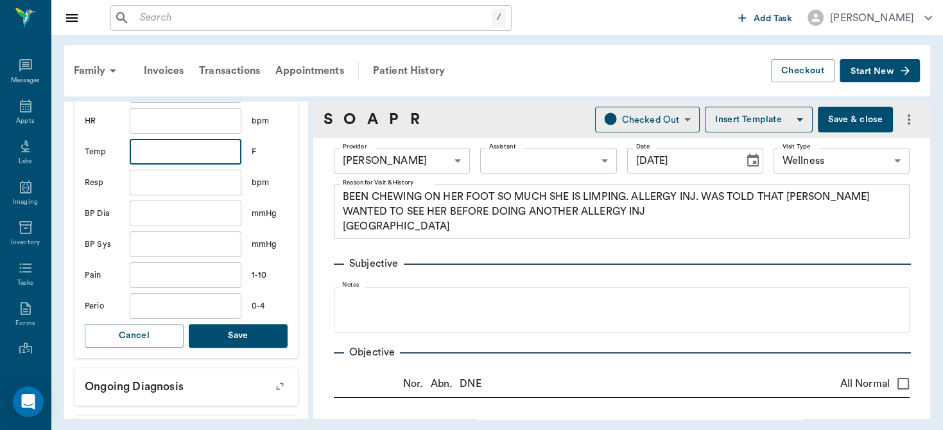
click at [231, 324] on button "Save" at bounding box center [238, 336] width 99 height 24
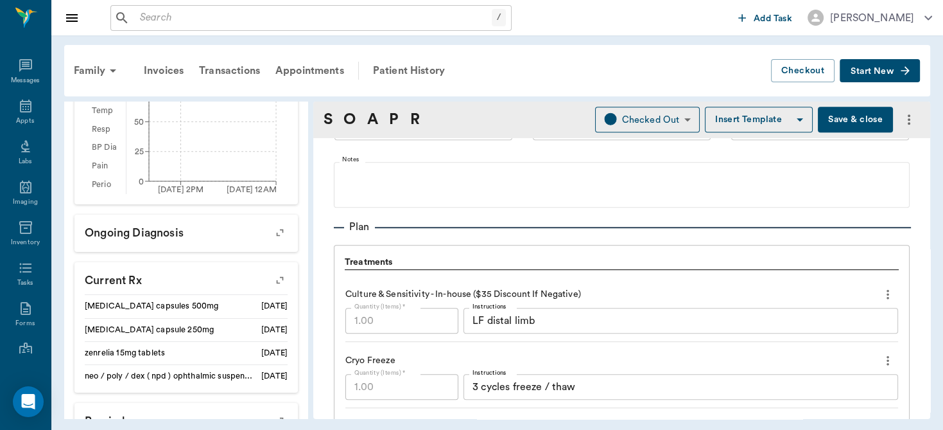
scroll to position [828, 0]
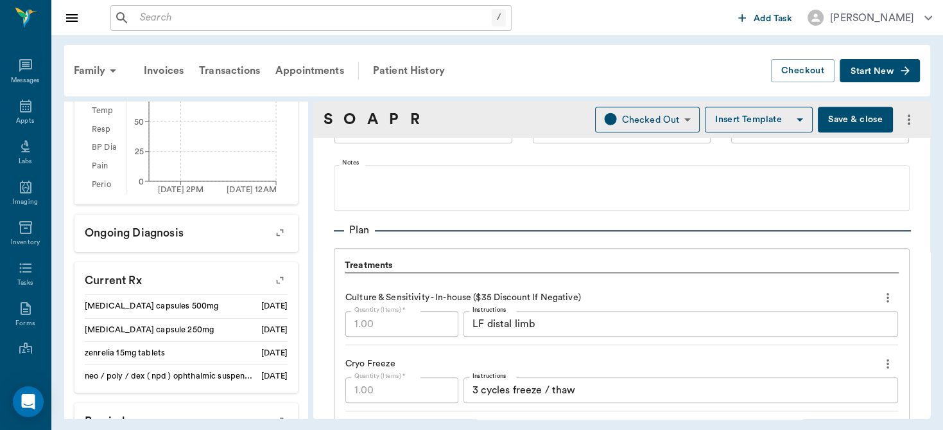
click at [684, 390] on textarea "3 cycles freeze / thaw" at bounding box center [681, 390] width 417 height 15
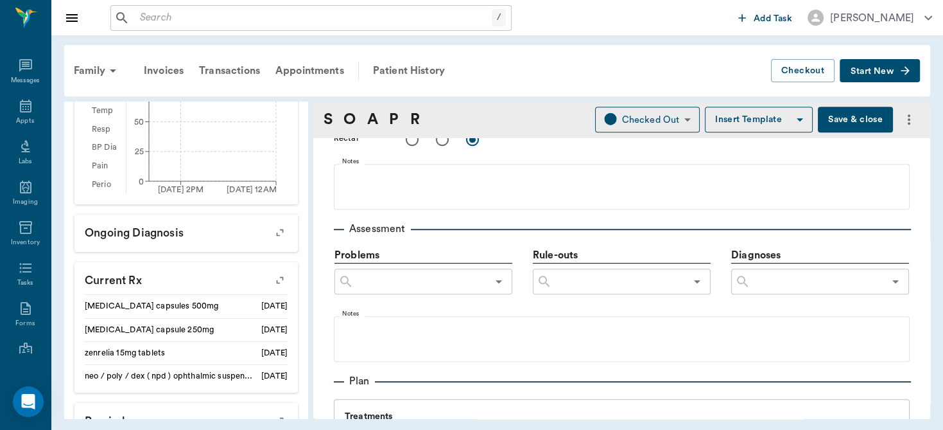
scroll to position [743, 0]
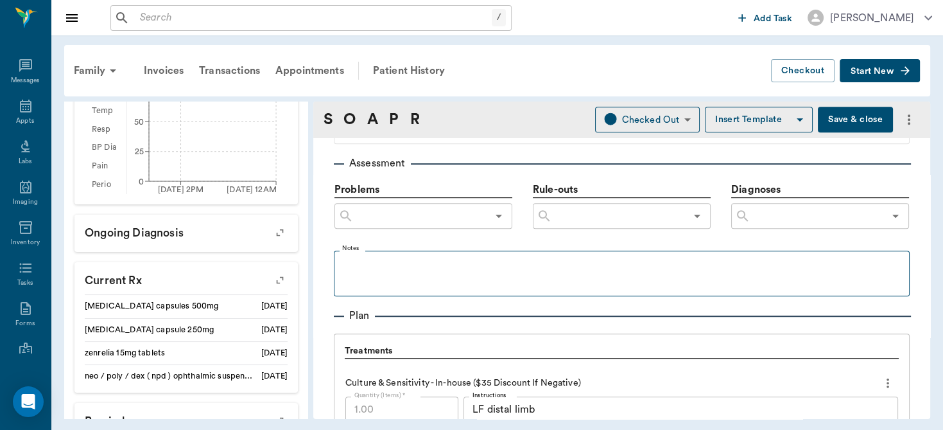
type textarea "3 cycles freeze / thaw skin mass on forehead"
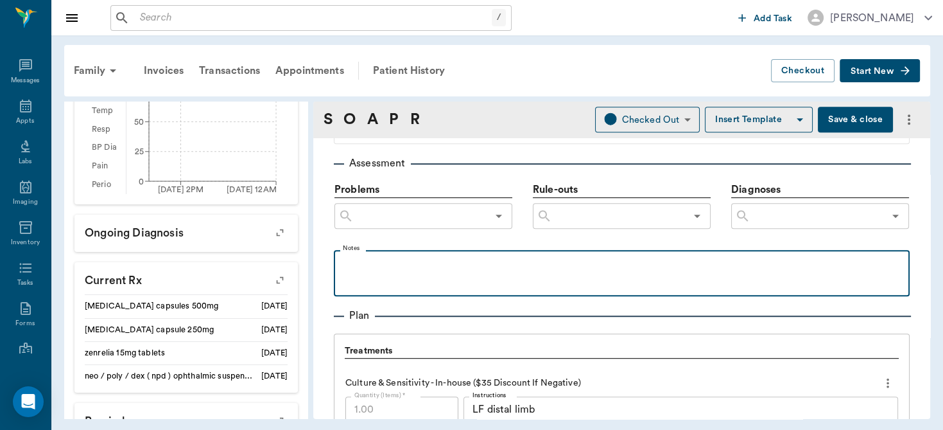
click at [445, 259] on p at bounding box center [621, 263] width 563 height 15
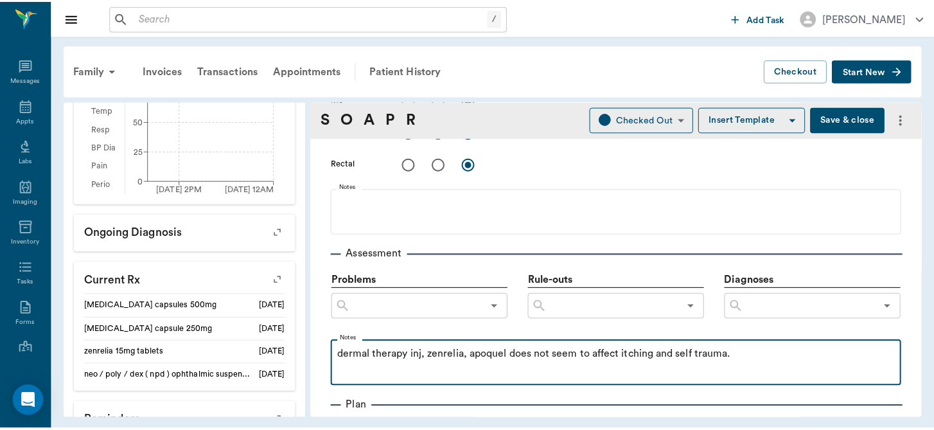
scroll to position [708, 0]
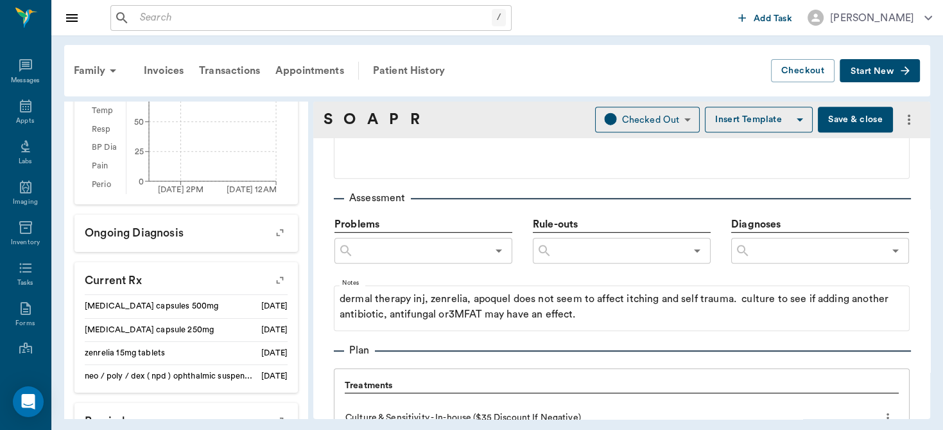
click at [854, 120] on button "Save & close" at bounding box center [855, 120] width 75 height 26
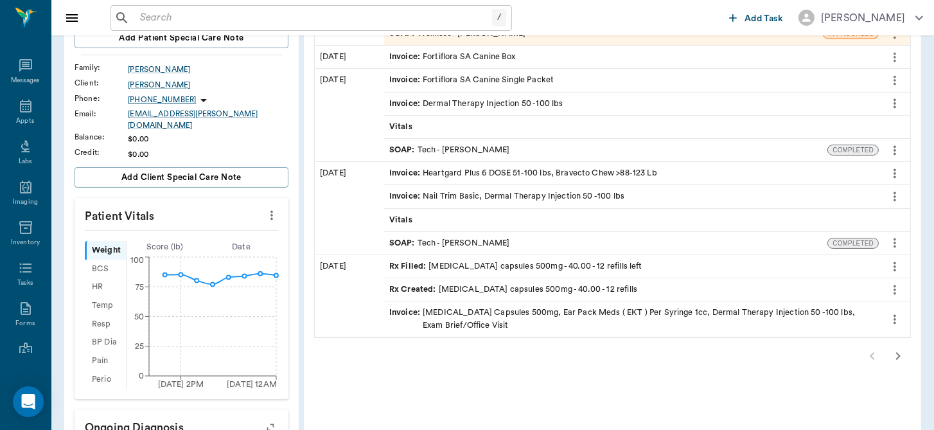
scroll to position [256, 0]
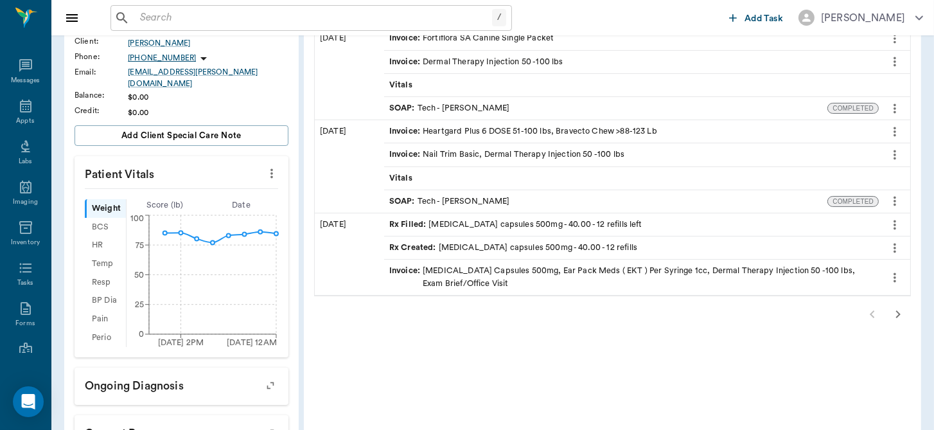
click at [896, 310] on icon "button" at bounding box center [897, 313] width 15 height 15
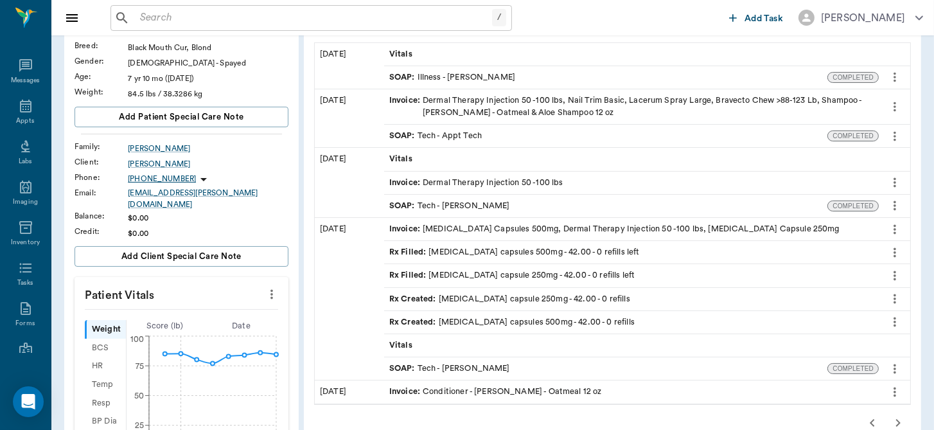
scroll to position [134, 0]
click at [441, 131] on div "SOAP : Tech - Appt Tech" at bounding box center [435, 137] width 92 height 12
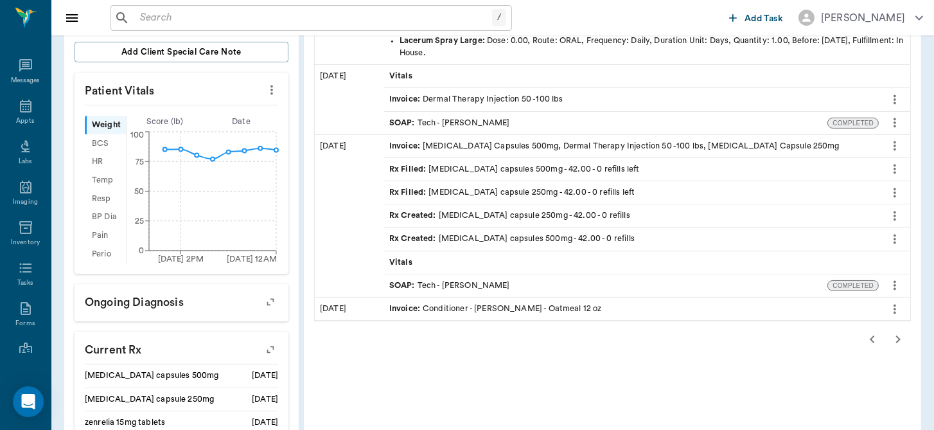
scroll to position [346, 0]
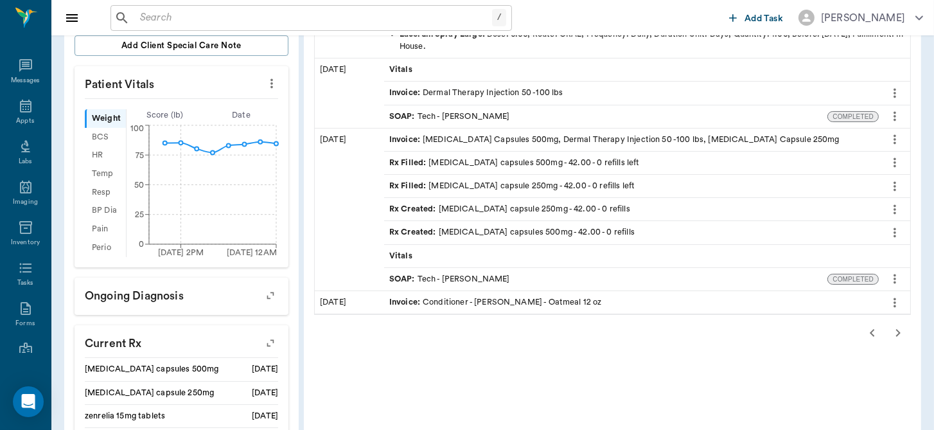
click at [898, 330] on icon "button" at bounding box center [898, 333] width 4 height 8
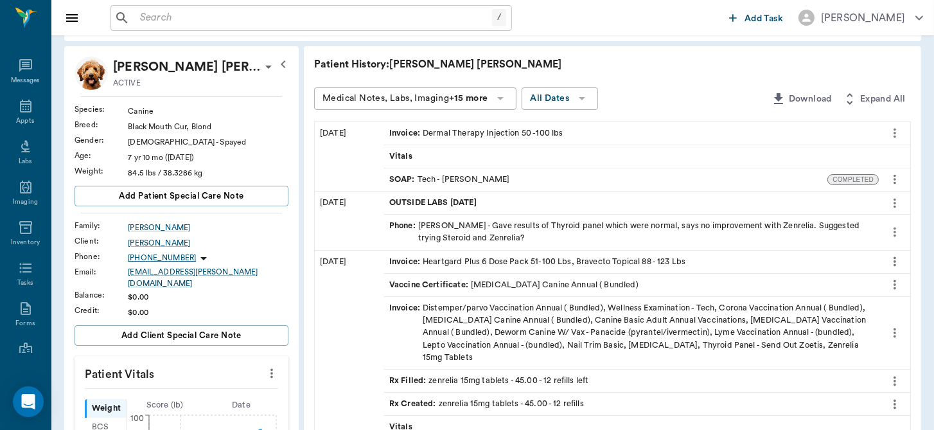
scroll to position [85, 0]
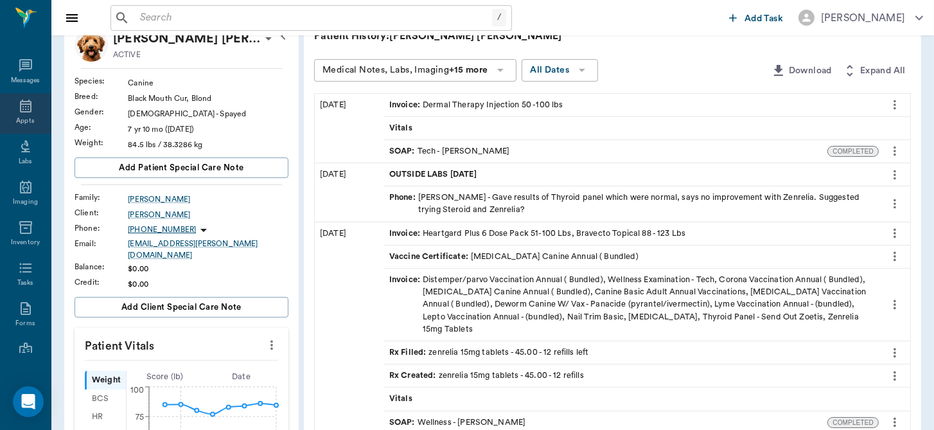
click at [18, 101] on icon at bounding box center [25, 105] width 15 height 15
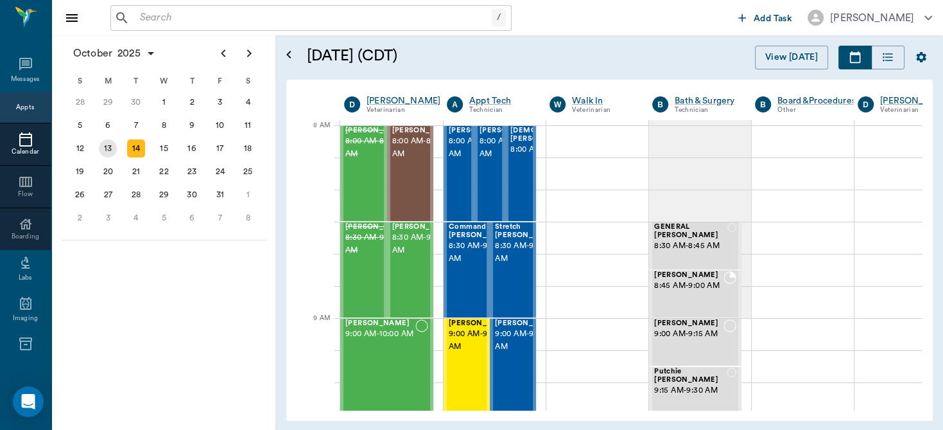
click at [112, 143] on div "13" at bounding box center [108, 148] width 18 height 18
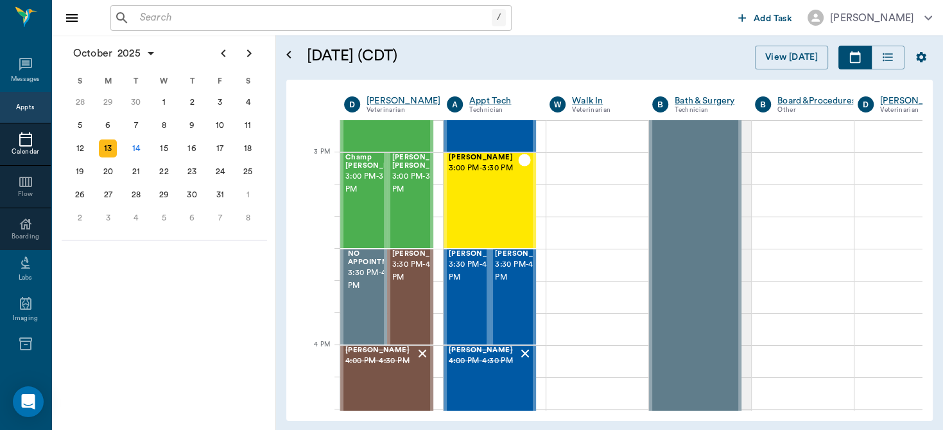
scroll to position [1295, 0]
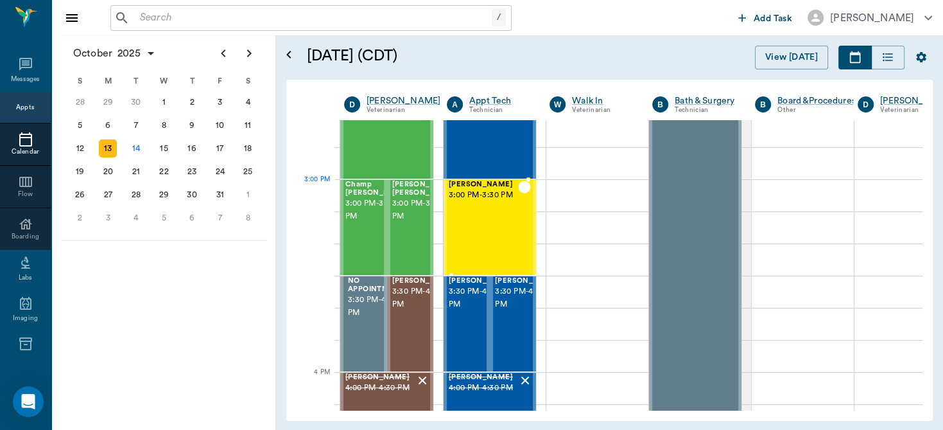
click at [464, 195] on span "3:00 PM - 3:30 PM" at bounding box center [483, 195] width 69 height 13
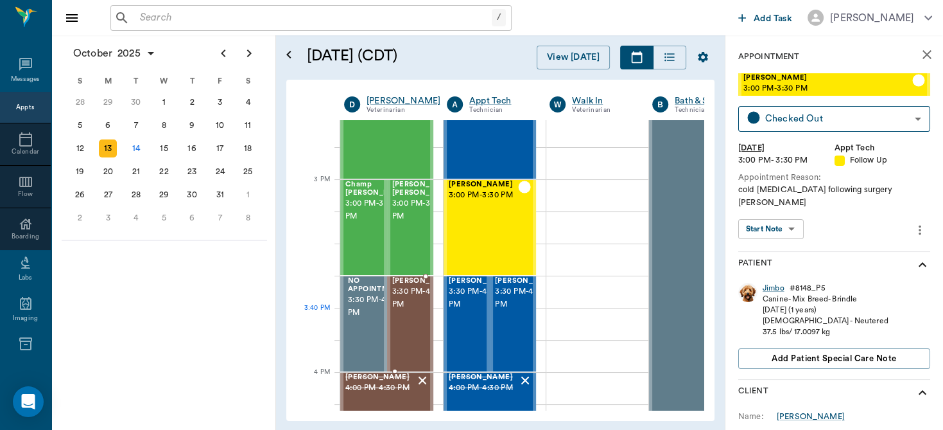
click at [402, 310] on span "3:30 PM - 4:00 PM" at bounding box center [424, 298] width 64 height 26
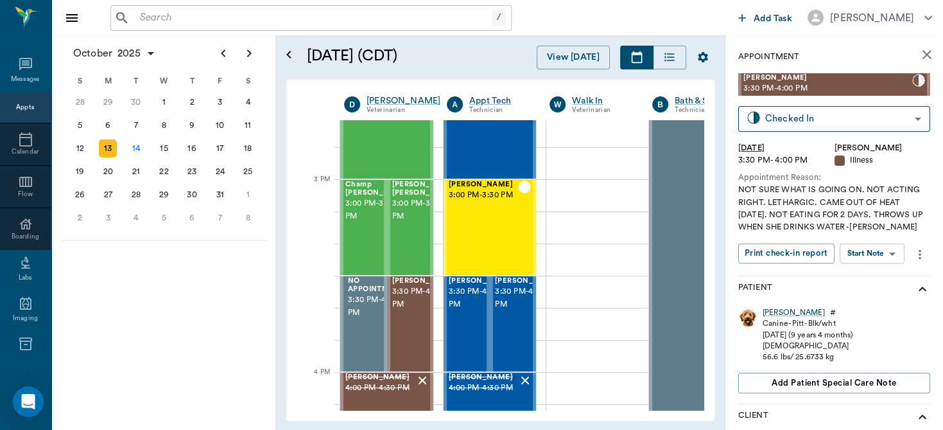
click at [874, 266] on body "/ ​ Add Task Dr. Bert Ellsworth Nectar Messages Appts Calendar Flow Boarding La…" at bounding box center [471, 215] width 943 height 430
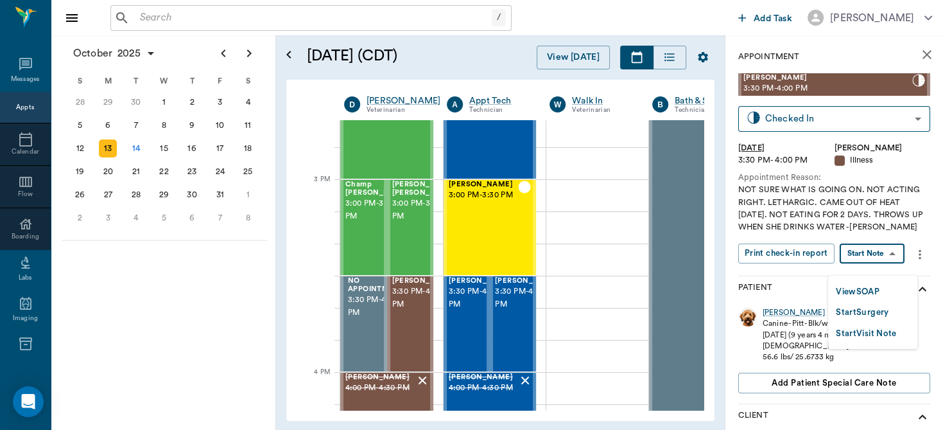
click at [867, 286] on button "View SOAP" at bounding box center [858, 292] width 44 height 15
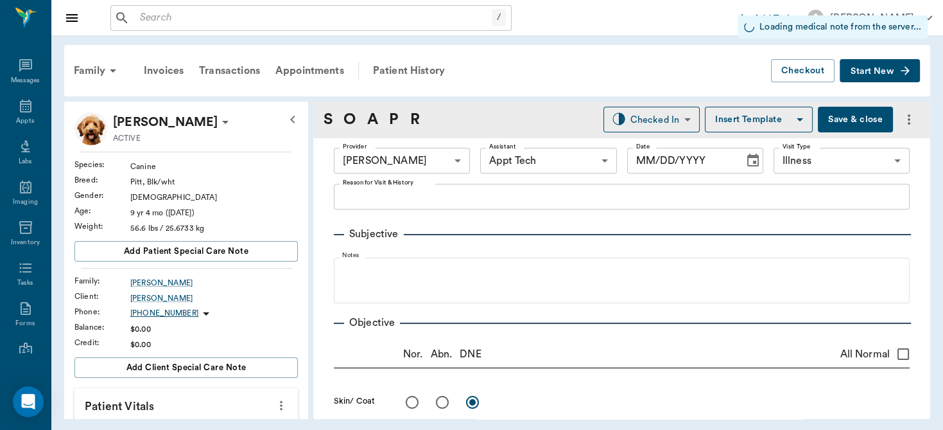
type input "63ec2f075fda476ae8351a4d"
type input "63ec2f075fda476ae8351a4c"
type input "65d2be4f46e3a538d89b8c15"
type input "[DATE]"
type textarea "NOT SURE WHAT IS GOING ON. NOT ACTING RIGHT. LETHARGIC. CAME OUT OF HEAT 2 WEEK…"
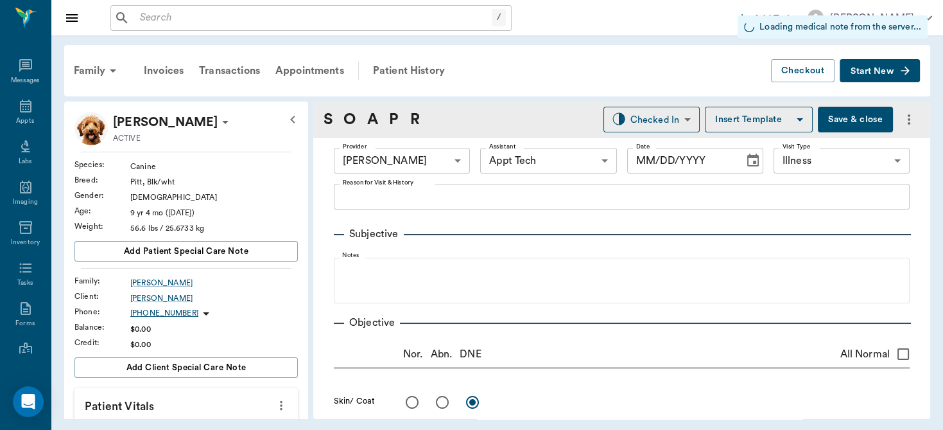
type input "1.00"
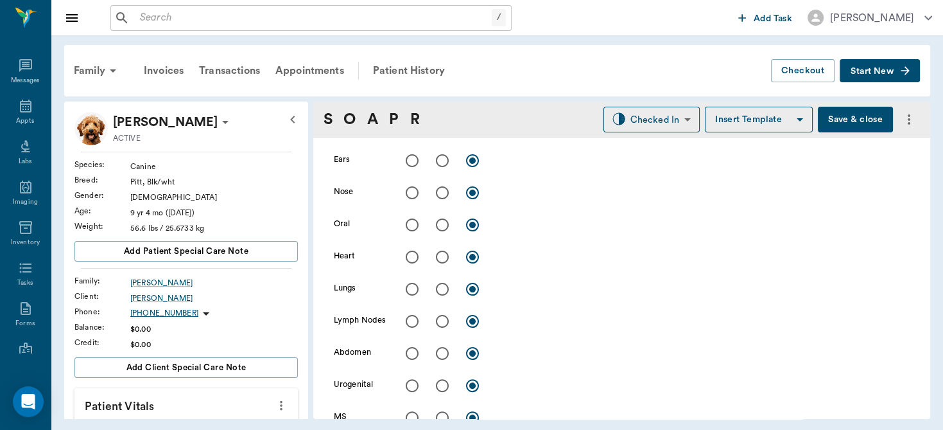
scroll to position [390, 0]
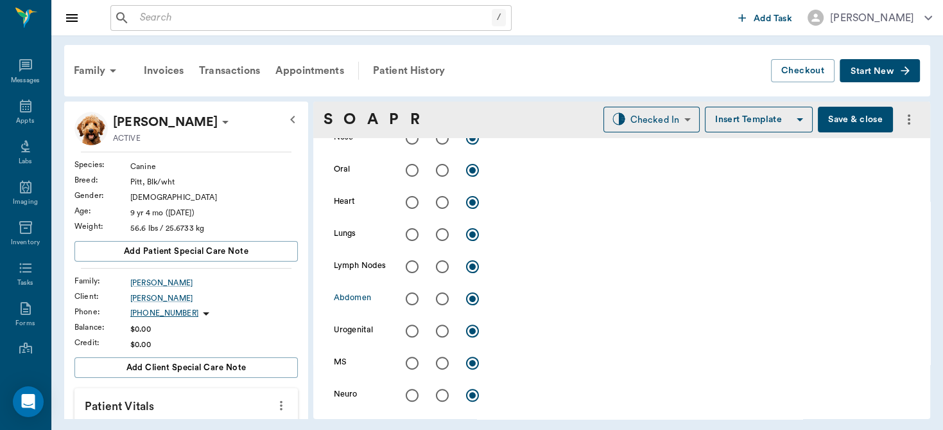
click at [442, 299] on input "radio" at bounding box center [442, 298] width 27 height 27
radio input "true"
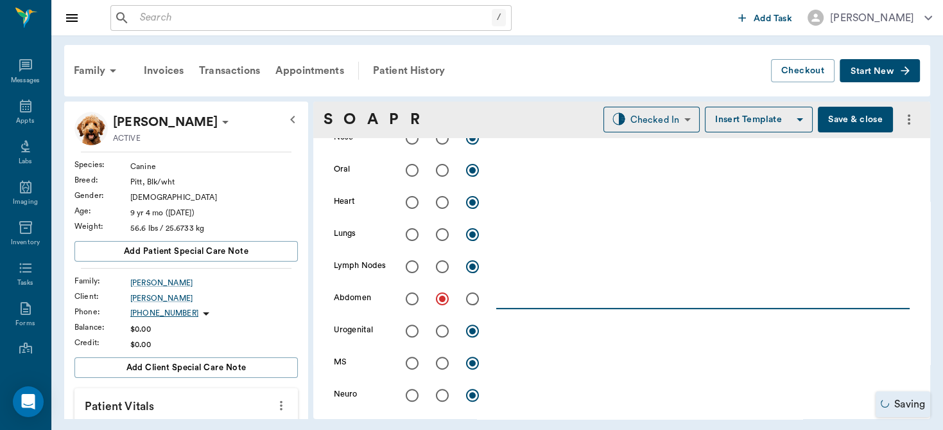
click at [547, 293] on textarea at bounding box center [703, 298] width 414 height 15
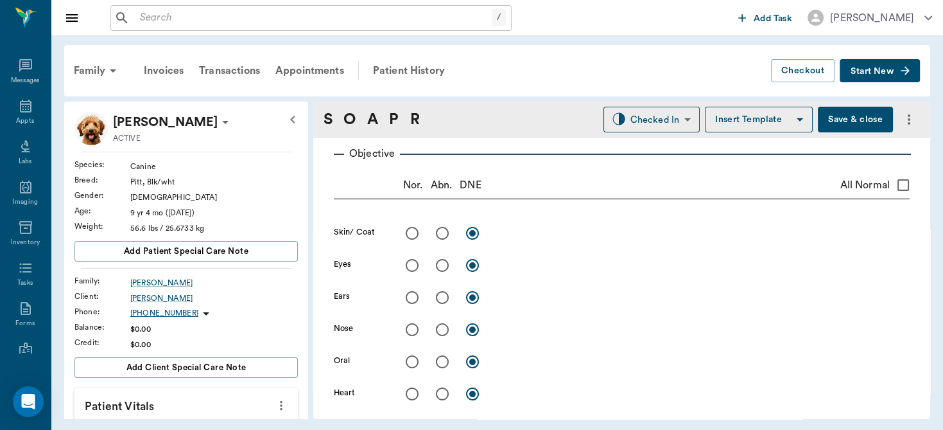
scroll to position [276, 0]
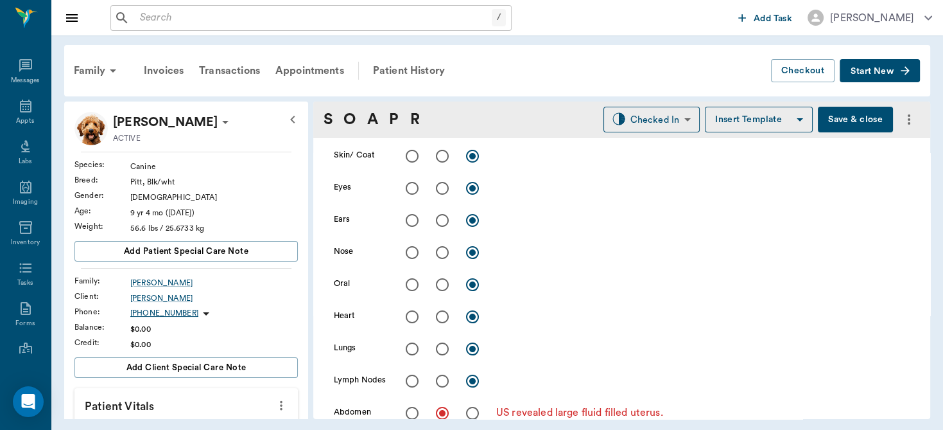
type textarea "US revealed large fluid filled uterus."
click at [410, 315] on input "radio" at bounding box center [412, 316] width 27 height 27
radio input "true"
click at [411, 351] on input "radio" at bounding box center [412, 348] width 27 height 27
radio input "true"
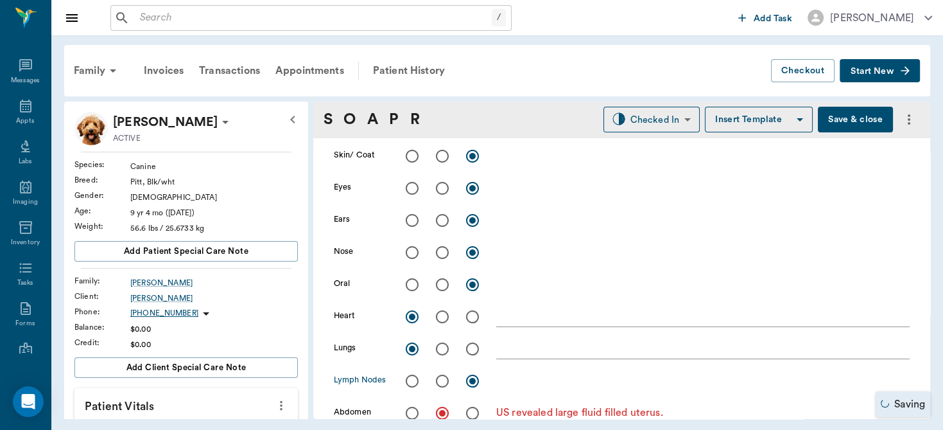
click at [412, 373] on input "radio" at bounding box center [412, 380] width 27 height 27
radio input "true"
click at [413, 285] on input "radio" at bounding box center [412, 284] width 27 height 27
radio input "true"
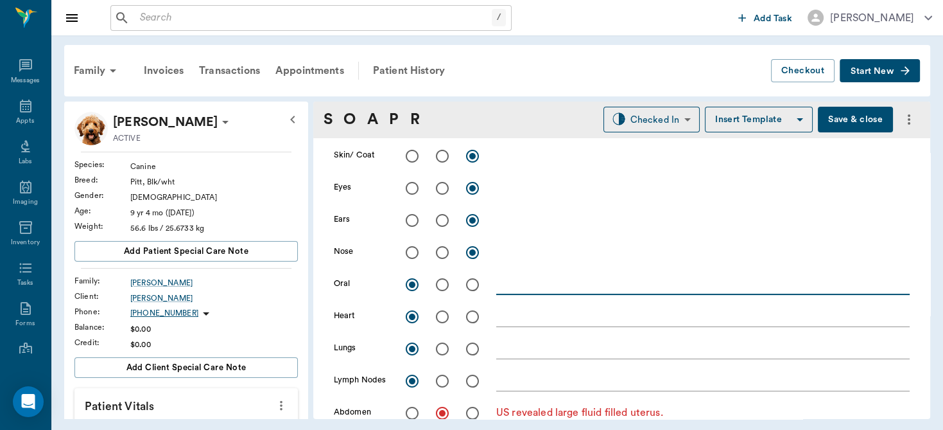
click at [535, 280] on textarea at bounding box center [703, 284] width 414 height 15
type textarea "mm: pink"
click at [443, 154] on input "radio" at bounding box center [442, 156] width 27 height 27
radio input "true"
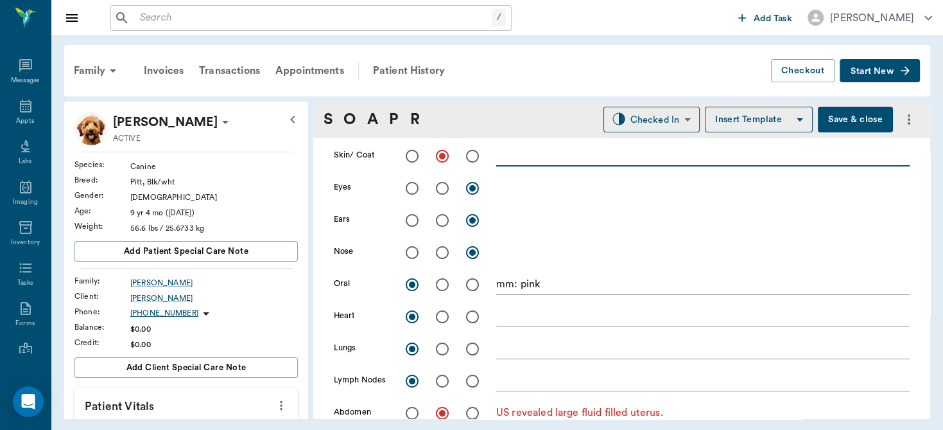
click at [528, 157] on textarea at bounding box center [703, 155] width 414 height 15
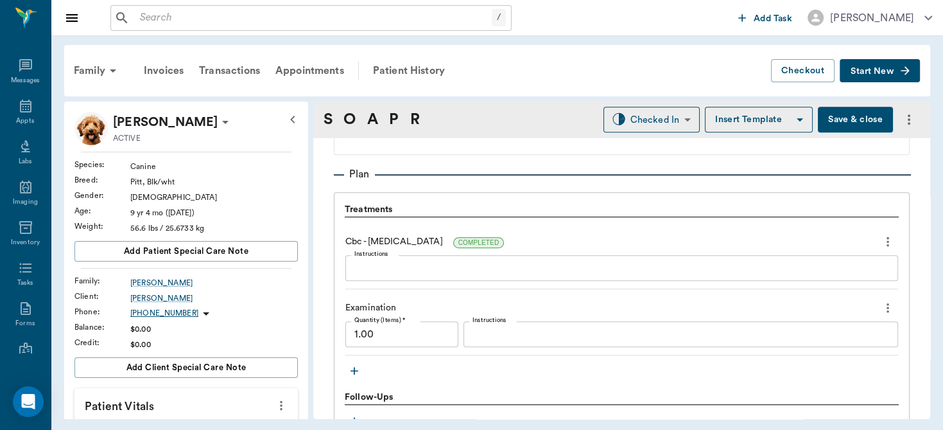
scroll to position [959, 0]
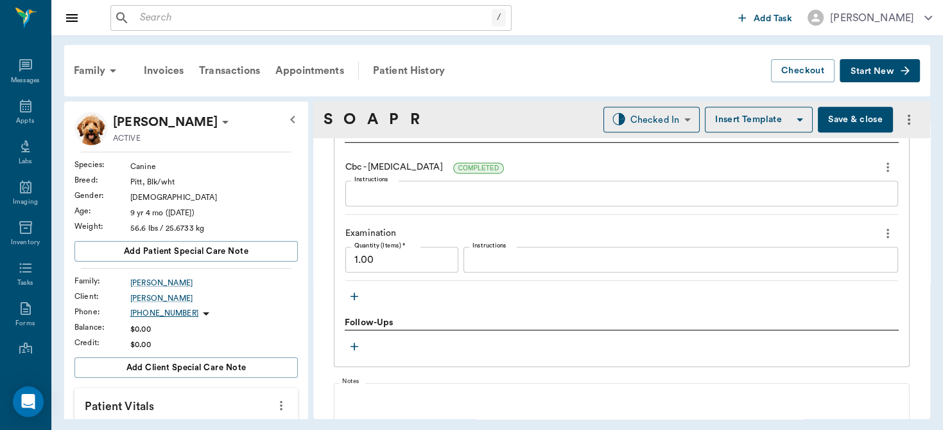
type textarea "slight skin tent %5 dehydrated"
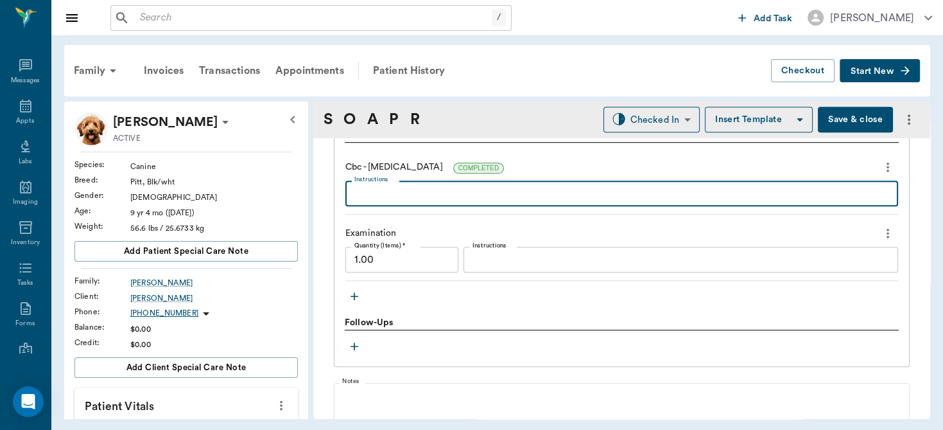
click at [486, 188] on textarea "Instructions" at bounding box center [622, 193] width 535 height 15
type textarea "[MEDICAL_DATA]"
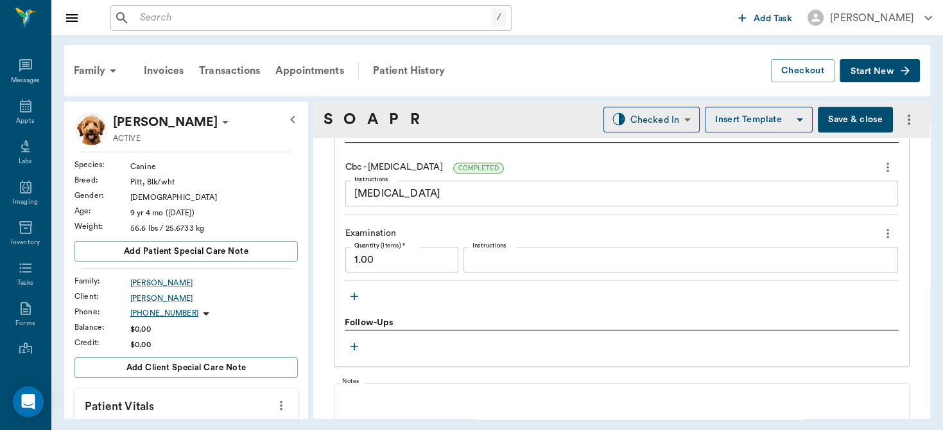
click at [350, 295] on icon "button" at bounding box center [354, 296] width 13 height 13
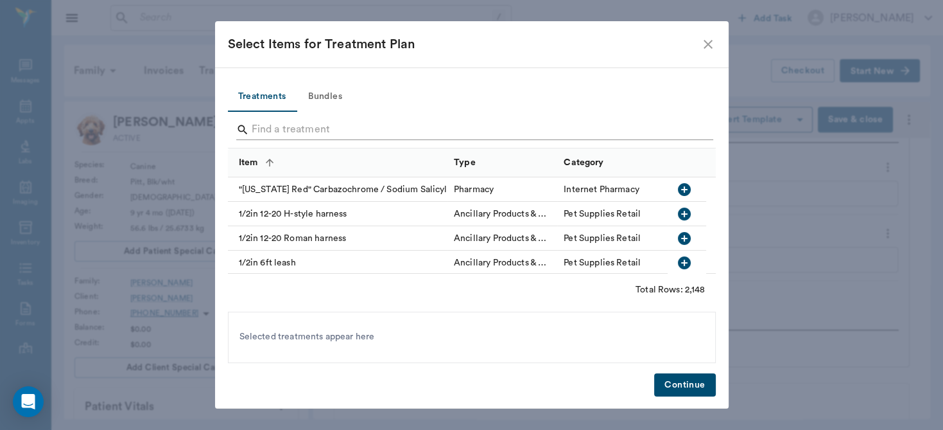
click at [327, 131] on input "Search" at bounding box center [473, 129] width 442 height 21
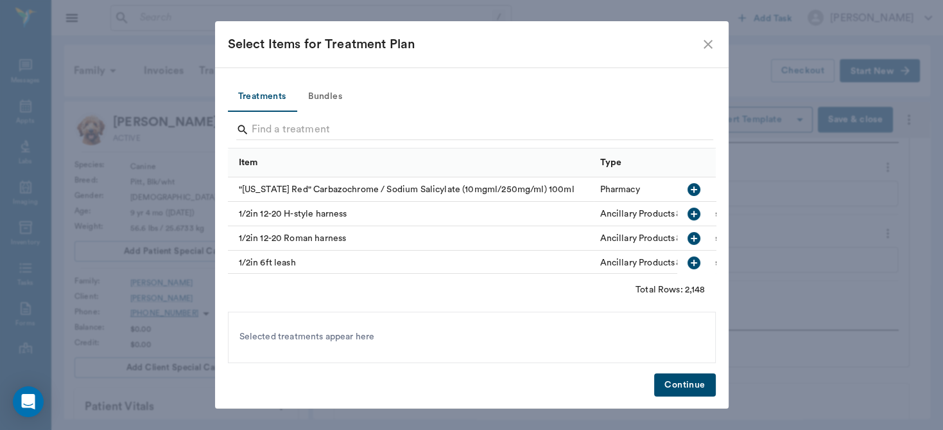
click at [709, 42] on icon "close" at bounding box center [708, 44] width 15 height 15
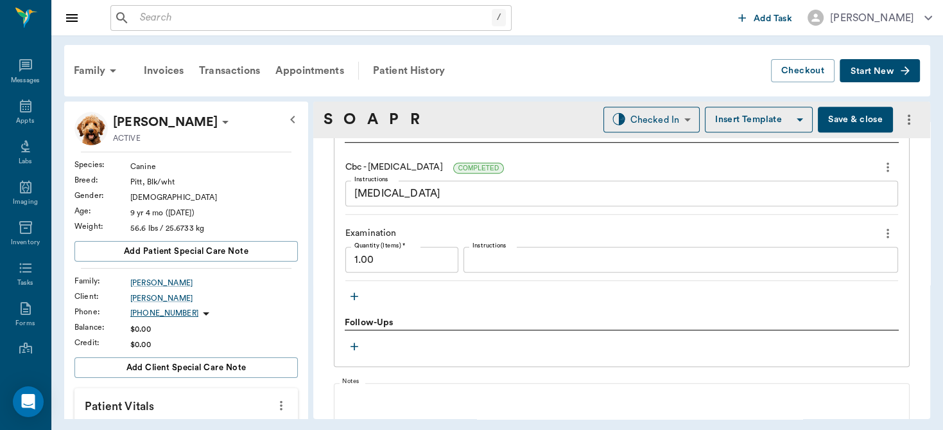
click at [847, 121] on button "Save & close" at bounding box center [855, 120] width 75 height 26
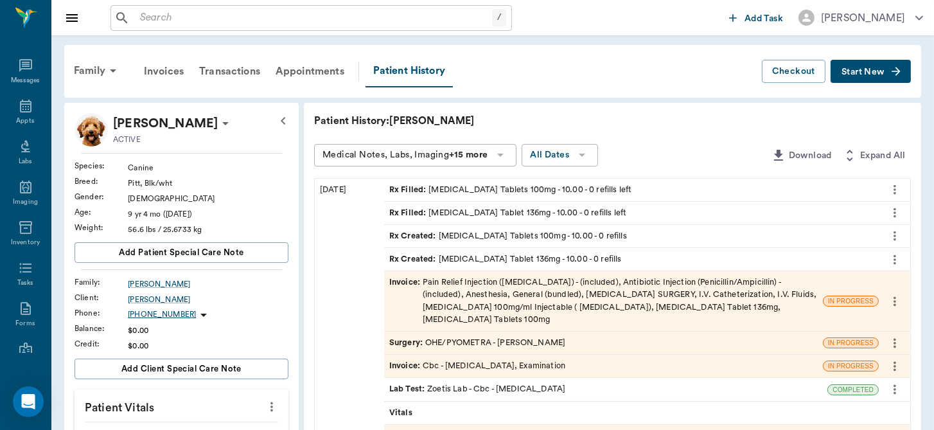
click at [511, 337] on div "Surgery : OHE/PYOMETRA - Dr. Bert Ellsworth" at bounding box center [477, 343] width 176 height 12
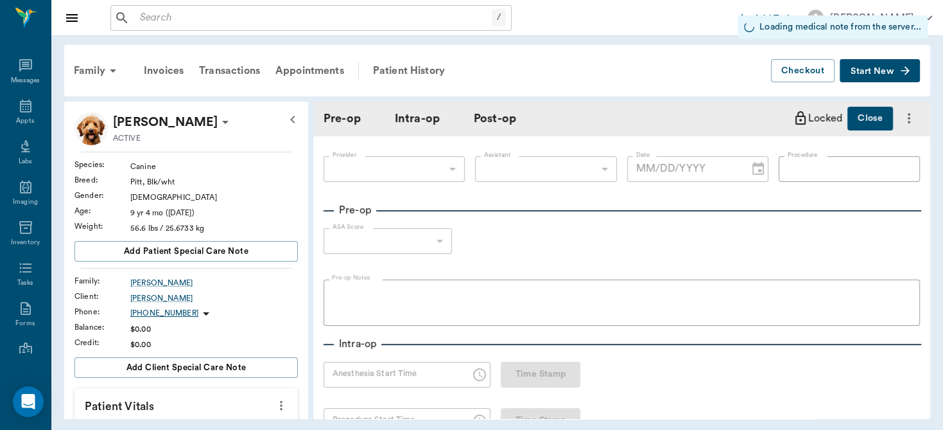
type input "63ec2f075fda476ae8351a4d"
type input "6740bf97de10e07744acf1eb"
type input "OHE/PYOMETRA"
type input "2"
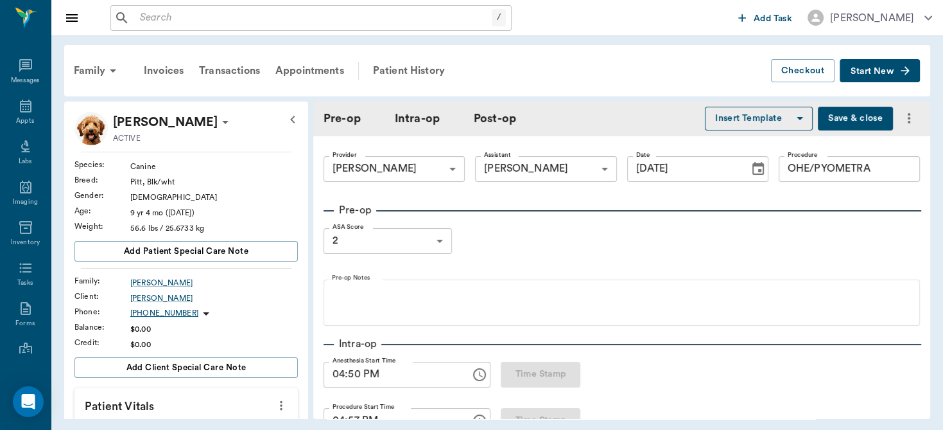
type input "[DATE]"
type input "04:50 PM"
type input "04:57 PM"
type input "05:58 PM"
type input "06:00 PM"
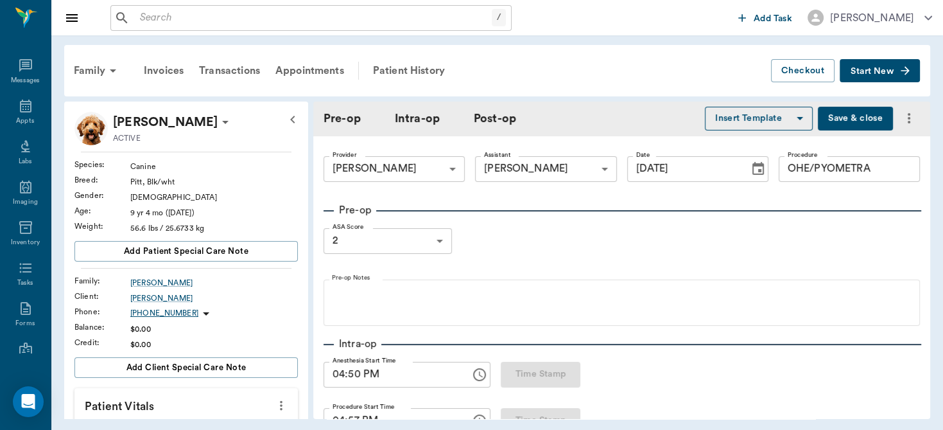
type input "99"
type input "176"
type input "10"
type input "88"
type input "99"
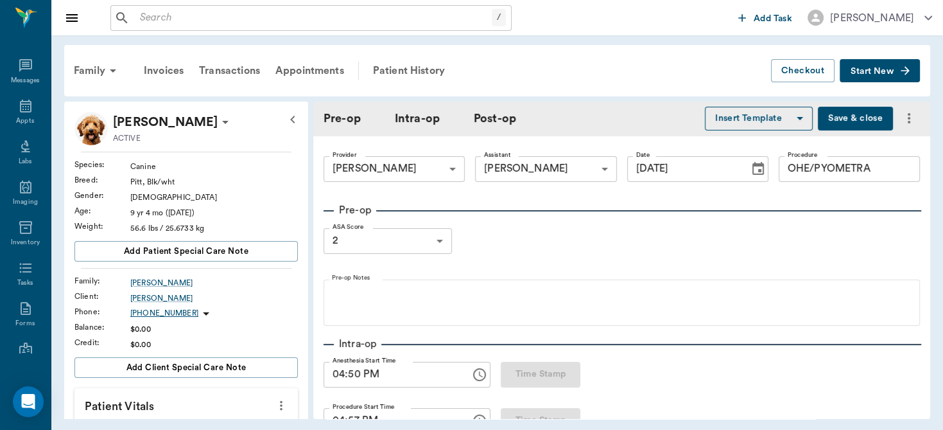
type input "159"
type input "10"
type input "65"
type input "99"
type input "149"
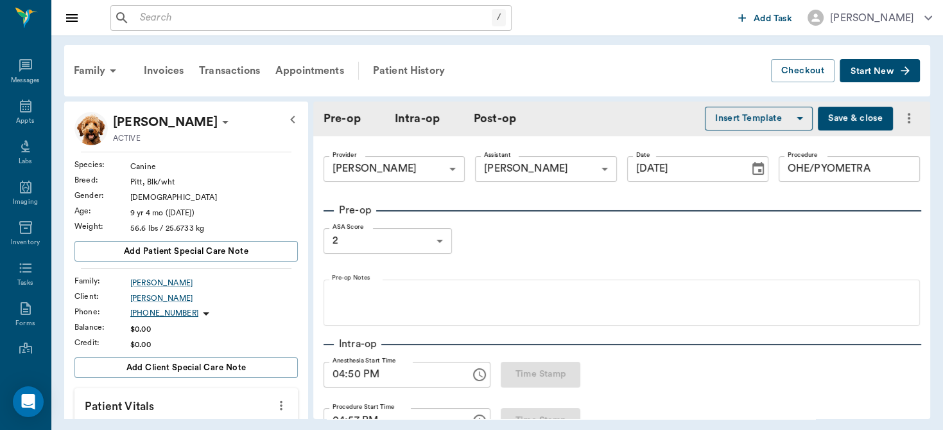
type input "10"
type input "99"
type input "148"
type input "15"
type input "99"
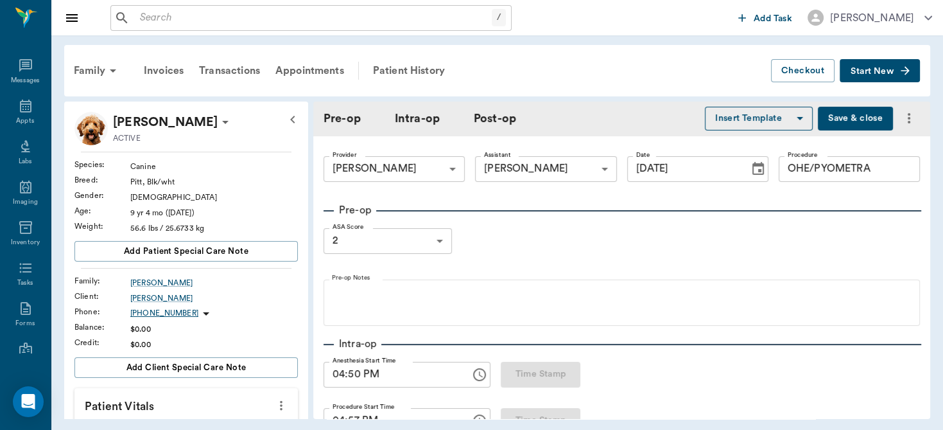
type input "147"
type input "18"
type input "98"
type input "148"
type input "12"
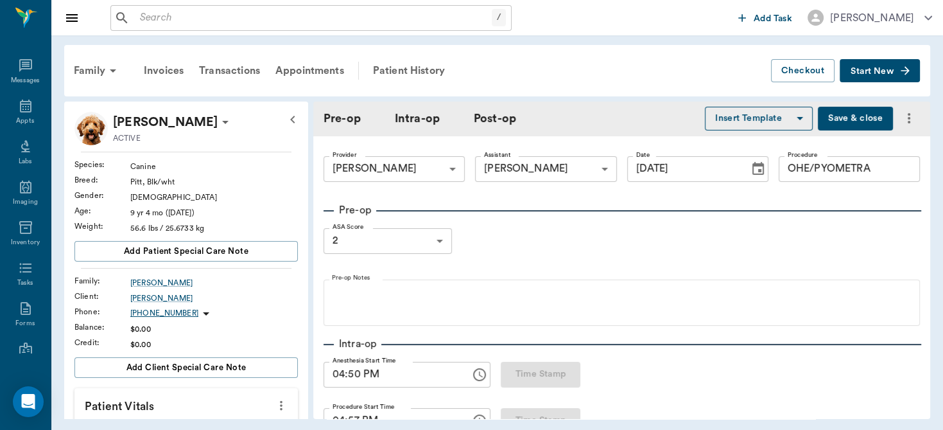
type input "98"
type input "151"
type input "12"
type input "99"
type input "154"
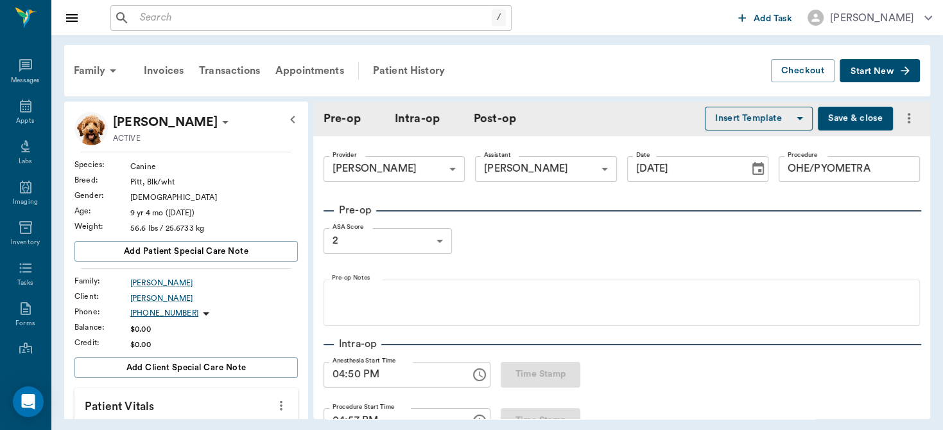
type input "18"
type input "99"
type input "152"
type input "24"
type input "99"
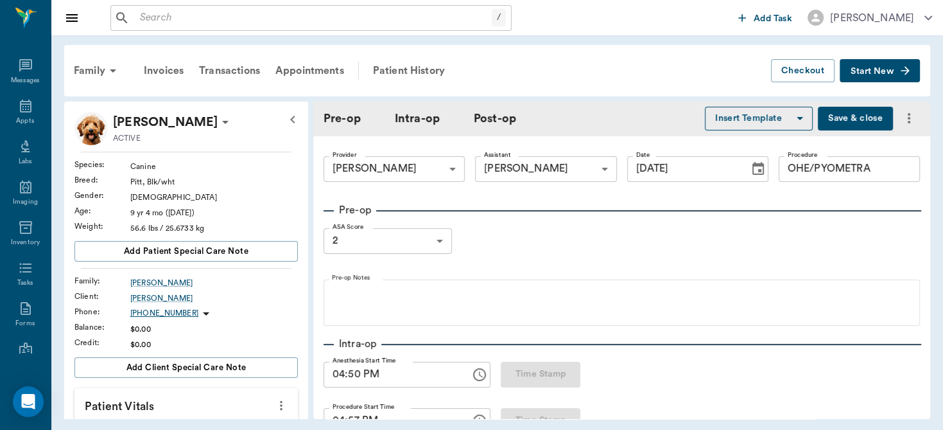
type input "151"
type input "18"
type input "99"
type input "151"
type input "18"
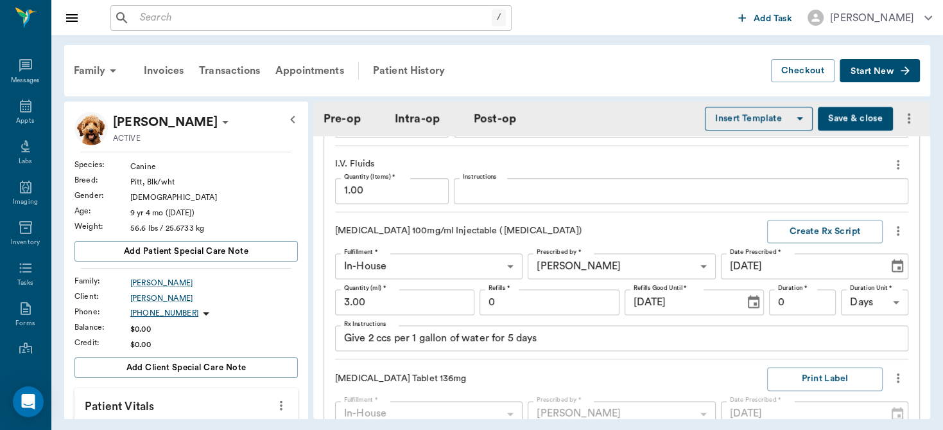
scroll to position [1686, 0]
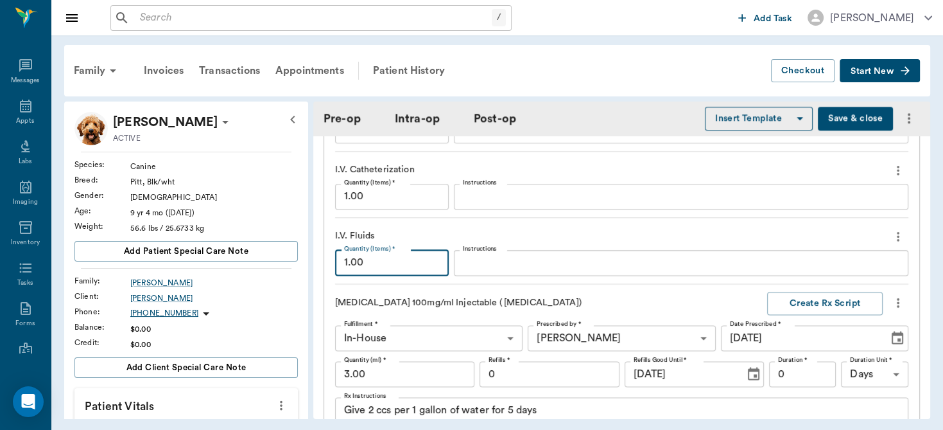
click at [404, 258] on input "1.00" at bounding box center [392, 263] width 114 height 26
type input "2"
click at [412, 368] on input "3.00" at bounding box center [404, 374] width 139 height 26
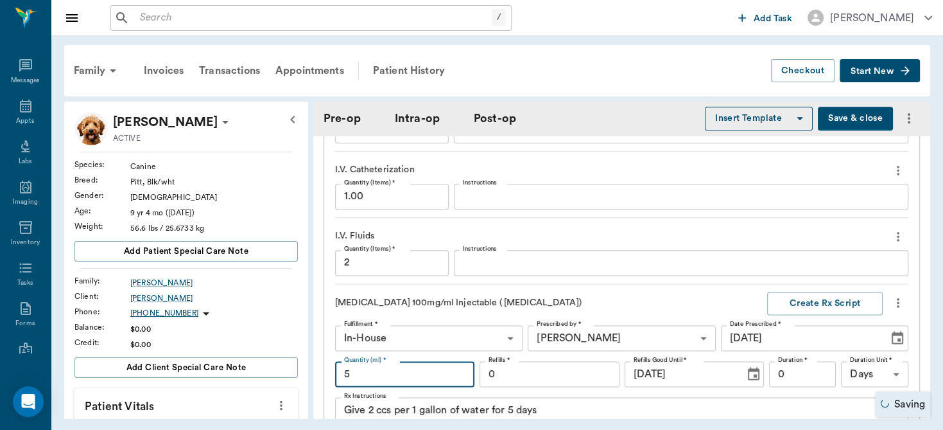
type input "5"
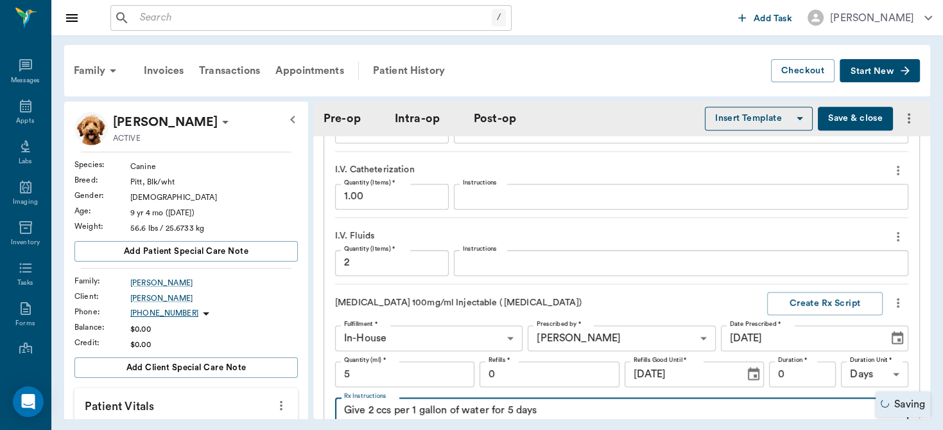
click at [602, 405] on textarea "Give 2 ccs per 1 gallon of water for 5 days" at bounding box center [622, 410] width 556 height 15
type textarea "G"
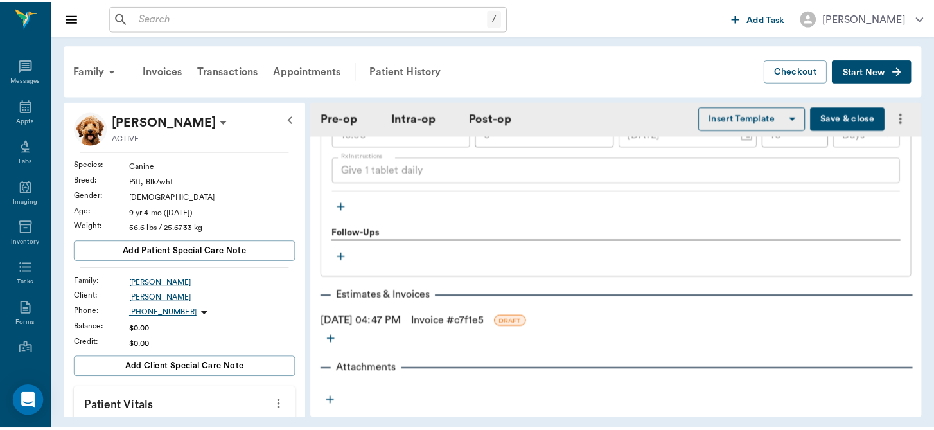
scroll to position [2242, 0]
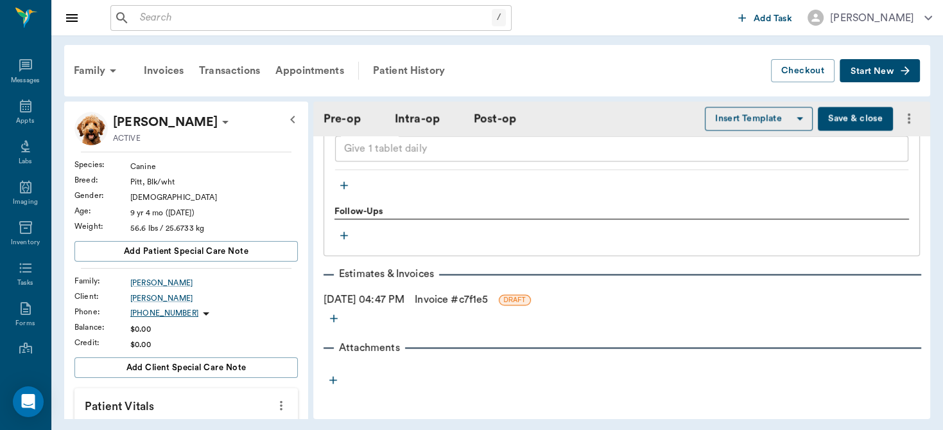
click at [448, 293] on link "Invoice # c7f1e5" at bounding box center [451, 299] width 73 height 15
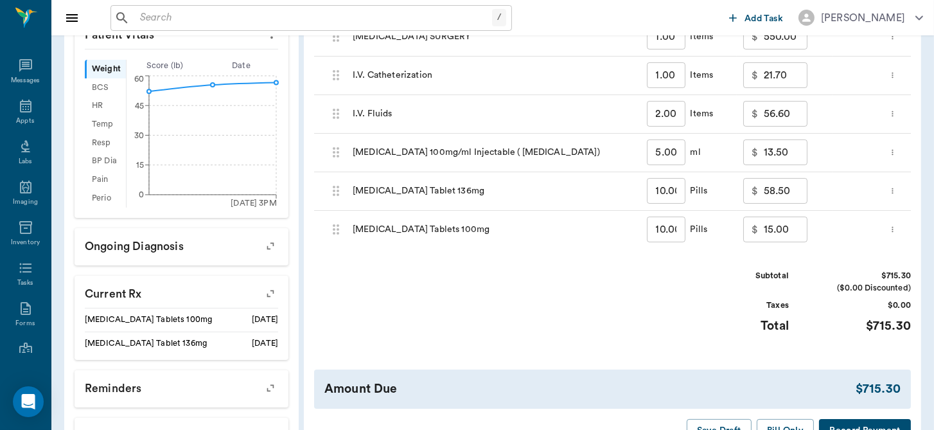
scroll to position [457, 0]
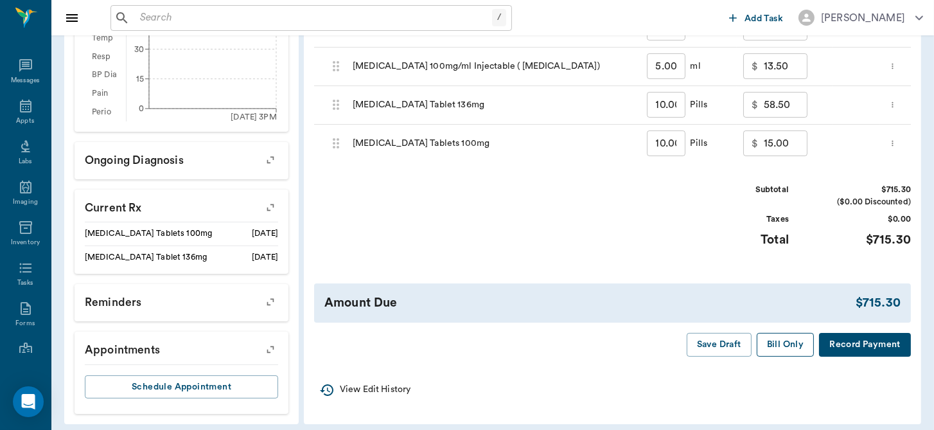
click at [776, 349] on button "Bill Only" at bounding box center [786, 345] width 58 height 24
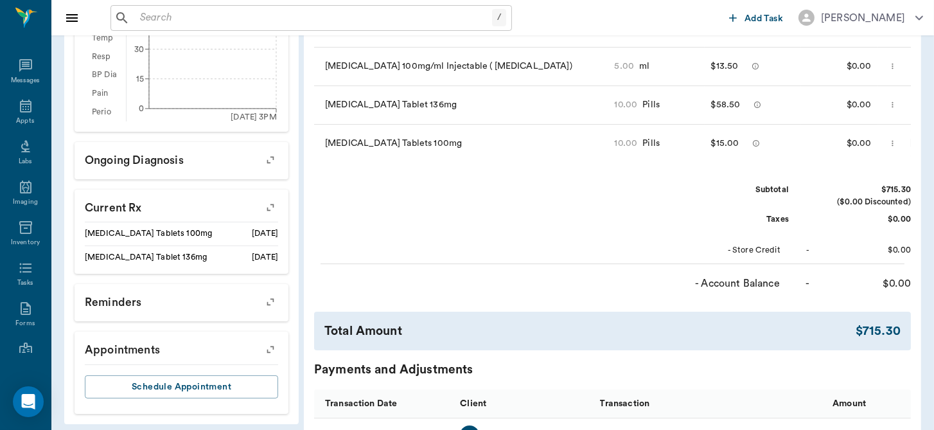
scroll to position [0, 0]
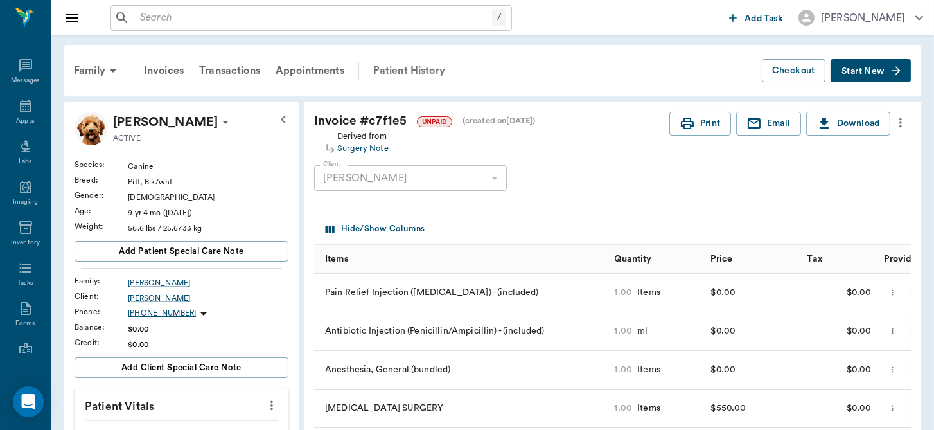
click at [425, 72] on div "Patient History" at bounding box center [408, 70] width 87 height 31
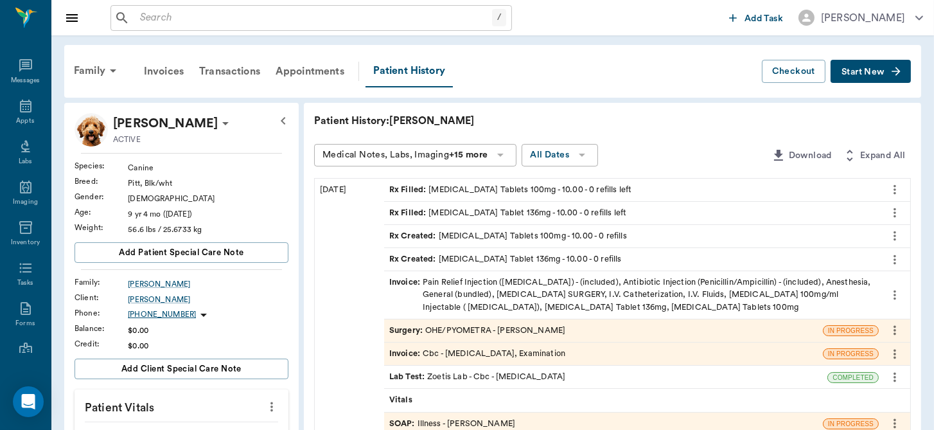
click at [465, 353] on div "Invoice : Cbc - Complete Blood Count, Examination" at bounding box center [477, 353] width 176 height 12
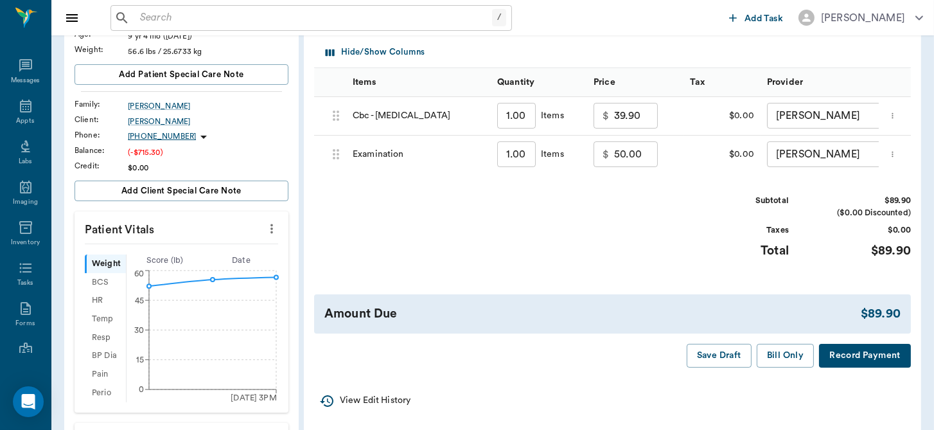
scroll to position [197, 0]
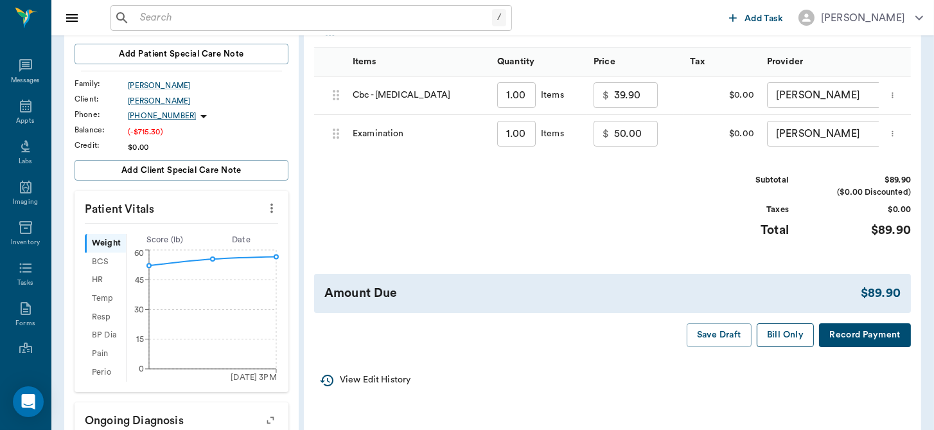
click at [774, 346] on button "Bill Only" at bounding box center [786, 335] width 58 height 24
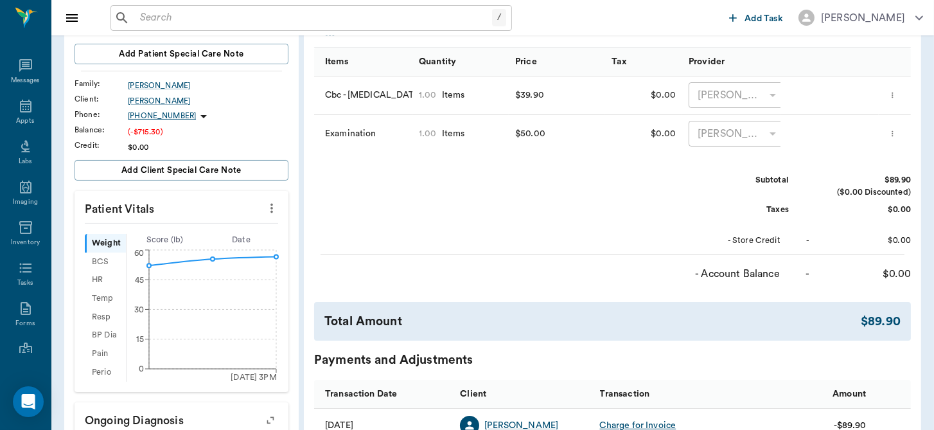
scroll to position [33, 0]
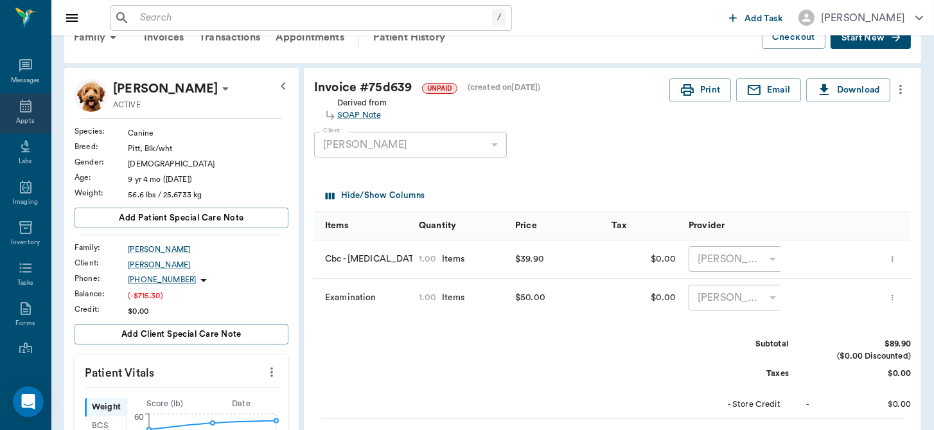
click at [21, 107] on icon at bounding box center [25, 105] width 15 height 15
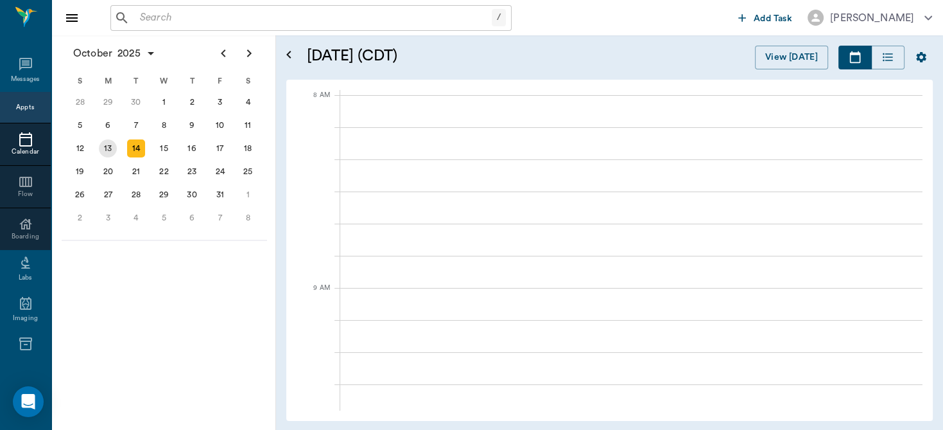
click at [107, 148] on div "13" at bounding box center [108, 148] width 18 height 18
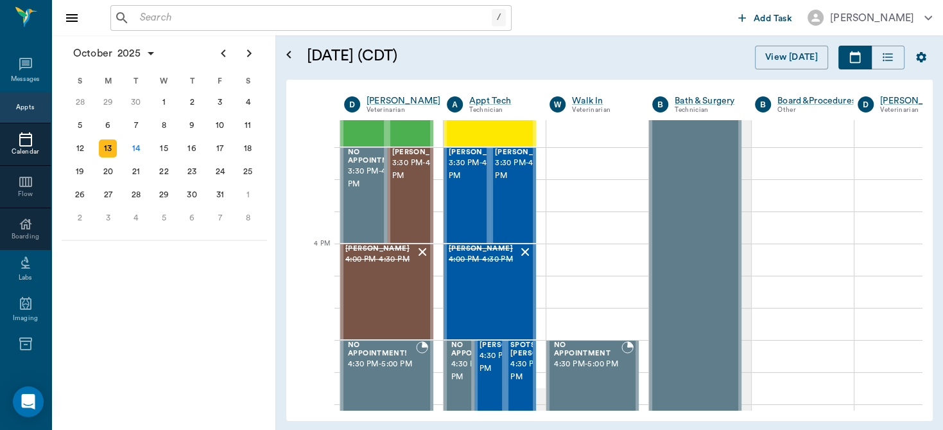
scroll to position [1525, 0]
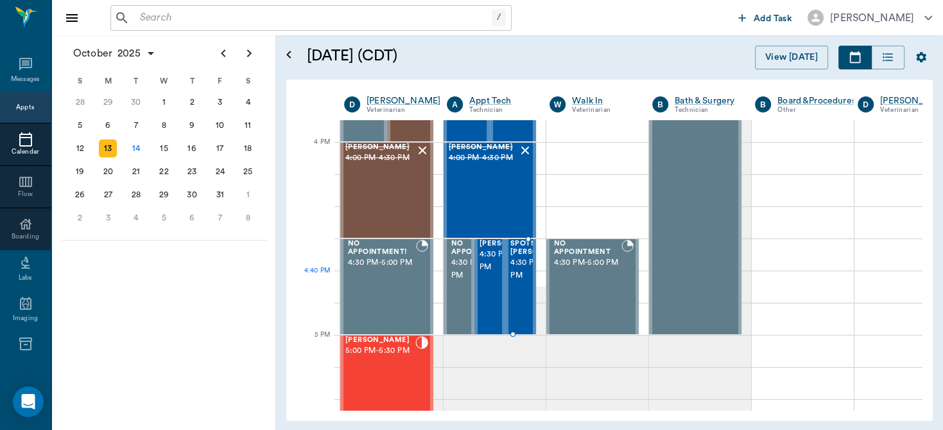
click at [524, 282] on span "4:30 PM - 5:00 PM" at bounding box center [543, 269] width 64 height 26
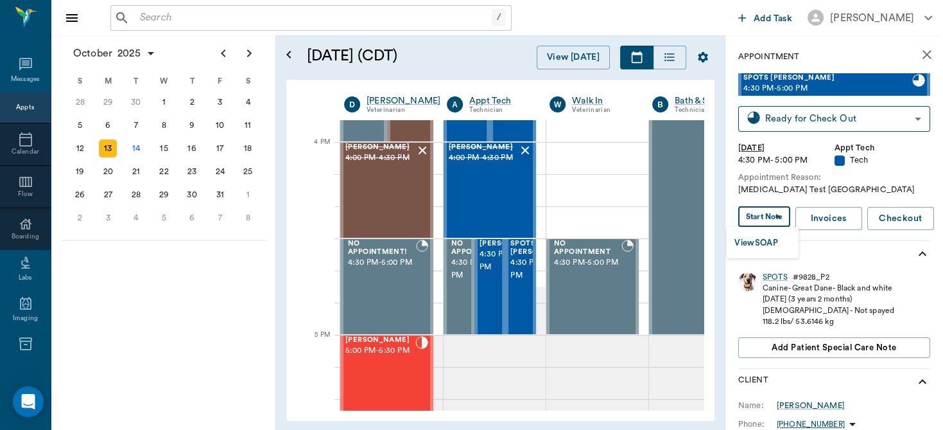
click at [775, 219] on body "/ ​ Add Task Dr. Bert Ellsworth Nectar Messages Appts Calendar Flow Boarding La…" at bounding box center [471, 215] width 943 height 430
click at [767, 245] on button "View SOAP" at bounding box center [757, 243] width 44 height 15
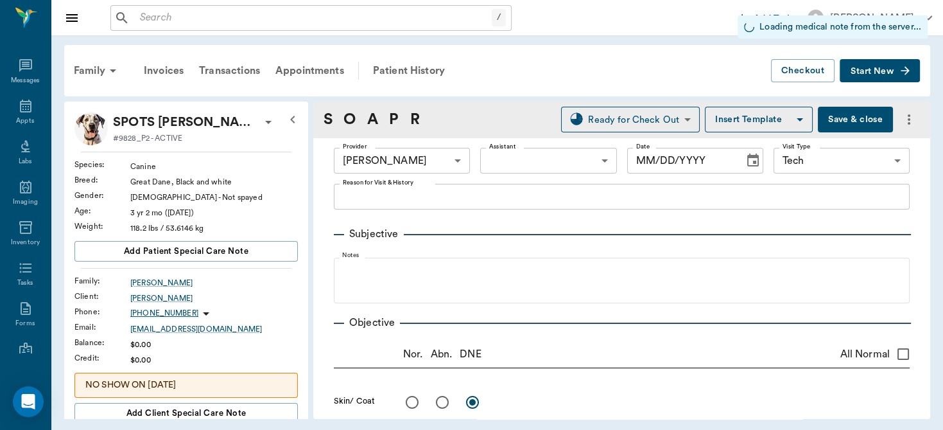
type input "642ef10e332a41444de2bad1"
type input "65d2be4f46e3a538d89b8c1a"
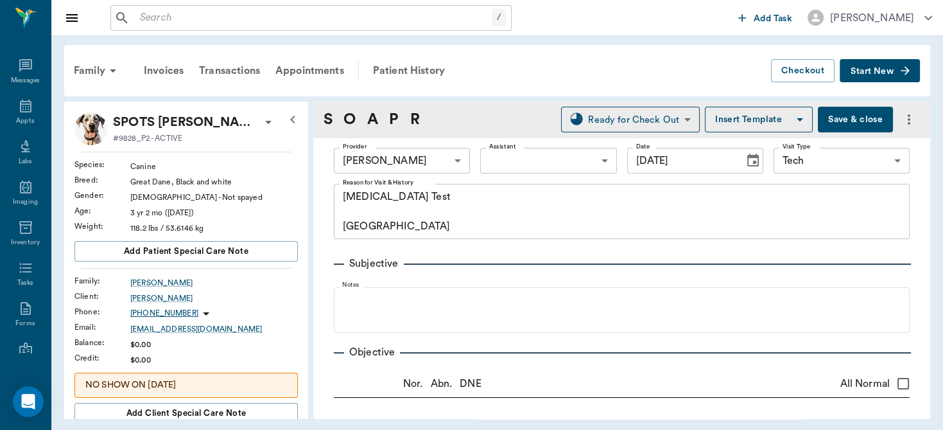
type input "[DATE]"
type textarea "Progesterone Test Caryn"
type input "1.00"
type textarea "cPRG = 1.52 ng/mL"
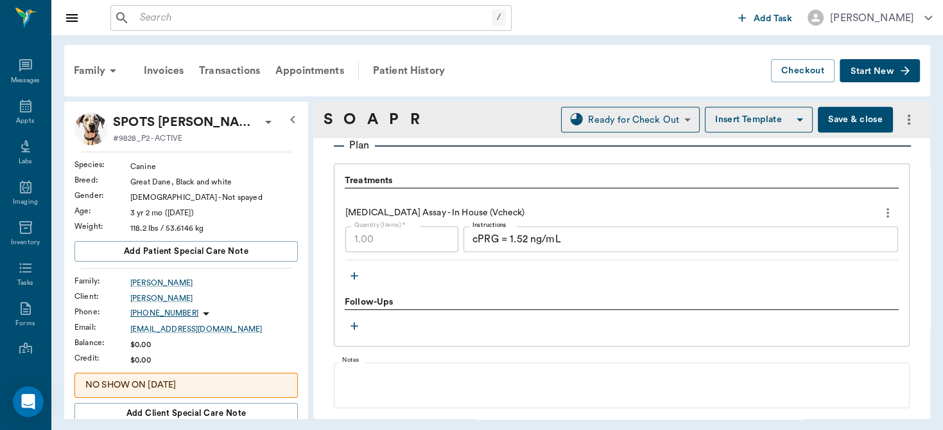
scroll to position [1036, 0]
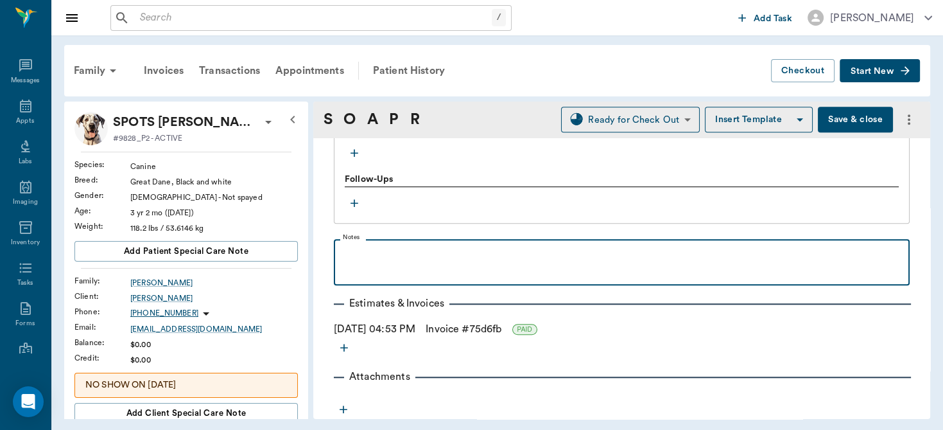
click at [416, 251] on p at bounding box center [621, 252] width 563 height 15
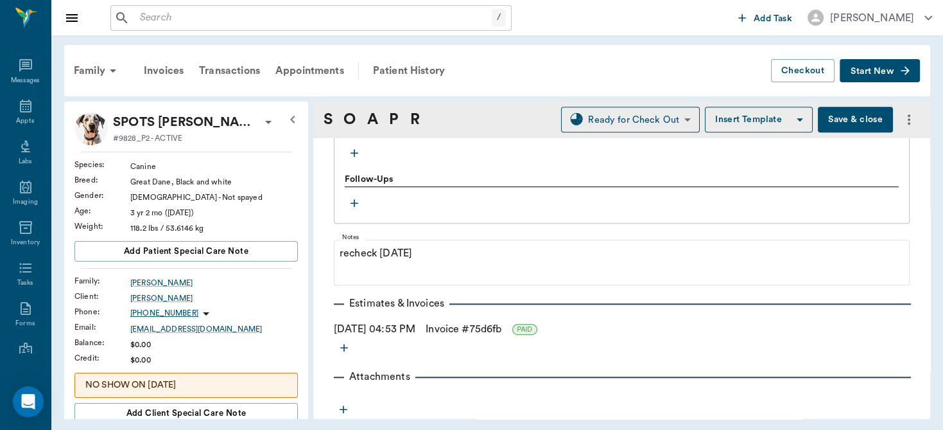
click at [858, 114] on button "Save & close" at bounding box center [855, 120] width 75 height 26
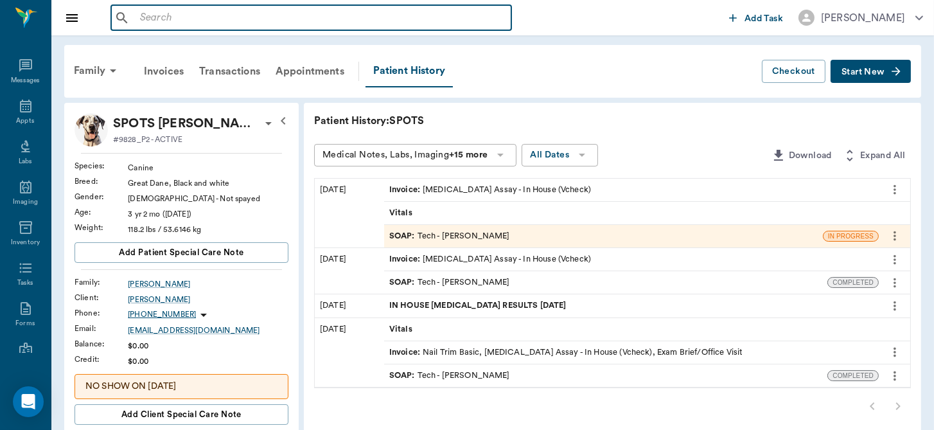
click at [410, 12] on input "text" at bounding box center [320, 18] width 371 height 18
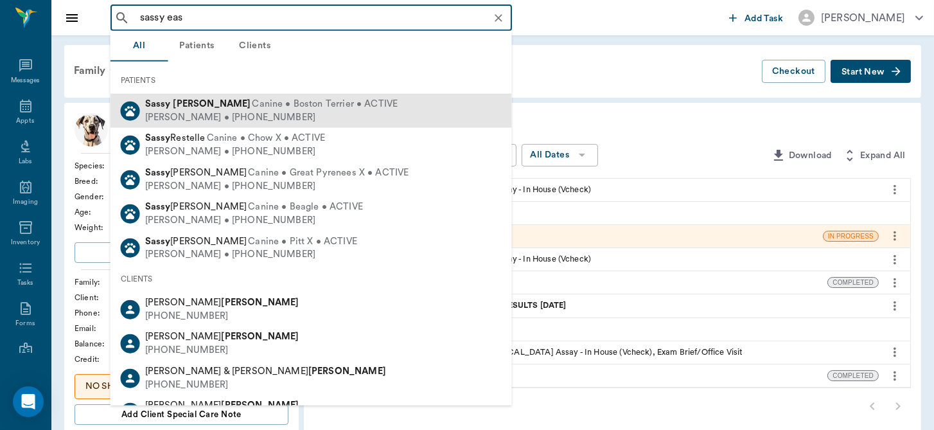
click at [252, 105] on span "Canine • Boston Terrier • ACTIVE" at bounding box center [325, 104] width 146 height 13
type input "sassy eas"
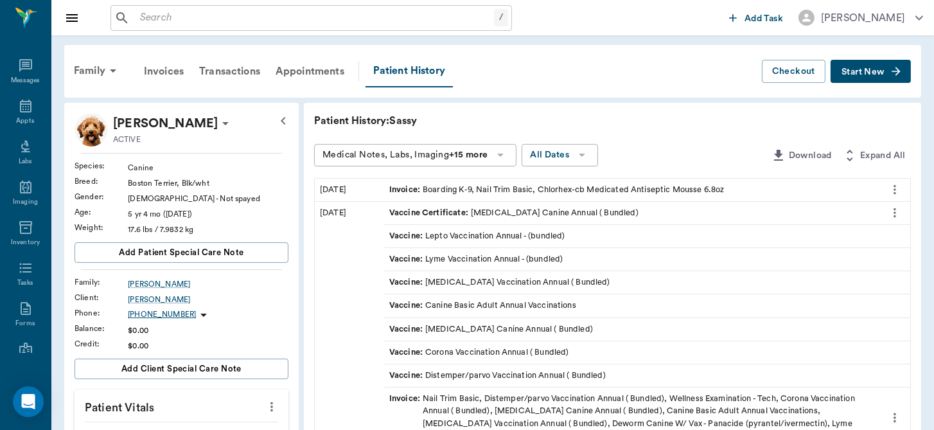
click at [868, 72] on span "Start New" at bounding box center [862, 72] width 43 height 0
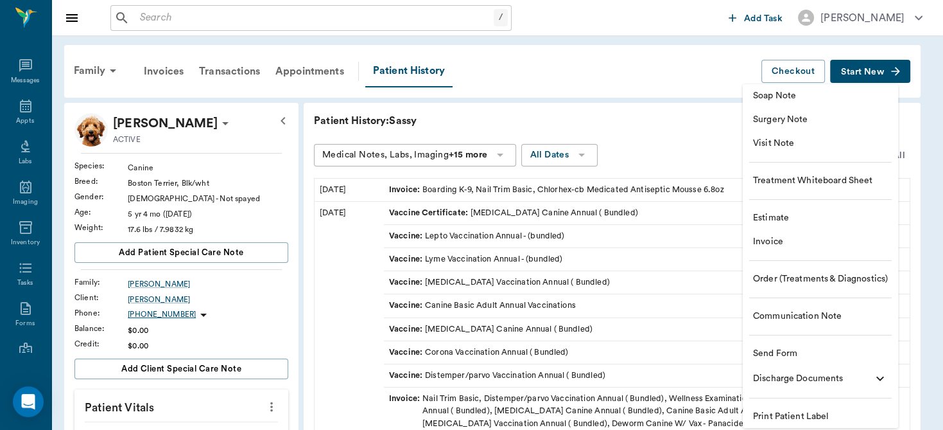
click at [789, 142] on span "Visit Note" at bounding box center [820, 143] width 135 height 13
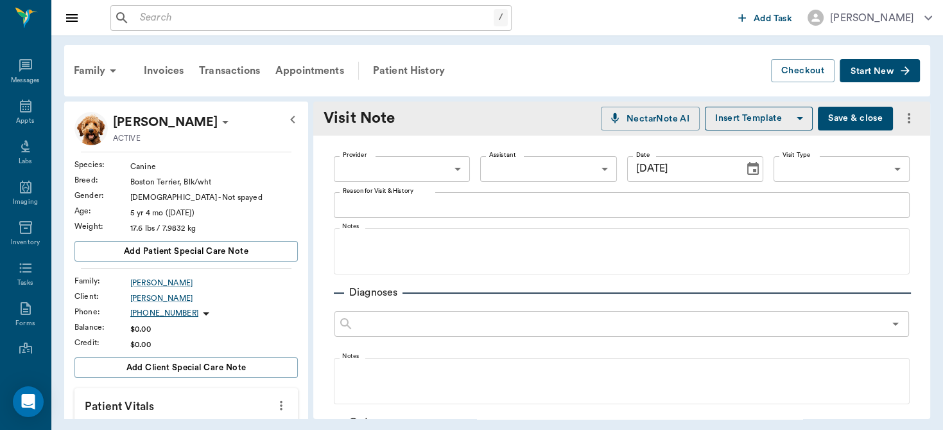
type input "10/14/2025"
click at [457, 165] on body "/ ​ Add Task Dr. Bert Ellsworth Nectar Messages Appts Labs Imaging Inventory Ta…" at bounding box center [471, 215] width 943 height 430
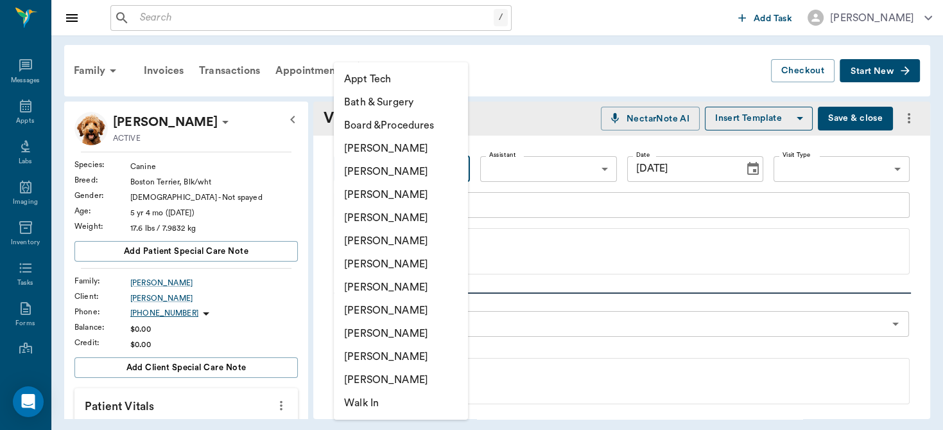
click at [408, 212] on li "[PERSON_NAME]" at bounding box center [401, 217] width 134 height 23
type input "63ec2f075fda476ae8351a4d"
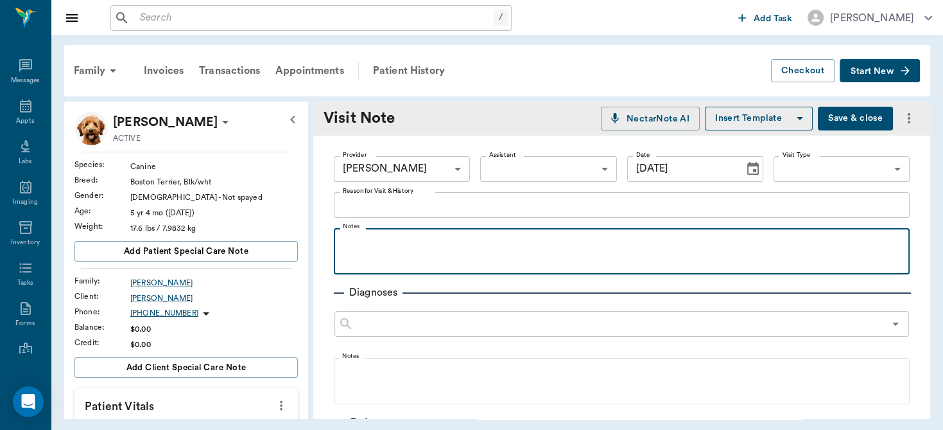
click at [369, 240] on p at bounding box center [621, 241] width 563 height 15
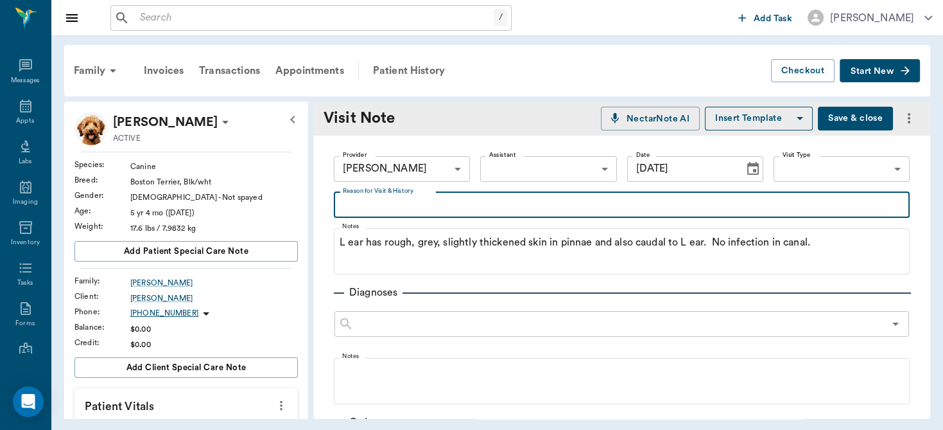
click at [358, 200] on textarea "Reason for Visit & History" at bounding box center [622, 204] width 558 height 15
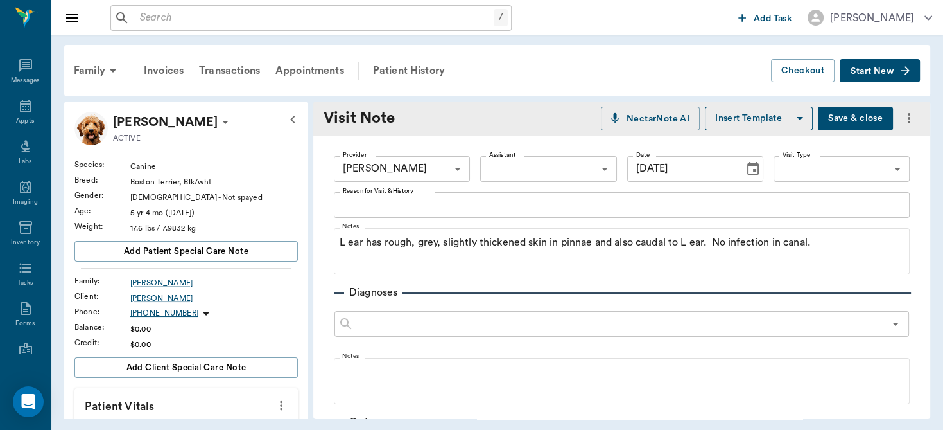
click at [839, 118] on button "Save & close" at bounding box center [855, 119] width 75 height 24
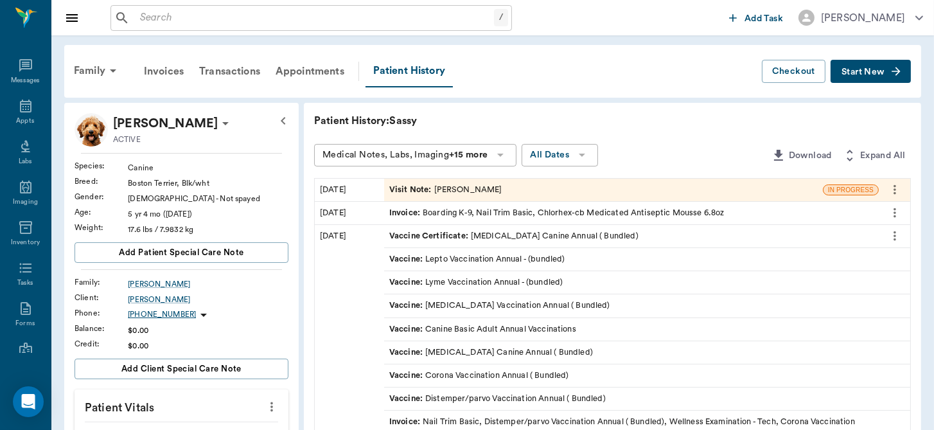
click at [268, 402] on icon "more" at bounding box center [272, 406] width 14 height 15
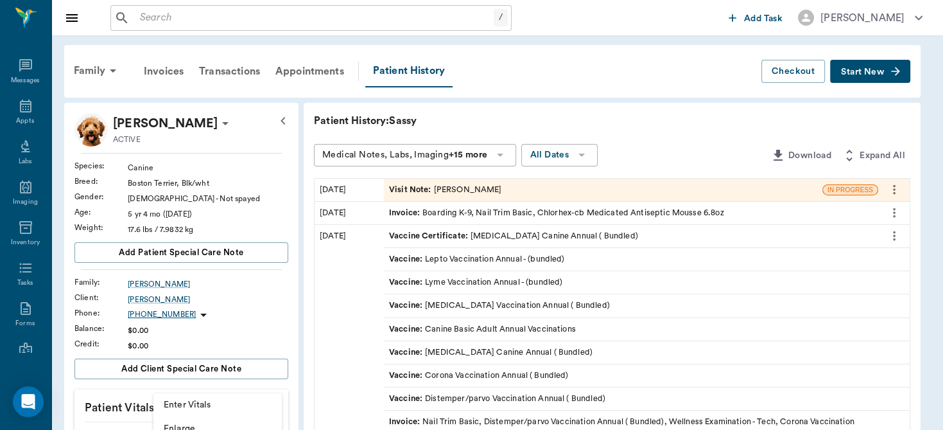
click at [182, 401] on span "Enter Vitals" at bounding box center [218, 404] width 108 height 13
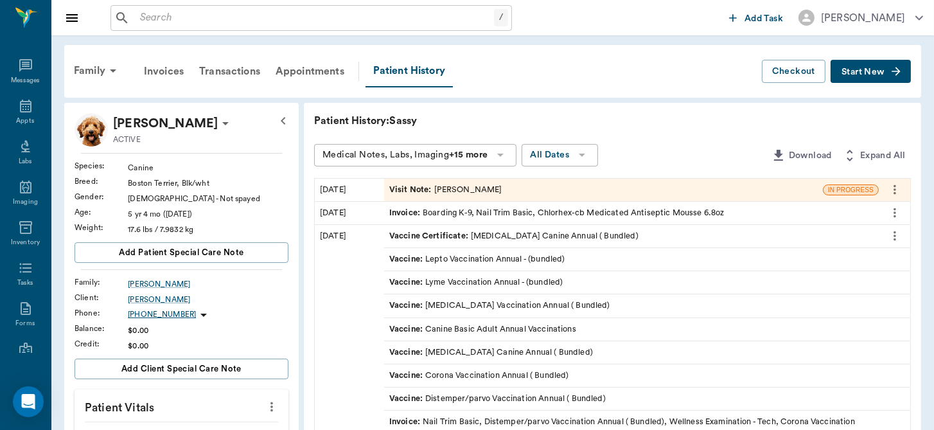
click at [275, 404] on icon "more" at bounding box center [272, 406] width 14 height 15
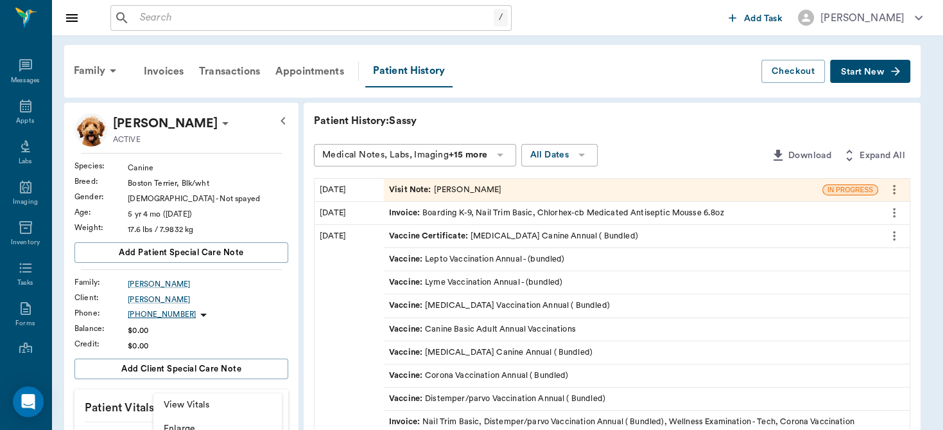
click at [242, 406] on span "View Vitals" at bounding box center [218, 404] width 108 height 13
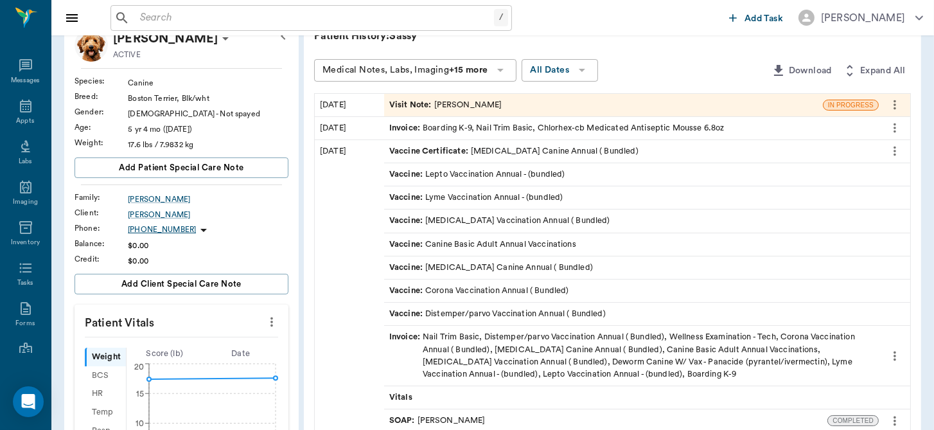
scroll to position [90, 0]
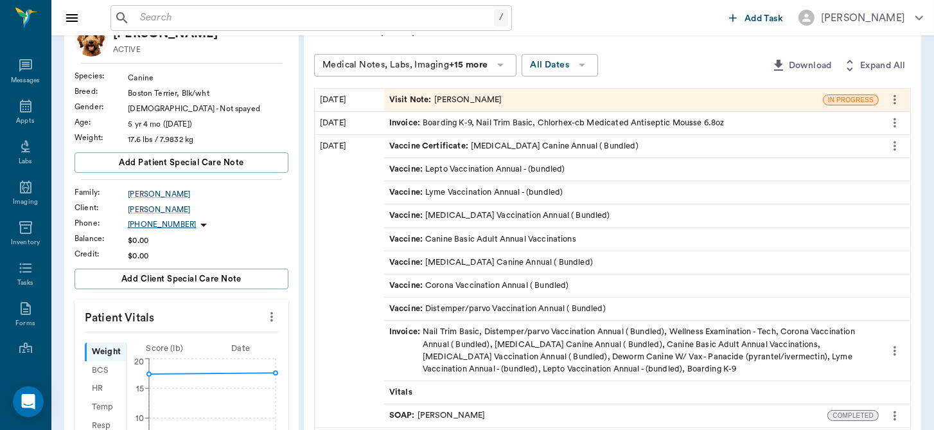
click at [272, 319] on icon "more" at bounding box center [271, 317] width 3 height 10
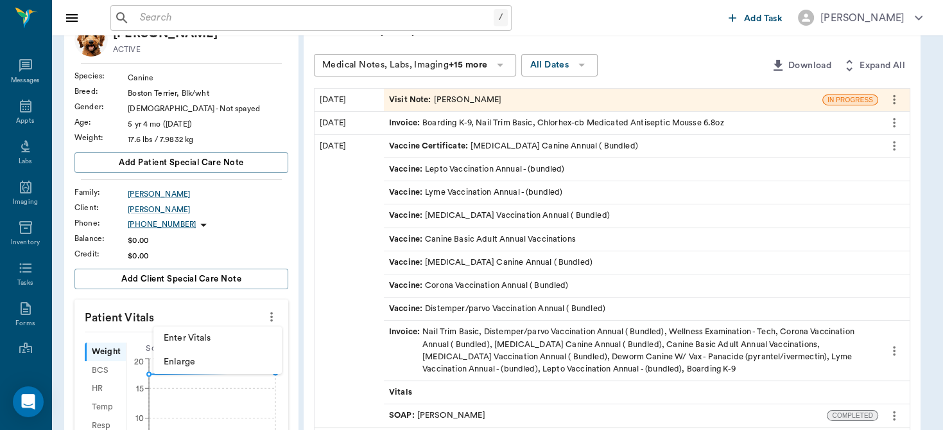
click at [217, 333] on span "Enter Vitals" at bounding box center [218, 337] width 108 height 13
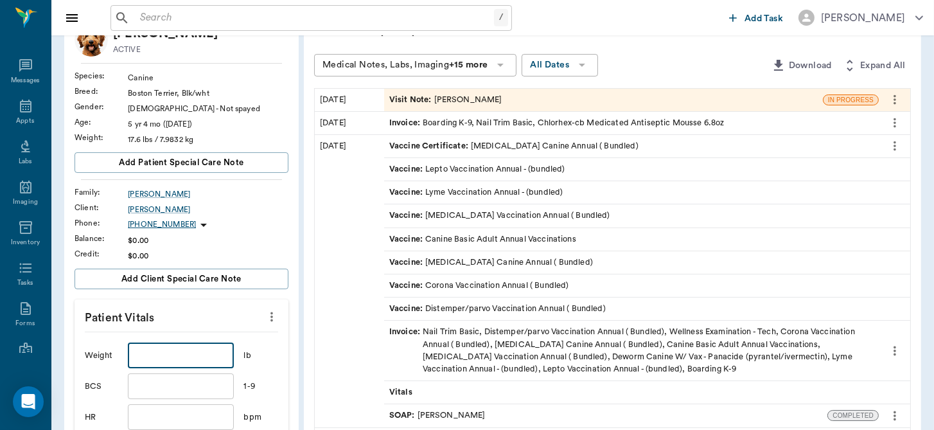
click at [193, 355] on input "text" at bounding box center [180, 355] width 105 height 26
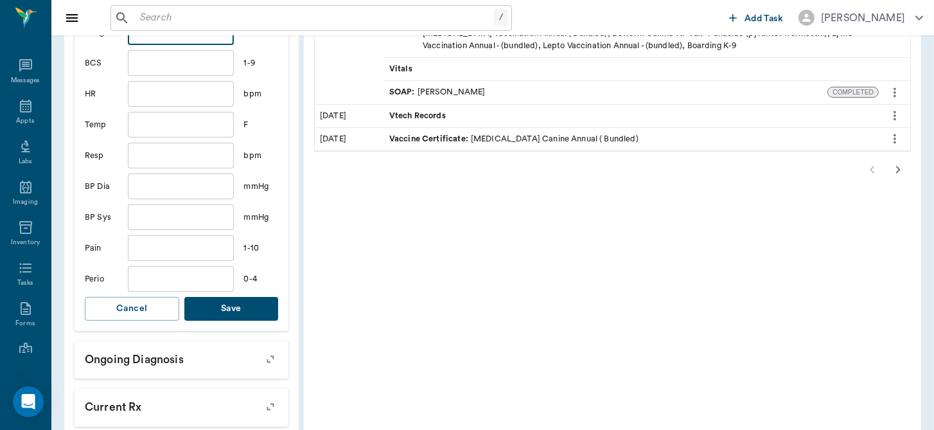
scroll to position [419, 0]
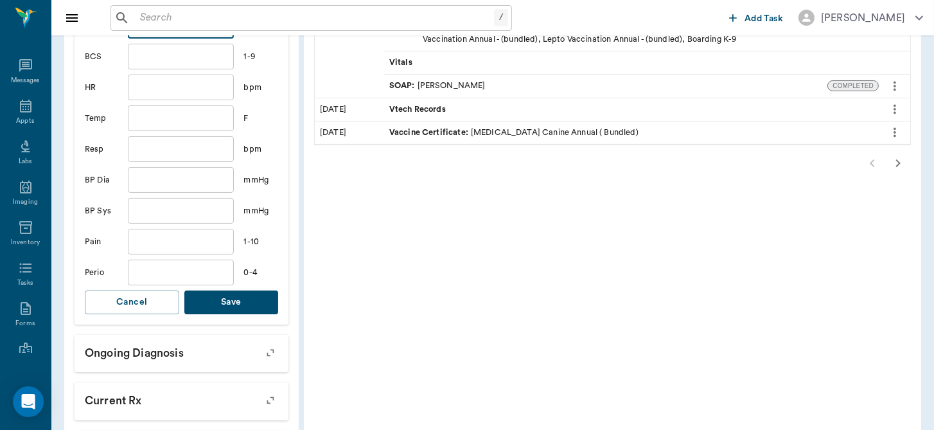
type input "15.7"
click at [236, 293] on button "Save" at bounding box center [231, 302] width 94 height 24
